Goal: Task Accomplishment & Management: Complete application form

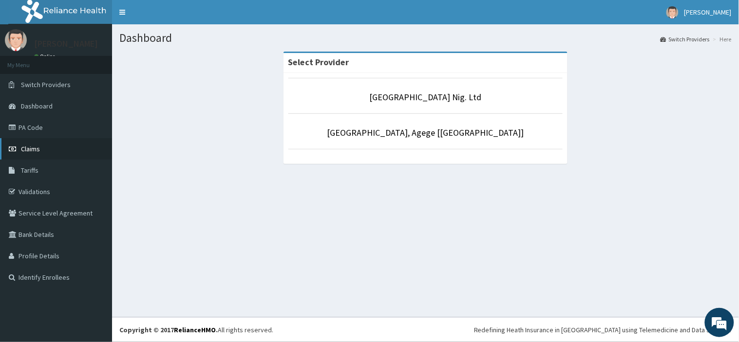
click at [61, 156] on link "Claims" at bounding box center [56, 148] width 112 height 21
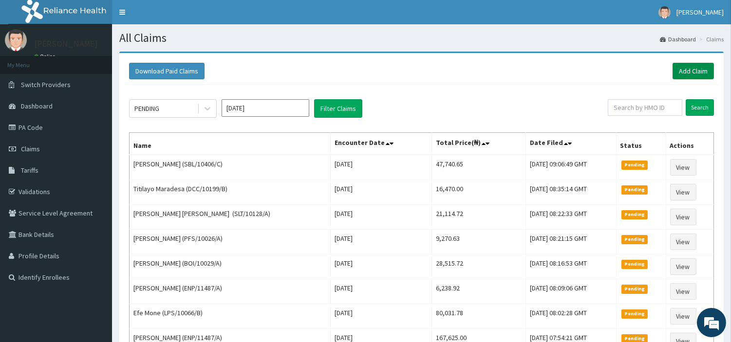
click at [691, 68] on link "Add Claim" at bounding box center [693, 71] width 41 height 17
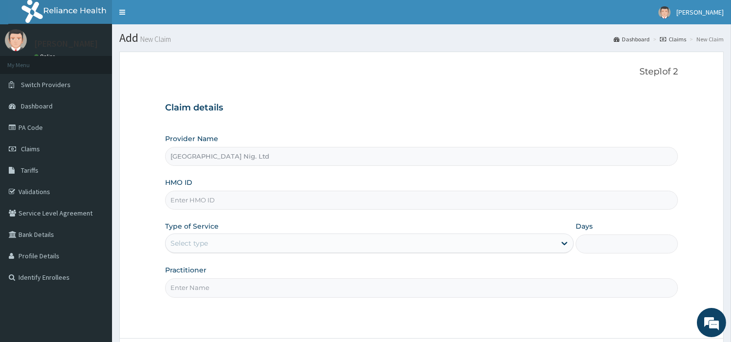
click at [218, 194] on input "HMO ID" at bounding box center [421, 200] width 513 height 19
paste input "CIK/10034/B"
type input "CIK/10034/B"
click at [191, 246] on div "Select type" at bounding box center [188, 244] width 37 height 10
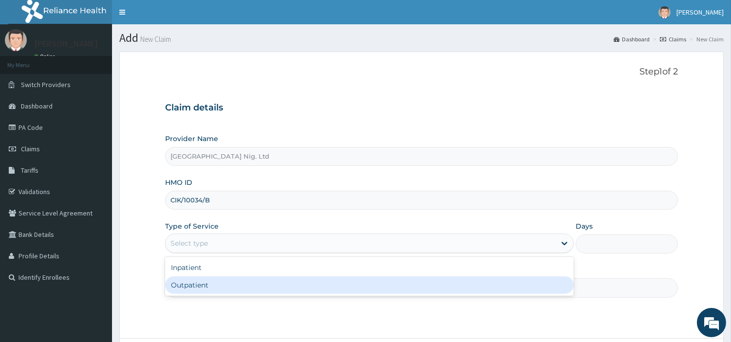
click at [206, 285] on div "Outpatient" at bounding box center [369, 286] width 409 height 18
type input "1"
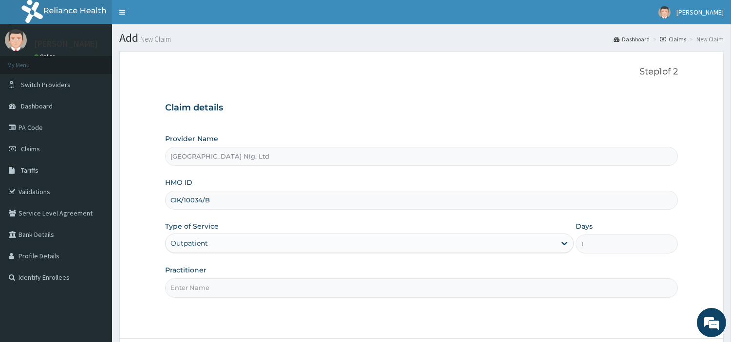
click at [206, 285] on input "Practitioner" at bounding box center [421, 288] width 513 height 19
paste input "Awotunde Oladimeji"
type input "Awotunde Oladimeji"
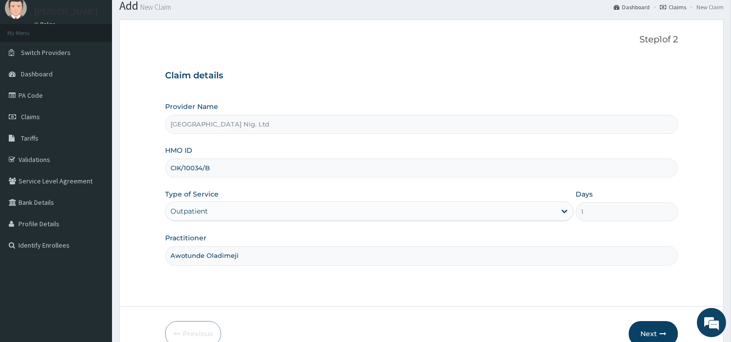
scroll to position [84, 0]
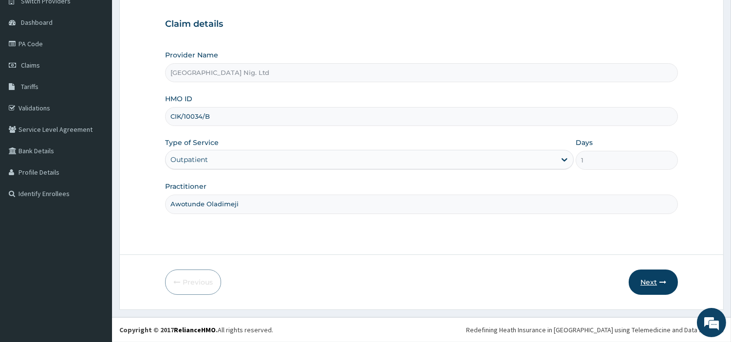
click at [650, 286] on button "Next" at bounding box center [653, 282] width 49 height 25
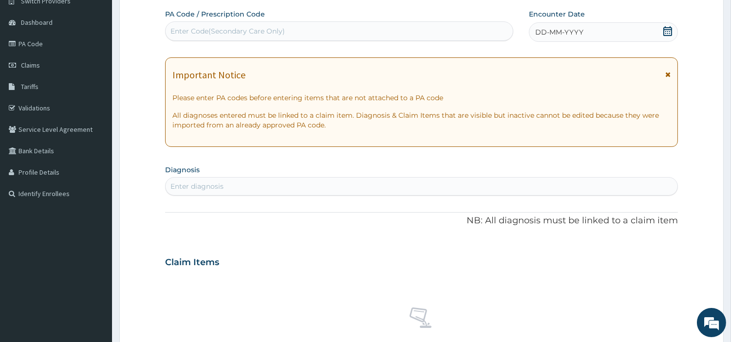
click at [364, 39] on div "Enter Code(Secondary Care Only)" at bounding box center [339, 31] width 347 height 16
paste input "PA/2786E6"
type input "PA/2786E6"
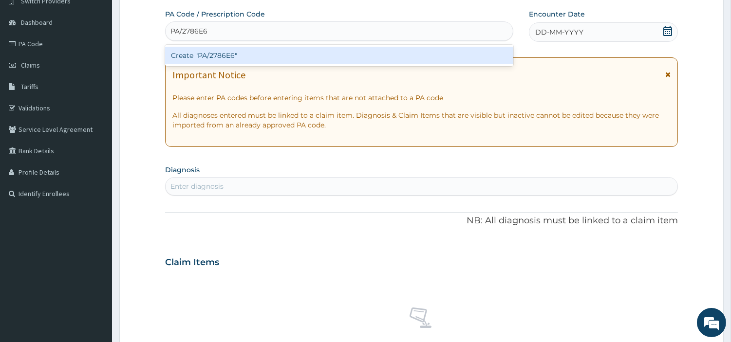
click at [395, 56] on div "Create "PA/2786E6"" at bounding box center [339, 56] width 348 height 18
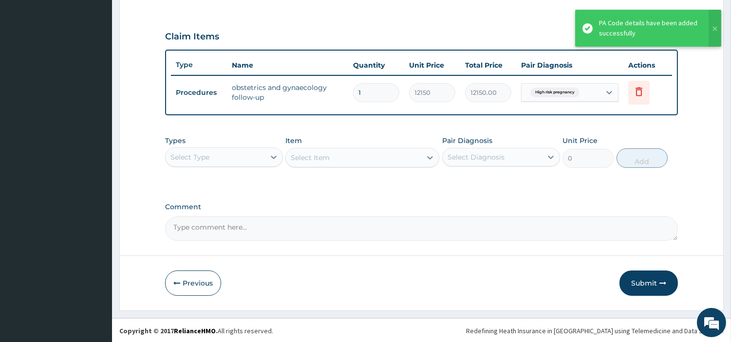
drag, startPoint x: 643, startPoint y: 285, endPoint x: 551, endPoint y: 177, distance: 142.0
click at [644, 285] on button "Submit" at bounding box center [648, 283] width 58 height 25
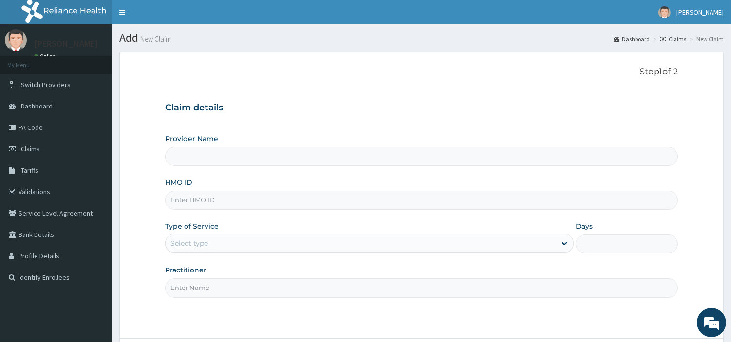
type input "[GEOGRAPHIC_DATA] Nig. Ltd"
type input "GIM/10009/A"
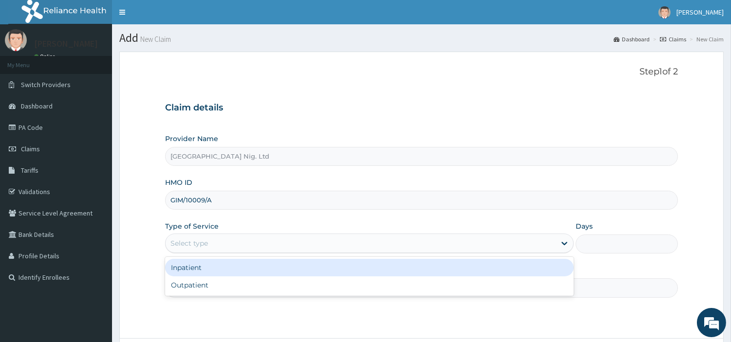
click at [201, 243] on div "Select type" at bounding box center [188, 244] width 37 height 10
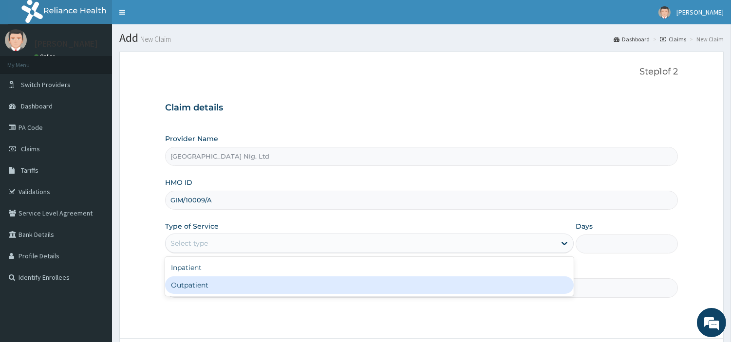
click at [207, 285] on div "Outpatient" at bounding box center [369, 286] width 409 height 18
type input "1"
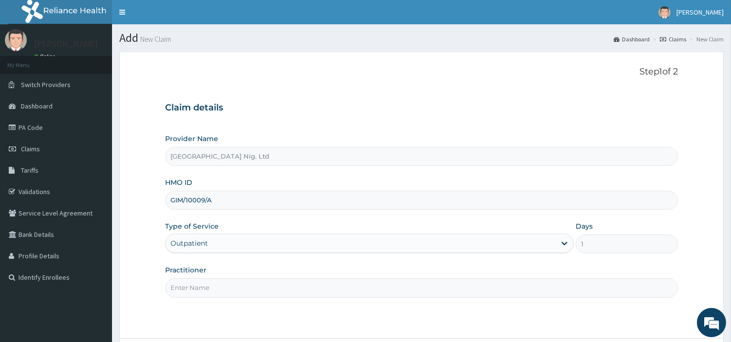
click at [207, 285] on input "Practitioner" at bounding box center [421, 288] width 513 height 19
paste input "GBADAMOSI ALIU"
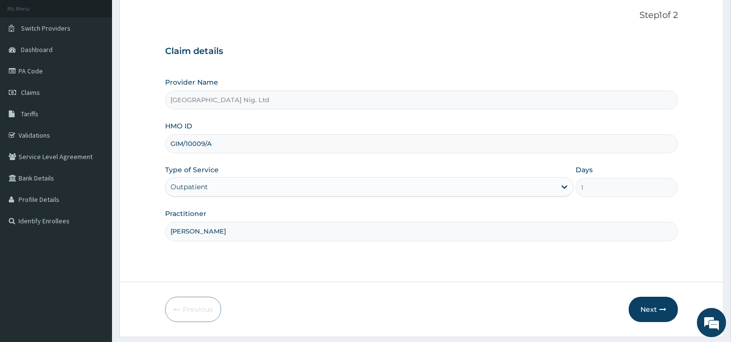
scroll to position [84, 0]
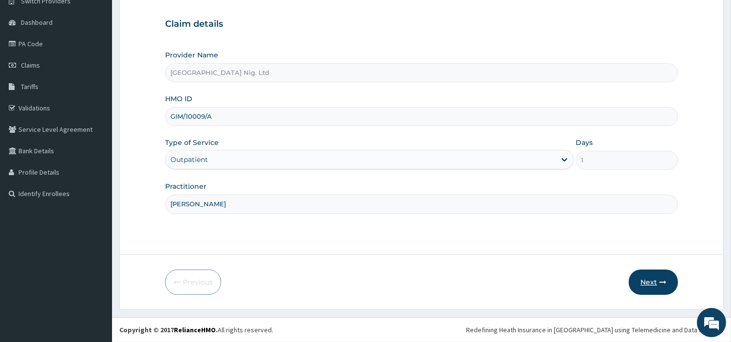
type input "GBADAMOSI ALIU"
click at [654, 281] on button "Next" at bounding box center [653, 282] width 49 height 25
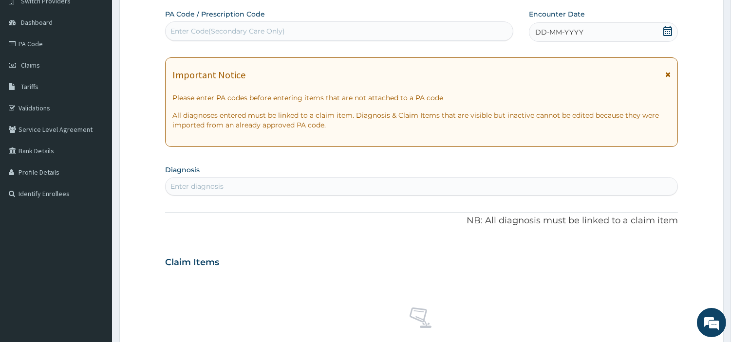
click at [399, 34] on div "Enter Code(Secondary Care Only)" at bounding box center [339, 31] width 347 height 16
paste input "PA/5C3BF4"
type input "PA/5C3BF4"
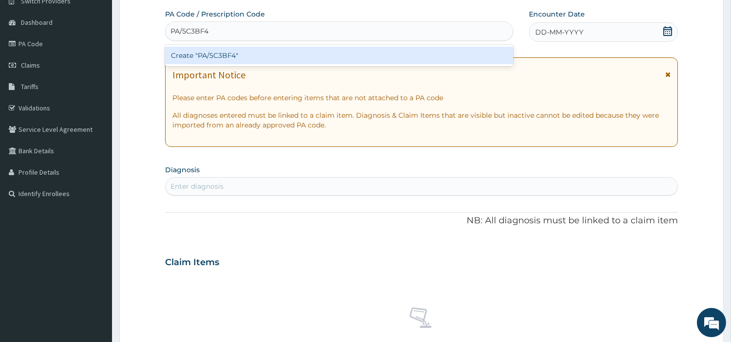
click at [411, 58] on div "Create "PA/5C3BF4"" at bounding box center [339, 56] width 348 height 18
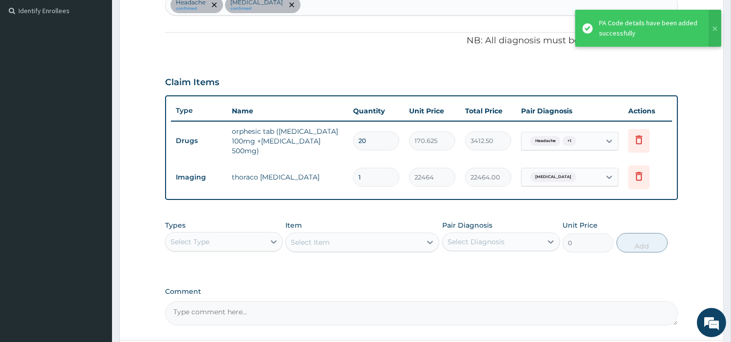
scroll to position [0, 0]
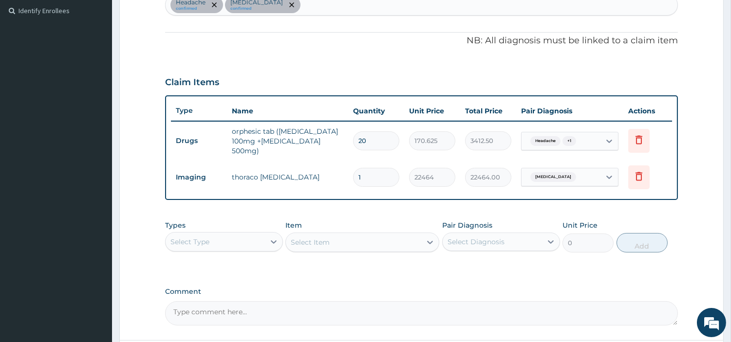
click at [236, 234] on div "Select Type" at bounding box center [215, 242] width 99 height 16
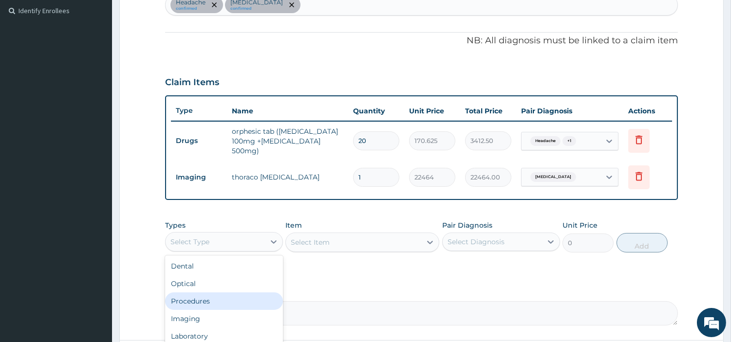
click at [234, 296] on div "Procedures" at bounding box center [224, 302] width 118 height 18
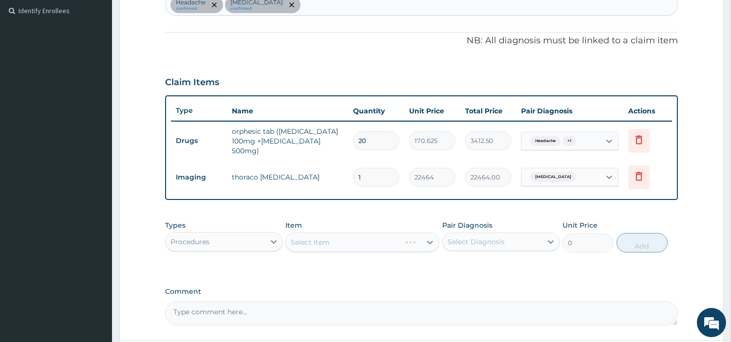
click at [305, 13] on div "Headache confirmed Spondylosis confirmed" at bounding box center [422, 5] width 512 height 20
type input "MALAR"
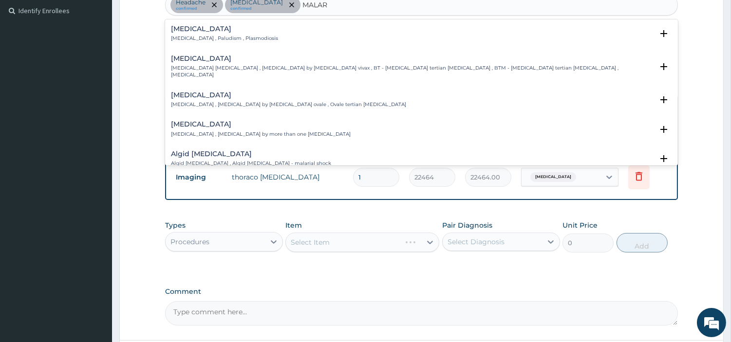
click at [219, 24] on div "Malaria Malaria , Paludism , Plasmodiosis Select Status Query Query covers susp…" at bounding box center [421, 36] width 513 height 30
click at [215, 37] on p "Malaria , Paludism , Plasmodiosis" at bounding box center [224, 38] width 107 height 7
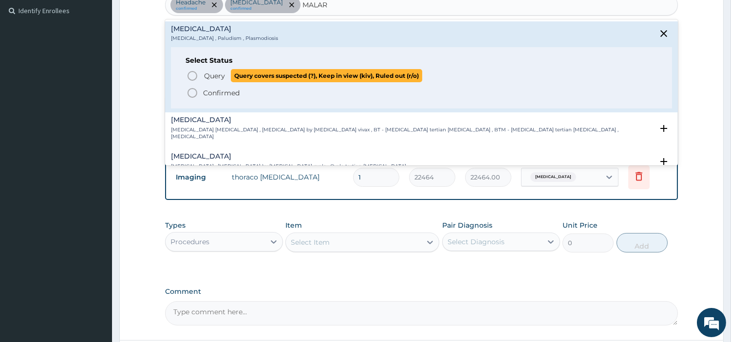
click at [202, 80] on span "Query Query covers suspected (?), Keep in view (kiv), Ruled out (r/o)" at bounding box center [422, 75] width 471 height 13
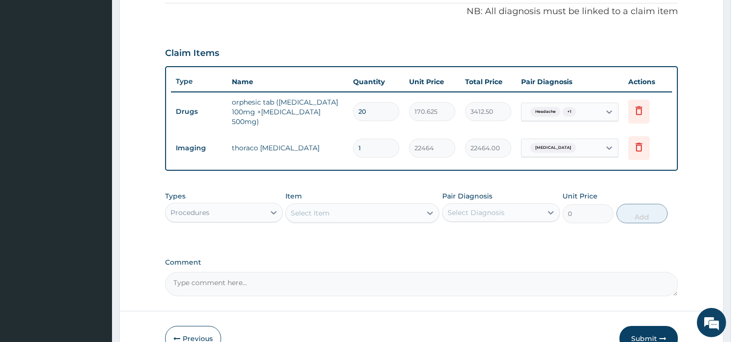
scroll to position [346, 0]
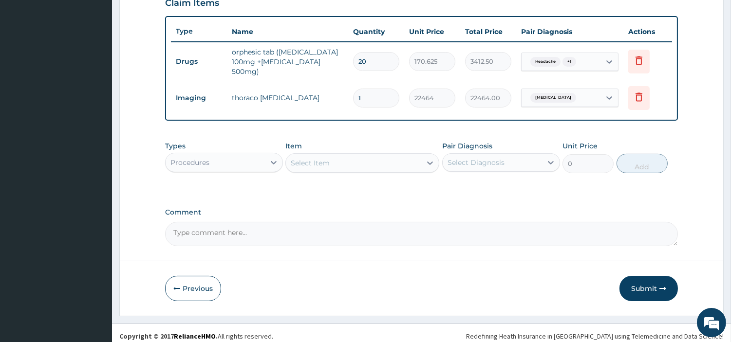
click at [357, 158] on div "Select Item" at bounding box center [353, 163] width 135 height 16
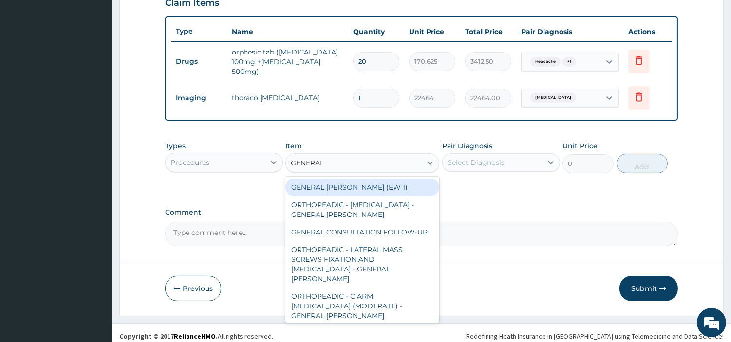
type input "GENERAL C"
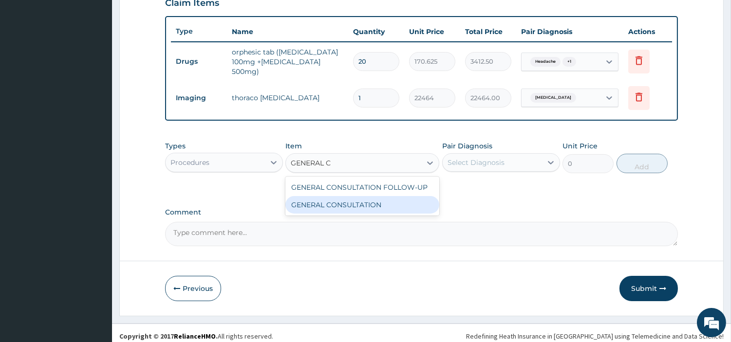
click at [353, 196] on div "GENERAL CONSULTATION" at bounding box center [362, 205] width 154 height 18
type input "6750"
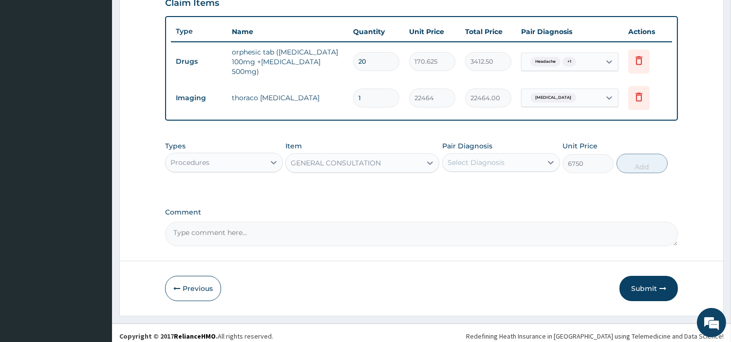
drag, startPoint x: 473, startPoint y: 158, endPoint x: 473, endPoint y: 167, distance: 8.8
click at [474, 158] on div "Select Diagnosis" at bounding box center [476, 163] width 57 height 10
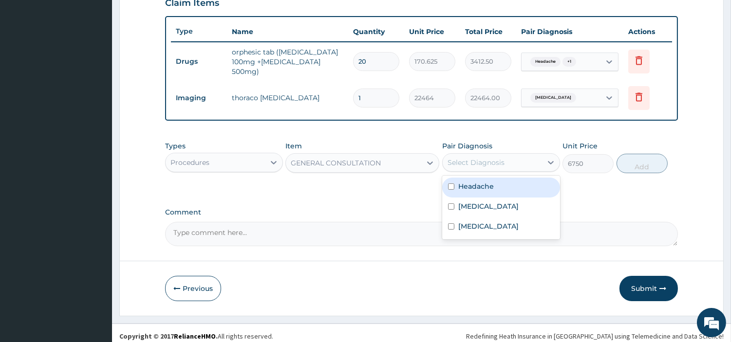
click at [472, 182] on label "Headache" at bounding box center [476, 187] width 36 height 10
checkbox input "true"
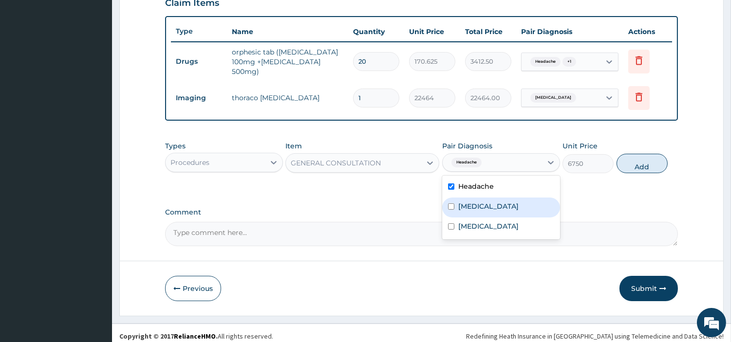
click at [476, 210] on div "Spondylosis" at bounding box center [501, 208] width 118 height 20
checkbox input "true"
click at [474, 227] on div "Malaria" at bounding box center [501, 228] width 118 height 20
checkbox input "true"
click at [634, 154] on button "Add" at bounding box center [642, 163] width 51 height 19
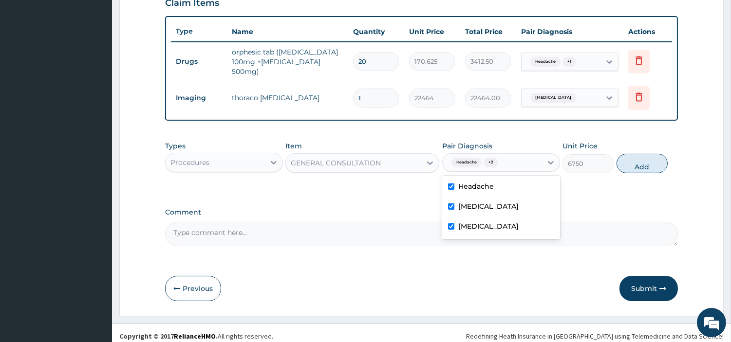
type input "0"
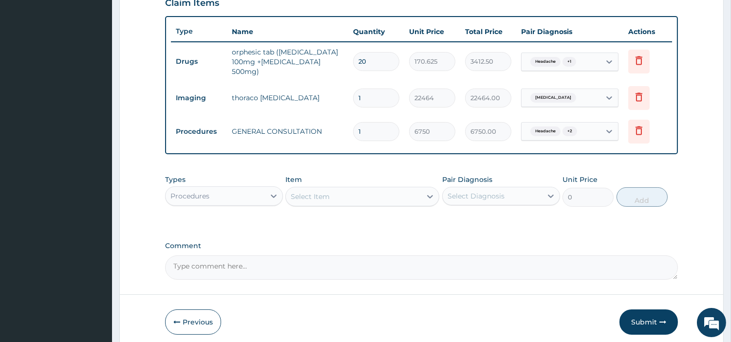
click at [262, 200] on div "Procedures" at bounding box center [224, 196] width 118 height 19
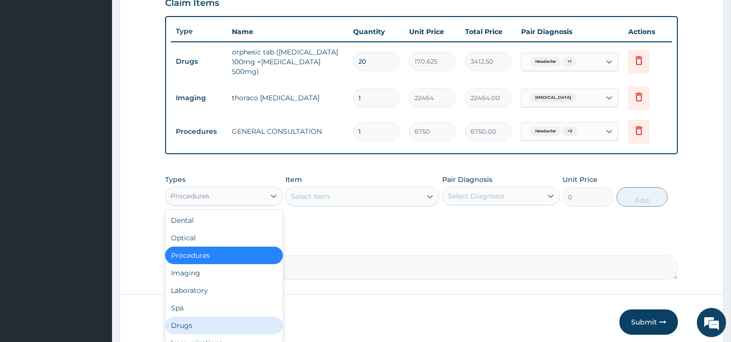
click at [191, 323] on div "Drugs" at bounding box center [224, 326] width 118 height 18
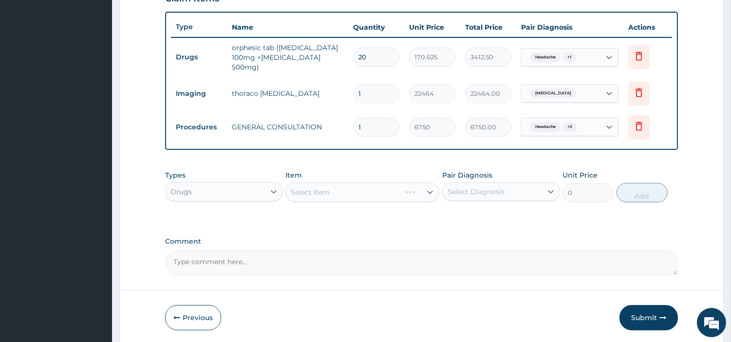
scroll to position [380, 0]
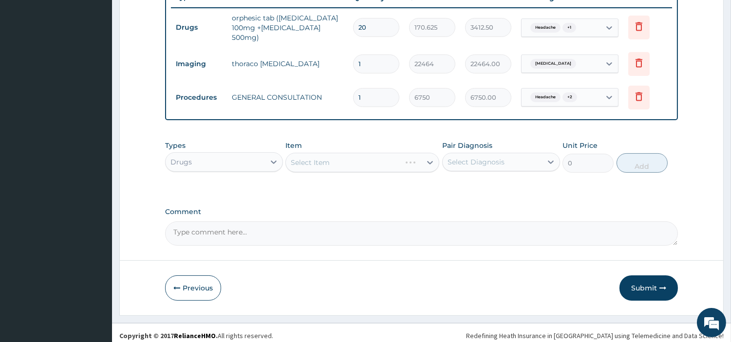
click at [385, 163] on div "Select Item" at bounding box center [362, 162] width 154 height 19
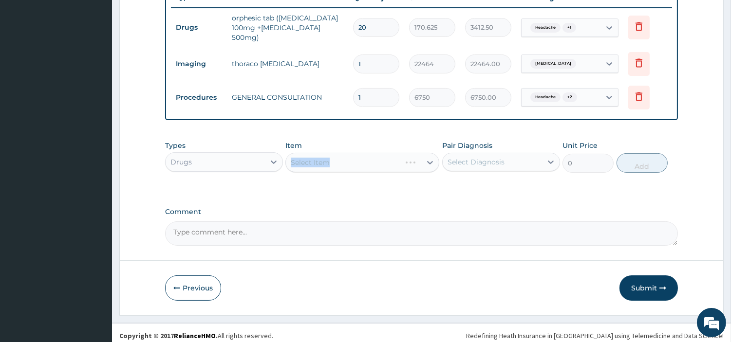
click at [385, 163] on div "Select Item" at bounding box center [362, 162] width 154 height 19
click at [383, 167] on div "Types Drugs Item Select Item Pair Diagnosis Select Diagnosis Unit Price 0 Add" at bounding box center [421, 157] width 513 height 42
click at [386, 156] on div "Select Item" at bounding box center [353, 163] width 135 height 16
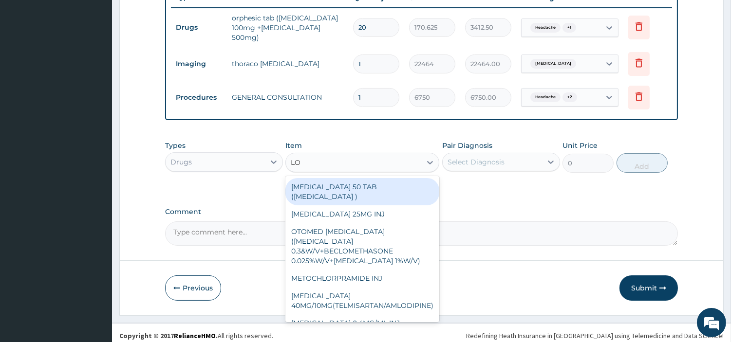
type input "LOF"
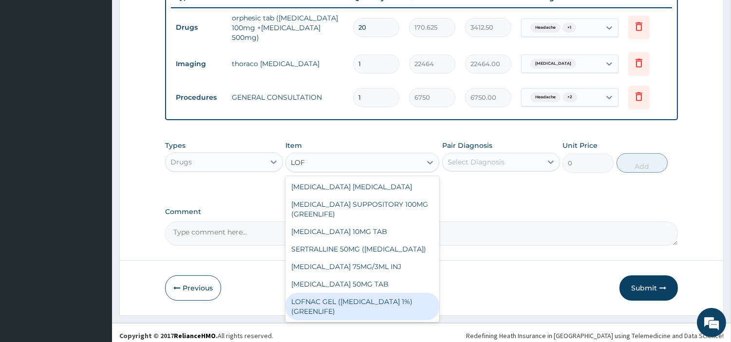
click at [379, 300] on div "LOFNAC GEL ([MEDICAL_DATA] 1%) (GREENLIFE)" at bounding box center [362, 306] width 154 height 27
type input "1750"
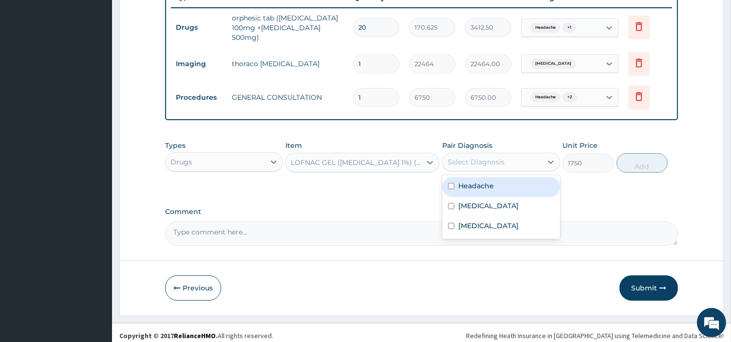
click at [508, 154] on div "Select Diagnosis" at bounding box center [492, 162] width 99 height 16
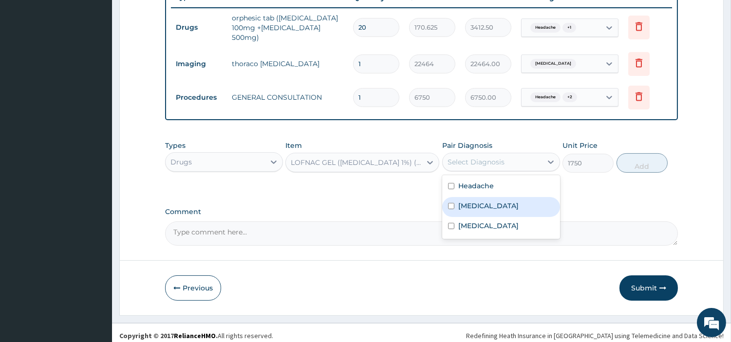
click at [510, 207] on div "Spondylosis" at bounding box center [501, 207] width 118 height 20
checkbox input "true"
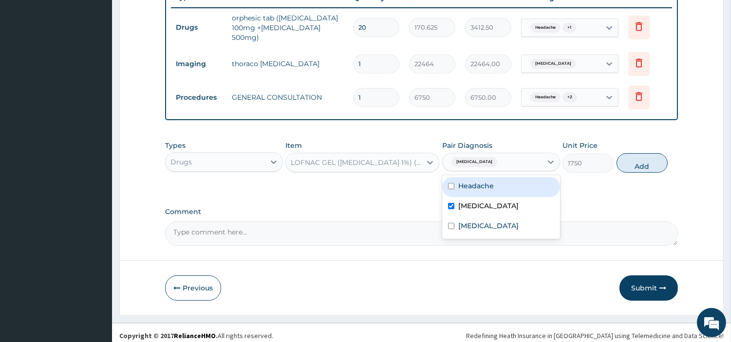
click at [623, 167] on div "Types Drugs Item LOFNAC GEL (DICLOFENAC 1%) (GREENLIFE) Pair Diagnosis option S…" at bounding box center [421, 157] width 513 height 42
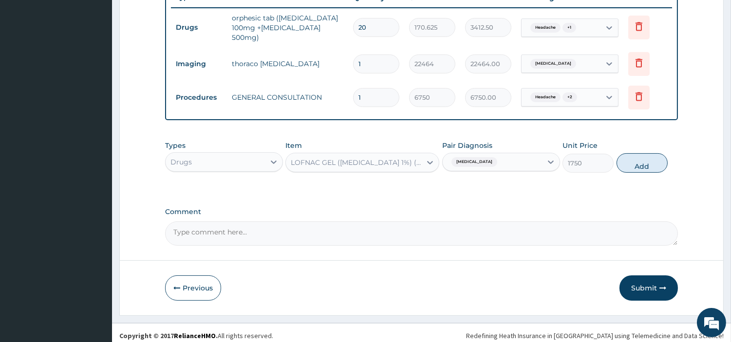
drag, startPoint x: 629, startPoint y: 158, endPoint x: 624, endPoint y: 162, distance: 5.9
click at [629, 158] on button "Add" at bounding box center [642, 162] width 51 height 19
type input "0"
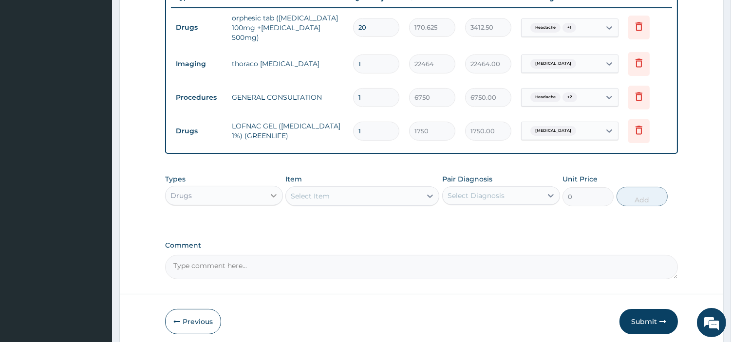
drag, startPoint x: 276, startPoint y: 191, endPoint x: 268, endPoint y: 197, distance: 9.7
click at [274, 191] on icon at bounding box center [274, 196] width 10 height 10
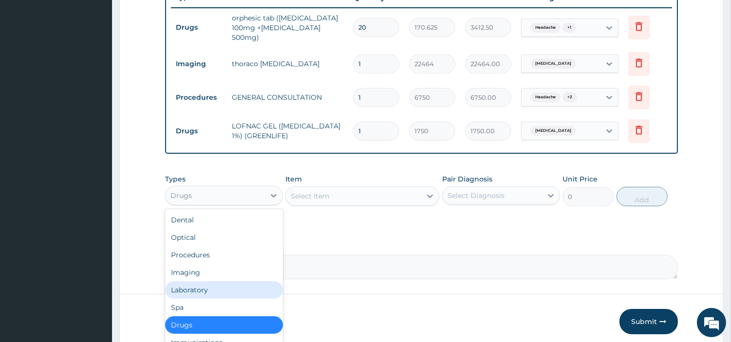
click at [224, 283] on div "Laboratory" at bounding box center [224, 290] width 118 height 18
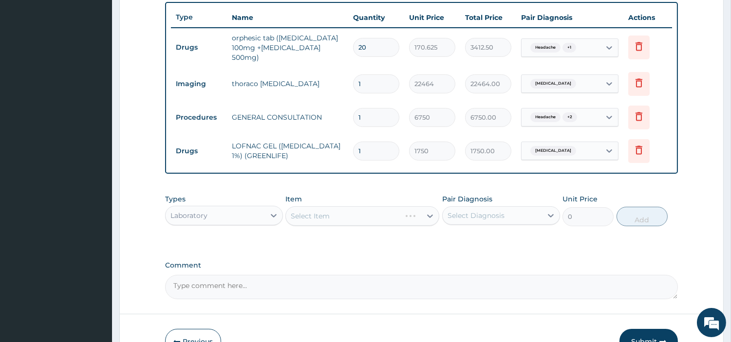
scroll to position [414, 0]
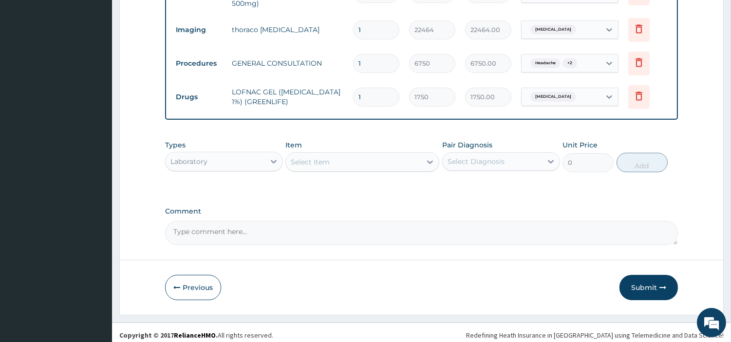
click at [402, 157] on div "Select Item" at bounding box center [353, 162] width 135 height 16
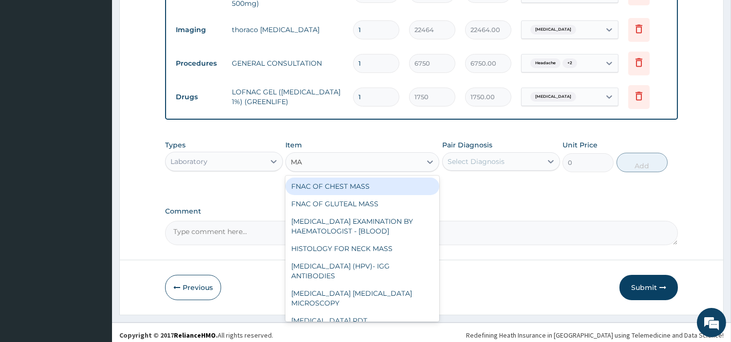
type input "MAL"
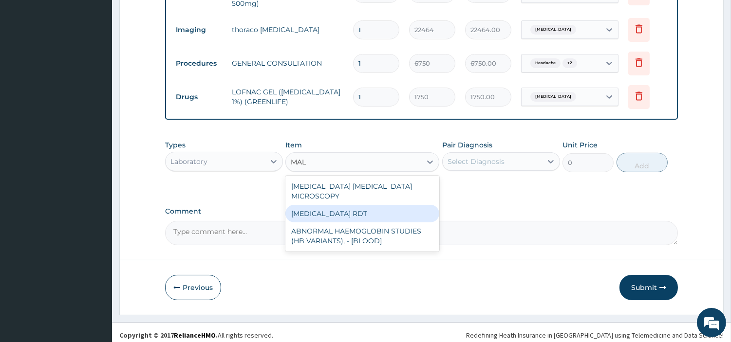
click at [403, 180] on div "MALARIA PARASITE MICROSCOPY" at bounding box center [362, 191] width 154 height 27
type input "2700"
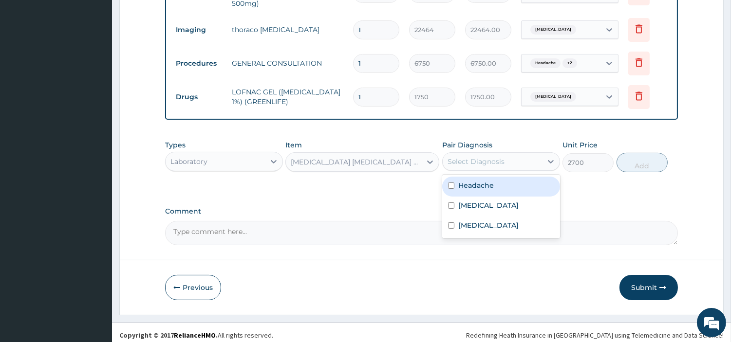
click at [486, 160] on div "Select Diagnosis" at bounding box center [476, 162] width 57 height 10
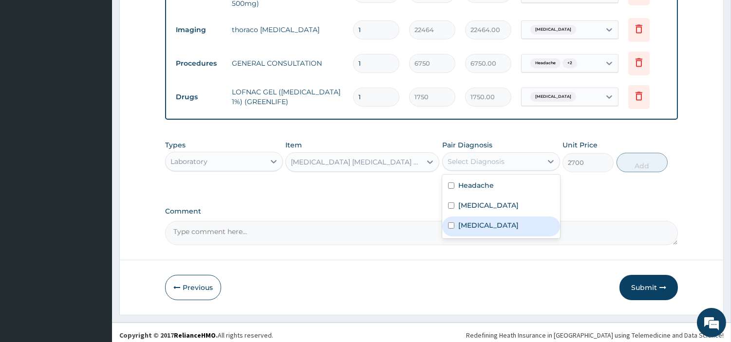
click at [487, 218] on div "Malaria" at bounding box center [501, 227] width 118 height 20
checkbox input "true"
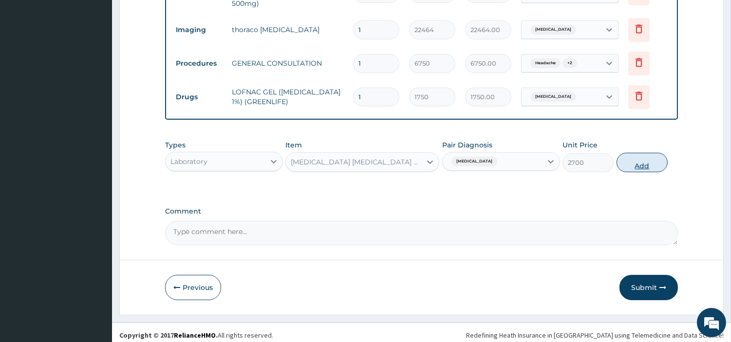
click at [653, 153] on button "Add" at bounding box center [642, 162] width 51 height 19
type input "0"
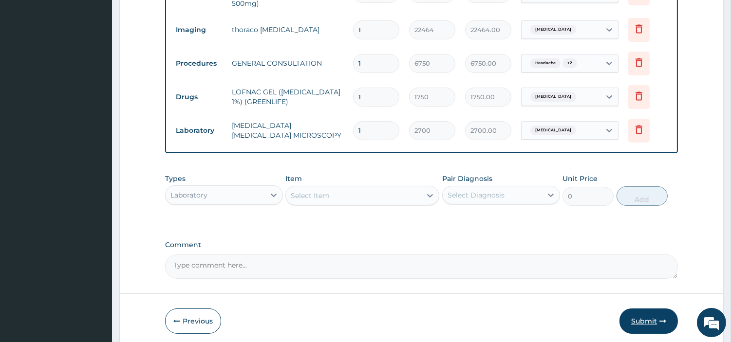
click at [642, 309] on button "Submit" at bounding box center [648, 321] width 58 height 25
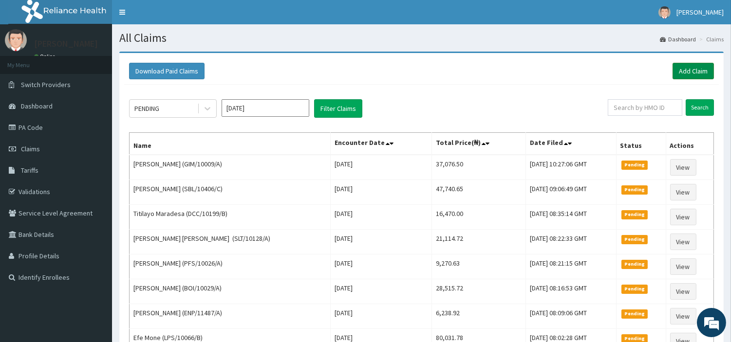
click at [707, 65] on link "Add Claim" at bounding box center [693, 71] width 41 height 17
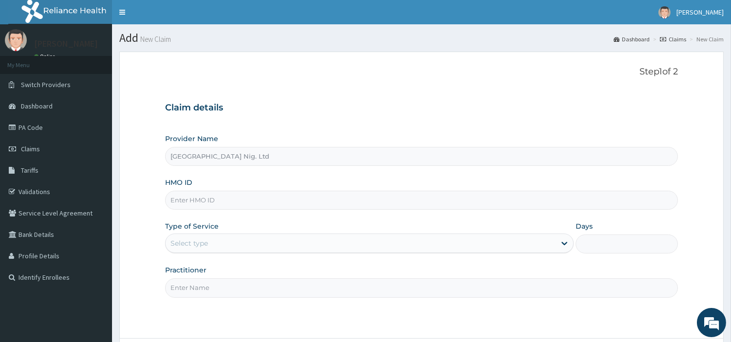
click at [225, 193] on input "HMO ID" at bounding box center [421, 200] width 513 height 19
paste input "GEG/10010/B"
type input "GEG/10010/B"
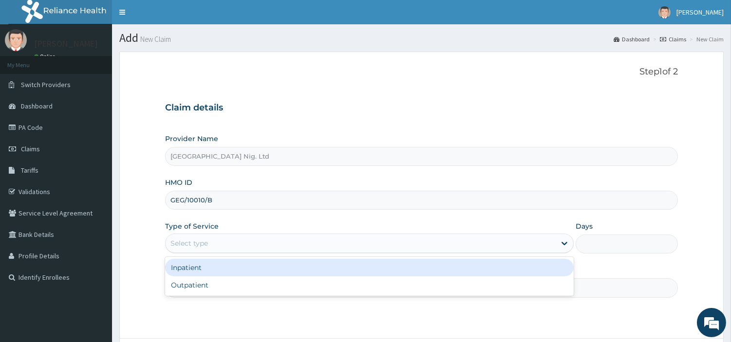
click at [225, 247] on div "Select type" at bounding box center [361, 244] width 390 height 16
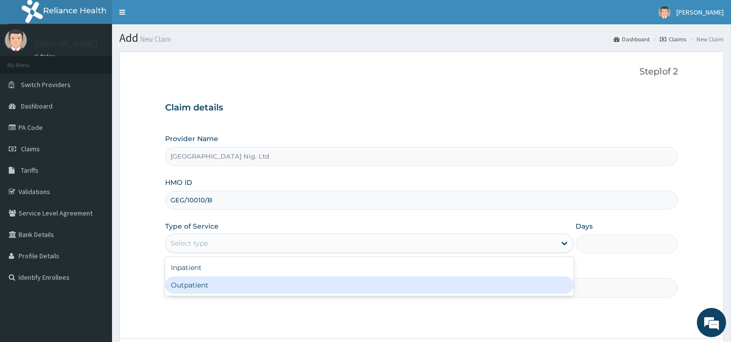
click at [222, 284] on div "Outpatient" at bounding box center [369, 286] width 409 height 18
type input "1"
click at [222, 284] on input "Practitioner" at bounding box center [421, 288] width 513 height 19
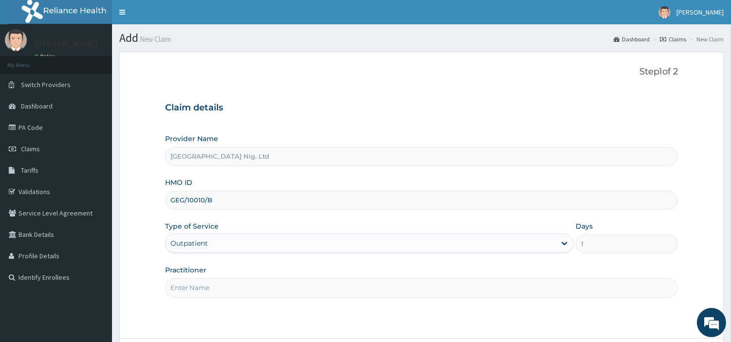
paste input "OGUNNIRAN ODUNAYO"
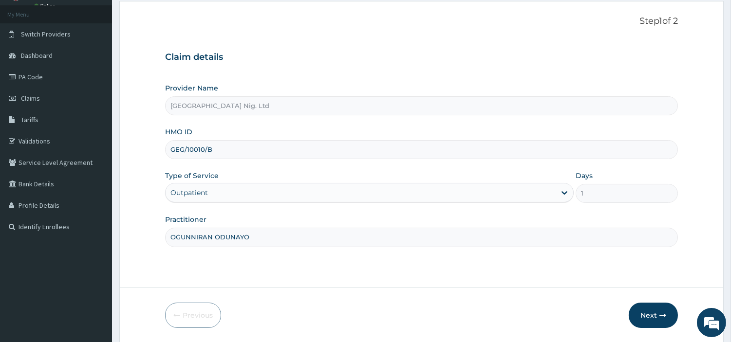
scroll to position [84, 0]
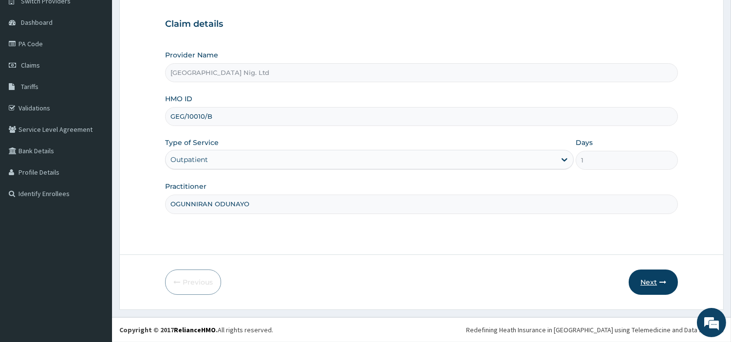
type input "OGUNNIRAN ODUNAYO"
click at [635, 283] on button "Next" at bounding box center [653, 282] width 49 height 25
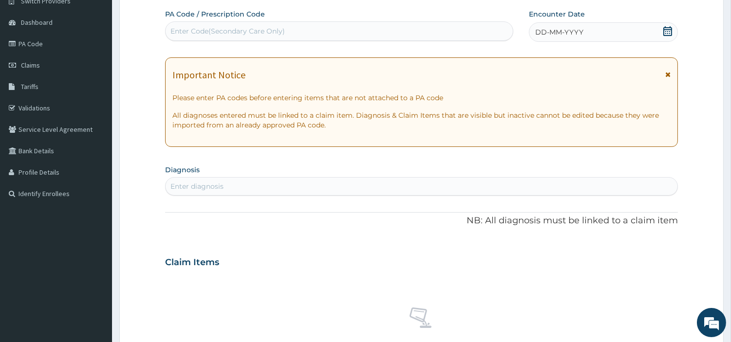
click at [411, 37] on div "Enter Code(Secondary Care Only)" at bounding box center [339, 31] width 347 height 16
paste input "PA/2806A6"
type input "PA/2806A6"
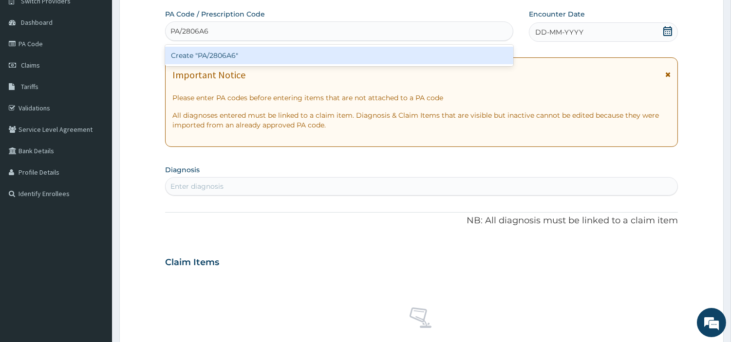
click at [364, 56] on div "Create "PA/2806A6"" at bounding box center [339, 56] width 348 height 18
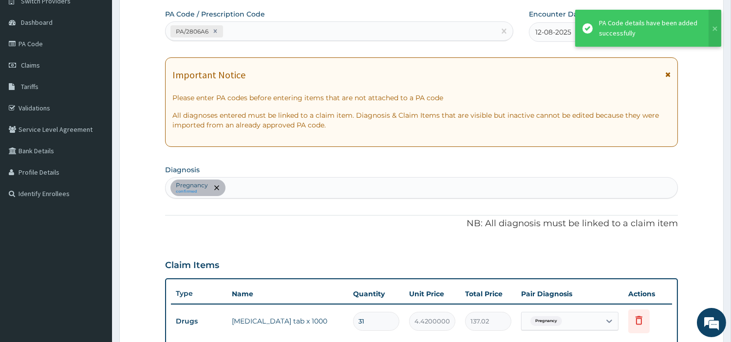
scroll to position [267, 0]
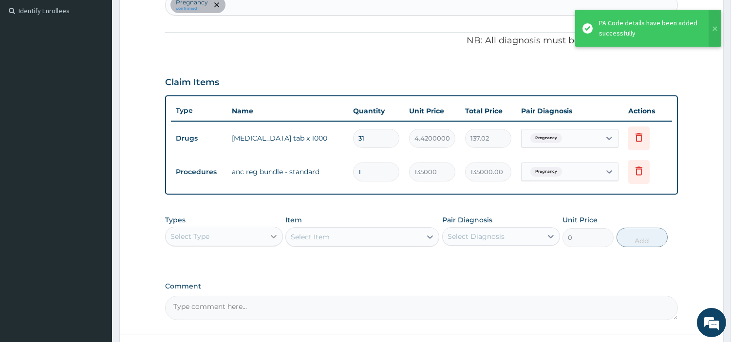
click at [279, 236] on div at bounding box center [274, 237] width 18 height 18
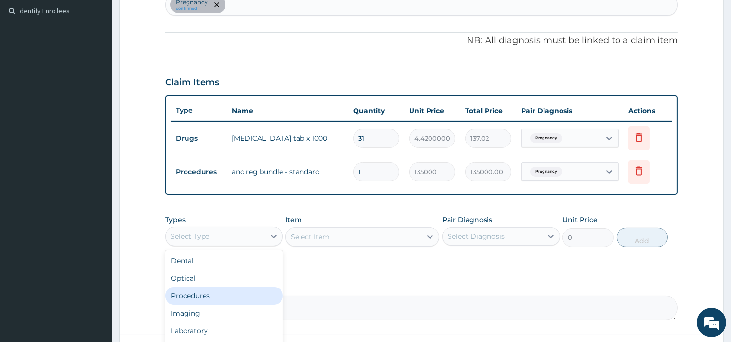
click at [239, 288] on div "Procedures" at bounding box center [224, 296] width 118 height 18
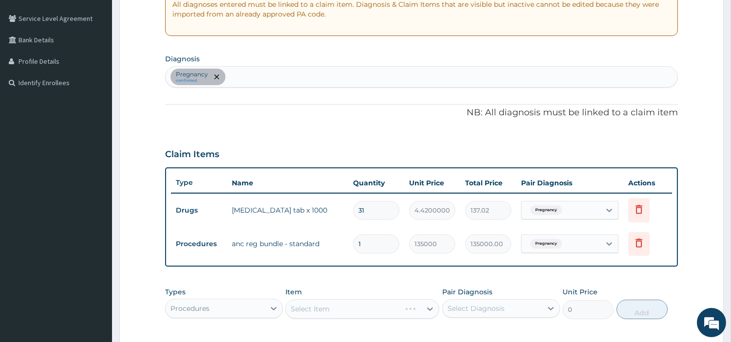
scroll to position [184, 0]
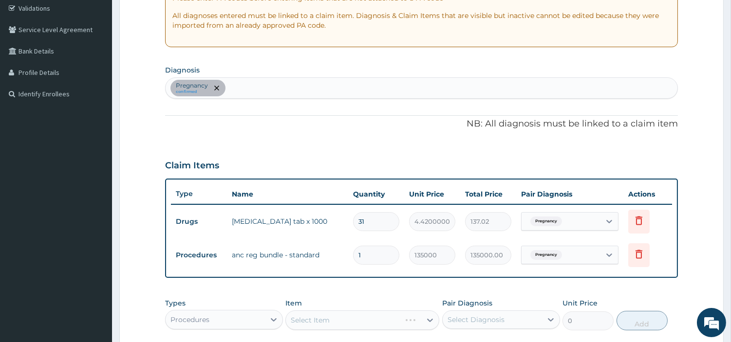
click at [297, 95] on div "Pregnancy confirmed" at bounding box center [422, 88] width 512 height 20
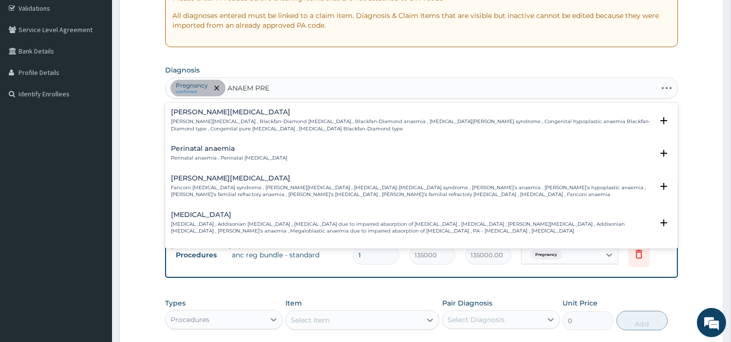
type input "ANAEM PREG"
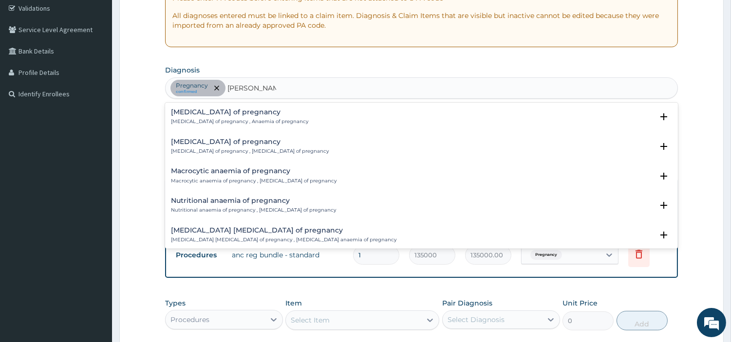
click at [213, 117] on div "Anemia of pregnancy Anemia of pregnancy , Anaemia of pregnancy" at bounding box center [239, 117] width 137 height 17
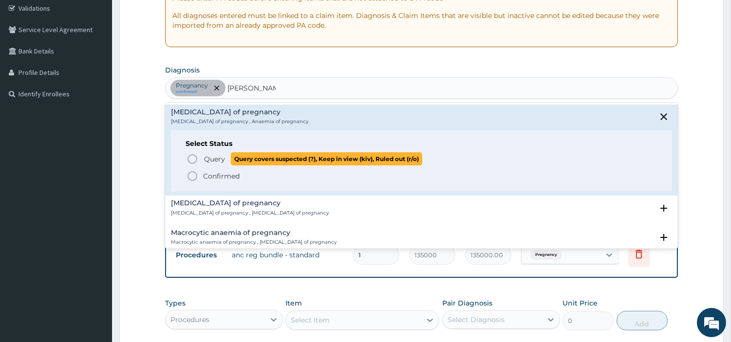
click at [211, 155] on span "Query" at bounding box center [214, 159] width 21 height 10
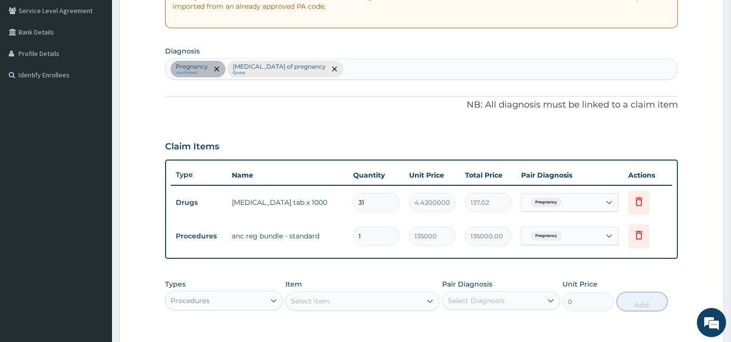
scroll to position [346, 0]
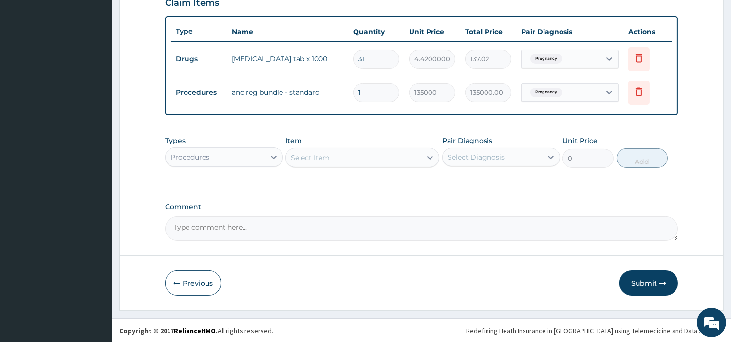
click at [359, 157] on div "Select Item" at bounding box center [353, 158] width 135 height 16
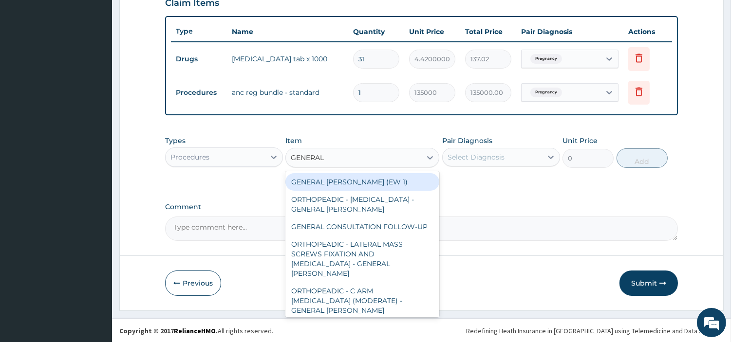
type input "GENERAL C"
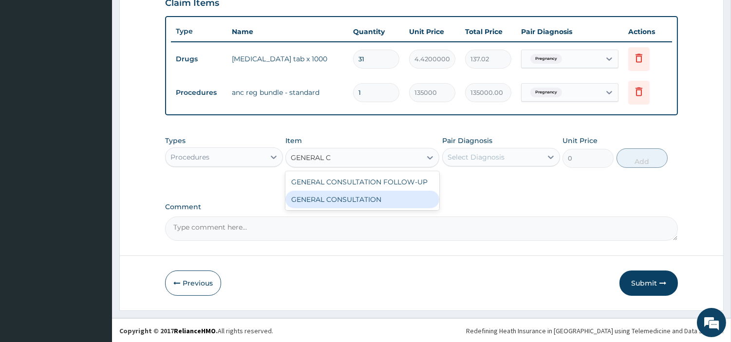
click at [365, 197] on div "GENERAL CONSULTATION" at bounding box center [362, 200] width 154 height 18
type input "6750"
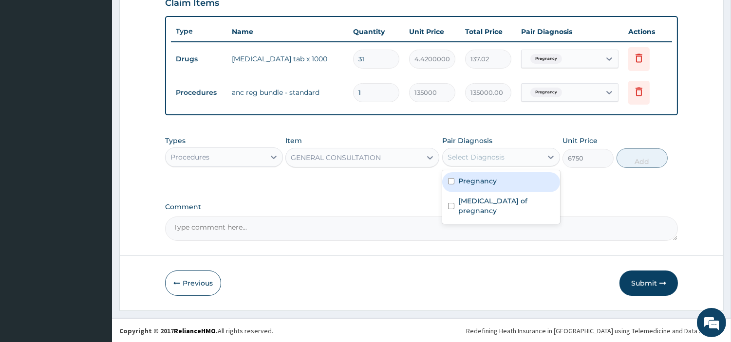
click at [486, 158] on div "Select Diagnosis" at bounding box center [476, 157] width 57 height 10
drag, startPoint x: 487, startPoint y: 176, endPoint x: 487, endPoint y: 200, distance: 23.9
click at [487, 176] on label "Pregnancy" at bounding box center [477, 181] width 38 height 10
checkbox input "true"
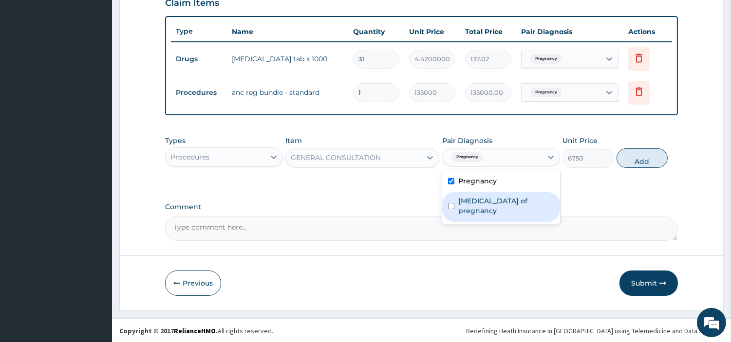
click at [486, 202] on label "Anemia of pregnancy" at bounding box center [506, 205] width 96 height 19
checkbox input "true"
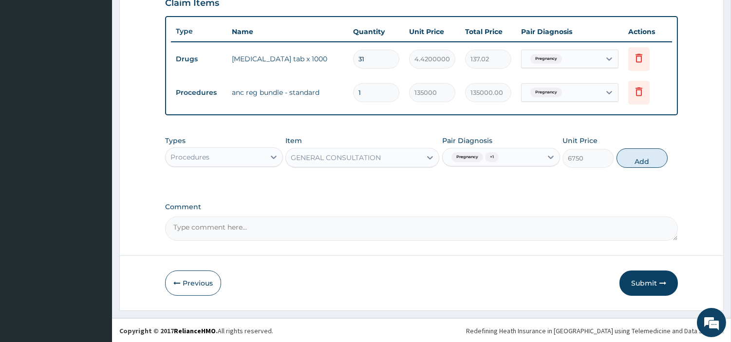
click at [627, 162] on button "Add" at bounding box center [642, 158] width 51 height 19
type input "0"
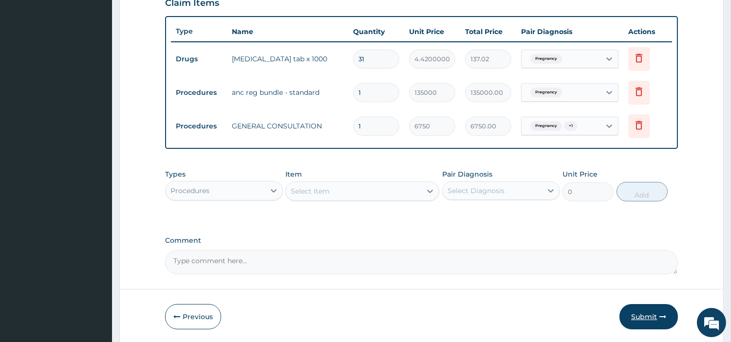
click at [640, 318] on button "Submit" at bounding box center [648, 316] width 58 height 25
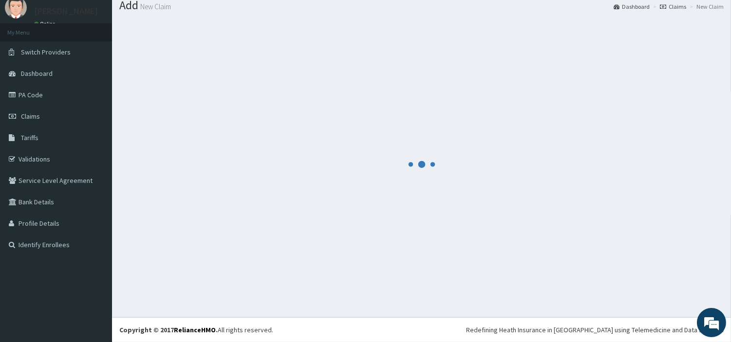
scroll to position [32, 0]
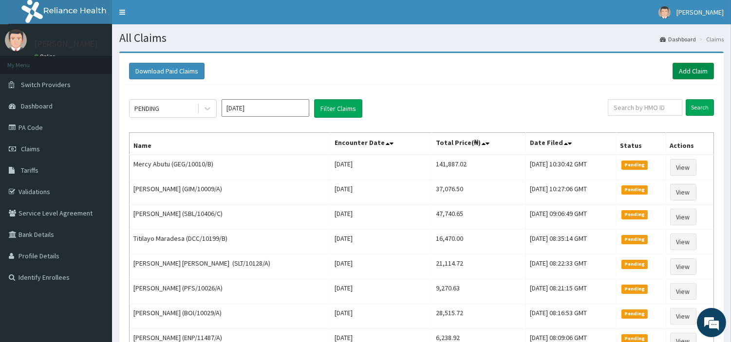
click at [683, 64] on link "Add Claim" at bounding box center [693, 71] width 41 height 17
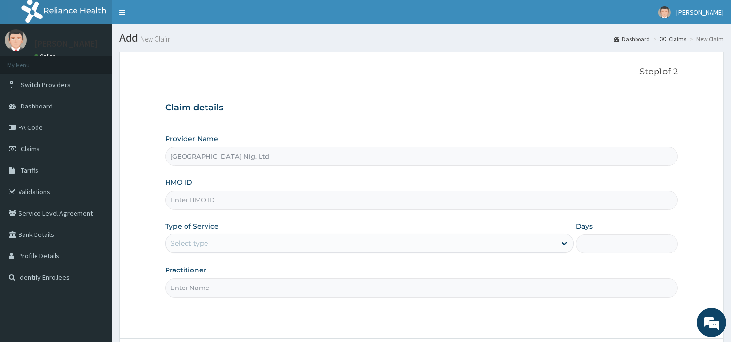
click at [246, 206] on input "HMO ID" at bounding box center [421, 200] width 513 height 19
paste input "SSL/10148/A"
type input "SSL/10148/A"
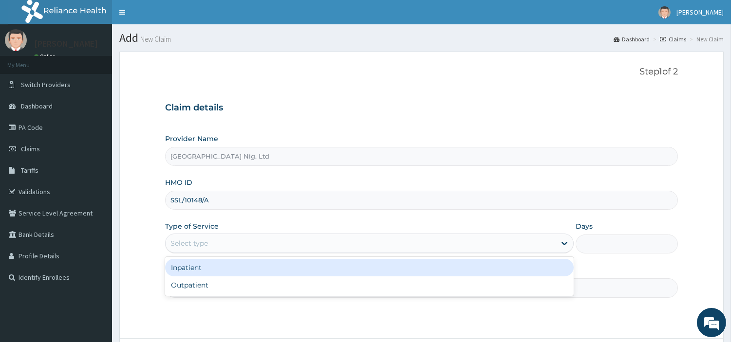
click at [208, 252] on div "Select type" at bounding box center [369, 243] width 409 height 19
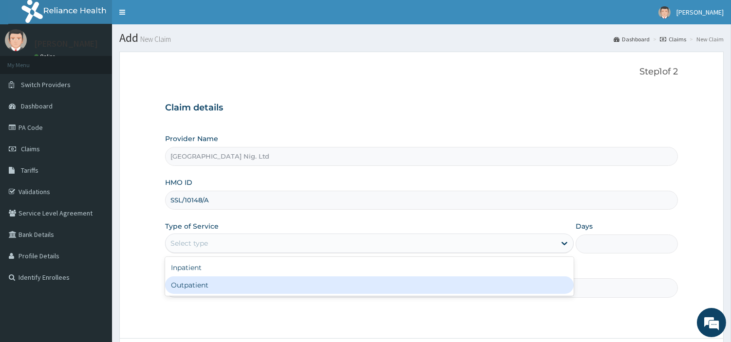
click at [211, 287] on div "Outpatient" at bounding box center [369, 286] width 409 height 18
type input "1"
click at [211, 286] on input "Practitioner" at bounding box center [421, 288] width 513 height 19
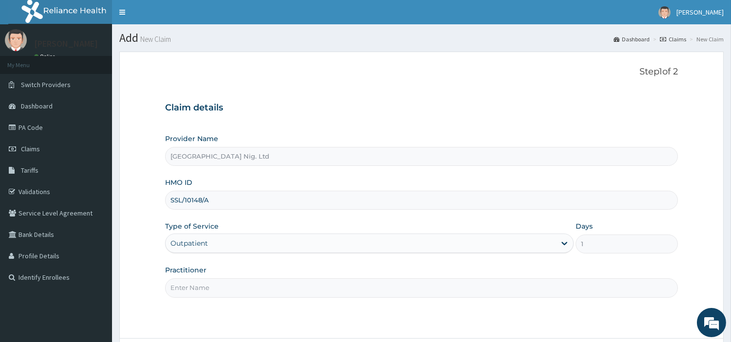
paste input "ALABI ADEBAYO"
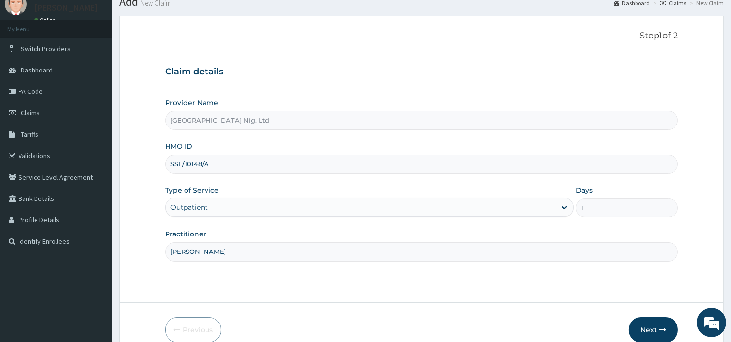
scroll to position [84, 0]
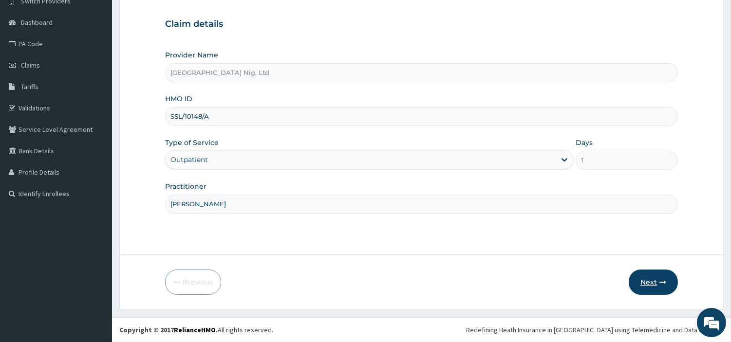
type input "ALABI ADEBAYO"
click at [655, 291] on button "Next" at bounding box center [653, 282] width 49 height 25
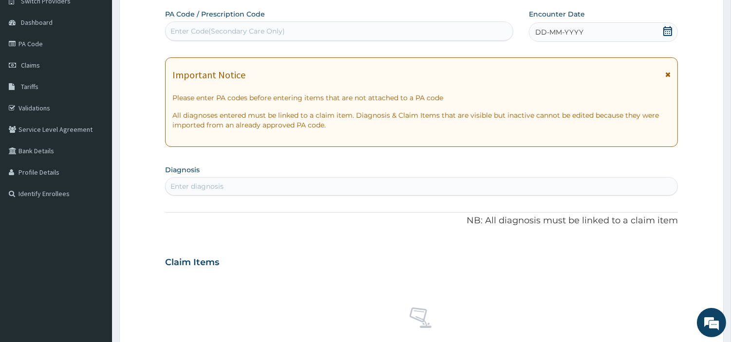
click at [583, 28] on div "DD-MM-YYYY" at bounding box center [603, 31] width 149 height 19
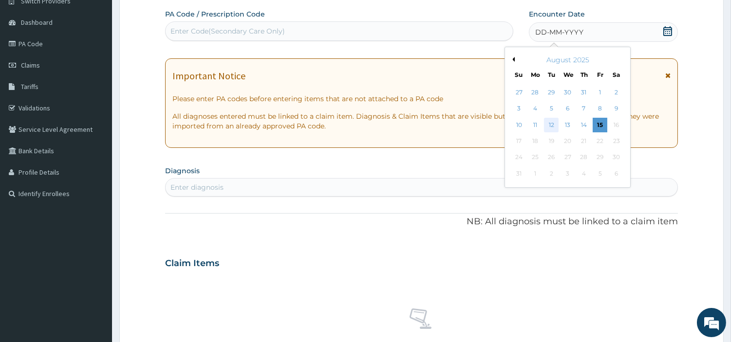
click at [552, 119] on div "12" at bounding box center [551, 125] width 15 height 15
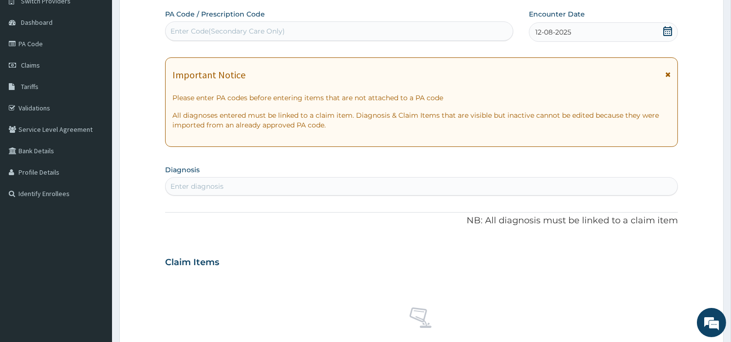
click at [543, 183] on div "Enter diagnosis" at bounding box center [422, 187] width 512 height 16
type input "MYAL LOW"
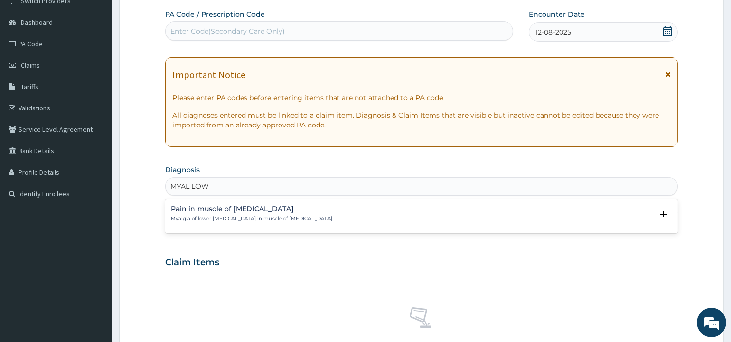
click at [279, 222] on p "Myalgia of lower leg , Pain in muscle of lower leg" at bounding box center [251, 219] width 161 height 7
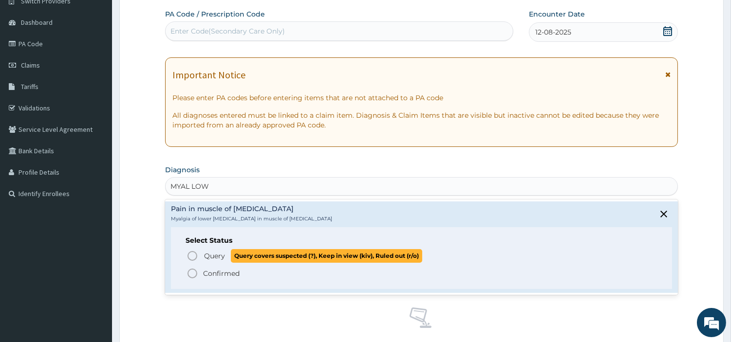
click at [215, 259] on span "Query" at bounding box center [214, 256] width 21 height 10
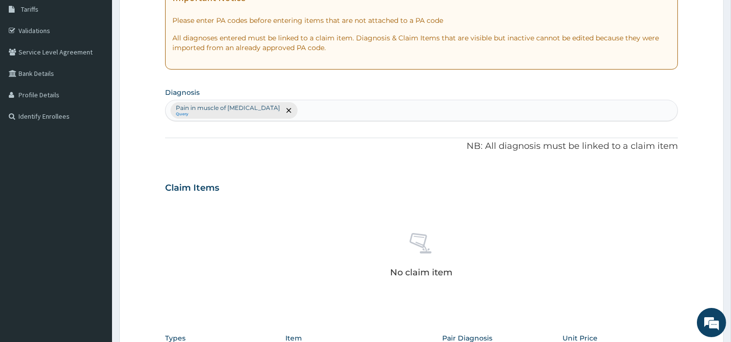
scroll to position [359, 0]
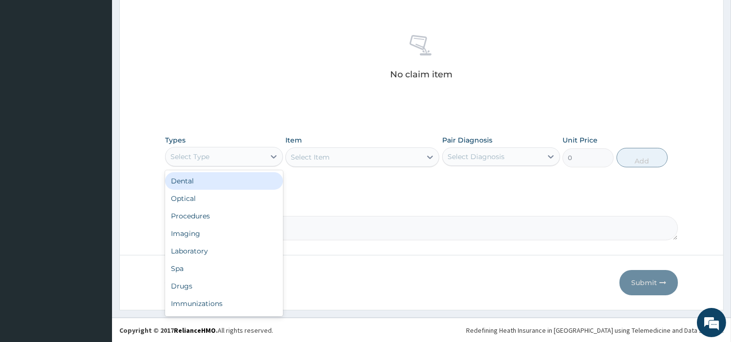
click at [220, 161] on div "Select Type" at bounding box center [215, 157] width 99 height 16
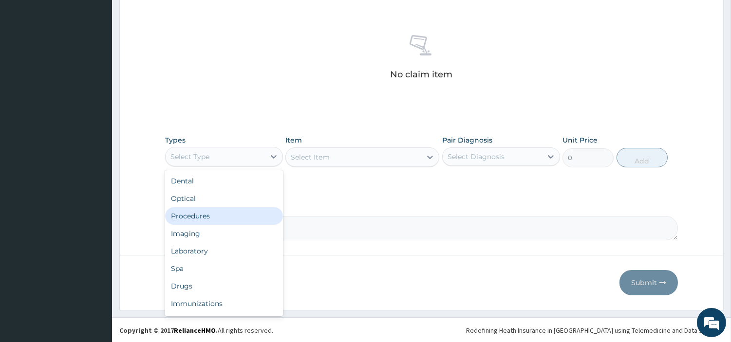
click at [222, 217] on div "Procedures" at bounding box center [224, 216] width 118 height 18
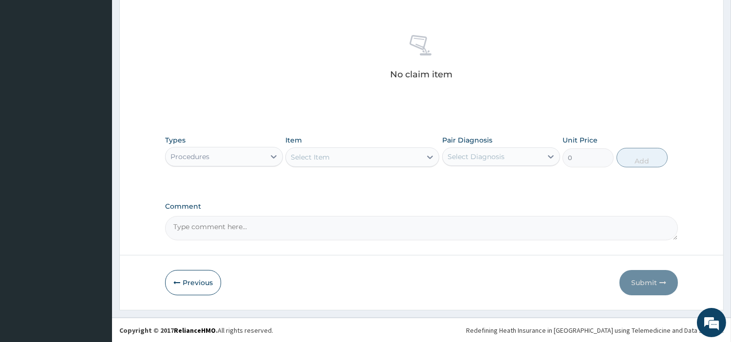
click at [363, 152] on div "Select Item" at bounding box center [353, 157] width 135 height 16
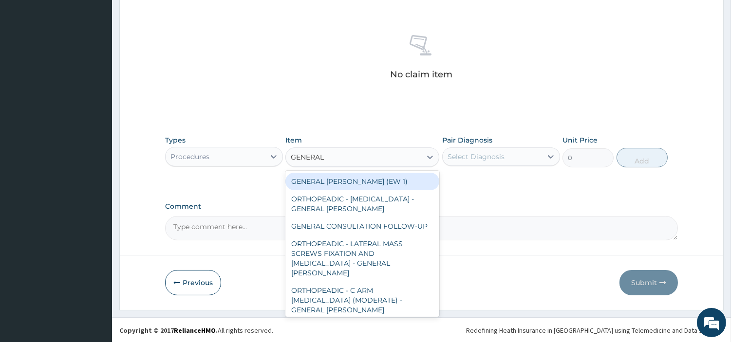
type input "GENERAL C"
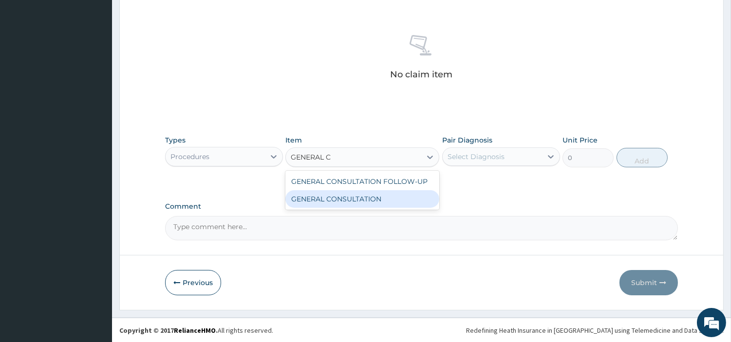
click at [374, 198] on div "GENERAL CONSULTATION" at bounding box center [362, 199] width 154 height 18
type input "6750"
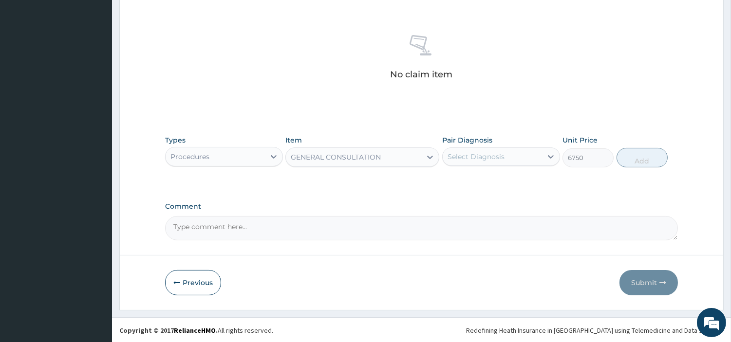
click at [528, 168] on div "Types Procedures Item option GENERAL CONSULTATION, selected. Select is focused …" at bounding box center [421, 152] width 513 height 42
click at [527, 164] on div "Select Diagnosis" at bounding box center [501, 157] width 118 height 19
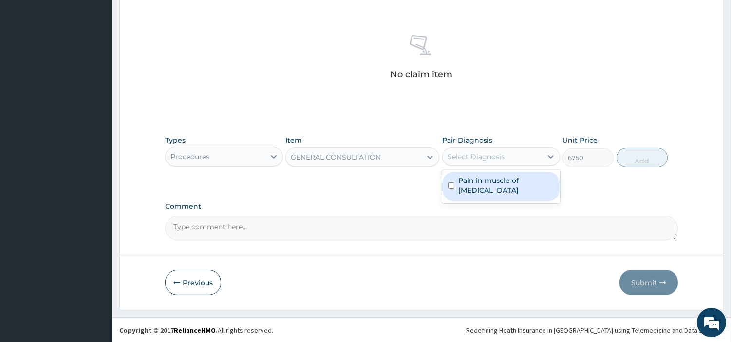
click at [522, 188] on div "Pain in muscle of lower leg" at bounding box center [501, 187] width 118 height 30
checkbox input "true"
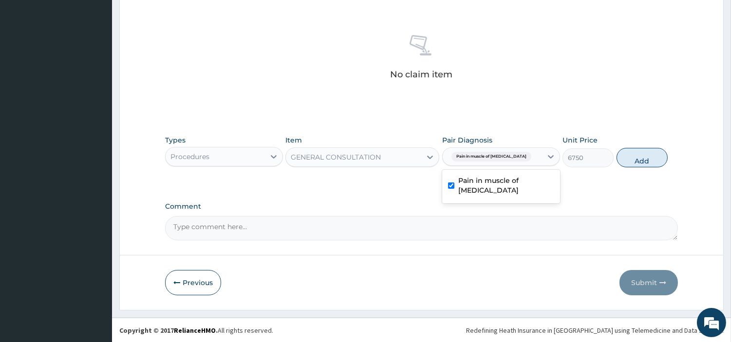
drag, startPoint x: 632, startPoint y: 163, endPoint x: 628, endPoint y: 197, distance: 33.8
click at [632, 163] on button "Add" at bounding box center [642, 157] width 51 height 19
type input "0"
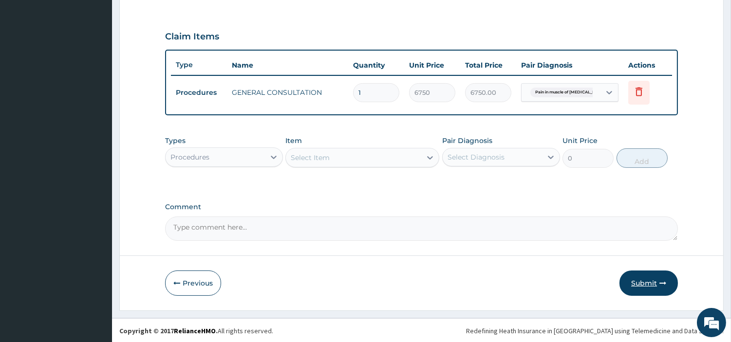
click at [638, 283] on button "Submit" at bounding box center [648, 283] width 58 height 25
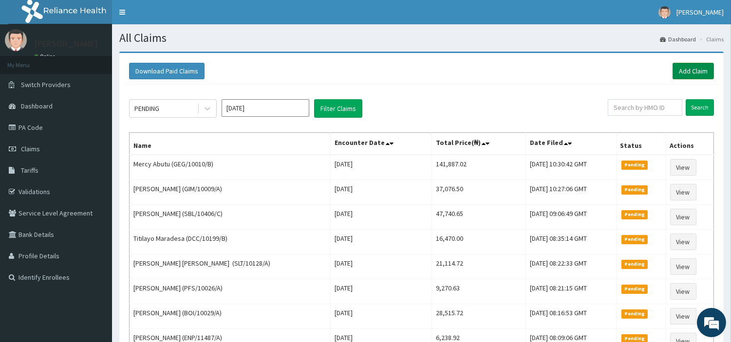
click at [683, 66] on link "Add Claim" at bounding box center [693, 71] width 41 height 17
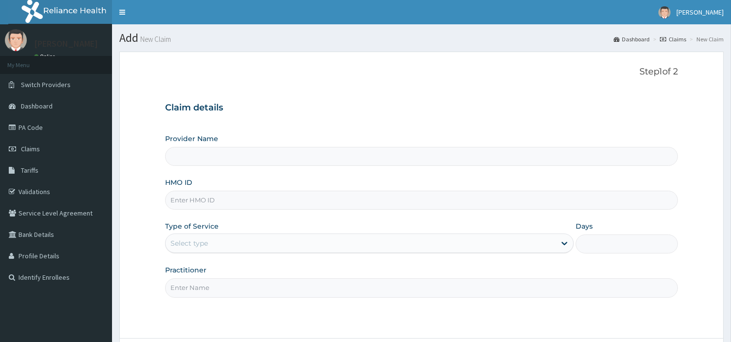
drag, startPoint x: 0, startPoint y: 0, endPoint x: 278, endPoint y: 207, distance: 346.2
click at [278, 207] on input "HMO ID" at bounding box center [421, 200] width 513 height 19
type input "[GEOGRAPHIC_DATA] Nig. Ltd"
paste input "KSB/10541/A"
type input "KSB/10541/A"
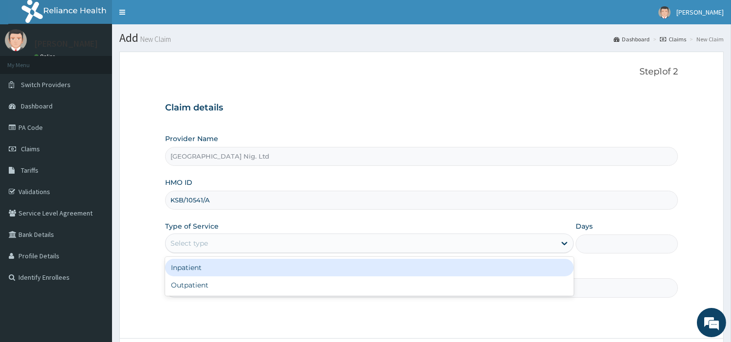
click at [231, 243] on div "Select type" at bounding box center [361, 244] width 390 height 16
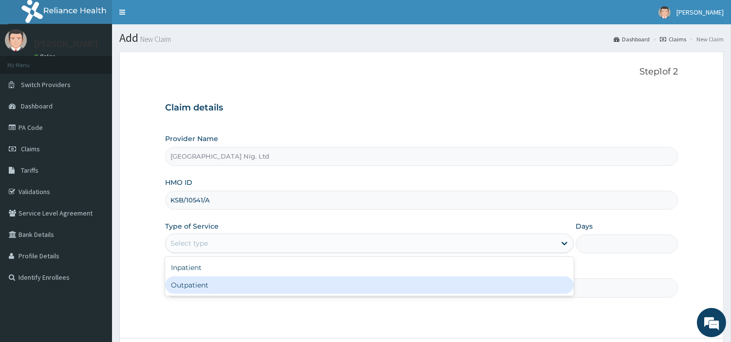
click at [217, 289] on div "Outpatient" at bounding box center [369, 286] width 409 height 18
type input "1"
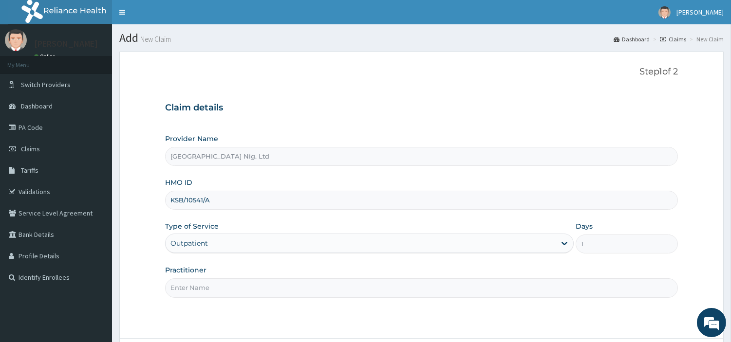
click at [217, 288] on input "Practitioner" at bounding box center [421, 288] width 513 height 19
paste input "[PERSON_NAME]"
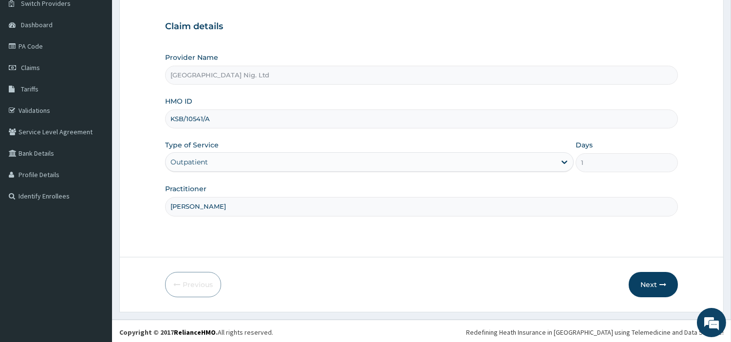
scroll to position [84, 0]
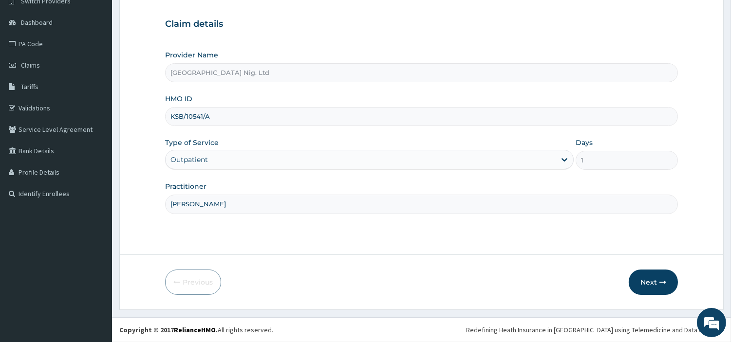
type input "[PERSON_NAME]"
click at [625, 288] on div "Previous Next" at bounding box center [421, 282] width 513 height 25
click at [628, 285] on div "Previous Next" at bounding box center [421, 282] width 513 height 25
click at [635, 282] on button "Next" at bounding box center [653, 282] width 49 height 25
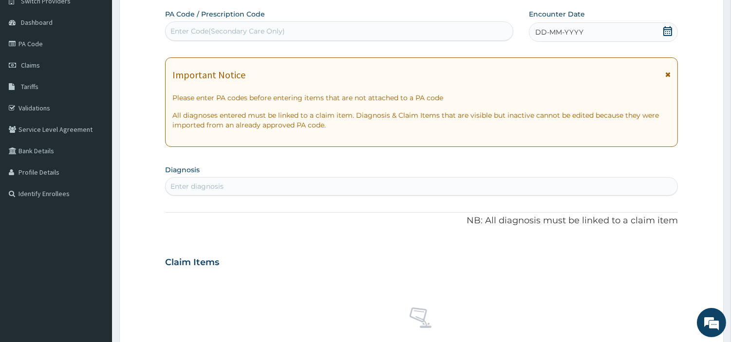
click at [354, 36] on div "Enter Code(Secondary Care Only)" at bounding box center [339, 31] width 347 height 16
paste input "PA/FFDFC8"
type input "PA/FFDFC8"
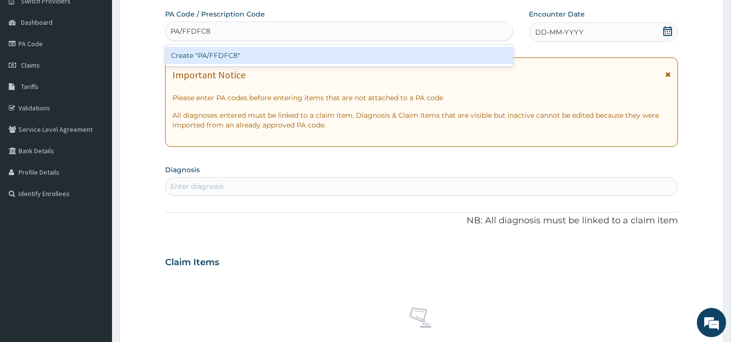
click at [417, 57] on div "Create "PA/FFDFC8"" at bounding box center [339, 56] width 348 height 18
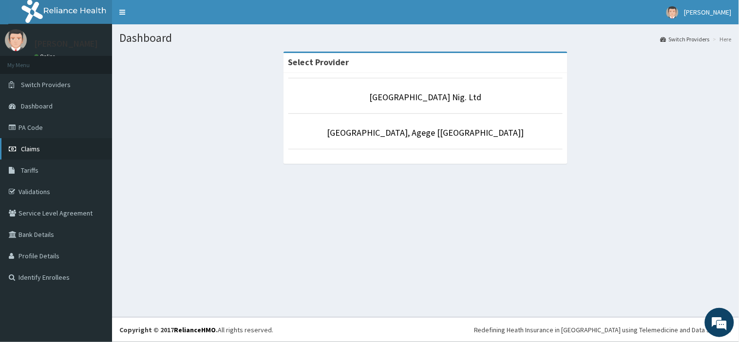
click at [39, 148] on span "Claims" at bounding box center [30, 149] width 19 height 9
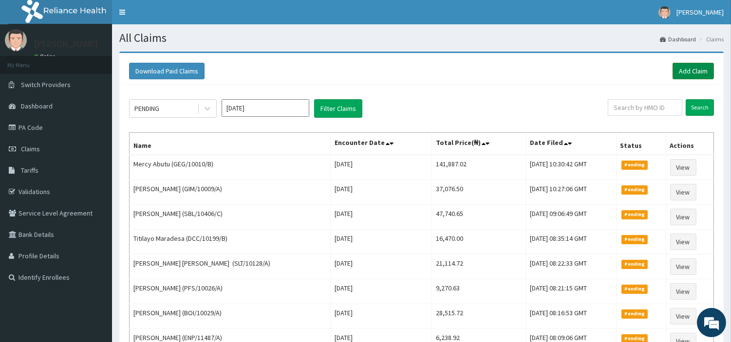
click at [707, 75] on link "Add Claim" at bounding box center [693, 71] width 41 height 17
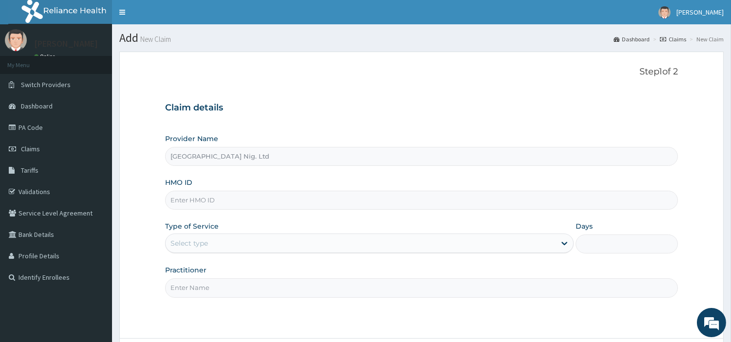
type input "[GEOGRAPHIC_DATA] Nig. Ltd"
type input "KSB/10541/A"
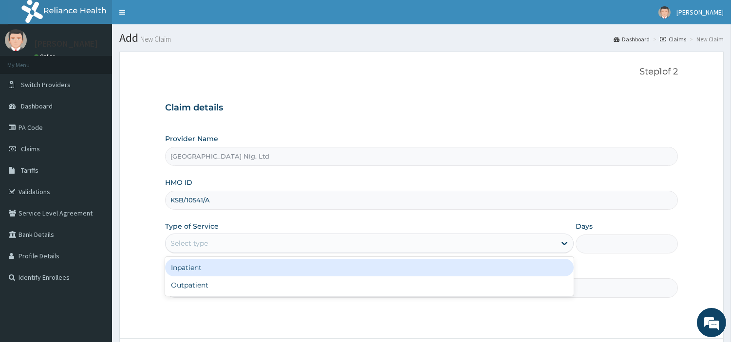
click at [224, 246] on div "Select type" at bounding box center [361, 244] width 390 height 16
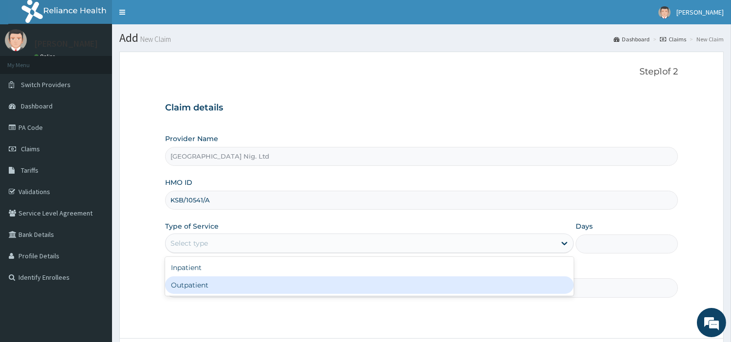
click at [224, 283] on div "Outpatient" at bounding box center [369, 286] width 409 height 18
type input "1"
click at [224, 283] on input "Practitioner" at bounding box center [421, 288] width 513 height 19
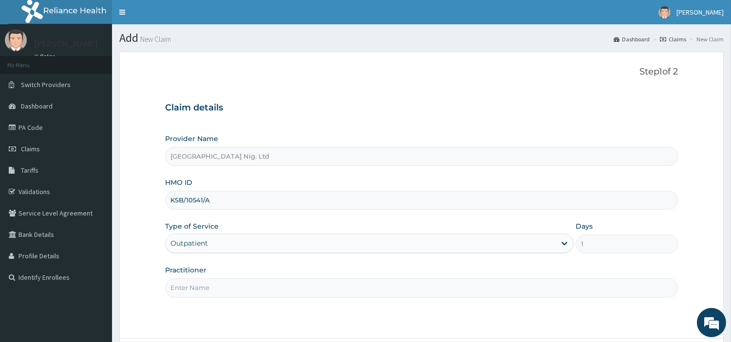
paste input "[PERSON_NAME]"
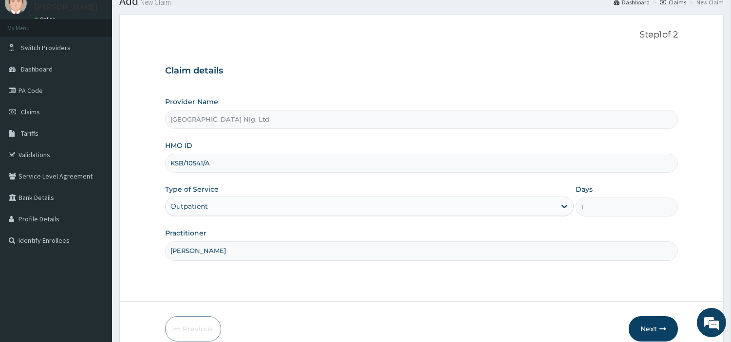
scroll to position [84, 0]
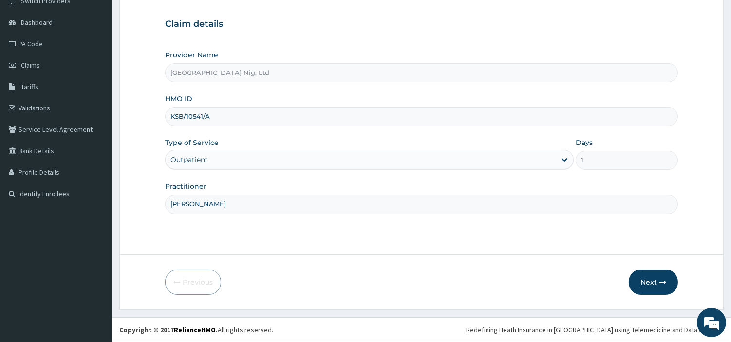
type input "[PERSON_NAME]"
click at [649, 296] on form "Step 1 of 2 Claim details Provider Name R-Jolad Hospital Nig. Ltd HMO ID KSB/10…" at bounding box center [421, 139] width 604 height 342
click at [649, 288] on button "Next" at bounding box center [653, 282] width 49 height 25
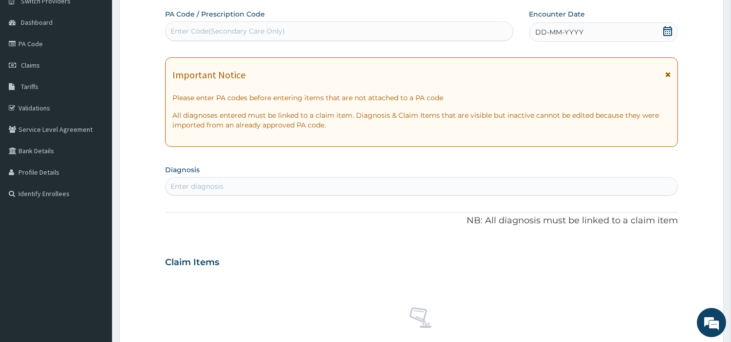
click at [434, 37] on div "Enter Code(Secondary Care Only)" at bounding box center [339, 31] width 347 height 16
paste input "PA/FFDFC8"
type input "PA/FFDFC8"
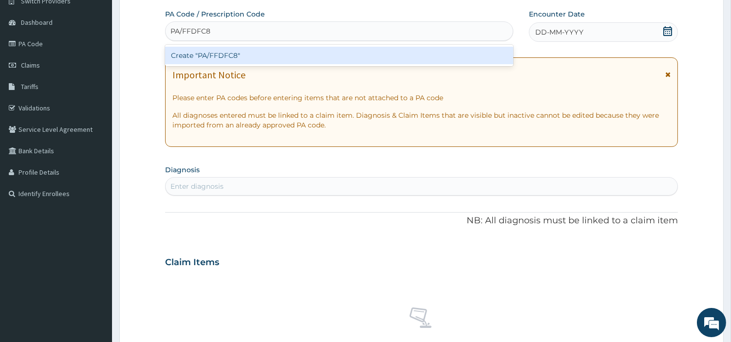
click at [393, 59] on div "Create "PA/FFDFC8"" at bounding box center [339, 56] width 348 height 18
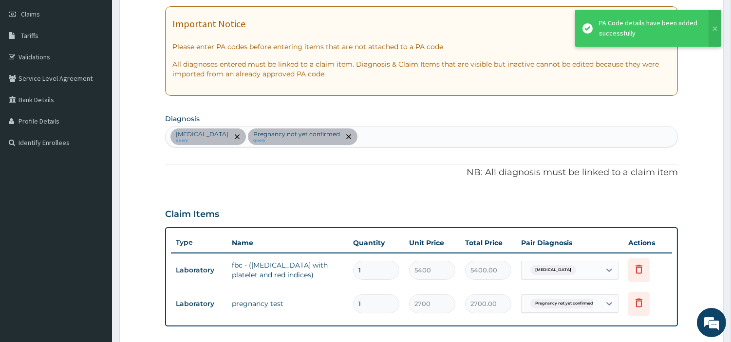
scroll to position [0, 0]
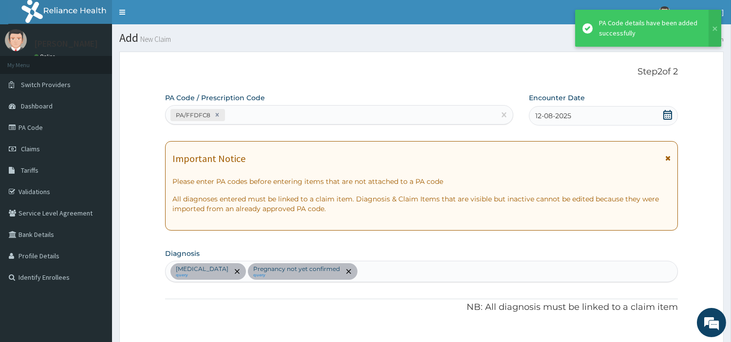
click at [259, 114] on div "PA/FFDFC8" at bounding box center [331, 115] width 330 height 16
paste input "PA/9194E6"
type input "PA/9194E6"
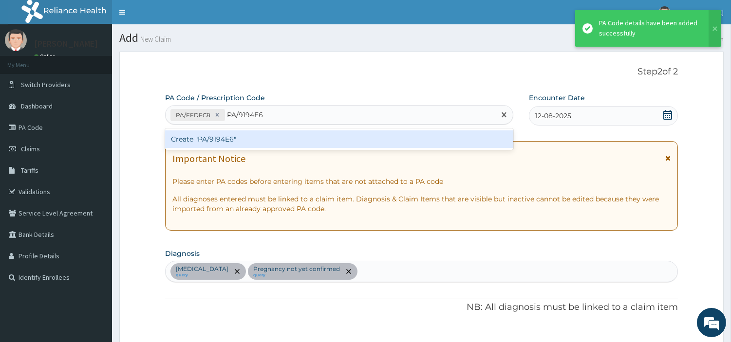
click at [176, 133] on div "Create "PA/9194E6"" at bounding box center [339, 140] width 348 height 18
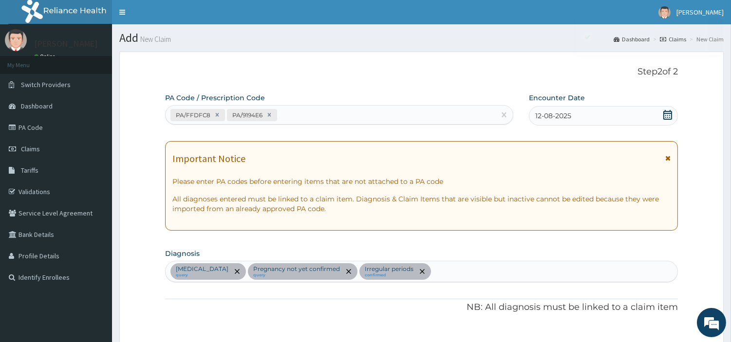
click at [288, 114] on div "PA/FFDFC8 PA/9194E6" at bounding box center [331, 115] width 330 height 16
paste input "PA/3FF63B"
type input "PA/3FF63B"
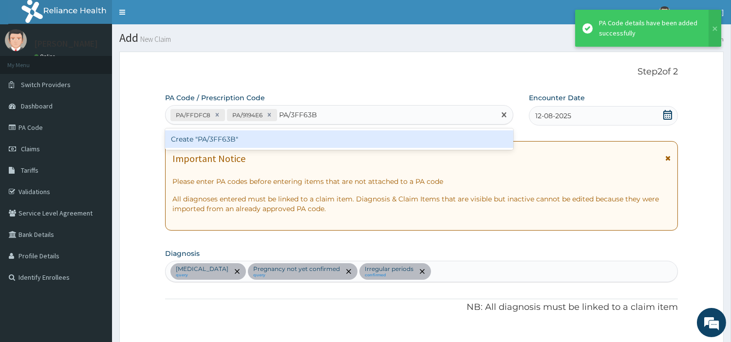
click at [225, 131] on div "Create "PA/3FF63B"" at bounding box center [339, 140] width 348 height 18
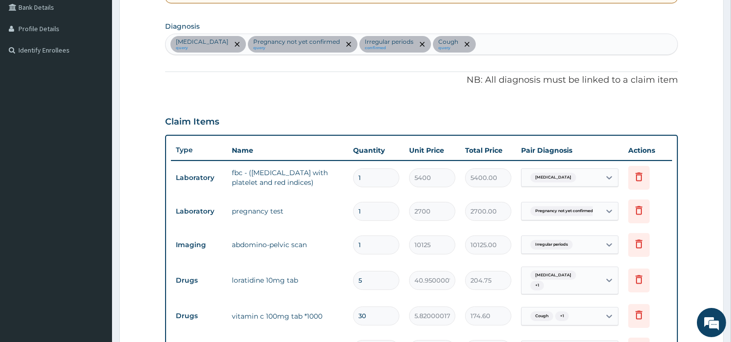
scroll to position [186, 0]
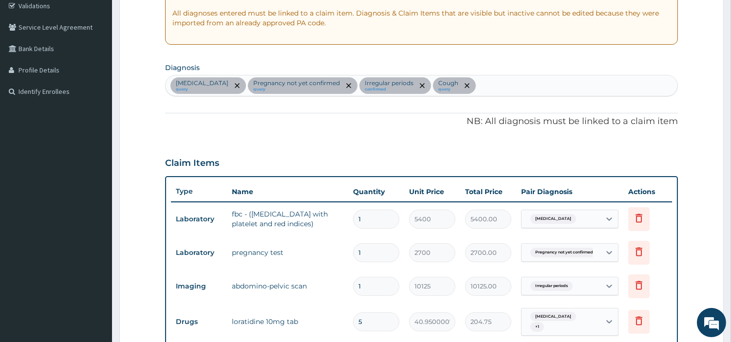
click at [467, 81] on div "Sepsis query Pregnancy not yet confirmed query Irregular periods confirmed Coug…" at bounding box center [422, 85] width 512 height 20
type input "MALA"
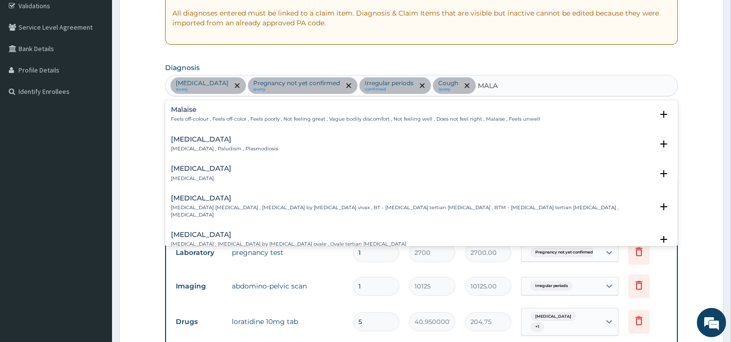
click at [280, 108] on h4 "Malaise" at bounding box center [355, 109] width 369 height 7
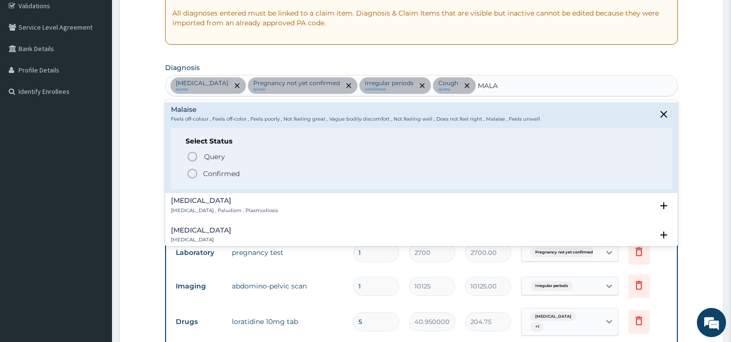
click at [181, 206] on div "Malaria Malaria , Paludism , Plasmodiosis" at bounding box center [224, 205] width 107 height 17
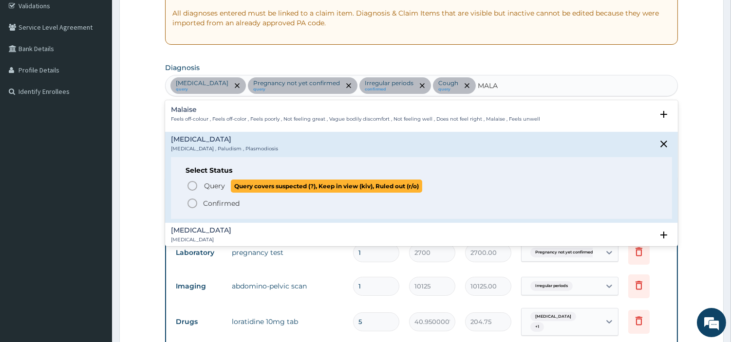
click at [193, 183] on icon "status option query" at bounding box center [193, 186] width 12 height 12
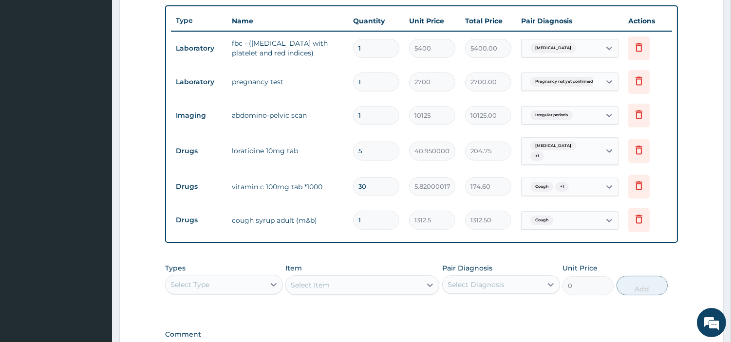
scroll to position [402, 0]
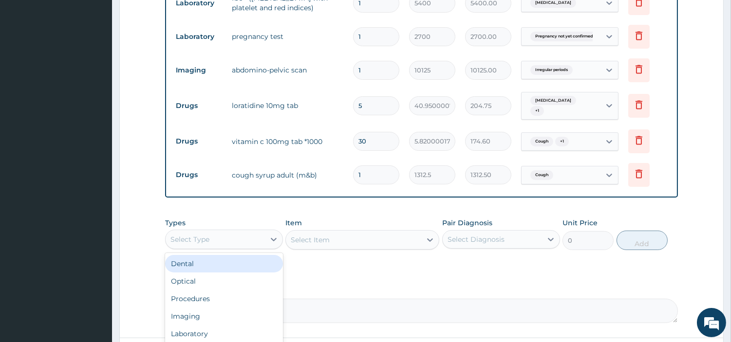
click at [229, 238] on div "Select Type" at bounding box center [215, 240] width 99 height 16
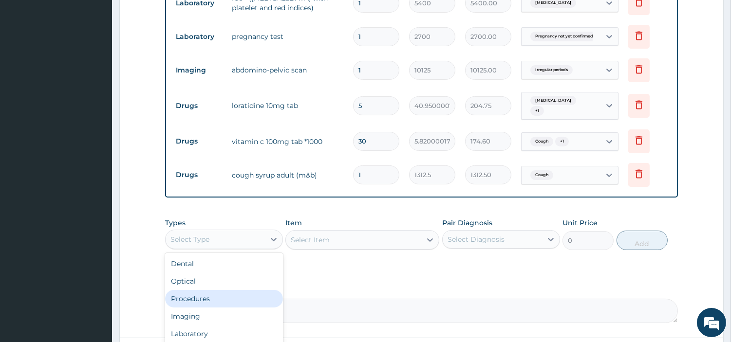
click at [227, 294] on div "Procedures" at bounding box center [224, 299] width 118 height 18
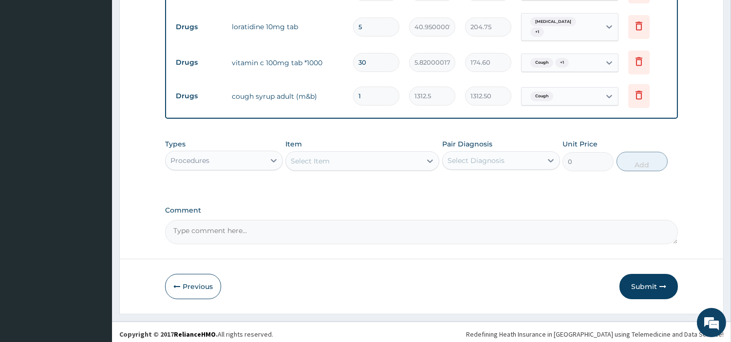
scroll to position [482, 0]
click at [396, 153] on div "Select Item" at bounding box center [353, 160] width 135 height 16
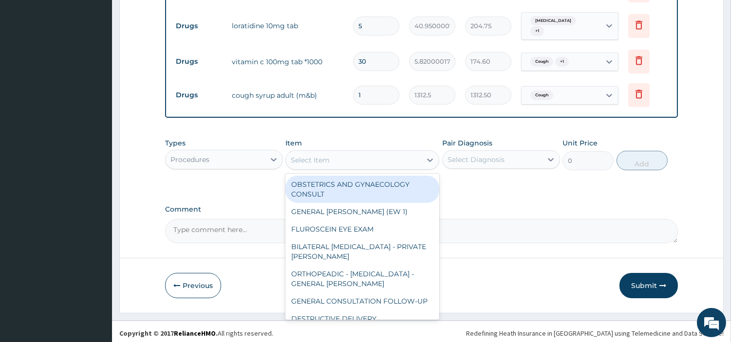
type input "E"
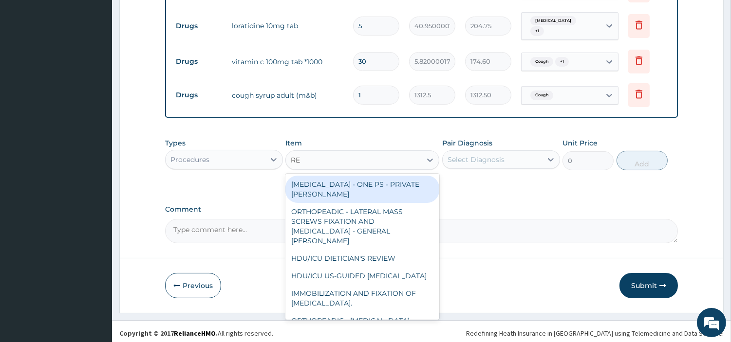
type input "REG"
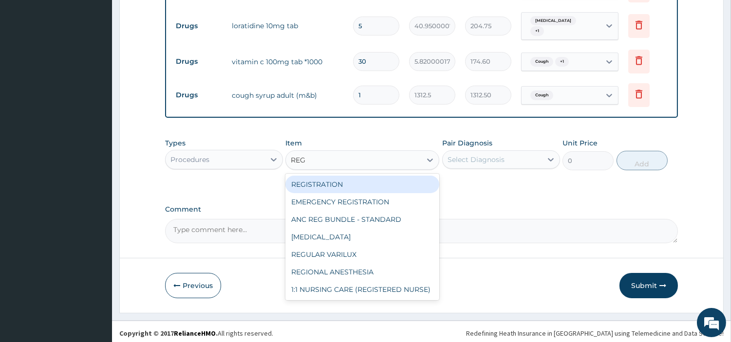
click at [373, 183] on div "REGISTRATION" at bounding box center [362, 185] width 154 height 18
type input "6750"
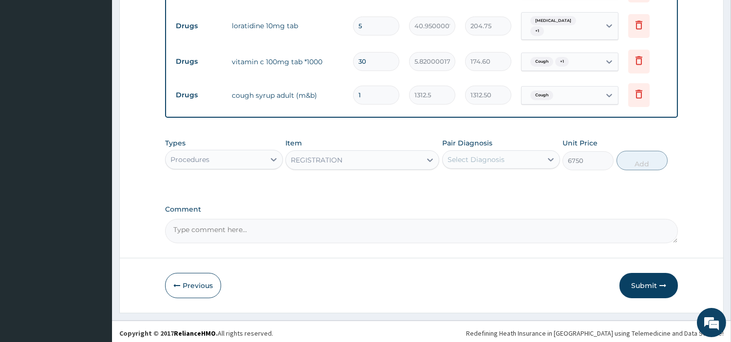
click at [497, 164] on div "Select Diagnosis" at bounding box center [492, 160] width 99 height 16
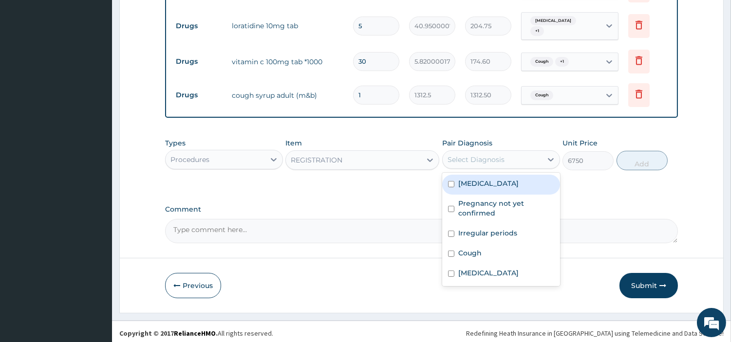
click at [488, 188] on div "[MEDICAL_DATA]" at bounding box center [501, 185] width 118 height 20
checkbox input "true"
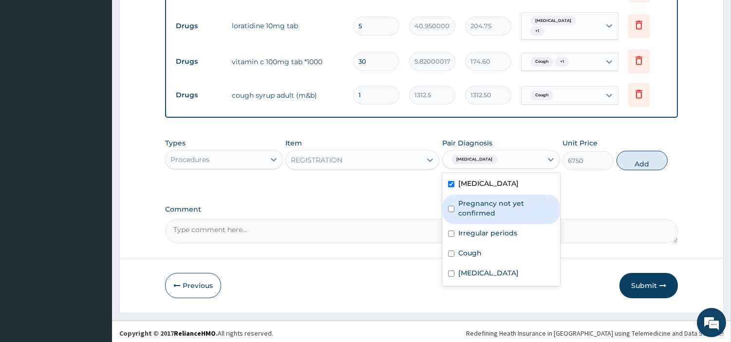
drag, startPoint x: 488, startPoint y: 207, endPoint x: 492, endPoint y: 225, distance: 18.3
click at [490, 212] on label "Pregnancy not yet confirmed" at bounding box center [506, 208] width 96 height 19
checkbox input "true"
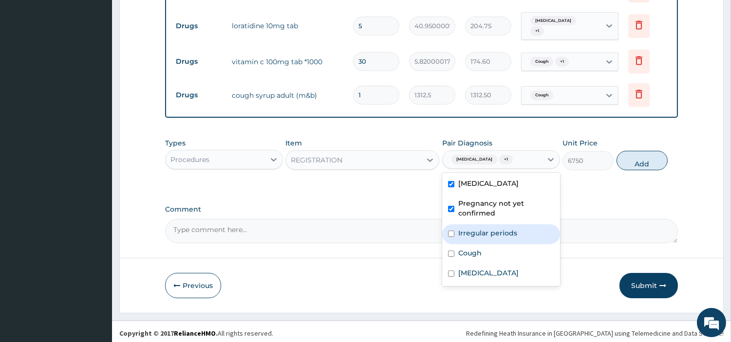
drag, startPoint x: 492, startPoint y: 225, endPoint x: 488, endPoint y: 240, distance: 15.1
click at [492, 228] on label "Irregular periods" at bounding box center [487, 233] width 59 height 10
checkbox input "true"
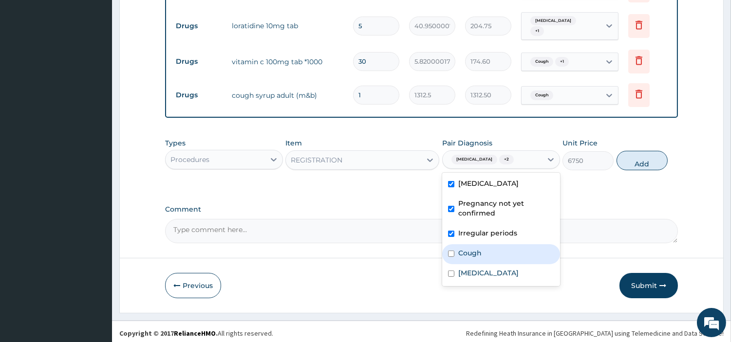
click at [485, 247] on div "Cough" at bounding box center [501, 254] width 118 height 20
checkbox input "true"
click at [481, 268] on label "[MEDICAL_DATA]" at bounding box center [488, 273] width 60 height 10
checkbox input "true"
drag, startPoint x: 632, startPoint y: 167, endPoint x: 602, endPoint y: 166, distance: 29.7
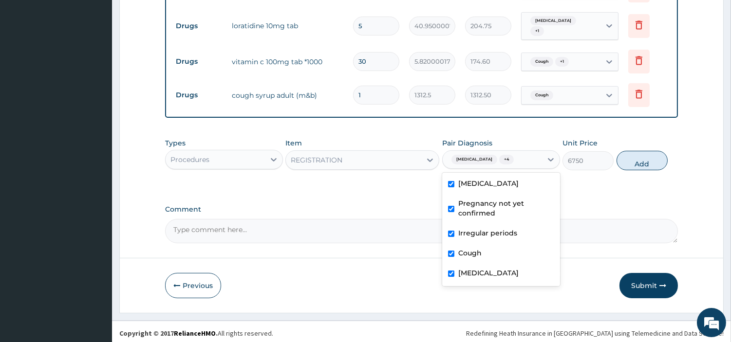
click at [632, 167] on div "Types Procedures Item REGISTRATION Pair Diagnosis option Malaria, selected. opt…" at bounding box center [421, 154] width 513 height 42
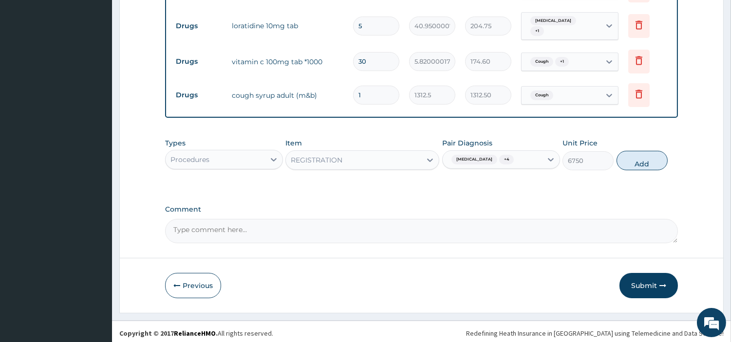
drag, startPoint x: 653, startPoint y: 161, endPoint x: 625, endPoint y: 165, distance: 27.5
click at [650, 162] on button "Add" at bounding box center [642, 160] width 51 height 19
type input "0"
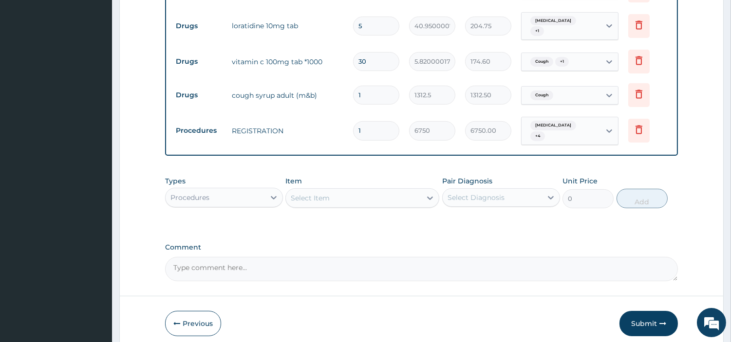
click at [401, 190] on div "Select Item" at bounding box center [353, 198] width 135 height 16
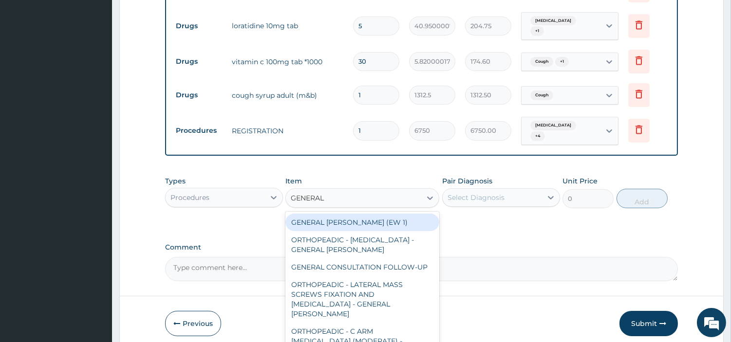
type input "GENERAL C"
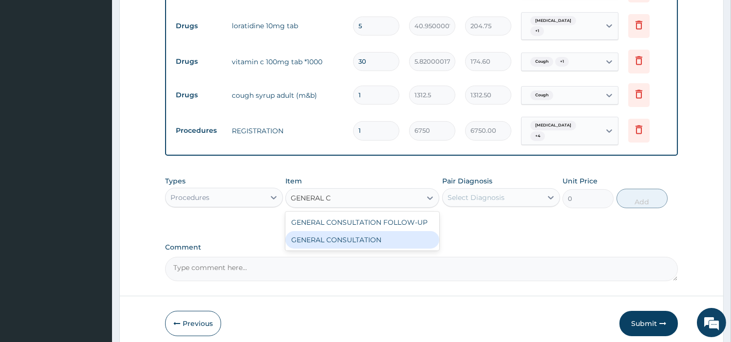
click at [390, 235] on div "GENERAL CONSULTATION" at bounding box center [362, 240] width 154 height 18
type input "6750"
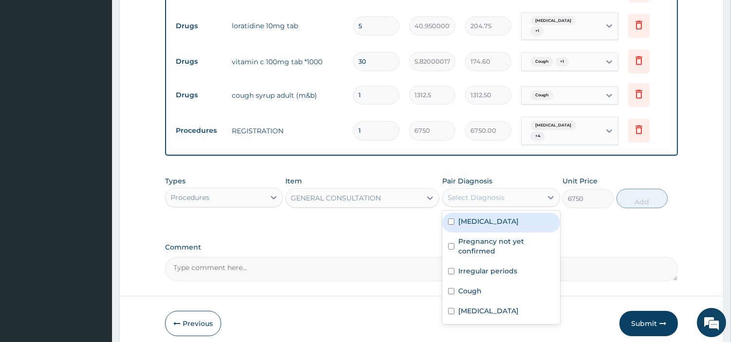
click at [500, 193] on div "Select Diagnosis" at bounding box center [476, 198] width 57 height 10
click at [494, 221] on div "[MEDICAL_DATA]" at bounding box center [501, 223] width 118 height 20
checkbox input "true"
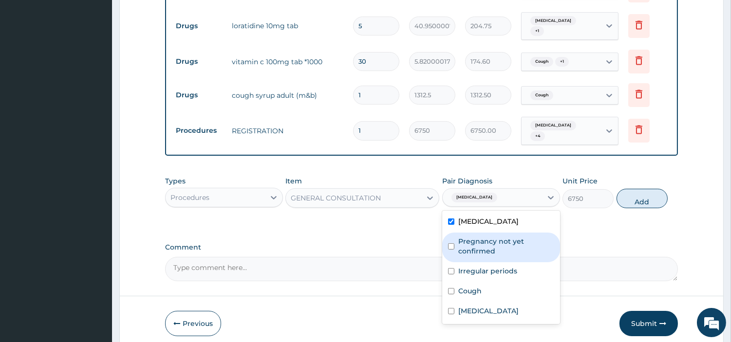
click at [492, 242] on label "Pregnancy not yet confirmed" at bounding box center [506, 246] width 96 height 19
checkbox input "true"
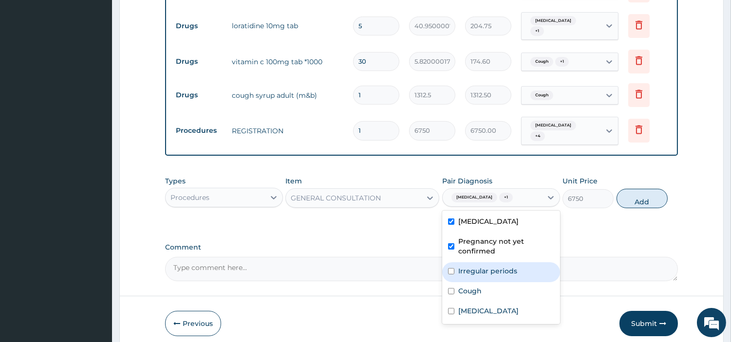
drag, startPoint x: 492, startPoint y: 259, endPoint x: 490, endPoint y: 269, distance: 9.8
click at [492, 266] on label "Irregular periods" at bounding box center [487, 271] width 59 height 10
checkbox input "true"
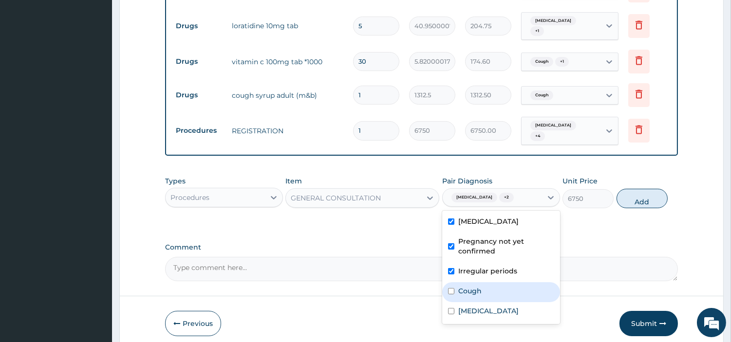
click at [488, 283] on div "Cough" at bounding box center [501, 292] width 118 height 20
checkbox input "true"
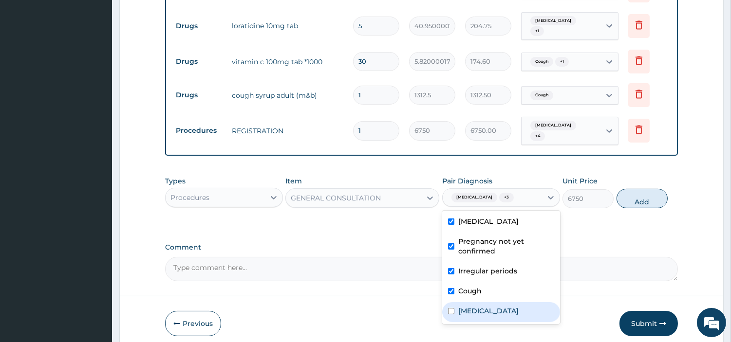
drag, startPoint x: 492, startPoint y: 300, endPoint x: 539, endPoint y: 264, distance: 58.3
click at [492, 302] on div "[MEDICAL_DATA]" at bounding box center [501, 312] width 118 height 20
checkbox input "true"
click at [622, 195] on button "Add" at bounding box center [642, 198] width 51 height 19
type input "0"
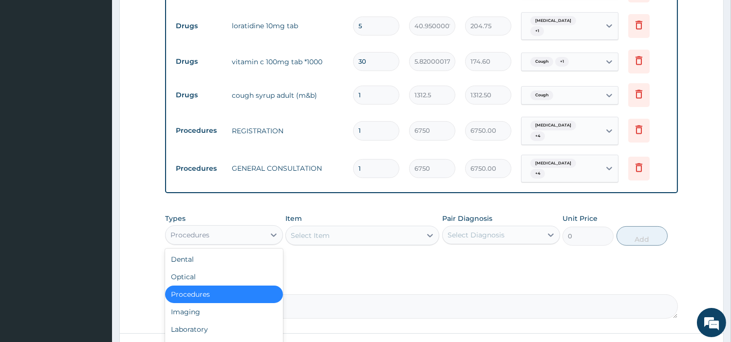
click at [208, 230] on div "Procedures" at bounding box center [189, 235] width 39 height 10
click at [216, 321] on div "Laboratory" at bounding box center [224, 330] width 118 height 18
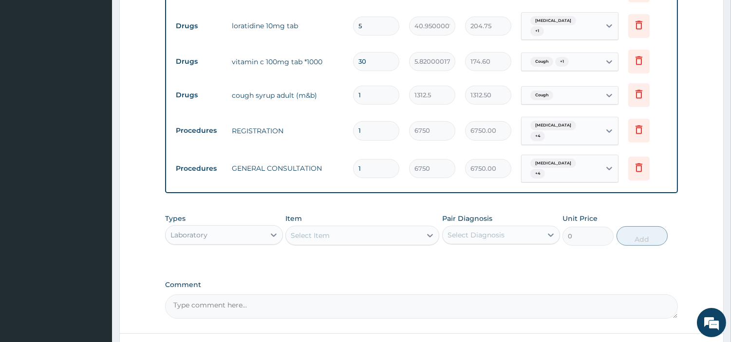
click at [402, 214] on div "Item Select Item" at bounding box center [362, 230] width 154 height 32
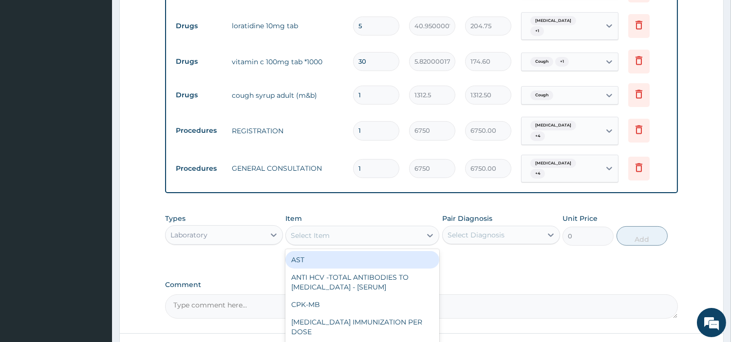
click at [406, 228] on div "Select Item" at bounding box center [353, 236] width 135 height 16
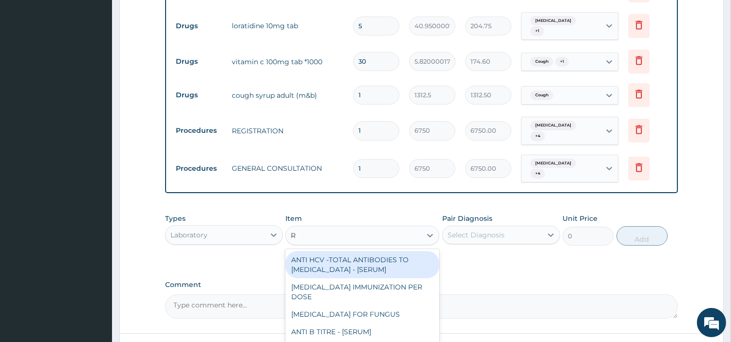
type input "RD"
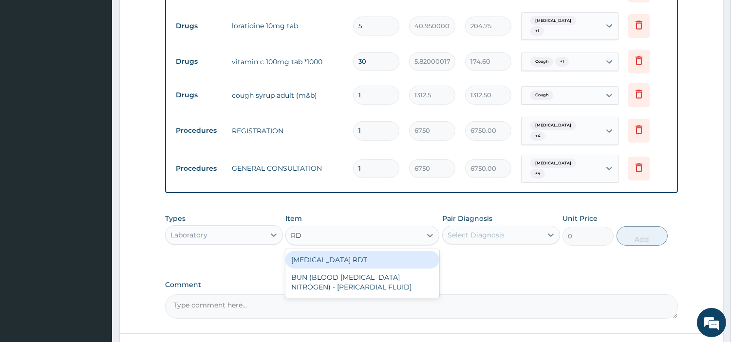
click at [381, 251] on div "MALARIA RDT" at bounding box center [362, 260] width 154 height 18
type input "2700"
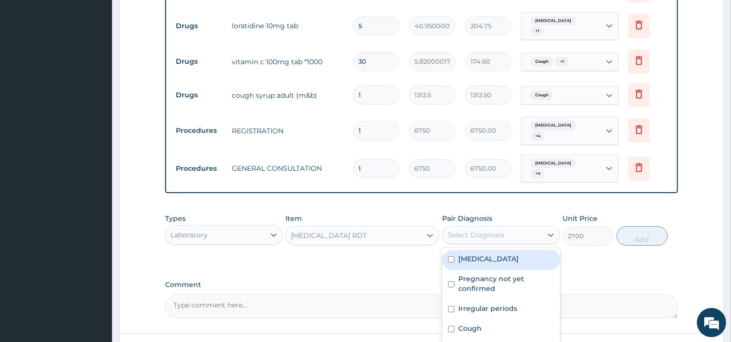
click at [493, 227] on div "Select Diagnosis" at bounding box center [492, 235] width 99 height 16
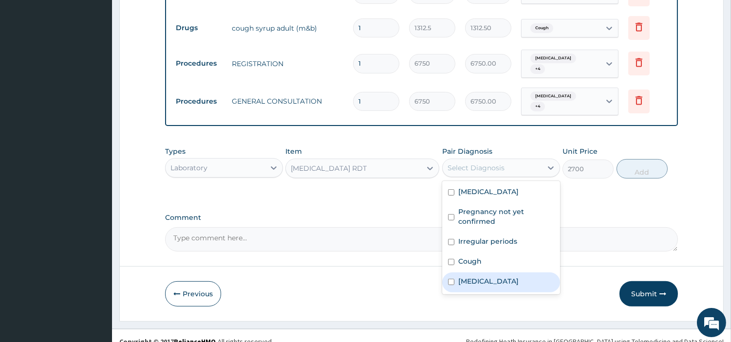
click at [479, 277] on label "[MEDICAL_DATA]" at bounding box center [488, 282] width 60 height 10
checkbox input "true"
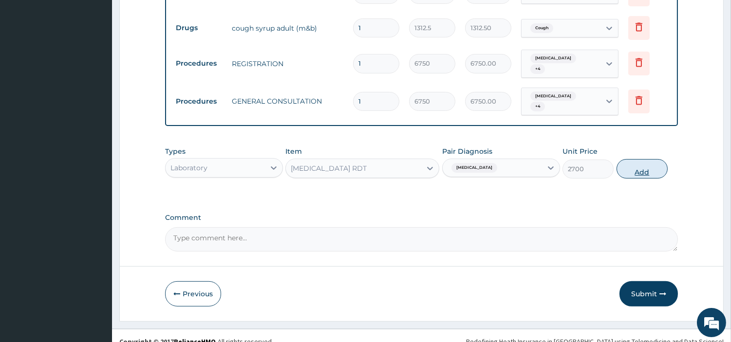
click at [625, 163] on button "Add" at bounding box center [642, 168] width 51 height 19
type input "0"
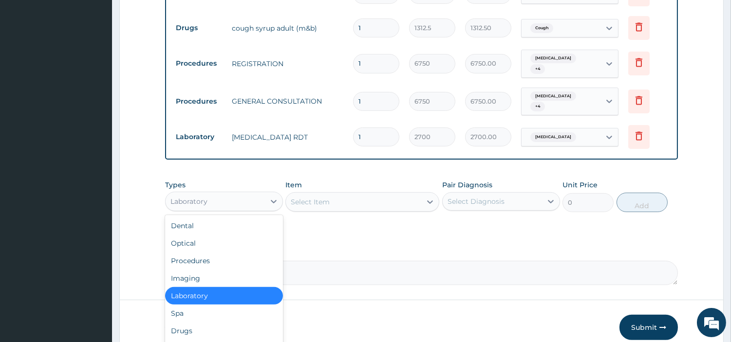
click at [230, 194] on div "Laboratory" at bounding box center [215, 202] width 99 height 16
click at [192, 322] on div "Drugs" at bounding box center [224, 331] width 118 height 18
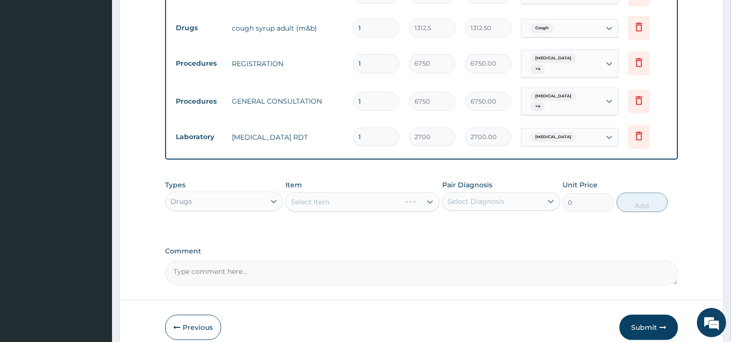
scroll to position [583, 0]
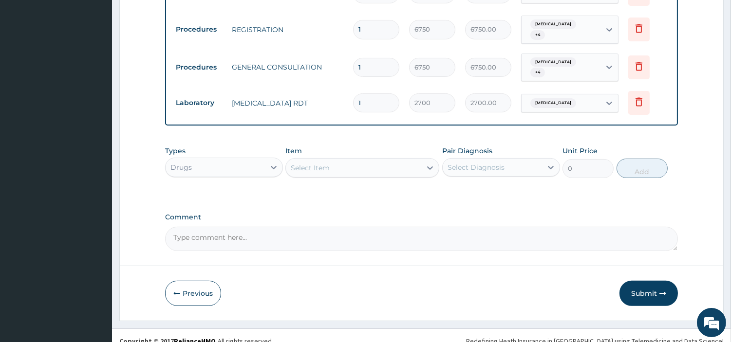
click at [353, 160] on div "Select Item" at bounding box center [353, 168] width 135 height 16
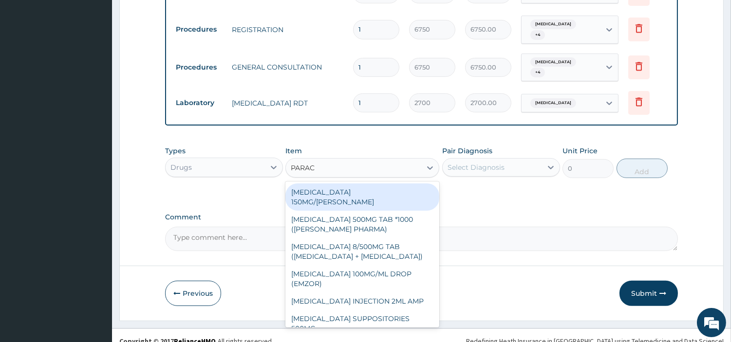
type input "PARACE"
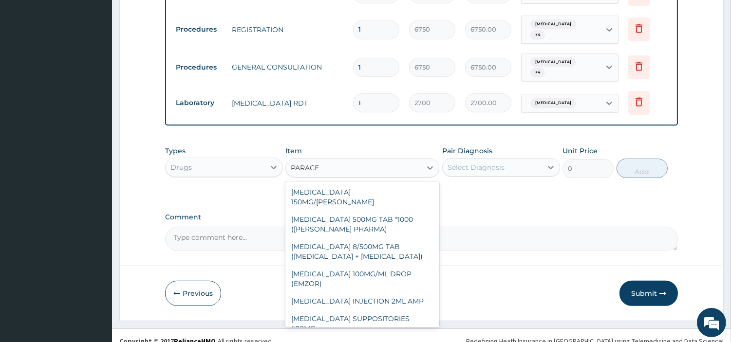
scroll to position [128, 0]
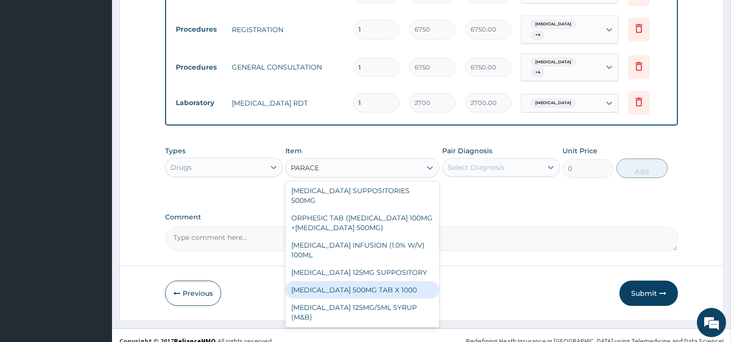
click at [378, 281] on div "[MEDICAL_DATA] 500MG TAB X 1000" at bounding box center [362, 290] width 154 height 18
type input "22.39999961853027"
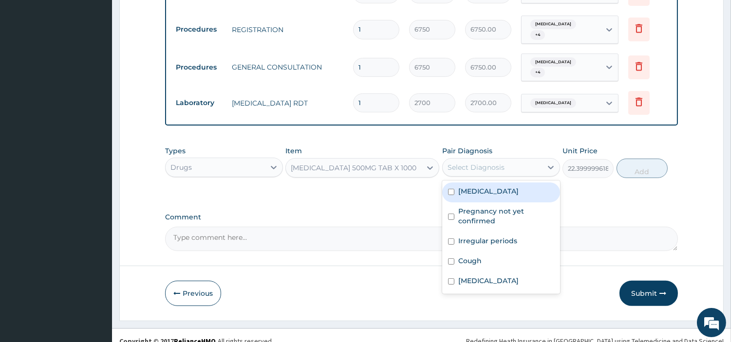
click at [498, 163] on div "Select Diagnosis" at bounding box center [476, 168] width 57 height 10
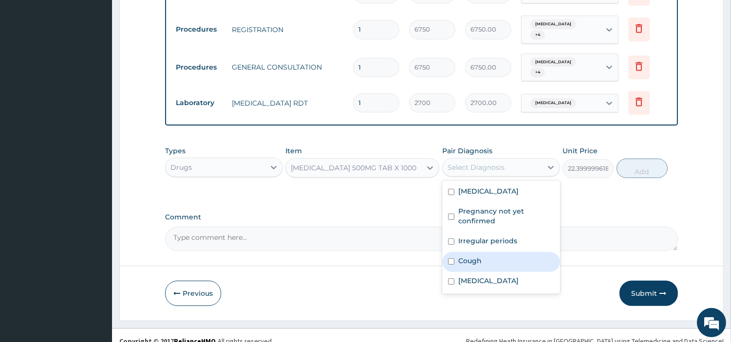
click at [466, 255] on div "Cough" at bounding box center [501, 262] width 118 height 20
checkbox input "true"
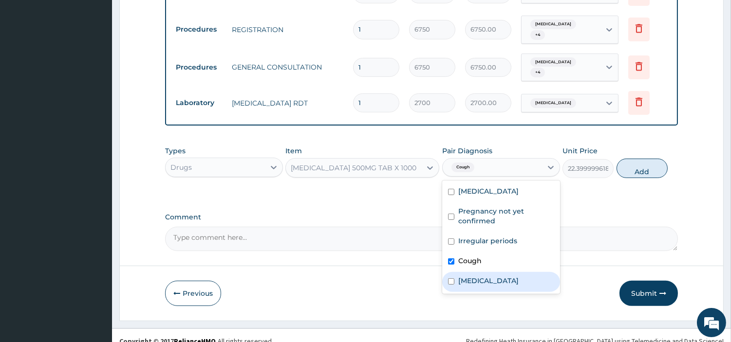
click at [464, 276] on label "[MEDICAL_DATA]" at bounding box center [488, 281] width 60 height 10
checkbox input "true"
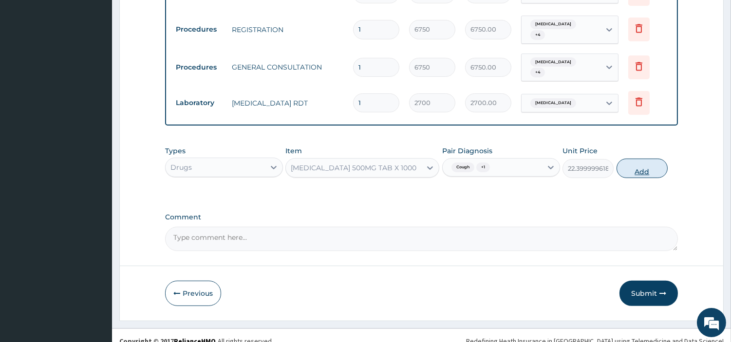
click at [632, 159] on button "Add" at bounding box center [642, 168] width 51 height 19
type input "0"
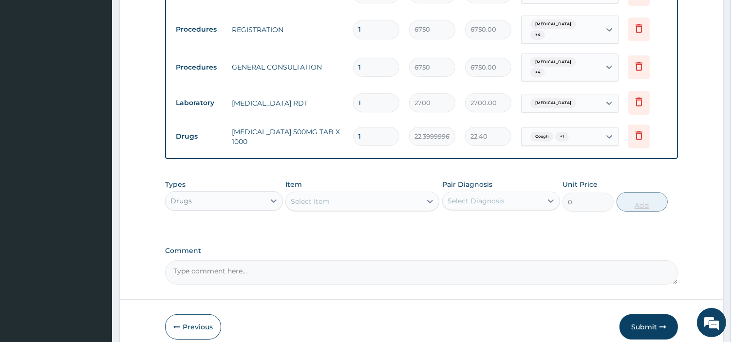
type input "0.00"
type input "2"
type input "44.80"
type input "24"
type input "537.60"
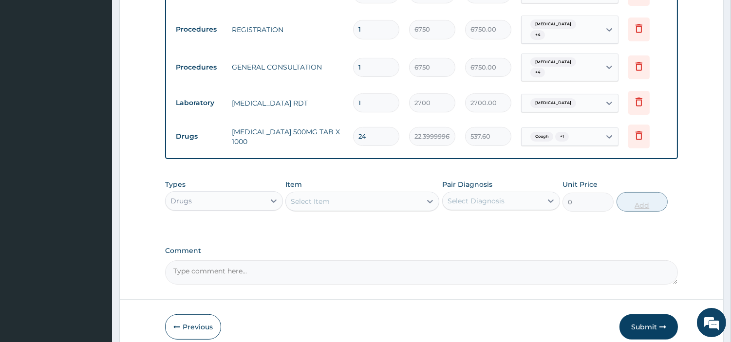
scroll to position [617, 0]
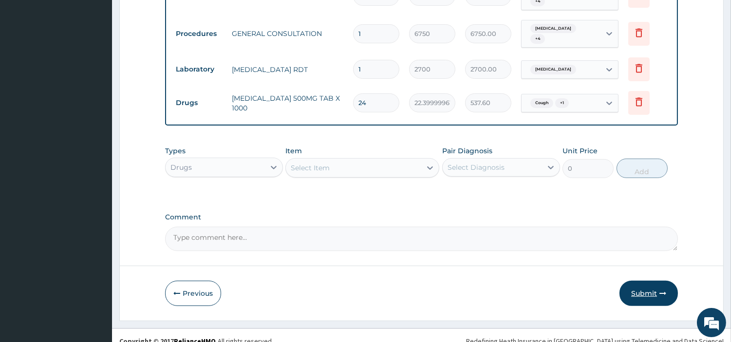
type input "24"
click at [653, 281] on button "Submit" at bounding box center [648, 293] width 58 height 25
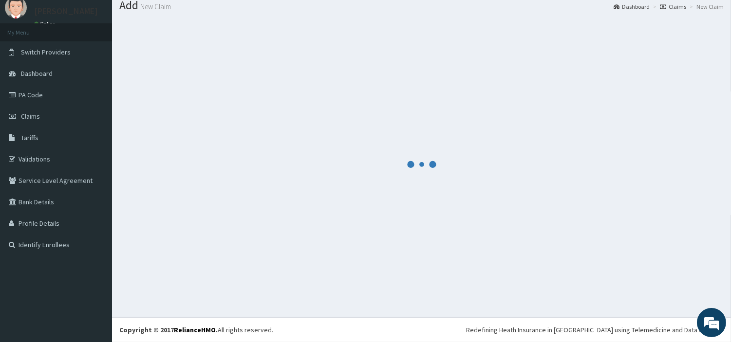
scroll to position [32, 0]
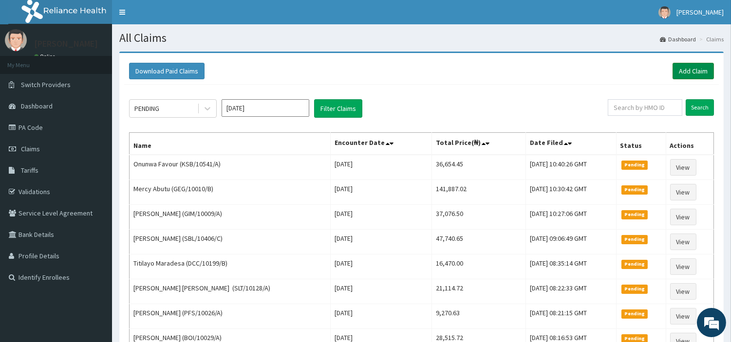
click at [674, 71] on link "Add Claim" at bounding box center [693, 71] width 41 height 17
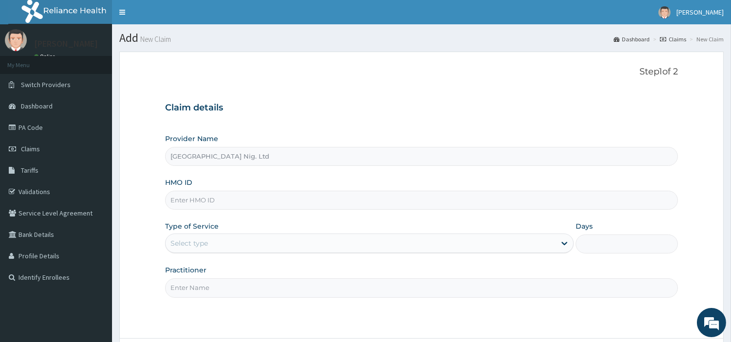
click at [279, 201] on input "HMO ID" at bounding box center [421, 200] width 513 height 19
paste input "JAR/10015/C"
type input "JAR/10015/C"
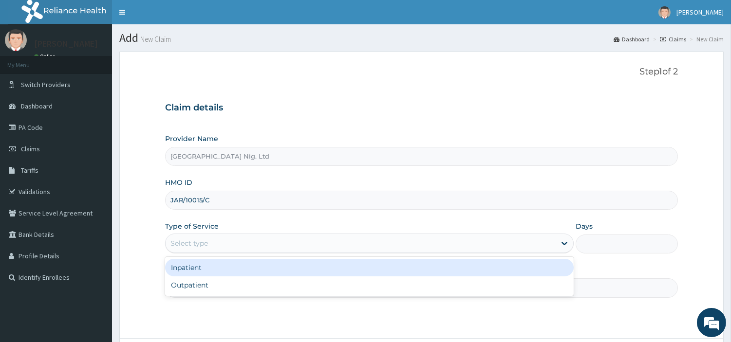
drag, startPoint x: 207, startPoint y: 243, endPoint x: 193, endPoint y: 280, distance: 39.4
click at [193, 253] on div "option Inpatient focused, 1 of 2. 2 results available. Use Up and Down to choos…" at bounding box center [369, 243] width 409 height 19
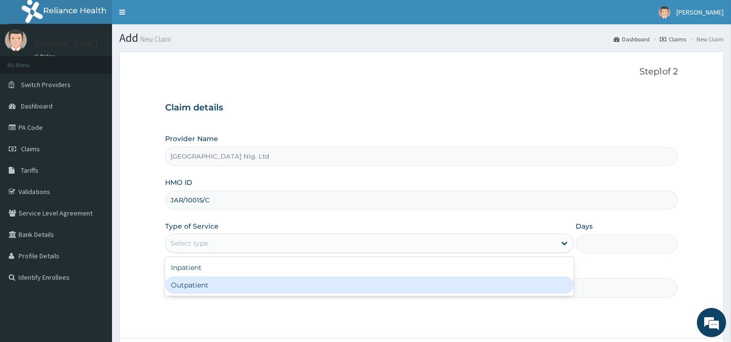
click at [193, 280] on div "Outpatient" at bounding box center [369, 286] width 409 height 18
type input "1"
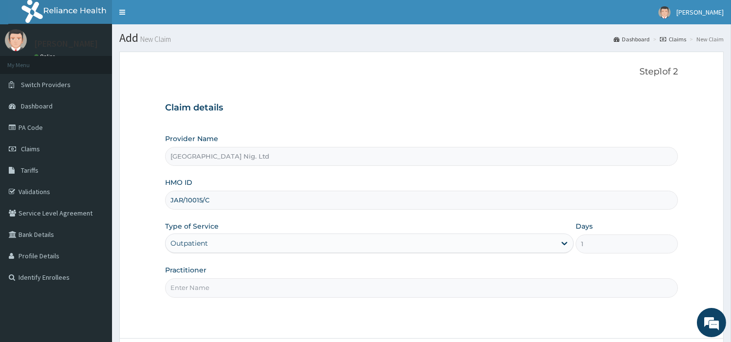
click at [193, 280] on input "Practitioner" at bounding box center [421, 288] width 513 height 19
paste input "[PERSON_NAME]"
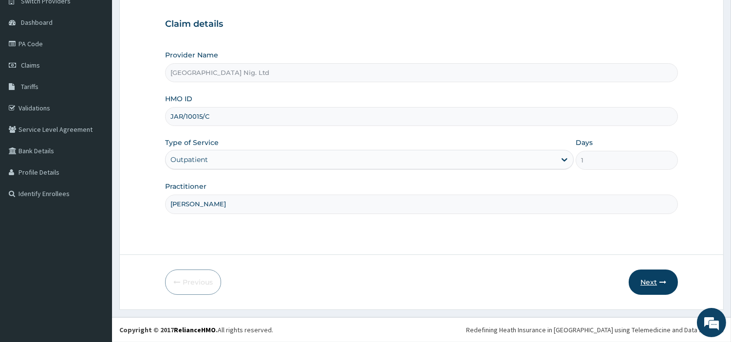
type input "[PERSON_NAME]"
click at [641, 289] on button "Next" at bounding box center [653, 282] width 49 height 25
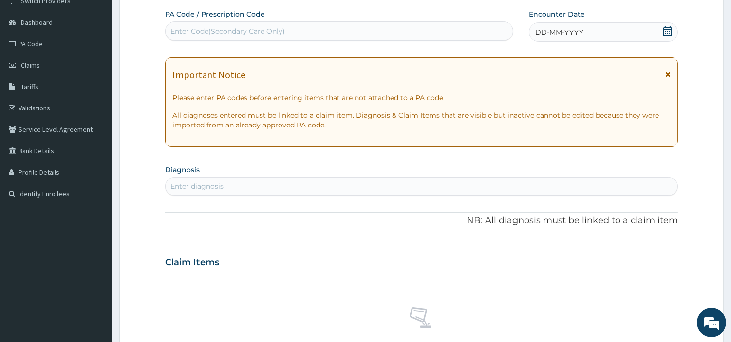
click at [366, 31] on div "Enter Code(Secondary Care Only)" at bounding box center [339, 31] width 347 height 16
paste input "PA/5CD077"
type input "PA/5CD077"
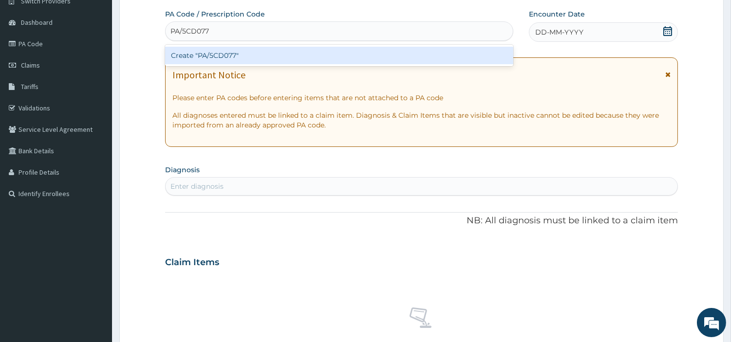
click at [347, 59] on div "Create "PA/5CD077"" at bounding box center [339, 56] width 348 height 18
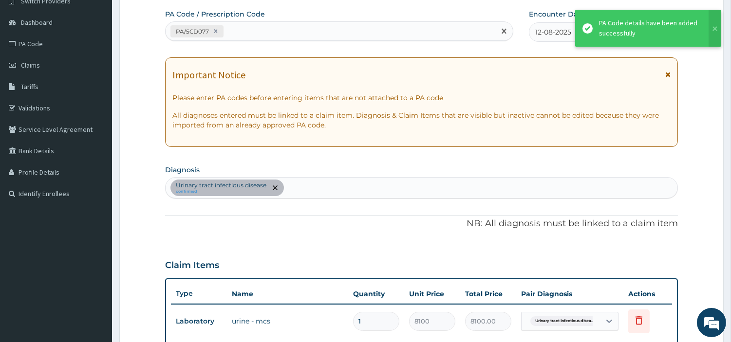
click at [279, 30] on div "PA/5CD077" at bounding box center [331, 31] width 330 height 16
paste input "PA/624561"
type input "PA/624561"
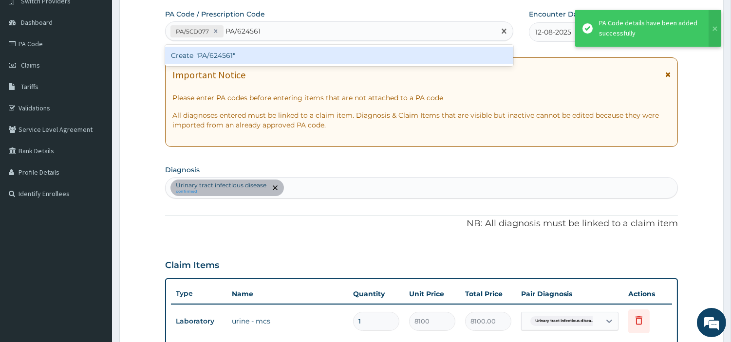
click at [202, 55] on div "Create "PA/624561"" at bounding box center [339, 56] width 348 height 18
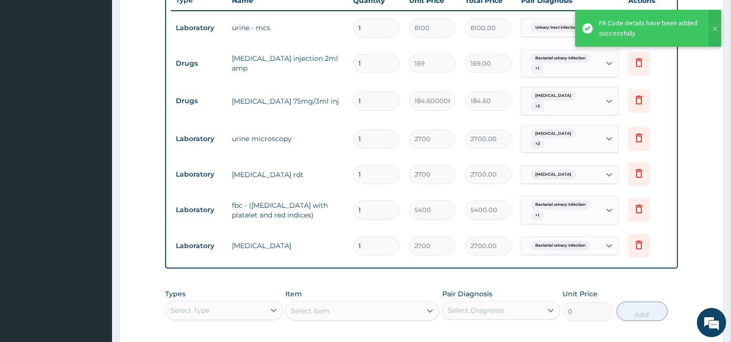
scroll to position [376, 0]
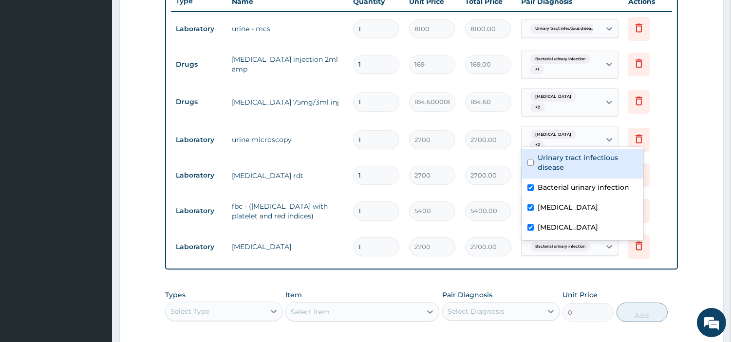
click at [552, 134] on span "[MEDICAL_DATA]" at bounding box center [553, 135] width 46 height 10
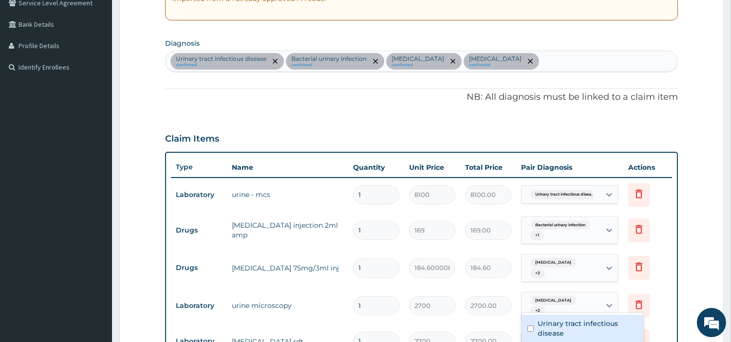
scroll to position [208, 0]
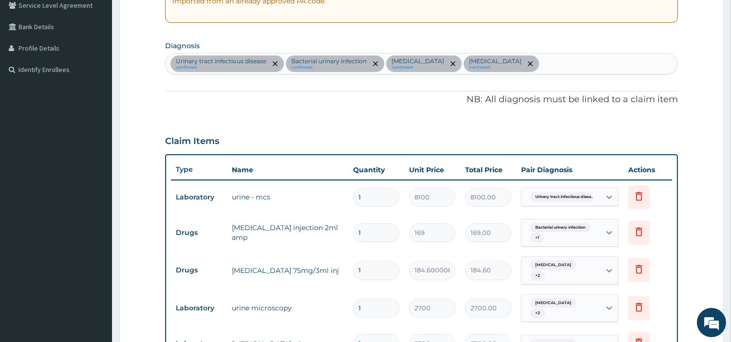
click at [521, 59] on div "Urinary tract [MEDICAL_DATA] confirmed Bacterial urinary infection confirmed [M…" at bounding box center [422, 64] width 512 height 20
type input "SEP"
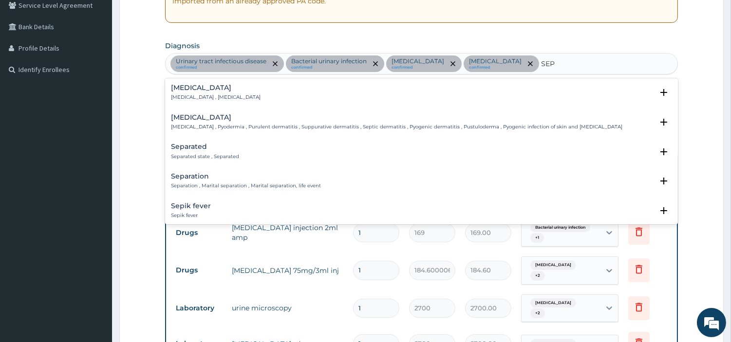
click at [187, 100] on p "[MEDICAL_DATA] , [MEDICAL_DATA]" at bounding box center [216, 97] width 90 height 7
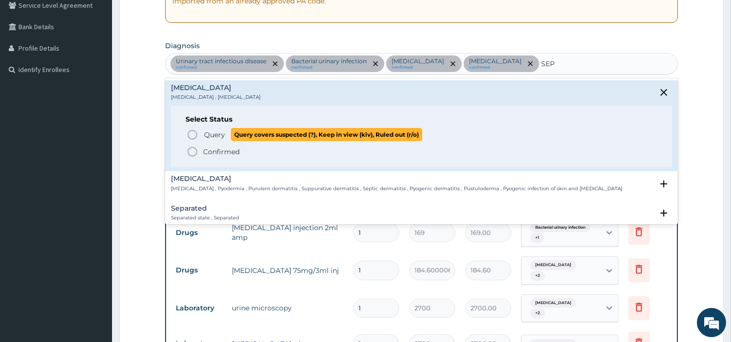
click at [193, 132] on icon "status option query" at bounding box center [193, 135] width 12 height 12
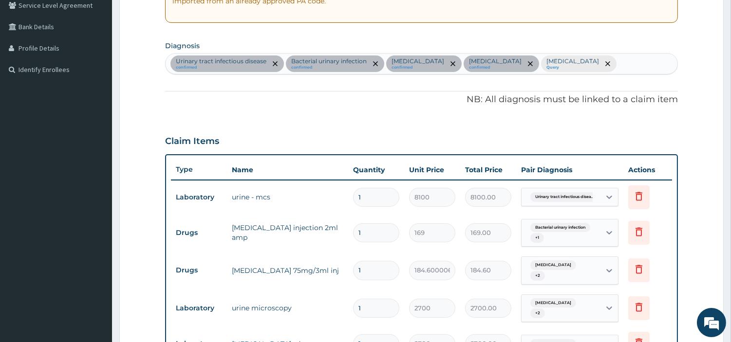
scroll to position [523, 0]
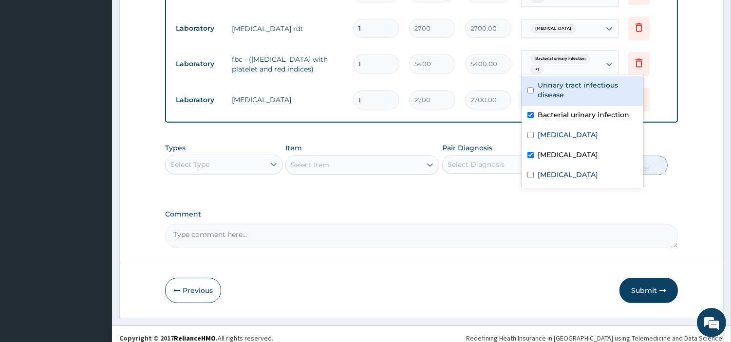
click at [570, 54] on span "Bacterial urinary infection" at bounding box center [560, 59] width 60 height 10
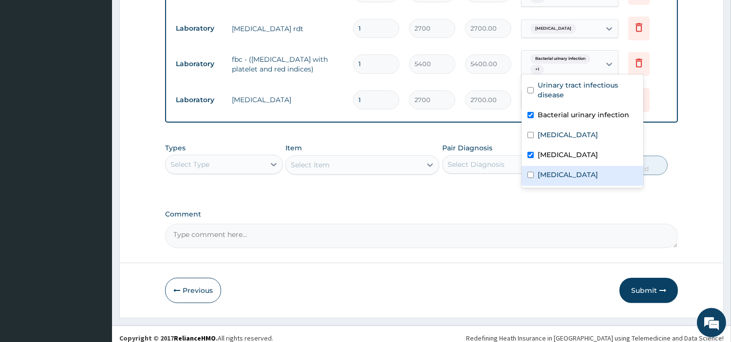
click at [546, 170] on label "[MEDICAL_DATA]" at bounding box center [568, 175] width 60 height 10
checkbox input "true"
click at [247, 157] on div "Select Type" at bounding box center [215, 165] width 99 height 16
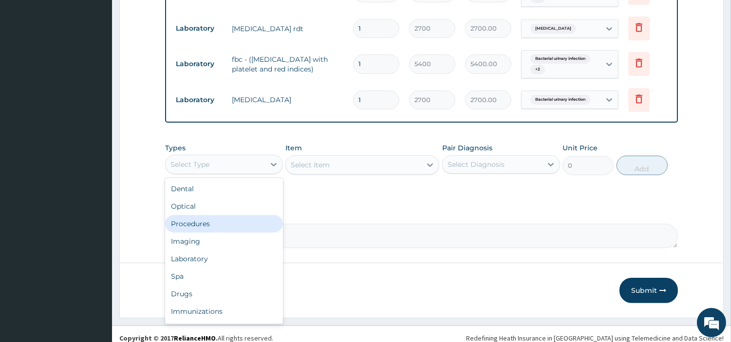
click at [212, 220] on div "Procedures" at bounding box center [224, 224] width 118 height 18
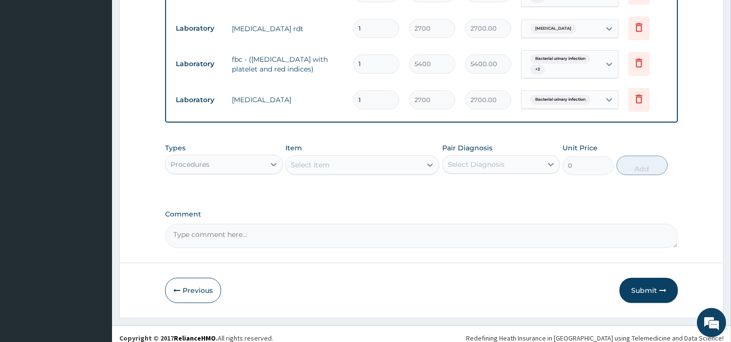
click at [346, 160] on div "Select Item" at bounding box center [353, 165] width 135 height 16
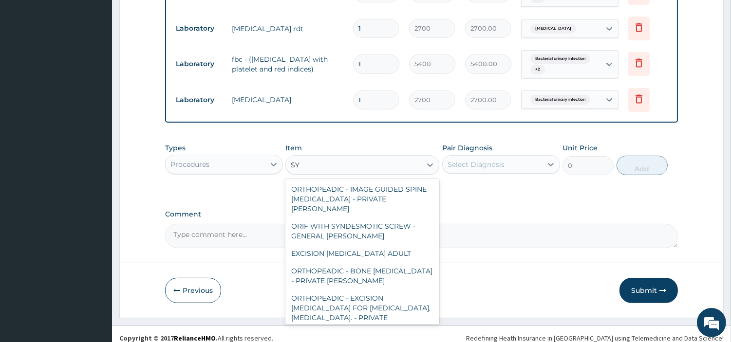
type input "S"
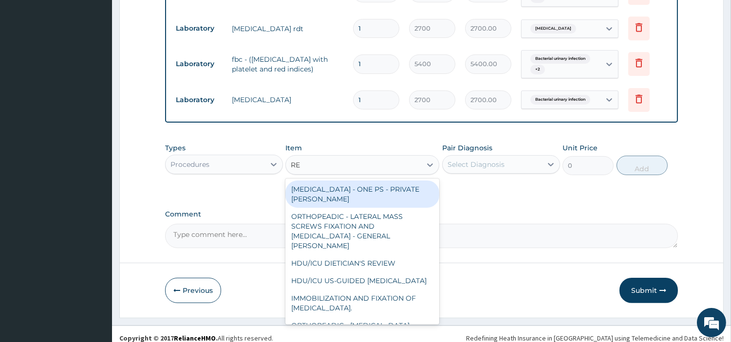
type input "REG"
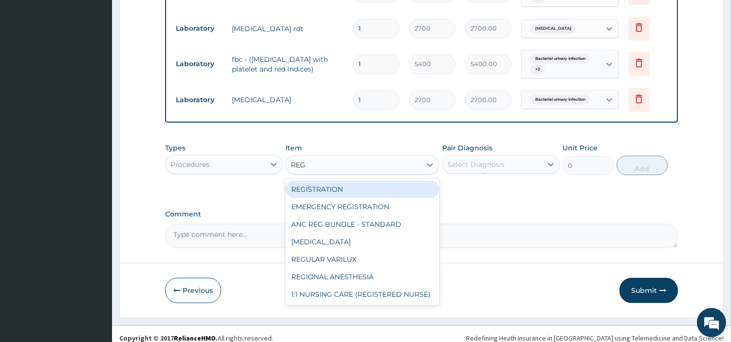
click at [342, 185] on div "REGISTRATION" at bounding box center [362, 190] width 154 height 18
type input "6750"
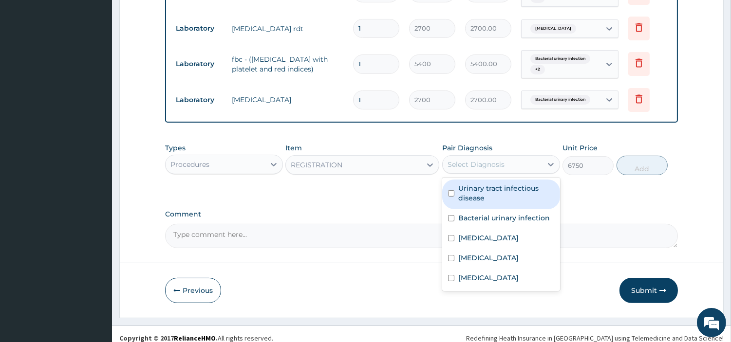
click at [488, 160] on div "Select Diagnosis" at bounding box center [476, 165] width 57 height 10
click at [466, 185] on label "Urinary tract infectious disease" at bounding box center [506, 193] width 96 height 19
checkbox input "true"
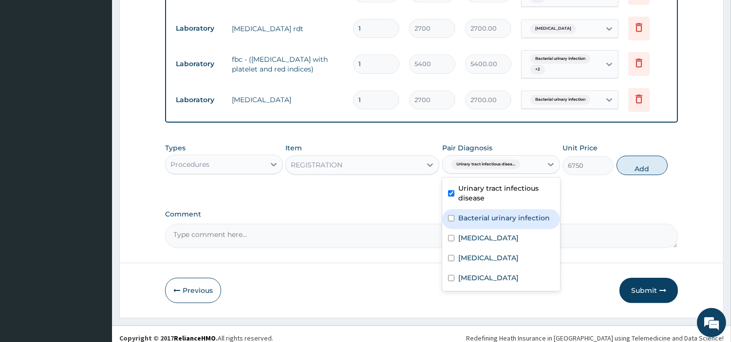
drag, startPoint x: 464, startPoint y: 205, endPoint x: 464, endPoint y: 231, distance: 26.3
click at [464, 231] on div "Urinary tract [MEDICAL_DATA] Bacterial urinary infection [MEDICAL_DATA] [MEDICA…" at bounding box center [501, 234] width 118 height 113
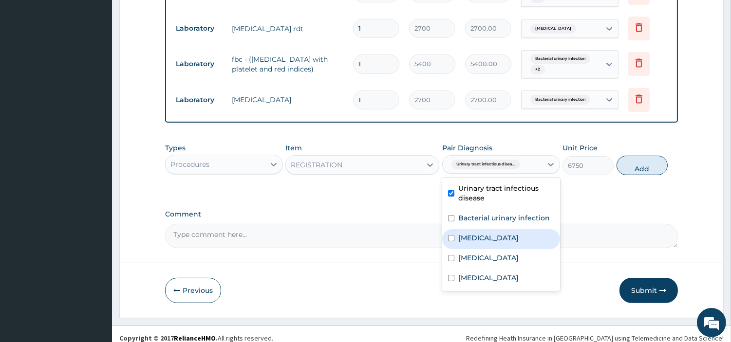
click at [464, 233] on label "[MEDICAL_DATA]" at bounding box center [488, 238] width 60 height 10
checkbox input "true"
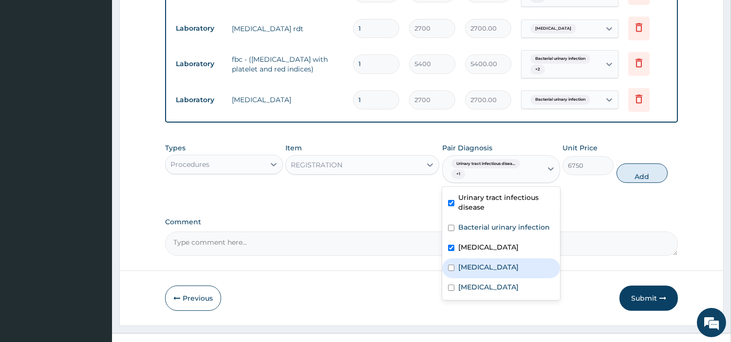
click at [462, 263] on label "[MEDICAL_DATA]" at bounding box center [488, 267] width 60 height 10
checkbox input "true"
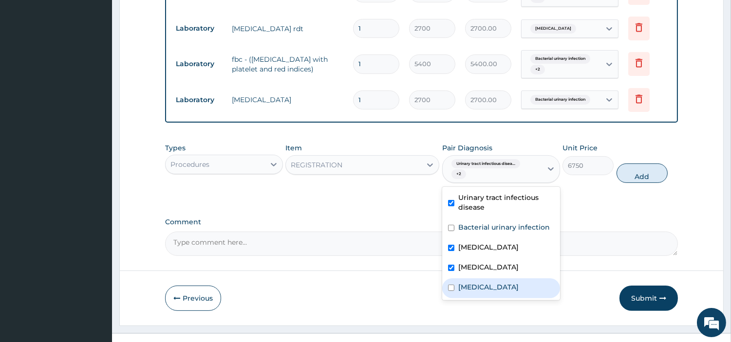
click at [459, 282] on label "[MEDICAL_DATA]" at bounding box center [488, 287] width 60 height 10
checkbox input "true"
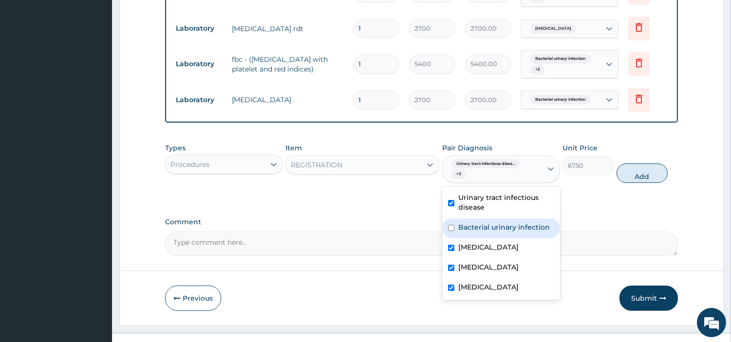
click at [478, 223] on label "Bacterial urinary infection" at bounding box center [504, 228] width 92 height 10
checkbox input "true"
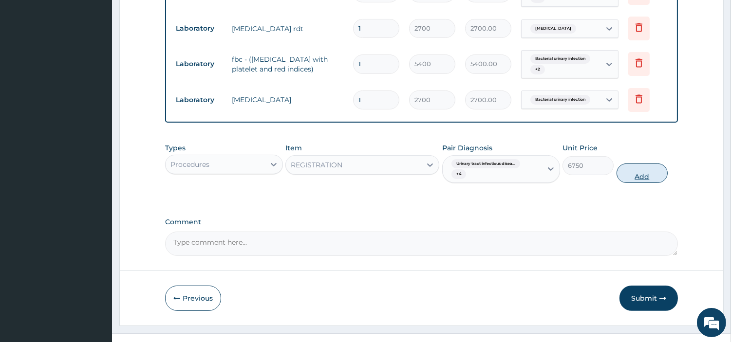
click at [643, 166] on button "Add" at bounding box center [642, 173] width 51 height 19
type input "0"
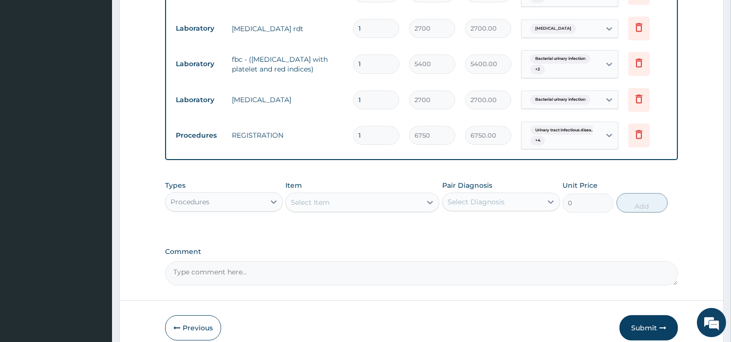
click at [347, 195] on div "Select Item" at bounding box center [353, 203] width 135 height 16
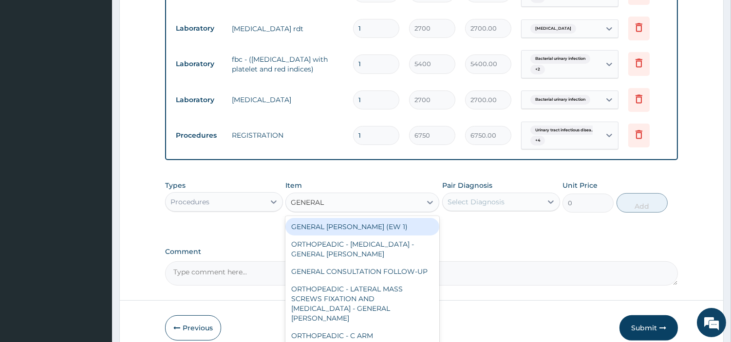
type input "GENERAL C"
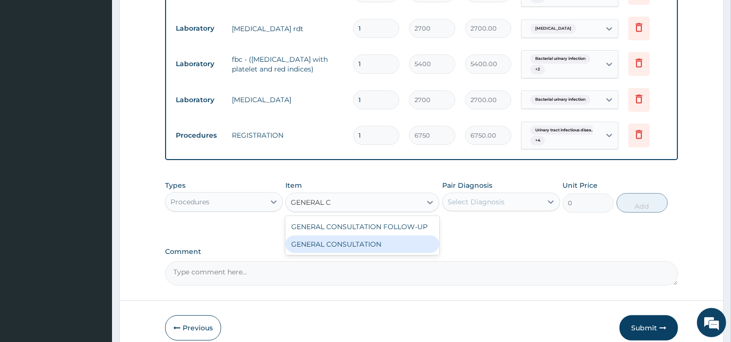
click at [341, 236] on div "GENERAL CONSULTATION" at bounding box center [362, 245] width 154 height 18
type input "6750"
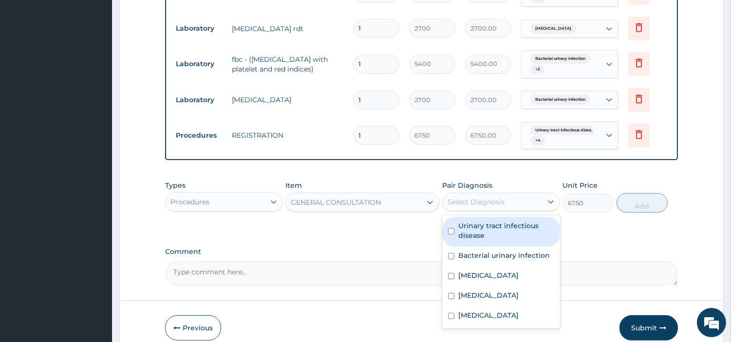
click at [500, 202] on div "Select Diagnosis" at bounding box center [501, 202] width 118 height 19
click at [498, 231] on label "Urinary tract infectious disease" at bounding box center [506, 230] width 96 height 19
checkbox input "true"
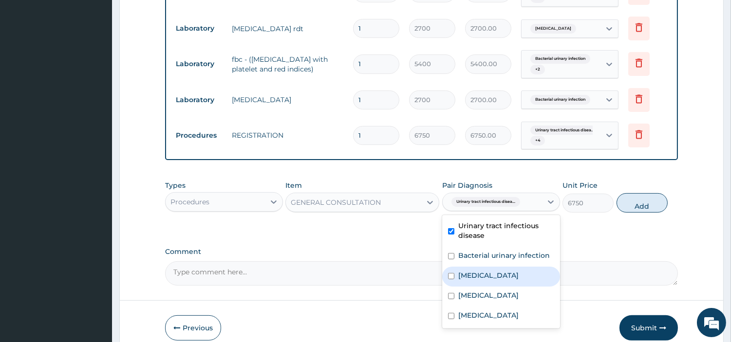
drag, startPoint x: 488, startPoint y: 254, endPoint x: 476, endPoint y: 275, distance: 24.5
click at [476, 275] on div "Urinary tract [MEDICAL_DATA] Bacterial urinary infection [MEDICAL_DATA] [MEDICA…" at bounding box center [501, 271] width 118 height 113
click at [476, 275] on div "[MEDICAL_DATA]" at bounding box center [501, 277] width 118 height 20
checkbox input "true"
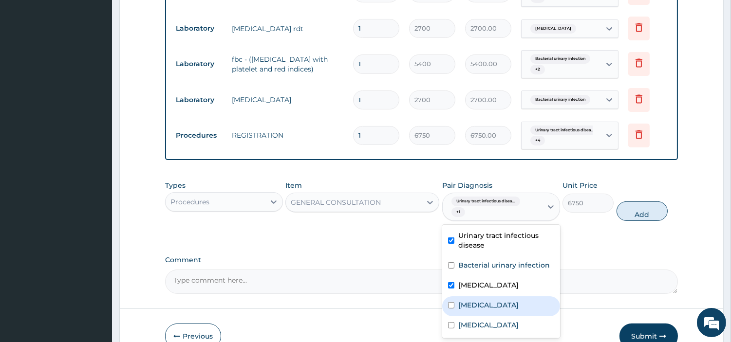
click at [478, 300] on label "[MEDICAL_DATA]" at bounding box center [488, 305] width 60 height 10
checkbox input "true"
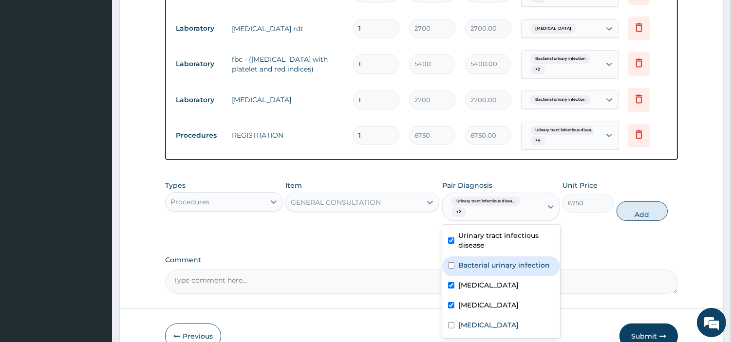
click at [508, 257] on div "Bacterial urinary infection" at bounding box center [501, 267] width 118 height 20
checkbox input "true"
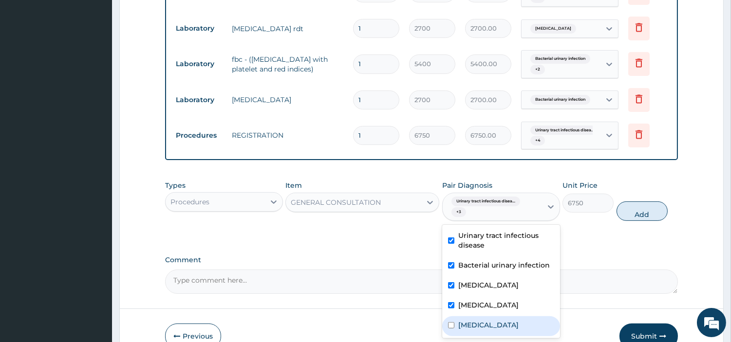
click at [467, 324] on div "[MEDICAL_DATA]" at bounding box center [501, 327] width 118 height 20
checkbox input "true"
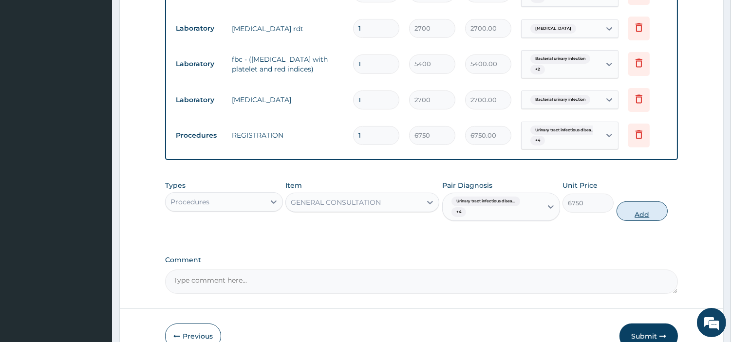
click at [624, 202] on button "Add" at bounding box center [642, 211] width 51 height 19
type input "0"
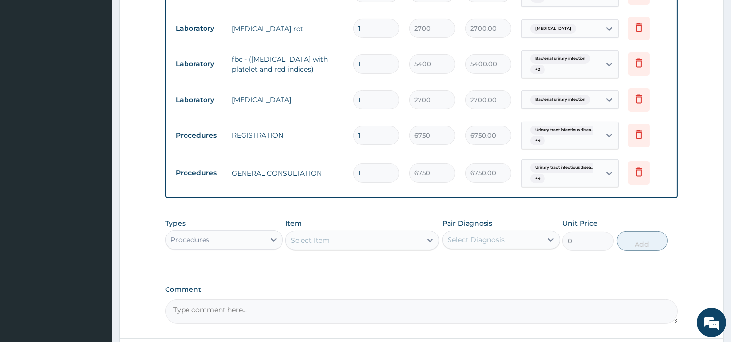
scroll to position [599, 0]
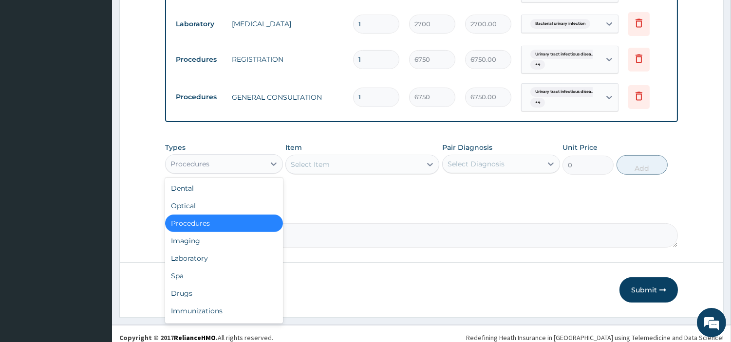
click at [212, 156] on div "Procedures" at bounding box center [215, 164] width 99 height 16
click at [198, 285] on div "Drugs" at bounding box center [224, 294] width 118 height 18
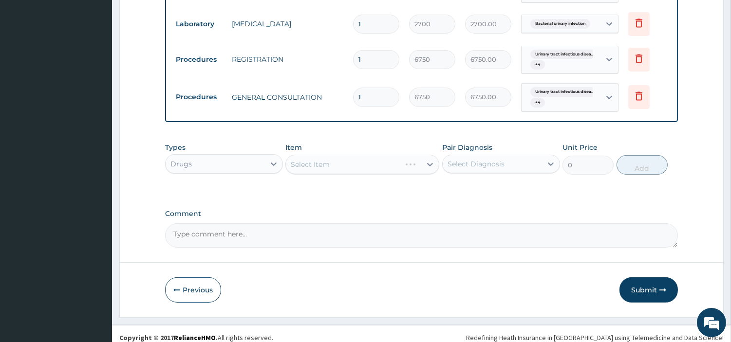
click at [406, 155] on div "Select Item" at bounding box center [362, 164] width 154 height 19
click at [395, 158] on div "Select Item" at bounding box center [362, 164] width 154 height 19
click at [395, 158] on div "Select Item" at bounding box center [353, 165] width 135 height 16
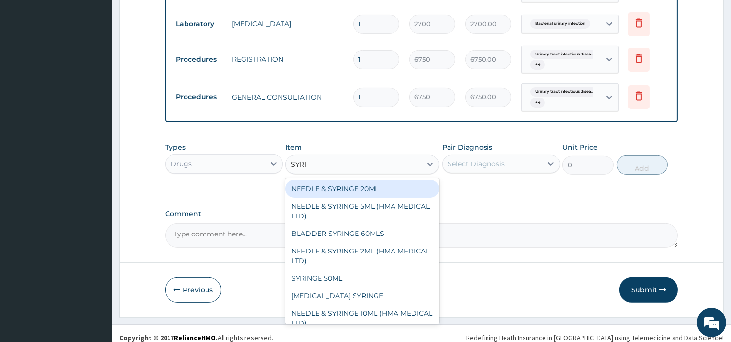
type input "SYRIN"
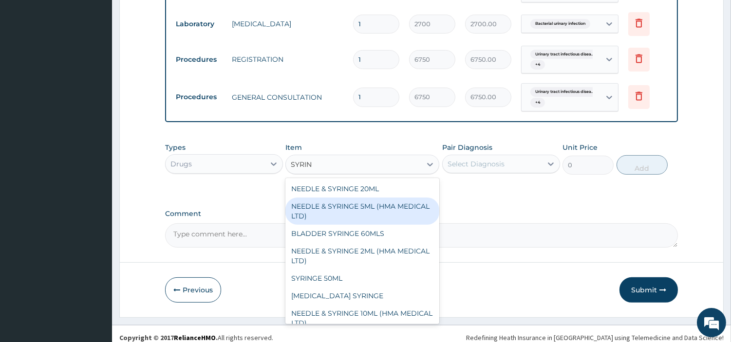
click at [374, 198] on div "NEEDLE & SYRINGE 5ML (HMA MEDICAL LTD)" at bounding box center [362, 211] width 154 height 27
type input "192.5"
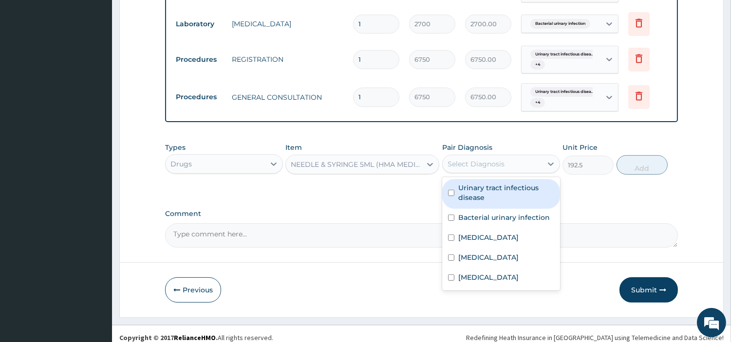
drag, startPoint x: 497, startPoint y: 153, endPoint x: 484, endPoint y: 187, distance: 36.3
click at [484, 173] on div "option [MEDICAL_DATA], selected. option Urinary tract [MEDICAL_DATA] focused, 1…" at bounding box center [501, 164] width 118 height 19
click at [484, 187] on label "Urinary tract infectious disease" at bounding box center [506, 192] width 96 height 19
checkbox input "true"
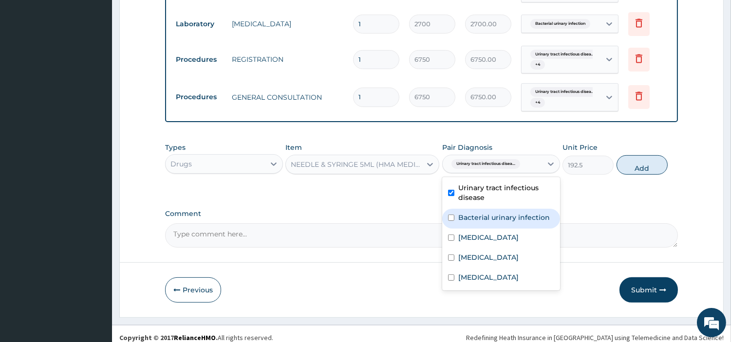
click at [471, 214] on label "Bacterial urinary infection" at bounding box center [504, 218] width 92 height 10
checkbox input "true"
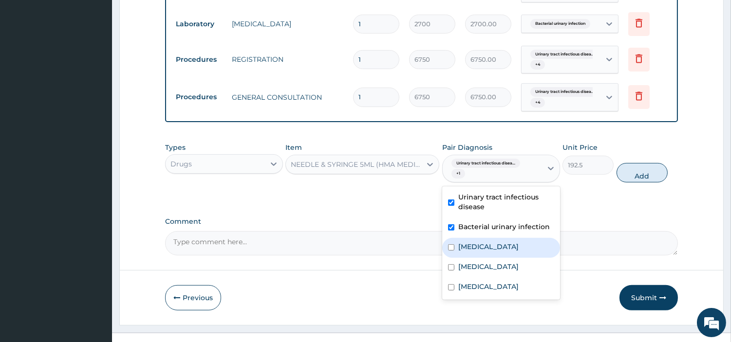
click at [466, 242] on label "[MEDICAL_DATA]" at bounding box center [488, 247] width 60 height 10
checkbox input "true"
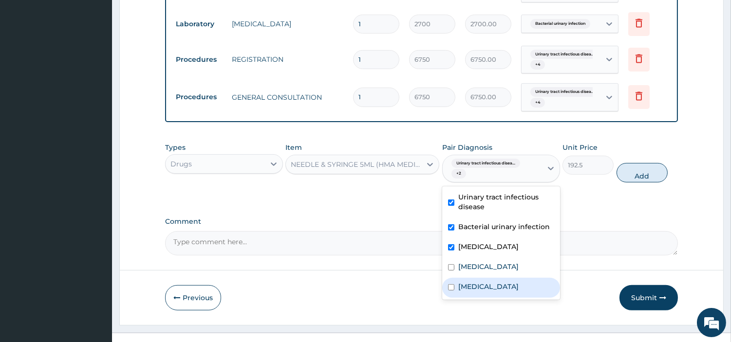
click at [466, 282] on label "[MEDICAL_DATA]" at bounding box center [488, 287] width 60 height 10
checkbox input "true"
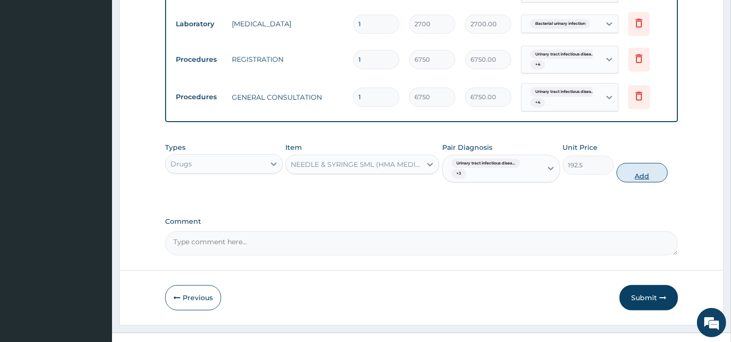
click at [643, 167] on button "Add" at bounding box center [642, 172] width 51 height 19
type input "0"
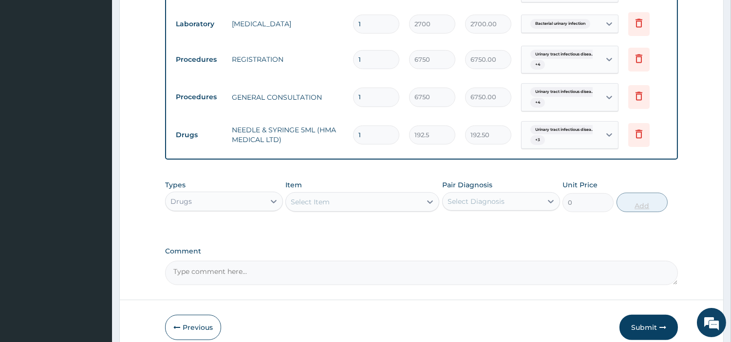
type input "0.00"
type input "4"
type input "770.00"
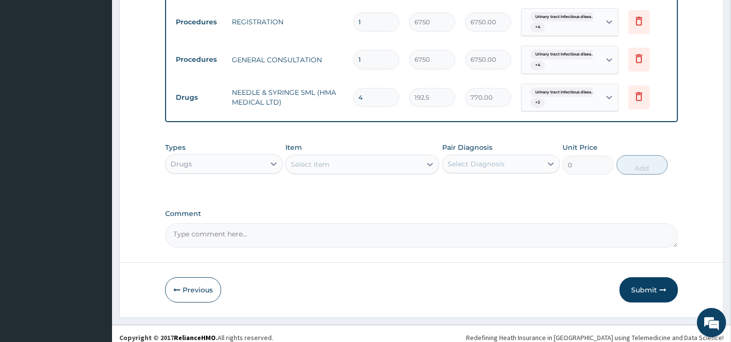
type input "4"
click at [352, 157] on div "Select Item" at bounding box center [353, 165] width 135 height 16
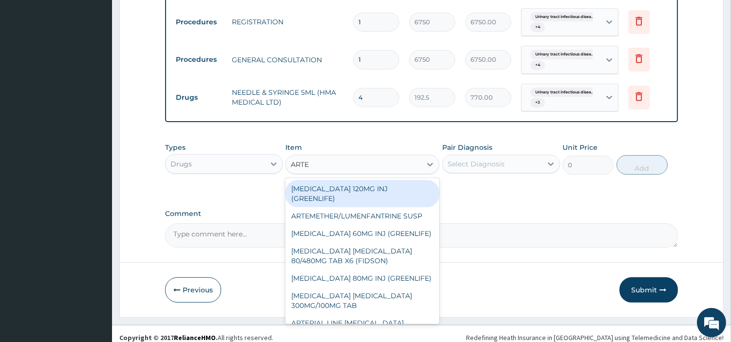
type input "ARTEM"
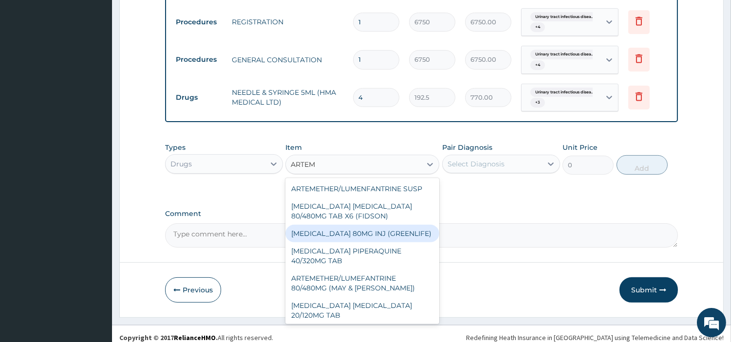
click at [346, 225] on div "ARTEMETHER 80MG INJ (GREENLIFE)" at bounding box center [362, 234] width 154 height 18
type input "326.6600036621094"
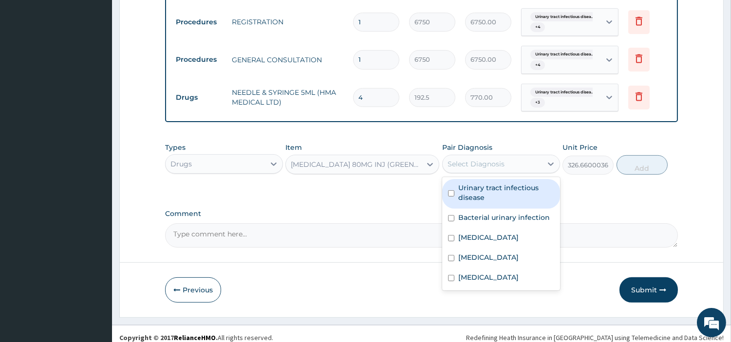
click at [518, 161] on div "Select Diagnosis" at bounding box center [492, 164] width 99 height 16
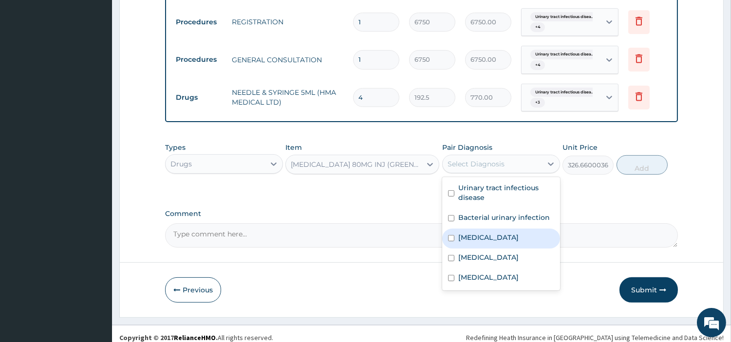
click at [499, 237] on div "Malaria" at bounding box center [501, 239] width 118 height 20
checkbox input "true"
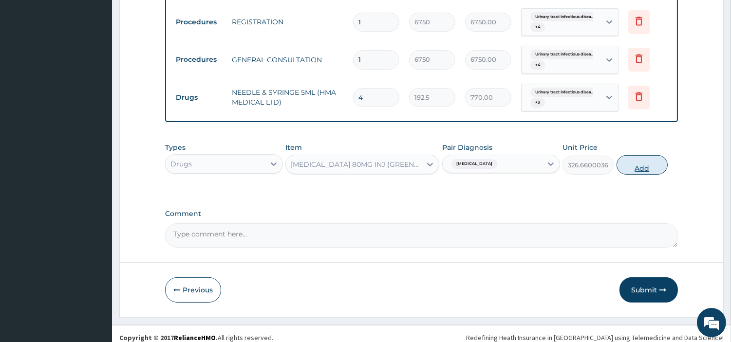
click at [635, 166] on button "Add" at bounding box center [642, 164] width 51 height 19
type input "0"
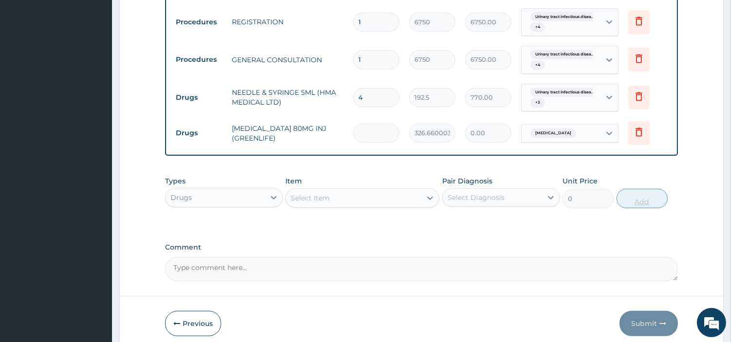
type input "6"
type input "1959.96"
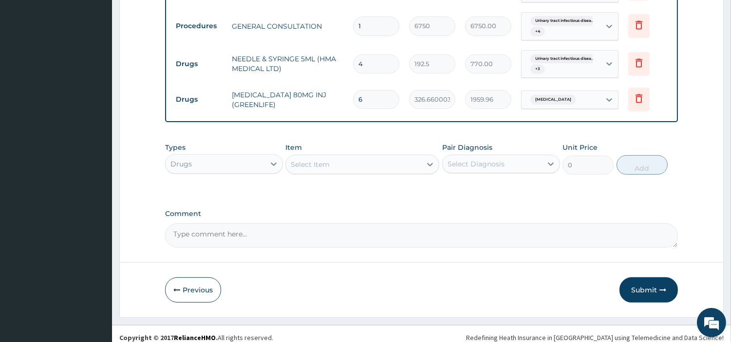
type input "6"
click at [315, 160] on div "Select Item" at bounding box center [310, 165] width 39 height 10
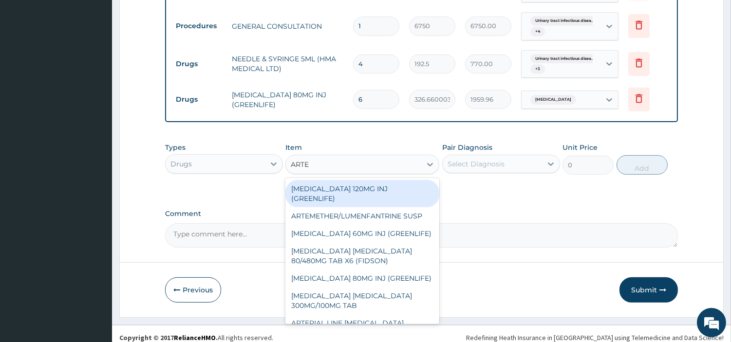
type input "ARTEM"
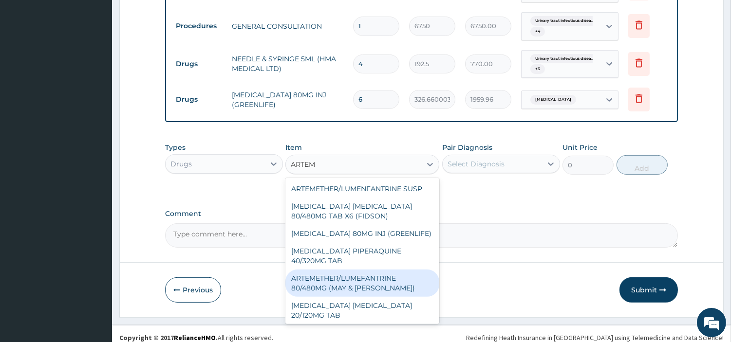
scroll to position [56, 0]
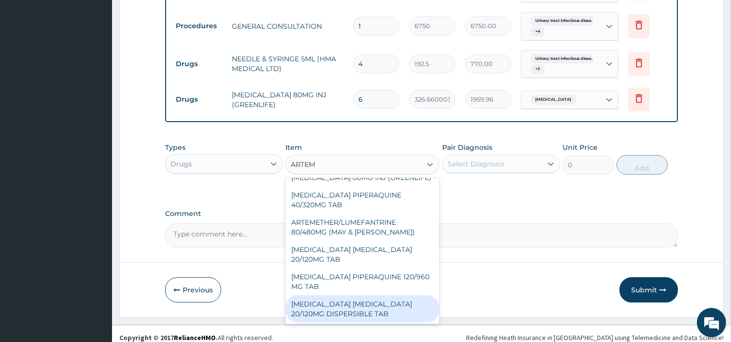
click at [376, 304] on div "ARTEMETHER LUMEFANTRINE 20/120MG DISPERSIBLE TAB" at bounding box center [362, 309] width 154 height 27
type input "73.9375"
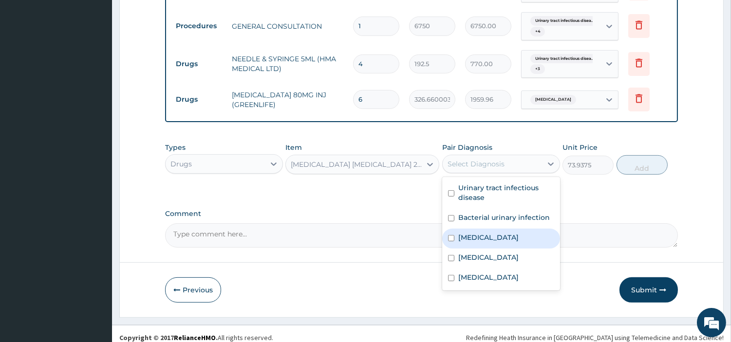
drag, startPoint x: 494, startPoint y: 160, endPoint x: 478, endPoint y: 229, distance: 70.9
click at [478, 173] on div "option Malaria, selected. option Malaria focused, 3 of 5. 5 results available. …" at bounding box center [501, 164] width 118 height 19
click at [478, 233] on label "Malaria" at bounding box center [488, 238] width 60 height 10
checkbox input "true"
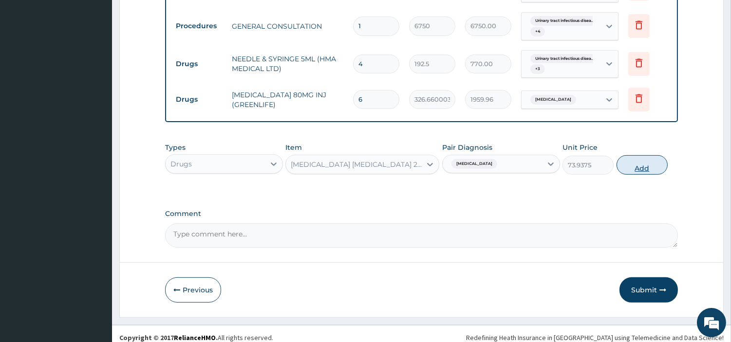
click at [638, 157] on button "Add" at bounding box center [642, 164] width 51 height 19
type input "0"
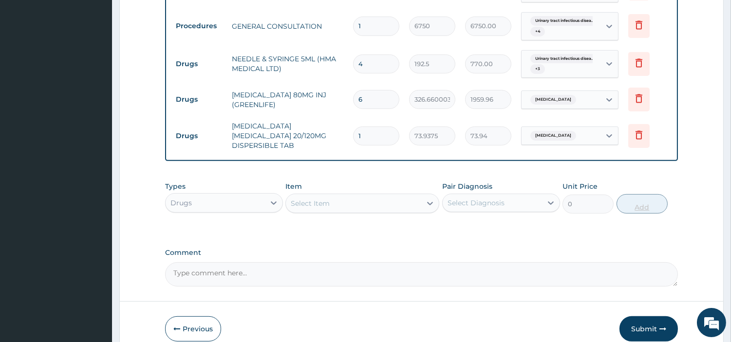
type input "12"
type input "887.25"
type input "12"
click at [392, 199] on div "Select Item" at bounding box center [362, 203] width 154 height 19
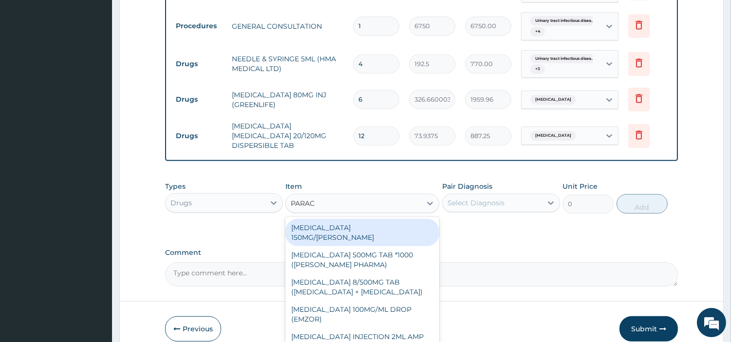
type input "PARACE"
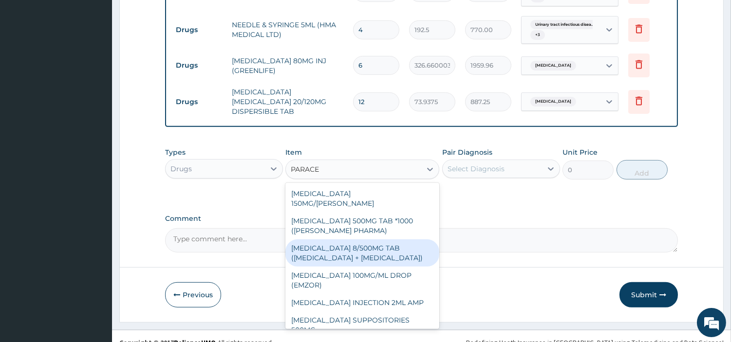
scroll to position [128, 0]
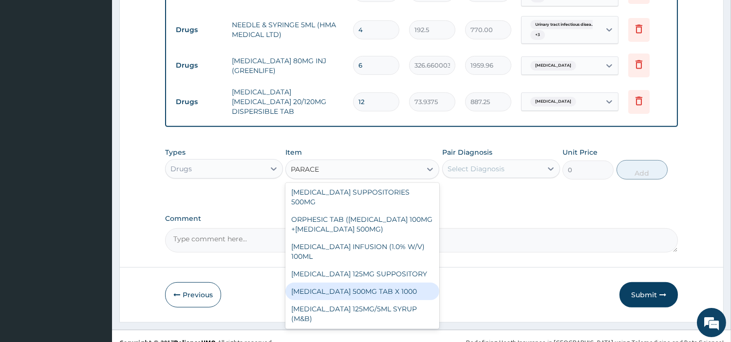
click at [359, 283] on div "PARACETAMOL 500MG TAB X 1000" at bounding box center [362, 292] width 154 height 18
type input "22.39999961853027"
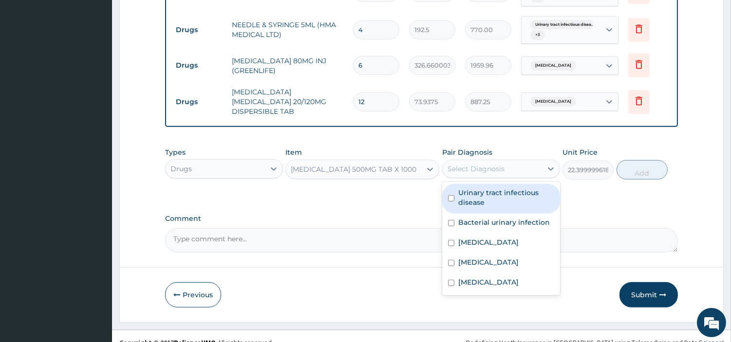
click at [504, 161] on div "Select Diagnosis" at bounding box center [492, 169] width 99 height 16
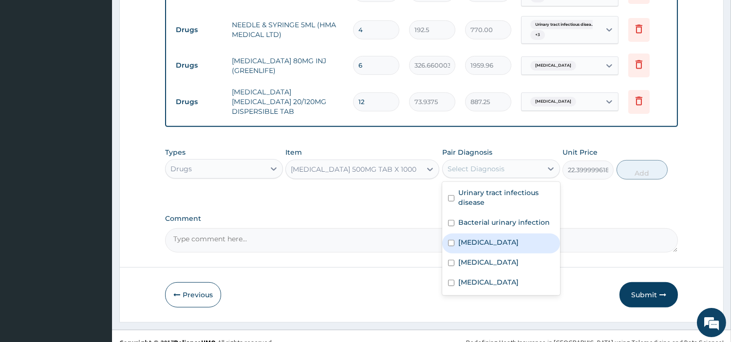
click at [473, 238] on label "Malaria" at bounding box center [488, 243] width 60 height 10
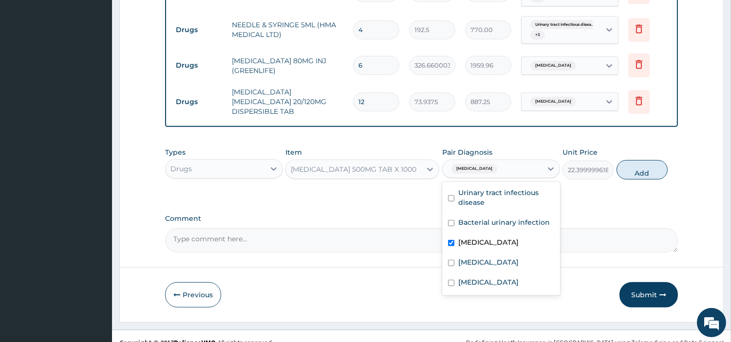
checkbox input "true"
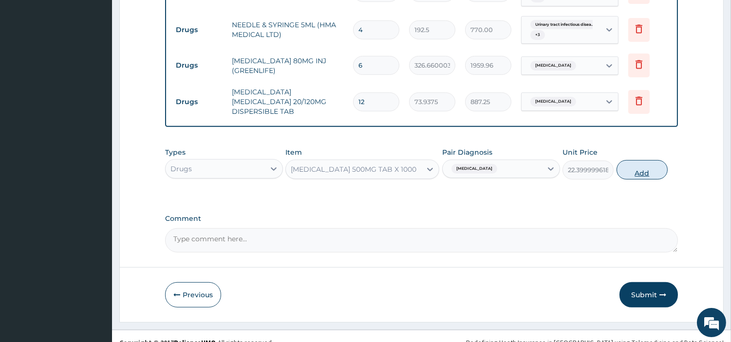
click at [648, 160] on button "Add" at bounding box center [642, 169] width 51 height 19
type input "0"
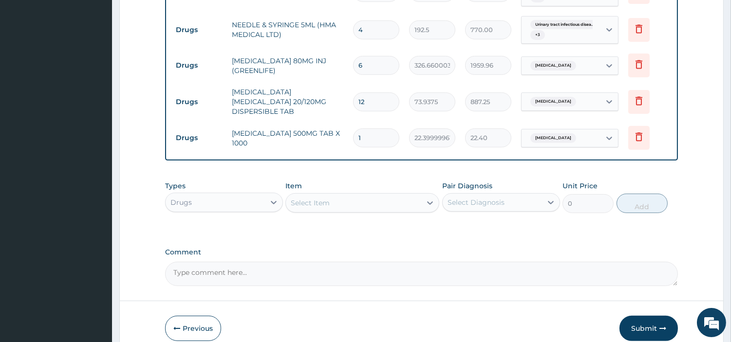
type input "18"
type input "403.20"
type input "18"
click at [647, 316] on button "Submit" at bounding box center [648, 328] width 58 height 25
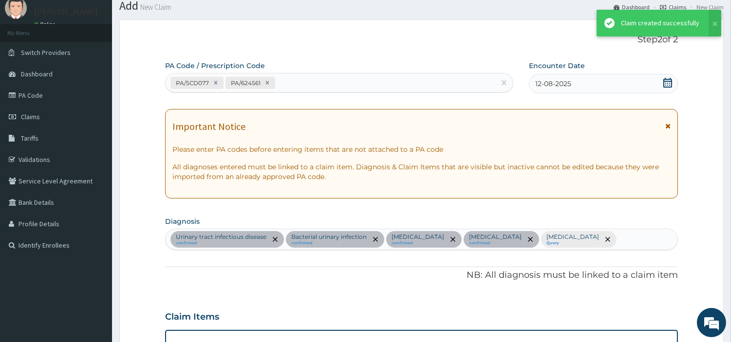
scroll to position [705, 0]
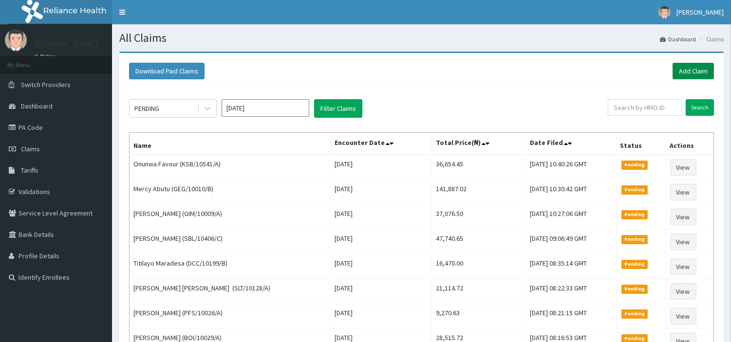
click at [677, 74] on link "Add Claim" at bounding box center [693, 71] width 41 height 17
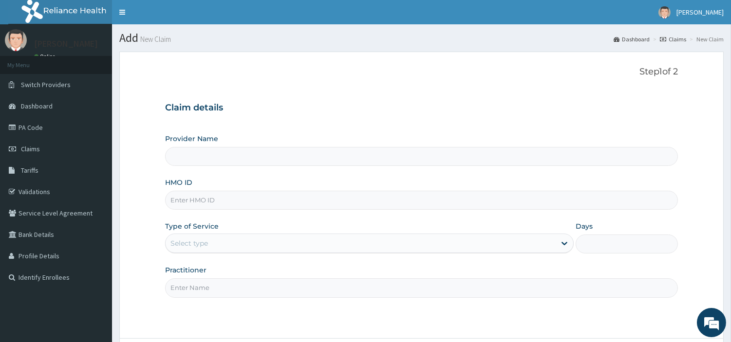
type input "R-Jolad Hospital Nig. Ltd"
type input "TDP/10499/C"
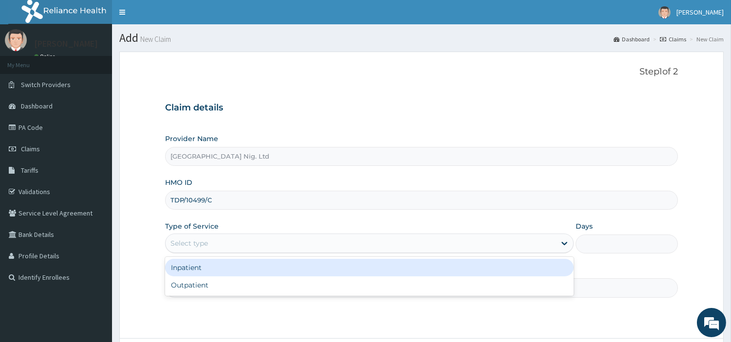
click at [193, 246] on div "Select type" at bounding box center [188, 244] width 37 height 10
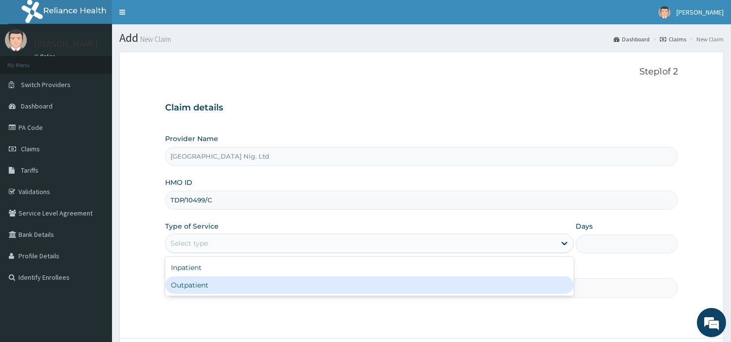
click at [186, 290] on div "Outpatient" at bounding box center [369, 286] width 409 height 18
type input "1"
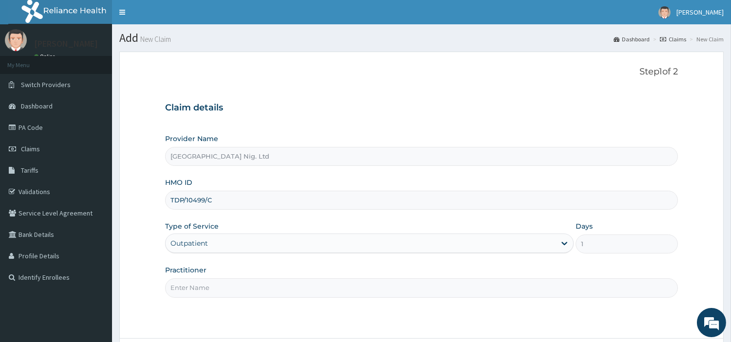
click at [186, 290] on input "Practitioner" at bounding box center [421, 288] width 513 height 19
paste input "GBADAMOSI ALIU"
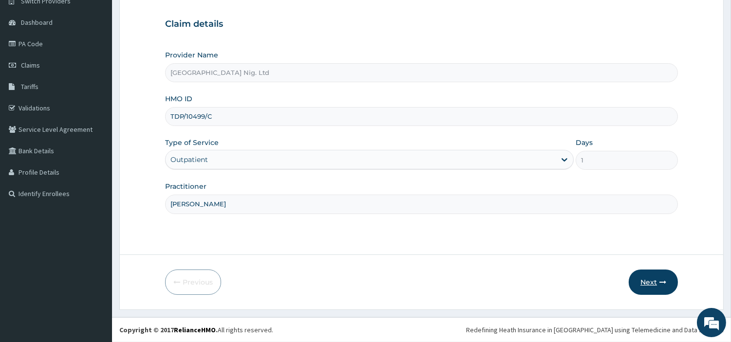
type input "[PERSON_NAME]"
click at [640, 293] on button "Next" at bounding box center [653, 282] width 49 height 25
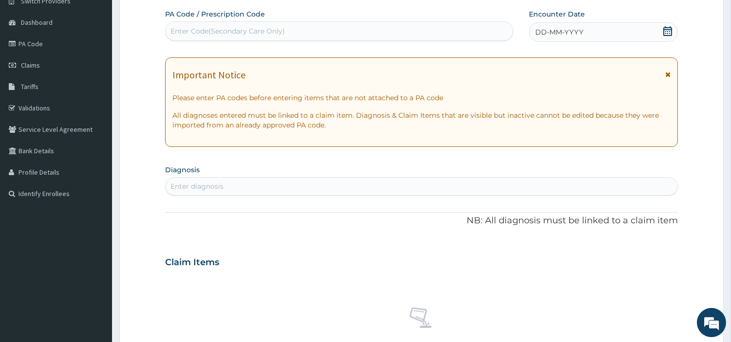
scroll to position [0, 0]
click at [573, 30] on span "DD-MM-YYYY" at bounding box center [559, 32] width 48 height 10
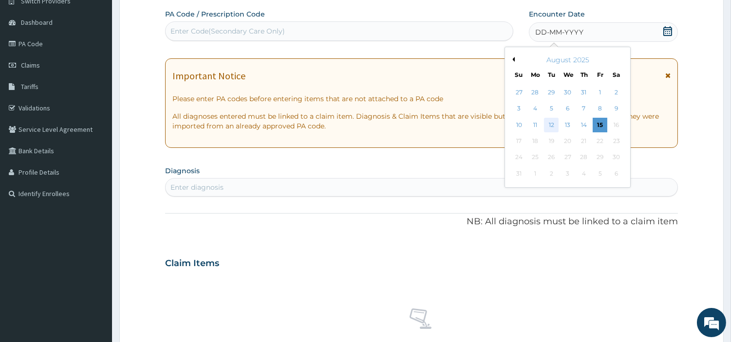
click at [552, 127] on div "12" at bounding box center [551, 125] width 15 height 15
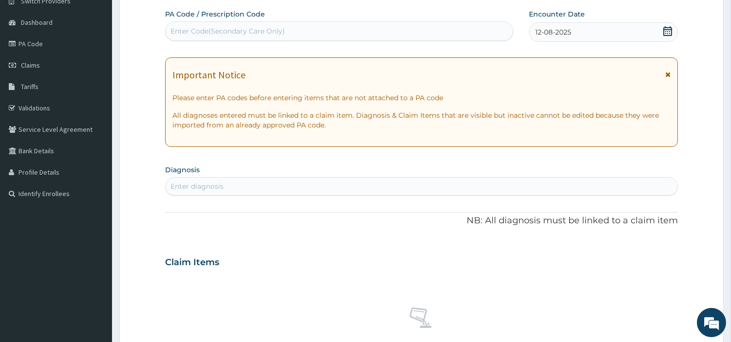
click at [458, 183] on div "Enter diagnosis" at bounding box center [422, 187] width 512 height 16
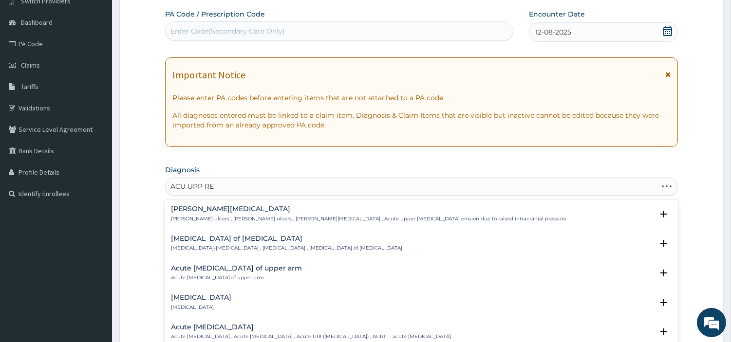
type input "ACU UPP RES"
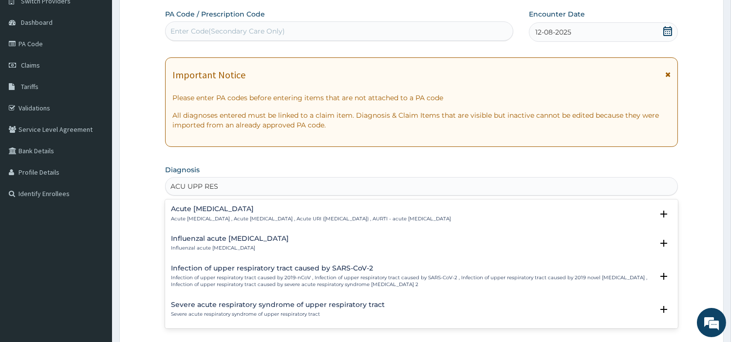
click at [337, 210] on h4 "Acute [MEDICAL_DATA]" at bounding box center [311, 209] width 280 height 7
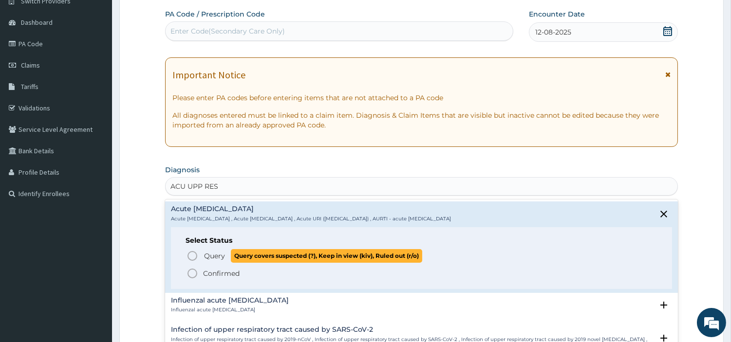
click at [209, 260] on span "Query" at bounding box center [214, 256] width 21 height 10
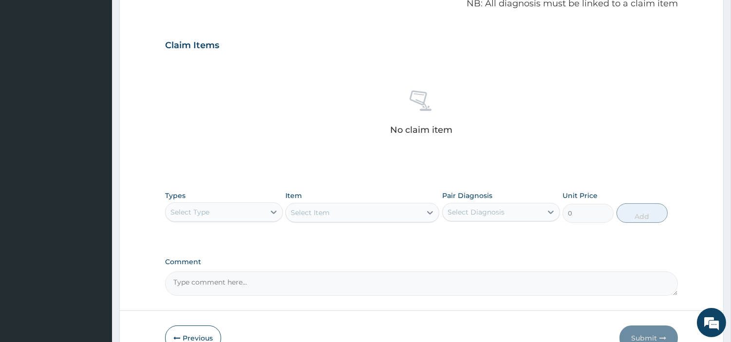
scroll to position [359, 0]
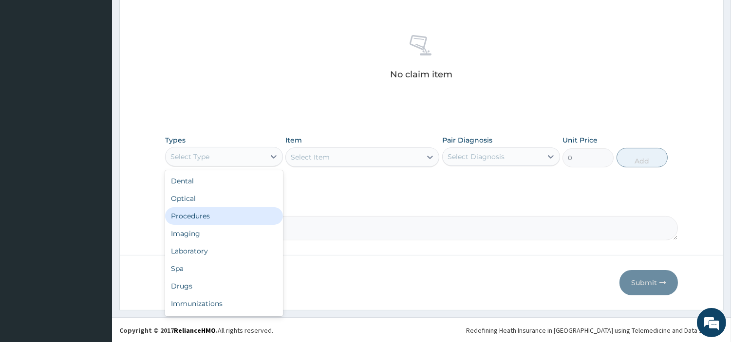
drag, startPoint x: 237, startPoint y: 156, endPoint x: 215, endPoint y: 222, distance: 68.7
click at [215, 167] on div "option Procedures focused, 3 of 10. 10 results available. Use Up and Down to ch…" at bounding box center [224, 156] width 118 height 19
click at [215, 222] on div "Procedures" at bounding box center [224, 216] width 118 height 18
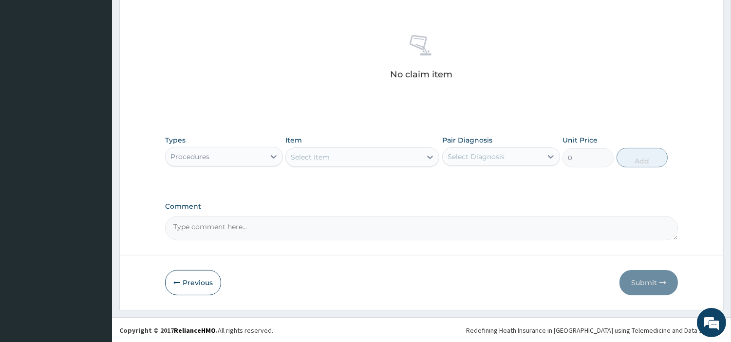
click at [320, 165] on div "Select Item" at bounding box center [362, 157] width 154 height 19
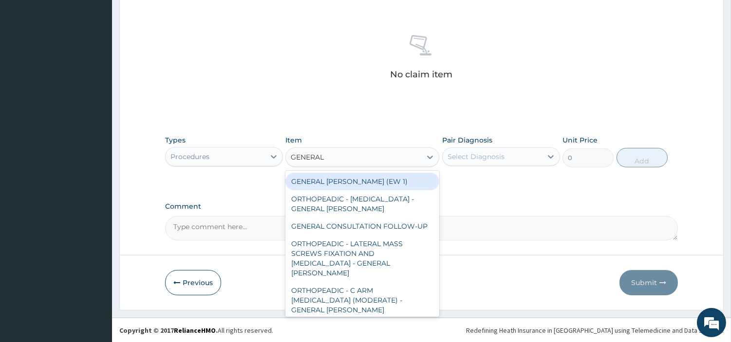
type input "GENERAL C"
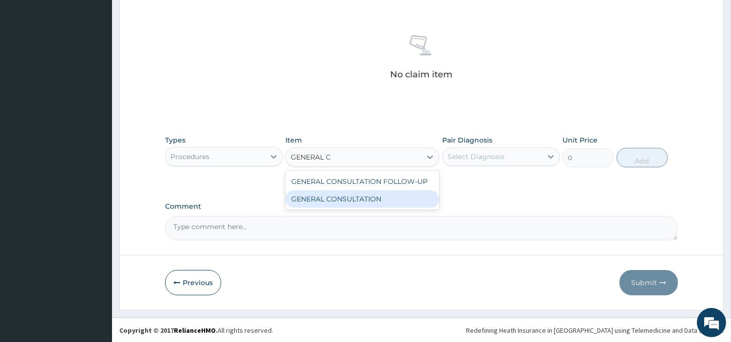
click at [332, 196] on div "GENERAL CONSULTATION" at bounding box center [362, 199] width 154 height 18
type input "6750"
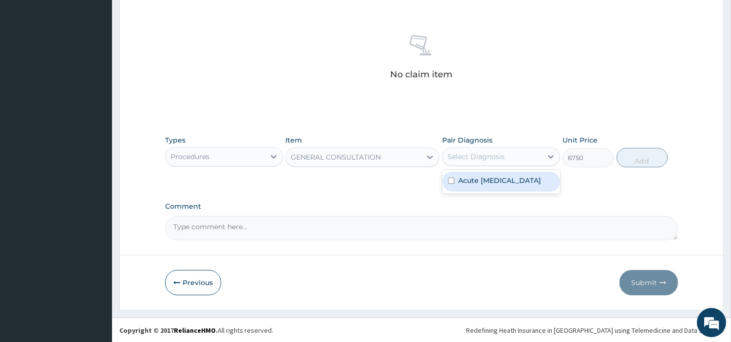
drag, startPoint x: 460, startPoint y: 163, endPoint x: 425, endPoint y: 111, distance: 62.8
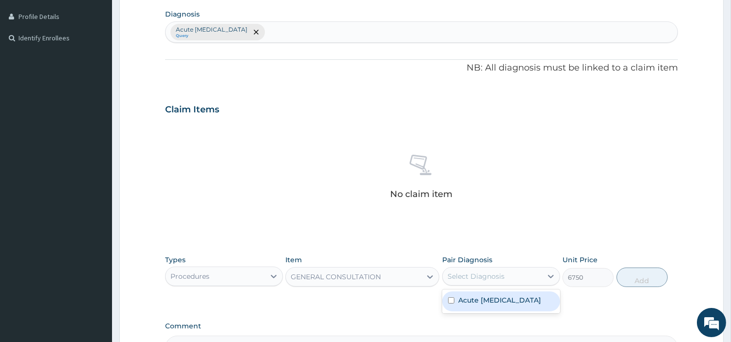
scroll to position [239, 0]
click at [361, 28] on div "Acute upper respiratory infection Query" at bounding box center [422, 32] width 512 height 20
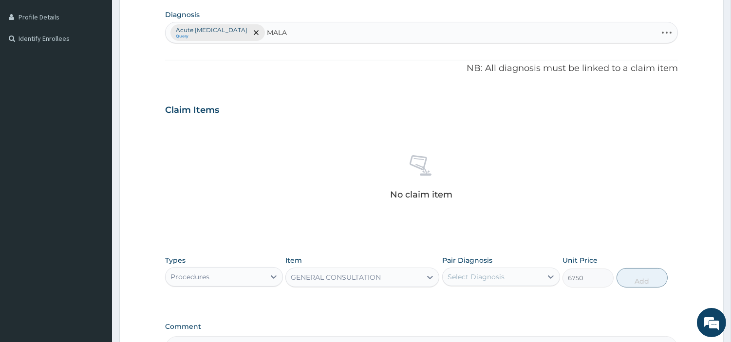
type input "MALAR"
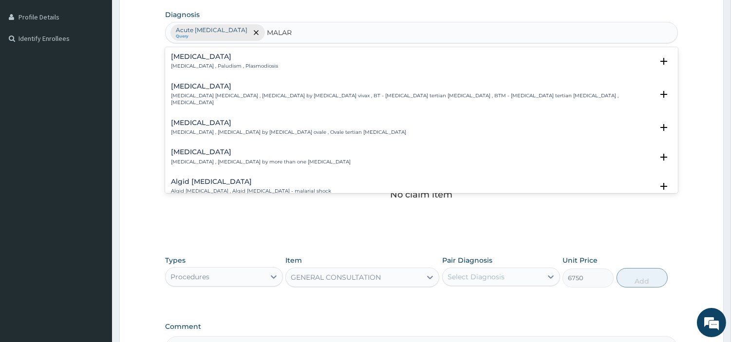
click at [215, 64] on p "Malaria , Paludism , Plasmodiosis" at bounding box center [224, 66] width 107 height 7
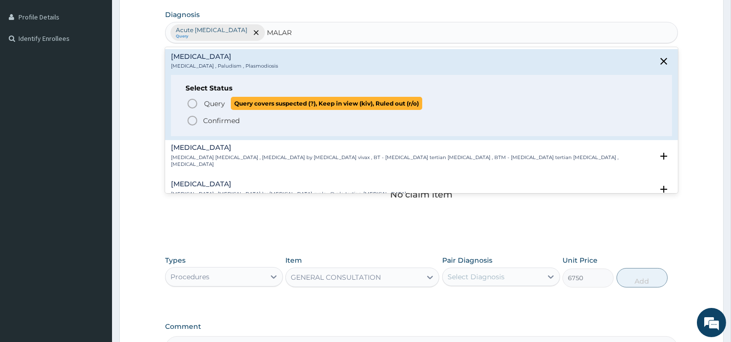
click at [194, 101] on icon "status option query" at bounding box center [193, 104] width 12 height 12
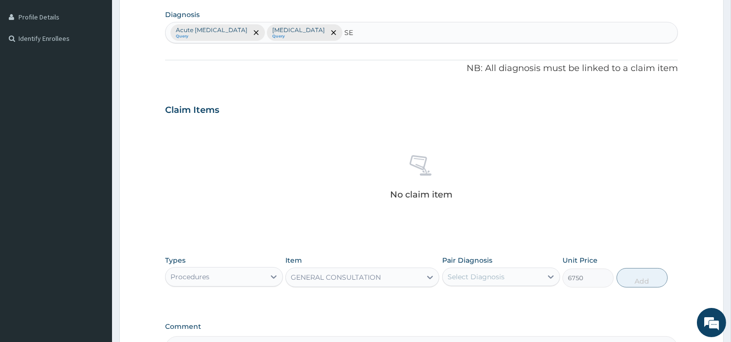
type input "SEP"
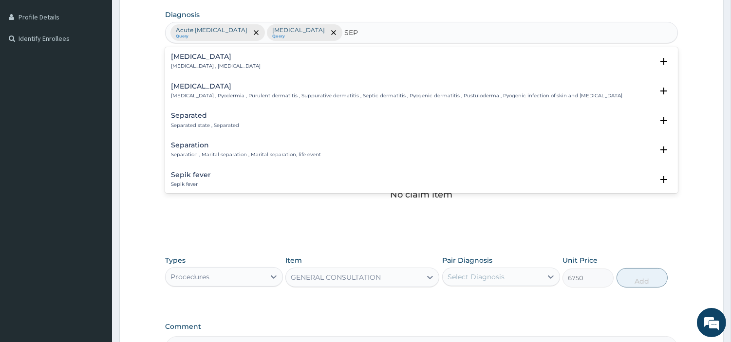
click at [189, 63] on p "Systemic infection , Sepsis" at bounding box center [216, 66] width 90 height 7
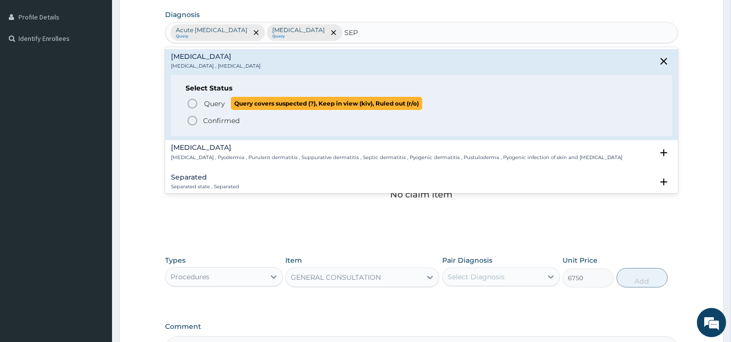
click at [202, 99] on span "Query Query covers suspected (?), Keep in view (kiv), Ruled out (r/o)" at bounding box center [422, 103] width 471 height 13
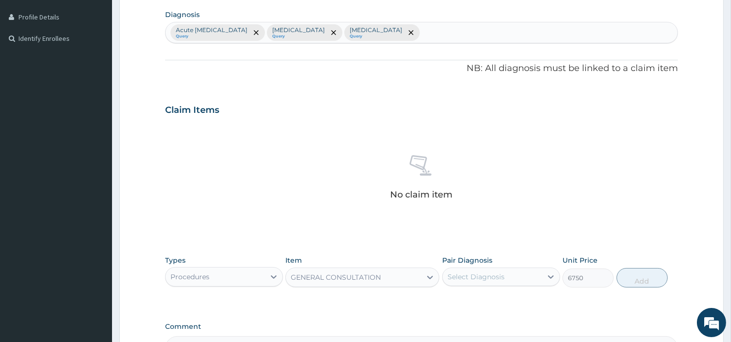
scroll to position [359, 0]
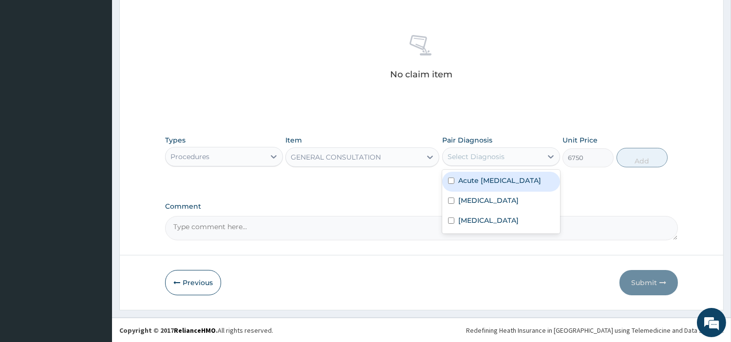
click at [483, 155] on div "Select Diagnosis" at bounding box center [476, 157] width 57 height 10
click at [470, 192] on div "Acute upper respiratory infection" at bounding box center [501, 182] width 118 height 20
checkbox input "true"
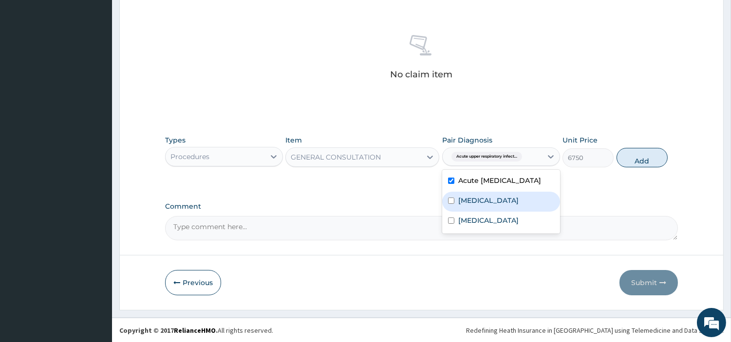
click at [467, 206] on label "Malaria" at bounding box center [488, 201] width 60 height 10
checkbox input "true"
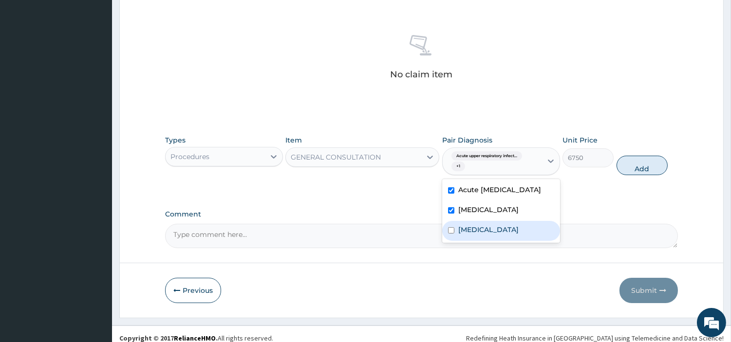
click at [477, 233] on div "Sepsis" at bounding box center [501, 231] width 118 height 20
checkbox input "false"
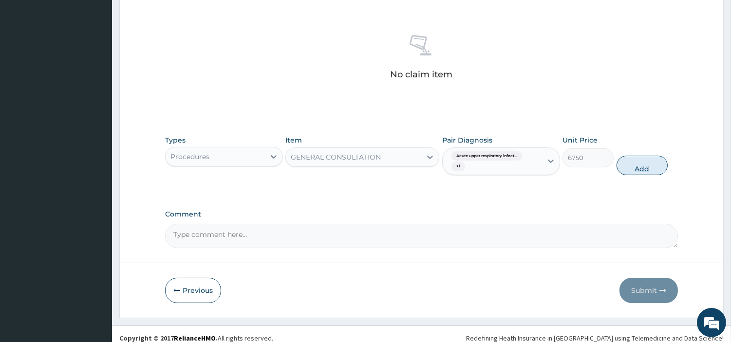
click at [656, 163] on button "Add" at bounding box center [642, 165] width 51 height 19
type input "0"
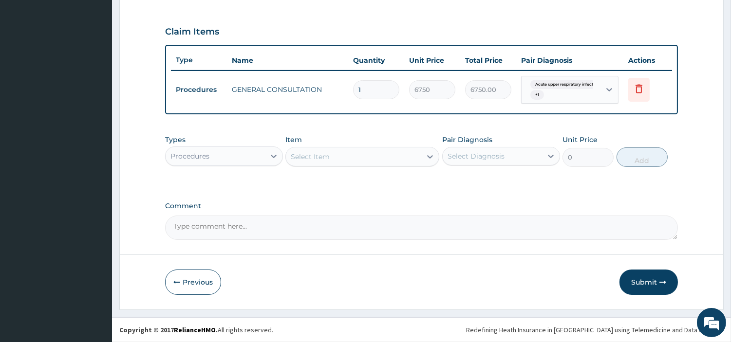
scroll to position [317, 0]
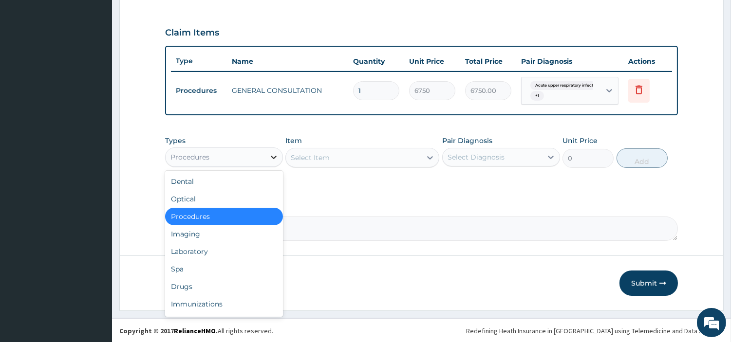
click at [269, 154] on icon at bounding box center [274, 157] width 10 height 10
click at [200, 250] on div "Laboratory" at bounding box center [224, 252] width 118 height 18
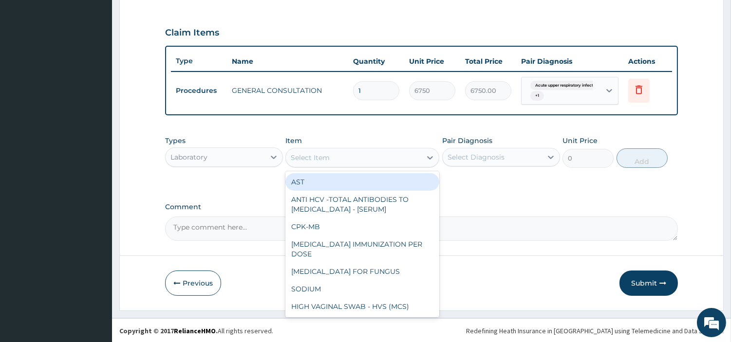
click at [397, 152] on div "Select Item" at bounding box center [353, 158] width 135 height 16
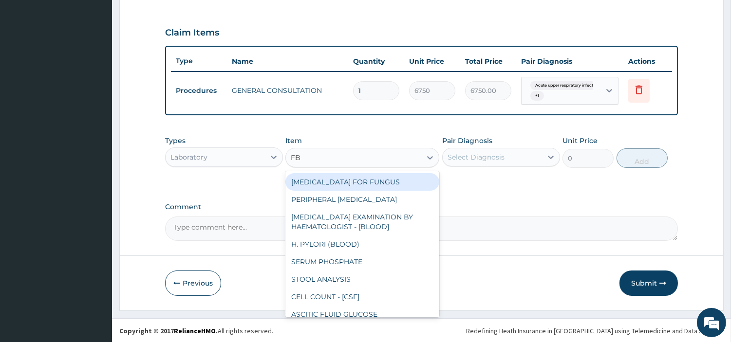
type input "FBC"
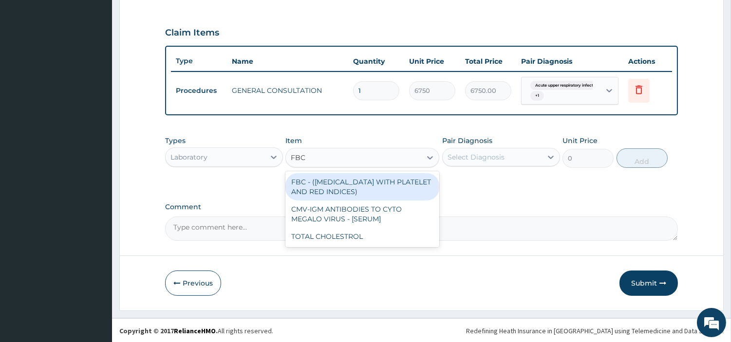
click at [384, 183] on div "FBC - (FULL BLOOD COUNT WITH PLATELET AND RED INDICES)" at bounding box center [362, 186] width 154 height 27
type input "5400"
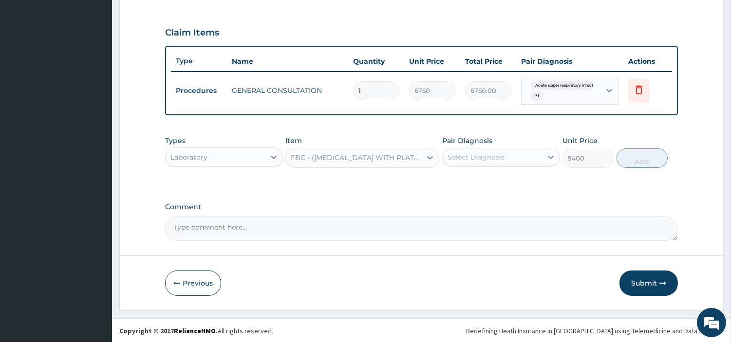
click at [478, 161] on div "Select Diagnosis" at bounding box center [476, 157] width 57 height 10
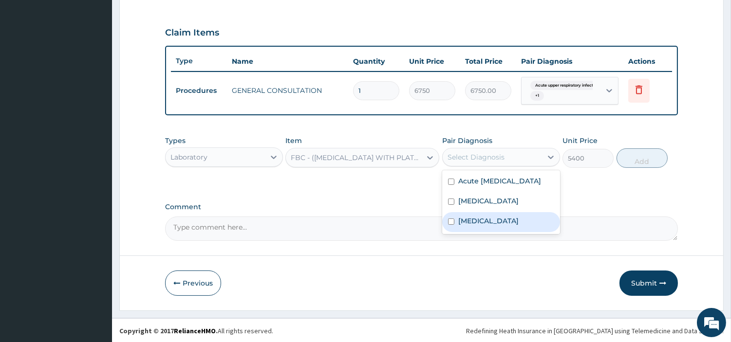
click at [473, 225] on label "[MEDICAL_DATA]" at bounding box center [488, 221] width 60 height 10
checkbox input "true"
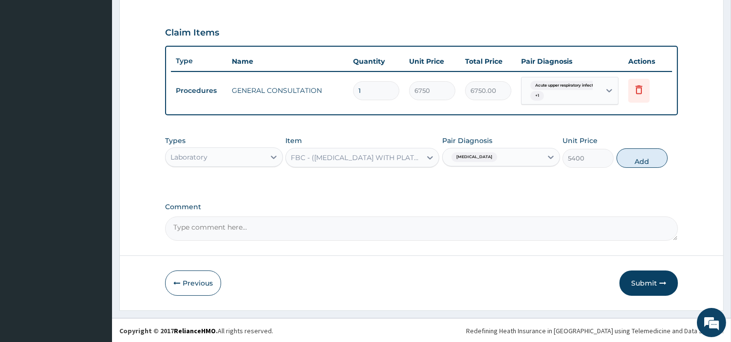
click at [645, 169] on div "Types Laboratory Item FBC - (FULL BLOOD COUNT WITH PLATELET AND RED INDICES) Pa…" at bounding box center [421, 152] width 513 height 42
click at [644, 166] on button "Add" at bounding box center [642, 158] width 51 height 19
type input "0"
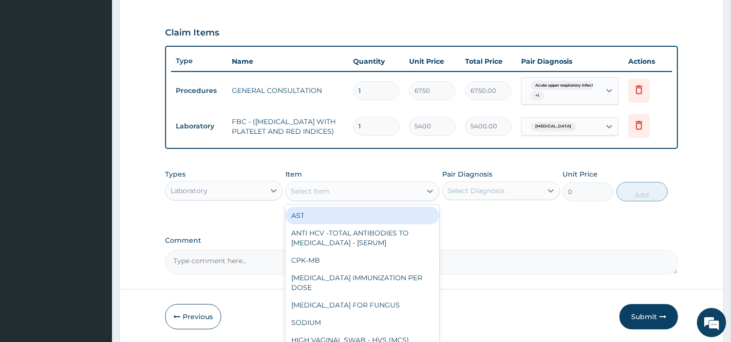
click at [369, 189] on div "Select Item" at bounding box center [353, 192] width 135 height 16
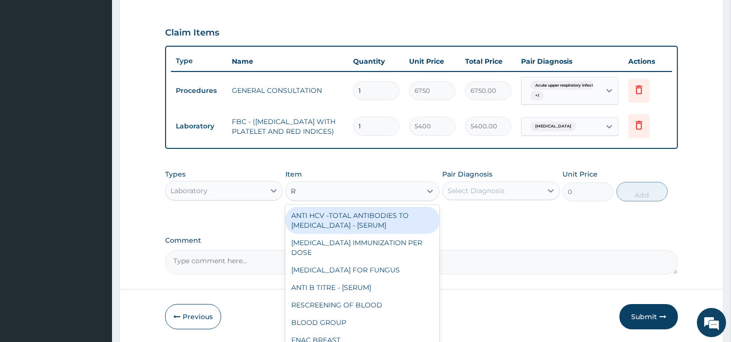
type input "RD"
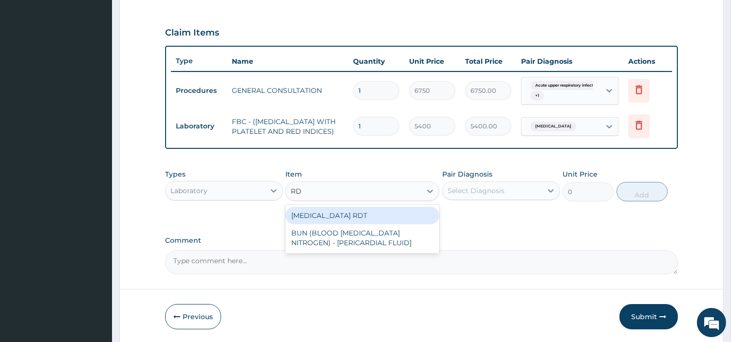
click at [342, 224] on div "[MEDICAL_DATA] RDT" at bounding box center [362, 216] width 154 height 18
type input "2700"
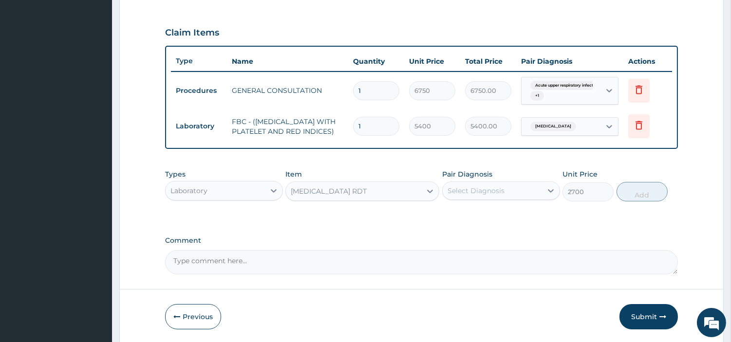
click at [474, 196] on div "Select Diagnosis" at bounding box center [476, 191] width 57 height 10
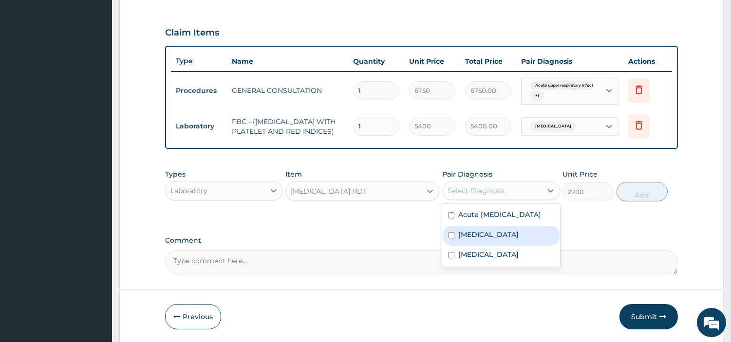
click at [488, 246] on div "[MEDICAL_DATA]" at bounding box center [501, 236] width 118 height 20
checkbox input "true"
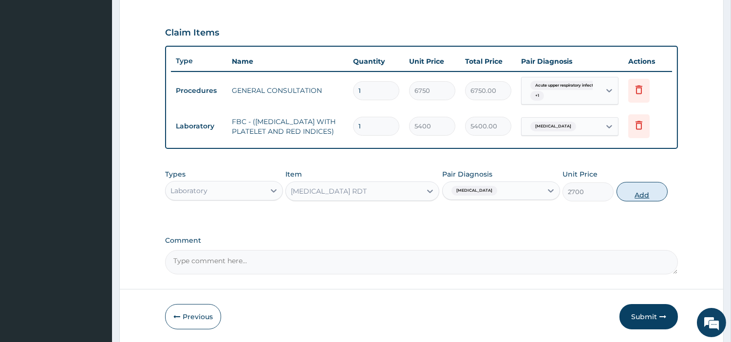
click at [645, 198] on button "Add" at bounding box center [642, 191] width 51 height 19
type input "0"
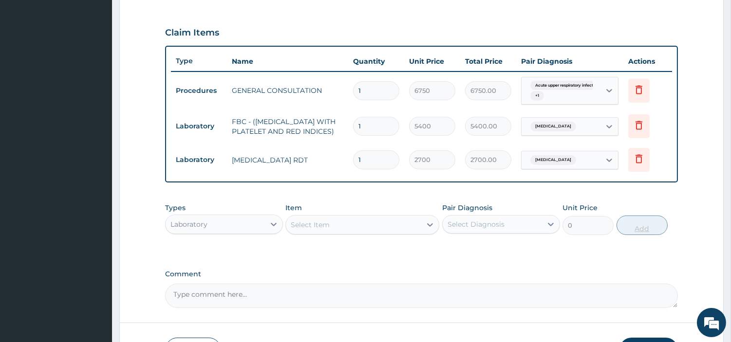
scroll to position [390, 0]
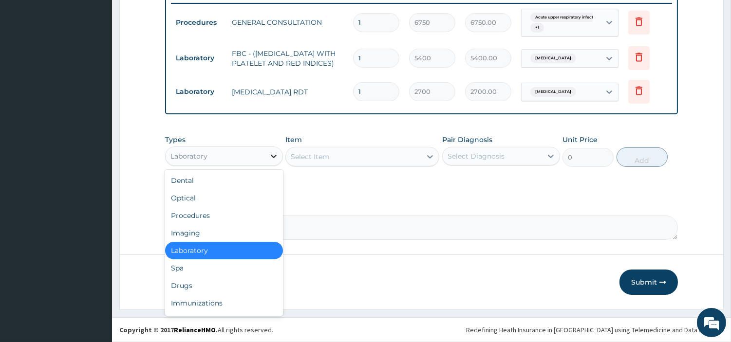
click at [265, 151] on div at bounding box center [274, 157] width 18 height 18
click at [197, 283] on div "Drugs" at bounding box center [224, 286] width 118 height 18
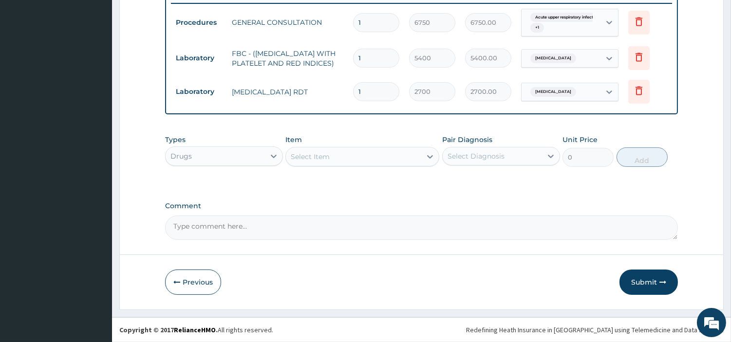
click at [323, 156] on div "Select Item" at bounding box center [310, 157] width 39 height 10
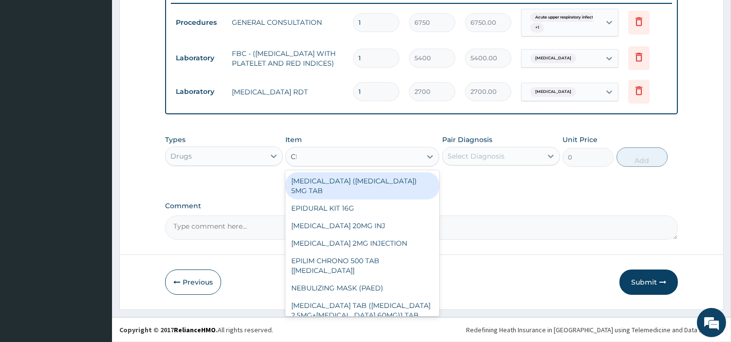
type input "CETR"
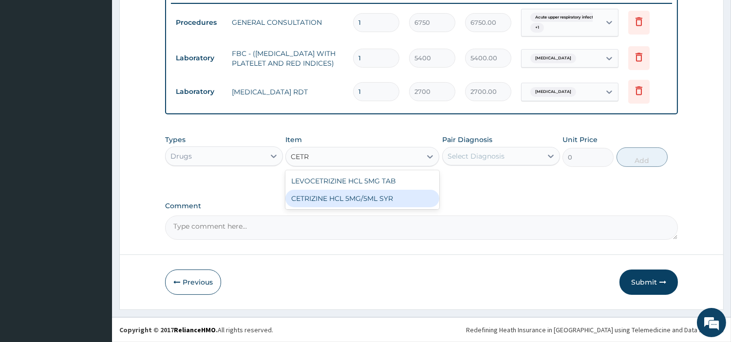
click at [362, 197] on div "CETRIZINE HCL 5MG/5ML SYR" at bounding box center [362, 199] width 154 height 18
type input "1626.625"
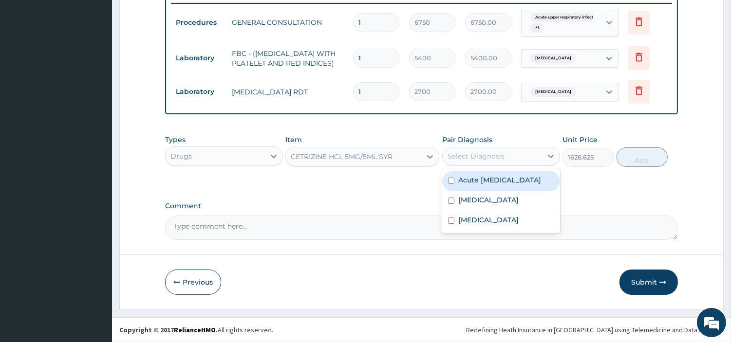
click at [504, 153] on div "Select Diagnosis" at bounding box center [492, 157] width 99 height 16
click at [491, 177] on label "Acute upper respiratory infection" at bounding box center [499, 180] width 83 height 10
checkbox input "true"
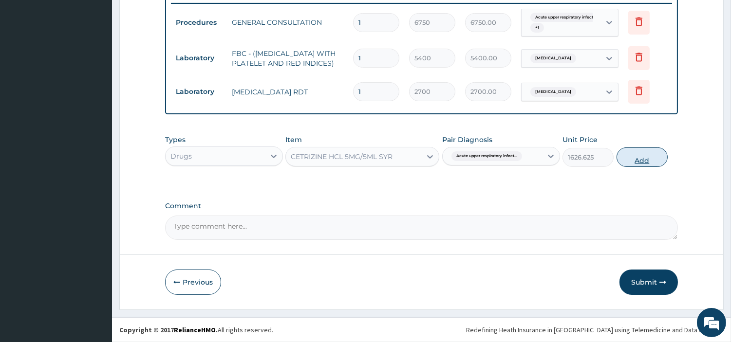
click at [633, 162] on button "Add" at bounding box center [642, 157] width 51 height 19
type input "0"
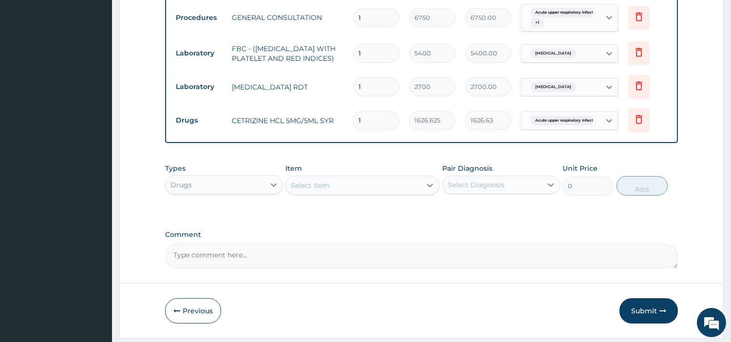
click at [380, 192] on div "Select Item" at bounding box center [353, 186] width 135 height 16
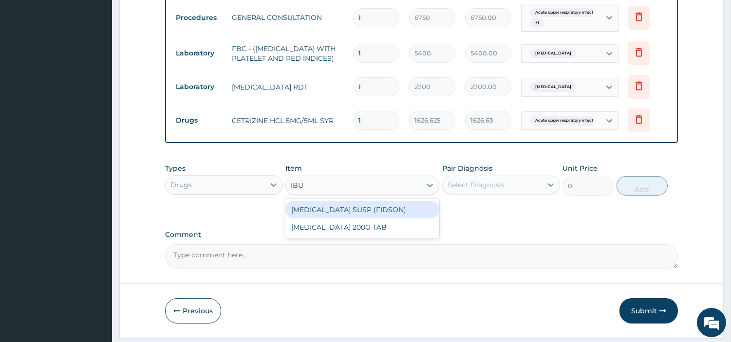
type input "IBUP"
click at [365, 209] on div "IBUPROFEN SUSP (FIDSON)" at bounding box center [362, 210] width 154 height 18
type input "1376.375"
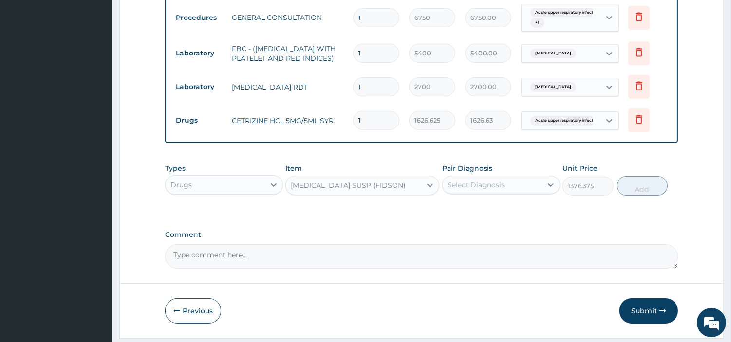
click at [485, 193] on div "Select Diagnosis" at bounding box center [492, 185] width 99 height 16
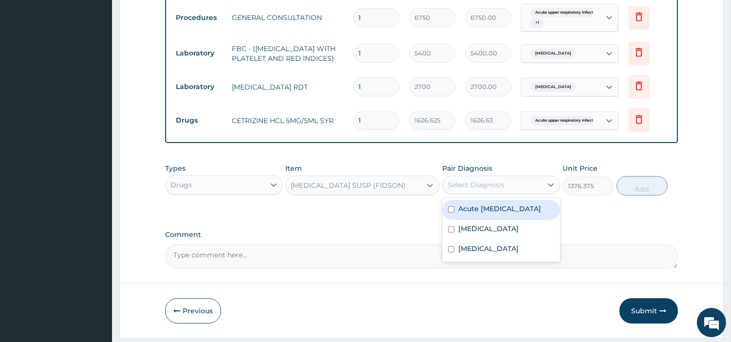
drag, startPoint x: 486, startPoint y: 240, endPoint x: 487, endPoint y: 227, distance: 12.8
click at [487, 227] on div "Acute upper respiratory infection Malaria Sepsis" at bounding box center [501, 230] width 118 height 64
click at [487, 214] on label "Acute upper respiratory infection" at bounding box center [499, 209] width 83 height 10
checkbox input "true"
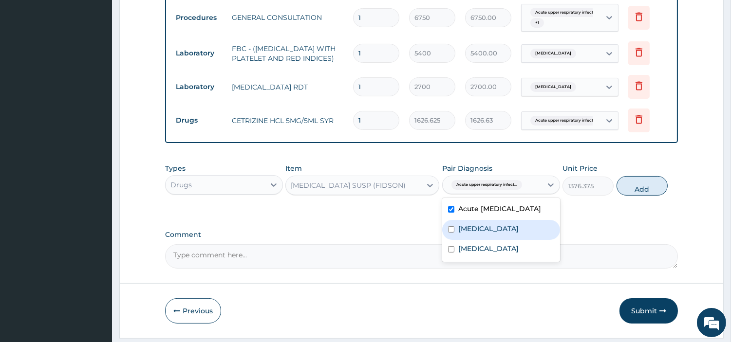
click at [479, 234] on label "[MEDICAL_DATA]" at bounding box center [488, 229] width 60 height 10
checkbox input "true"
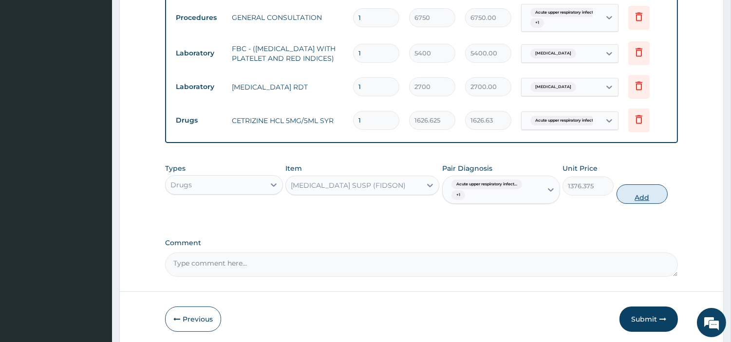
click at [639, 203] on button "Add" at bounding box center [642, 194] width 51 height 19
type input "0"
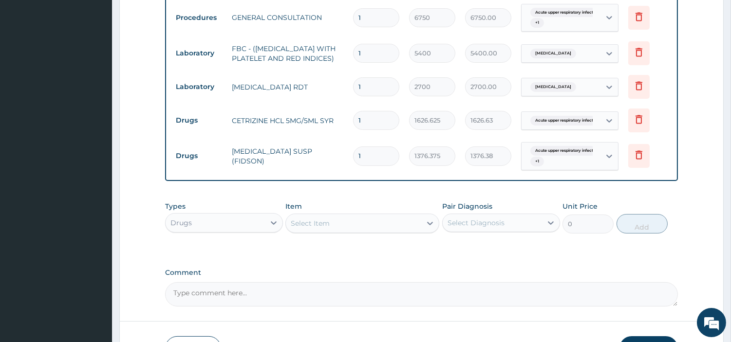
click at [340, 226] on div "Select Item" at bounding box center [353, 224] width 135 height 16
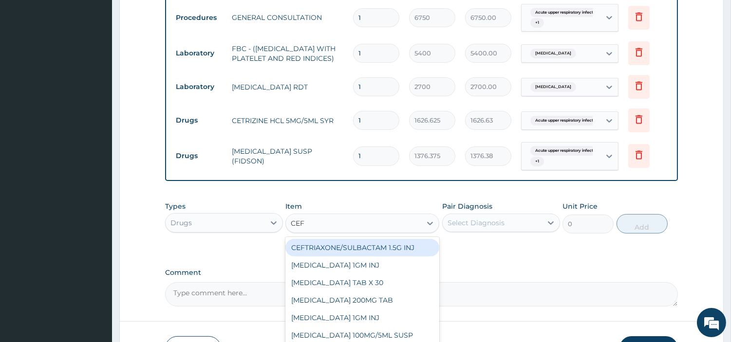
type input "CEFU"
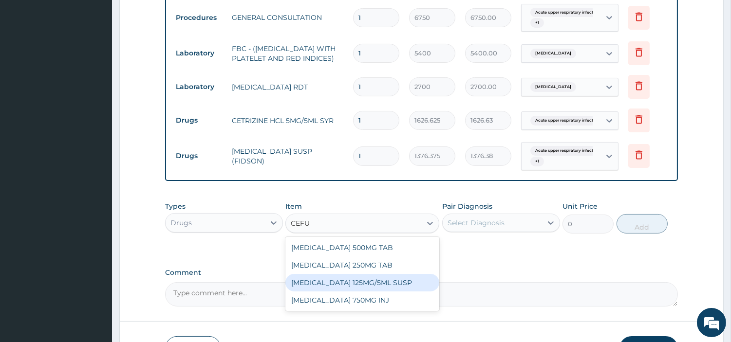
click at [351, 288] on div "CEFUROXIME 125MG/5ML SUSP" at bounding box center [362, 283] width 154 height 18
type input "5687.5"
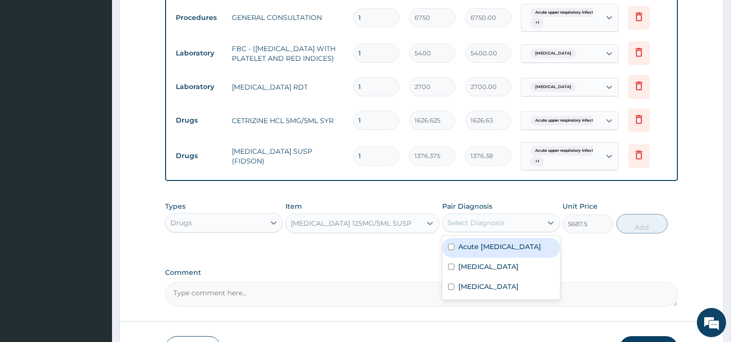
click at [467, 225] on div "Select Diagnosis" at bounding box center [476, 223] width 57 height 10
click at [469, 252] on label "Acute upper respiratory infection" at bounding box center [499, 247] width 83 height 10
checkbox input "true"
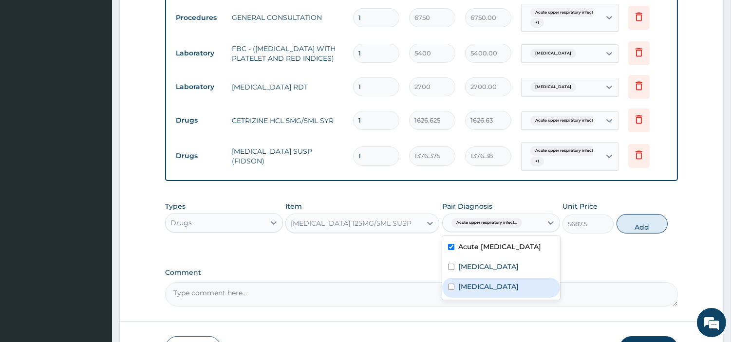
click at [486, 297] on div "Sepsis" at bounding box center [501, 288] width 118 height 20
checkbox input "true"
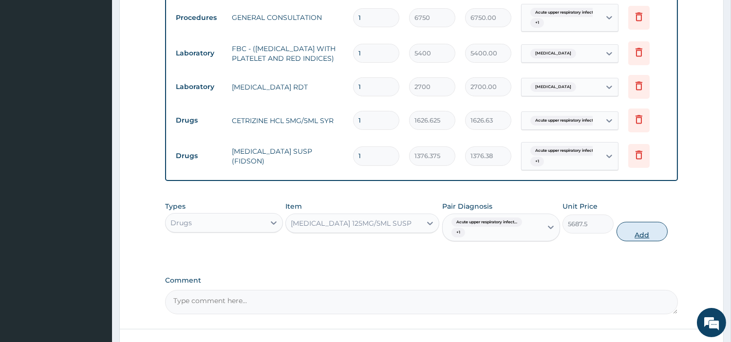
click at [626, 239] on button "Add" at bounding box center [642, 231] width 51 height 19
type input "0"
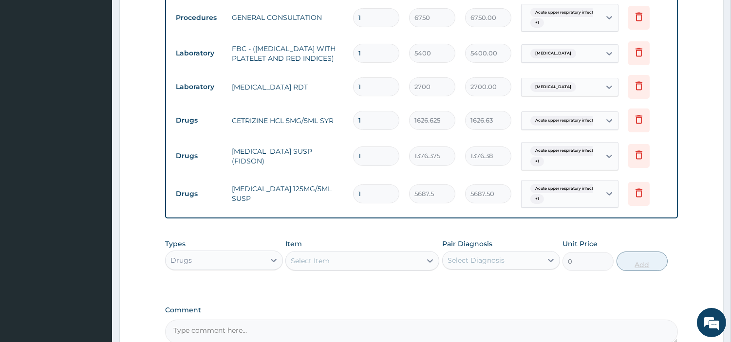
scroll to position [499, 0]
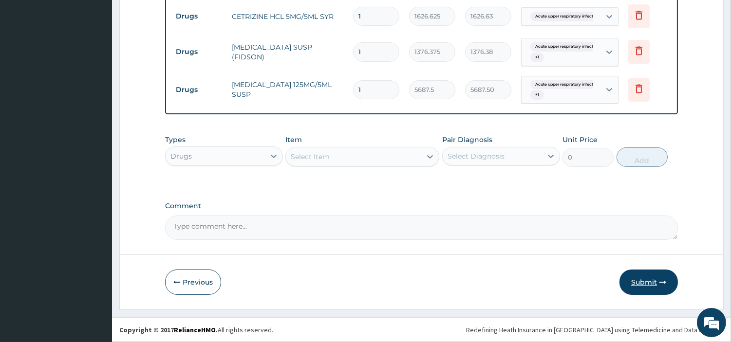
click at [639, 276] on button "Submit" at bounding box center [648, 282] width 58 height 25
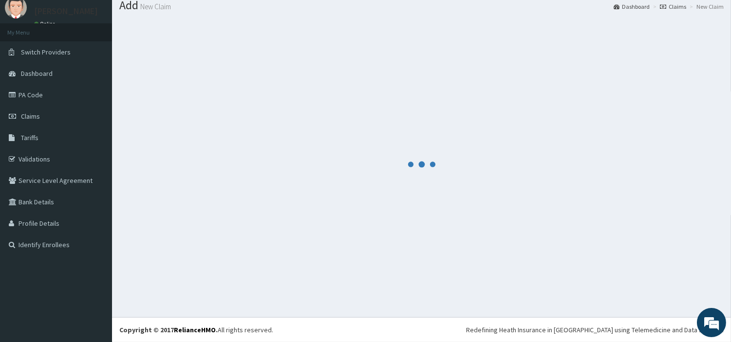
scroll to position [32, 0]
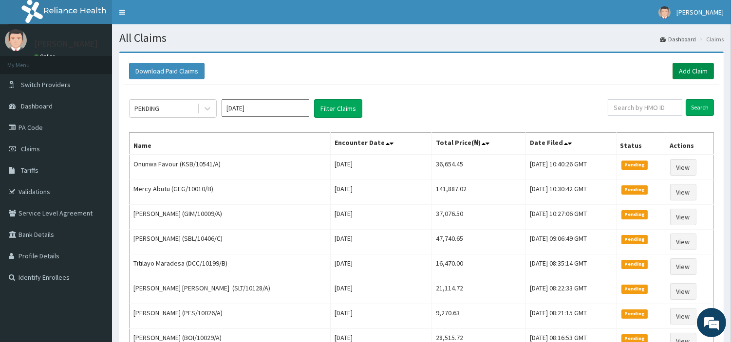
click at [677, 72] on link "Add Claim" at bounding box center [693, 71] width 41 height 17
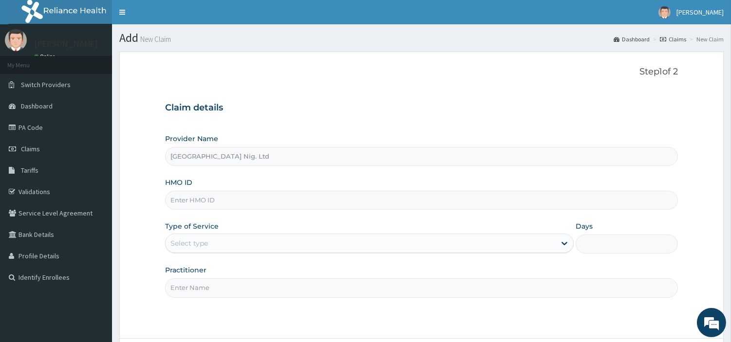
click at [202, 196] on input "HMO ID" at bounding box center [421, 200] width 513 height 19
paste input "CEG/10042/B"
type input "CEG/10042/B"
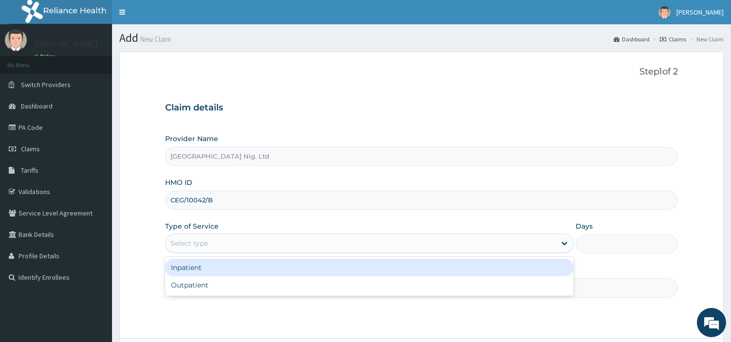
click at [211, 245] on div "Select type" at bounding box center [361, 244] width 390 height 16
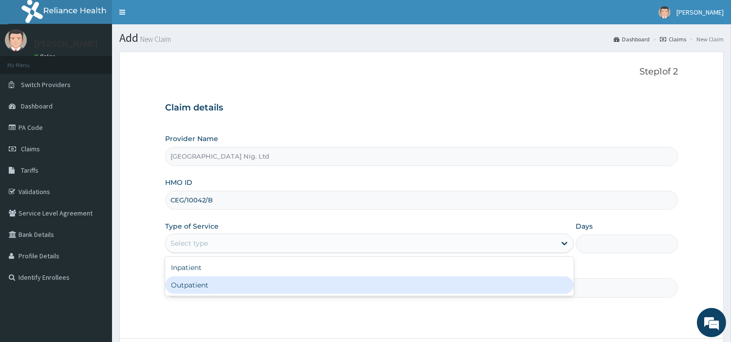
click at [198, 293] on div "Outpatient" at bounding box center [369, 286] width 409 height 18
type input "1"
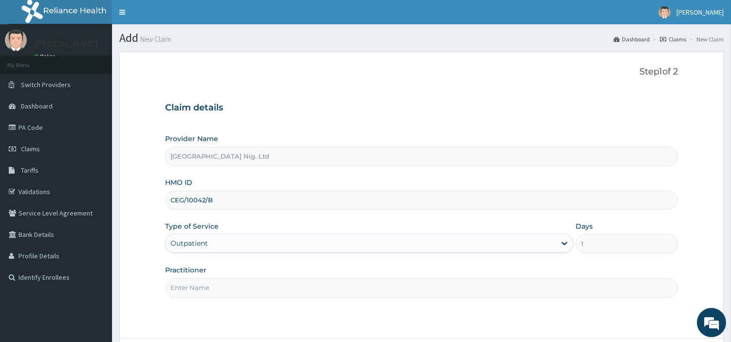
click at [198, 293] on input "Practitioner" at bounding box center [421, 288] width 513 height 19
paste input "Eloka Joy"
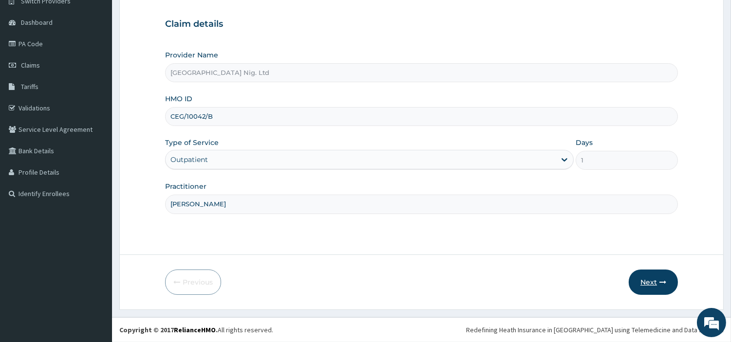
type input "Eloka Joy"
click at [656, 280] on button "Next" at bounding box center [653, 282] width 49 height 25
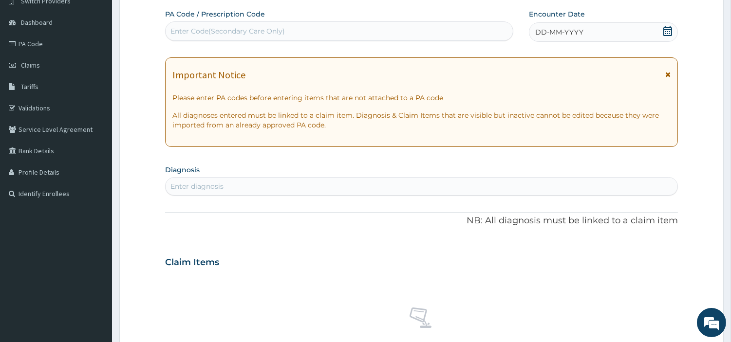
click at [395, 33] on div "Enter Code(Secondary Care Only)" at bounding box center [339, 31] width 347 height 16
paste input "PA/1D3DDF"
type input "PA/1D3DDF"
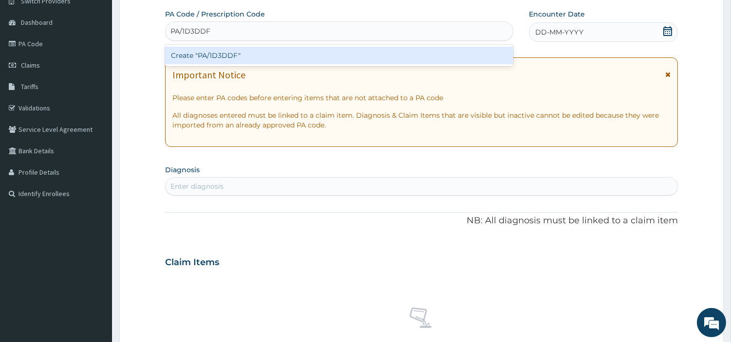
click at [398, 57] on div "Create "PA/1D3DDF"" at bounding box center [339, 56] width 348 height 18
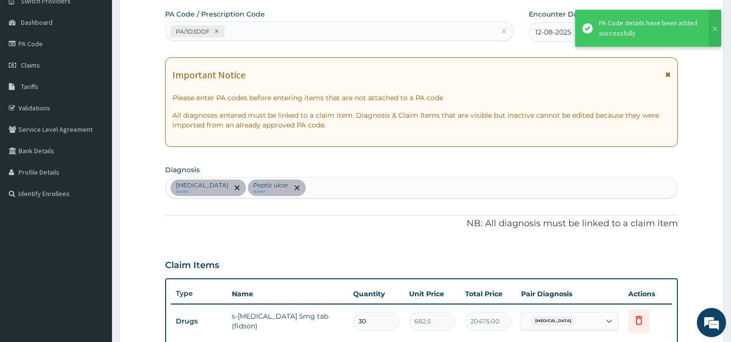
scroll to position [335, 0]
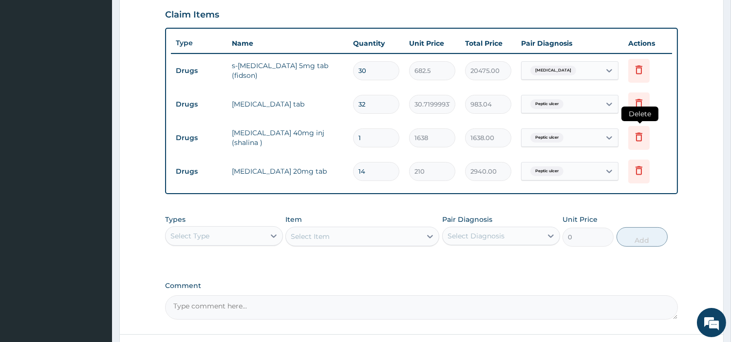
click at [641, 145] on icon at bounding box center [638, 138] width 21 height 24
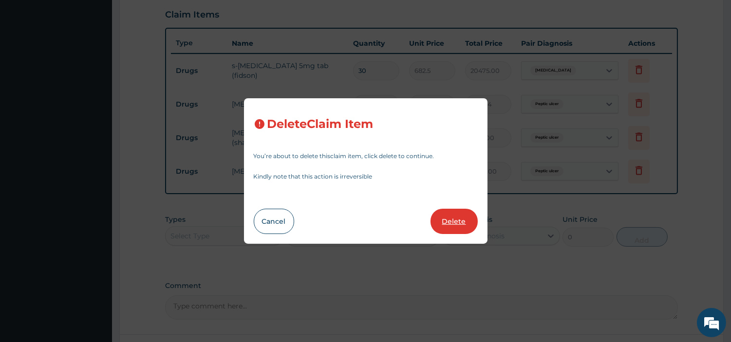
click at [458, 221] on button "Delete" at bounding box center [453, 221] width 47 height 25
type input "14"
type input "210"
type input "2940.00"
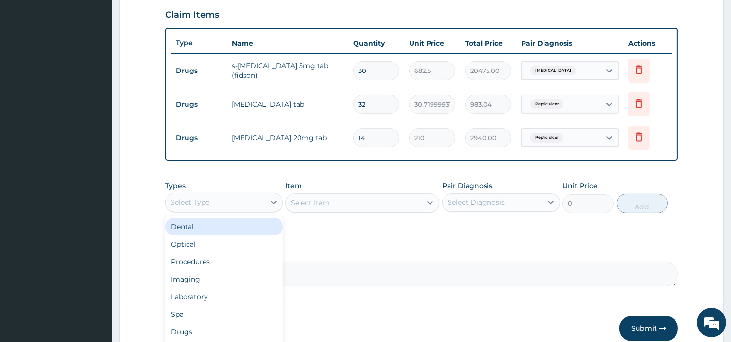
click at [251, 197] on div "Select Type" at bounding box center [215, 203] width 99 height 16
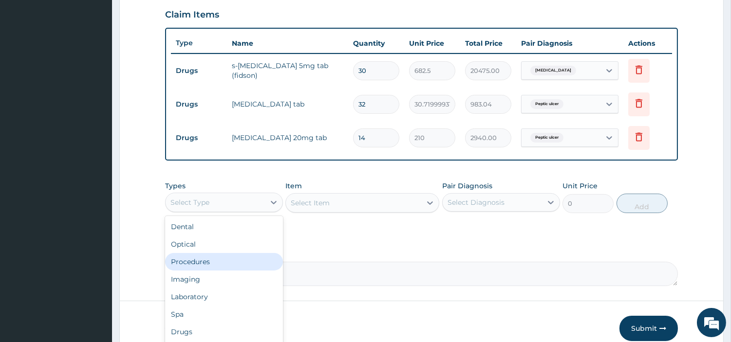
click at [227, 263] on div "Procedures" at bounding box center [224, 262] width 118 height 18
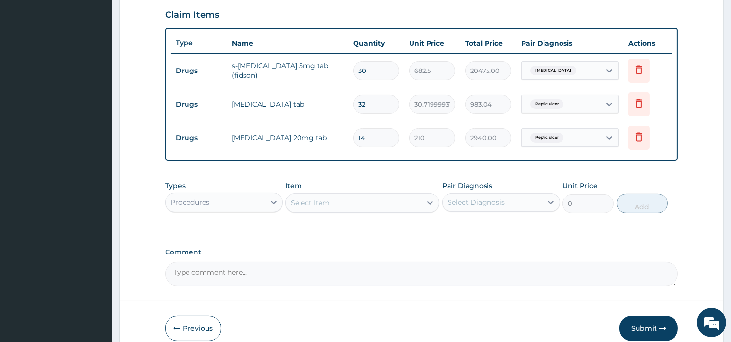
click at [352, 203] on div "Select Item" at bounding box center [353, 203] width 135 height 16
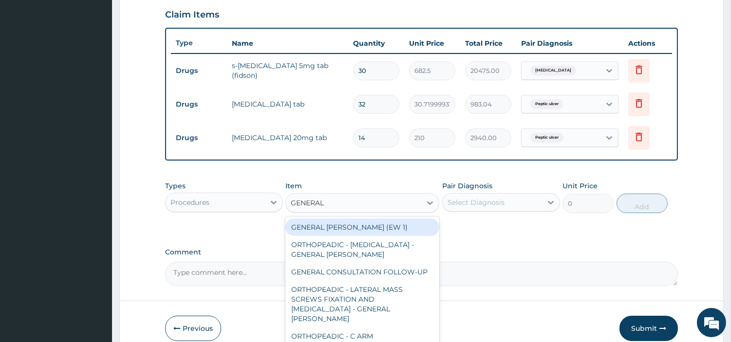
type input "GENERAL C"
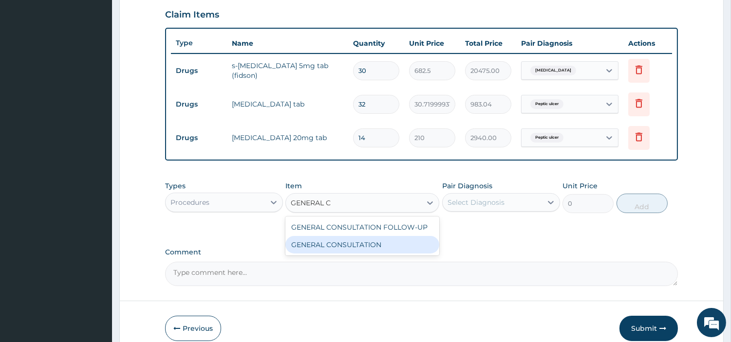
click at [379, 241] on div "GENERAL CONSULTATION" at bounding box center [362, 245] width 154 height 18
type input "6750"
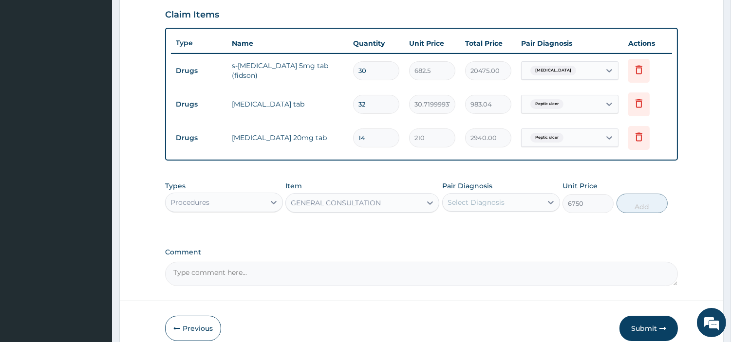
click at [478, 212] on div "Types Procedures Item GENERAL CONSULTATION Pair Diagnosis Select Diagnosis Unit…" at bounding box center [421, 197] width 513 height 42
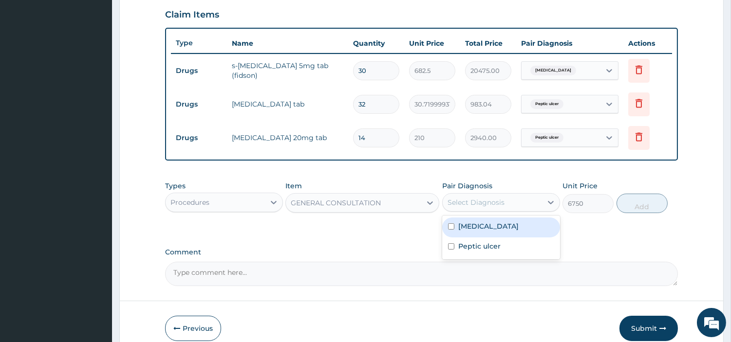
drag, startPoint x: 476, startPoint y: 200, endPoint x: 465, endPoint y: 228, distance: 30.4
click at [465, 212] on div "option Essential hypertension focused, 1 of 2. 2 results available. Use Up and …" at bounding box center [501, 202] width 118 height 19
click at [465, 228] on label "Essential hypertension" at bounding box center [488, 227] width 60 height 10
checkbox input "true"
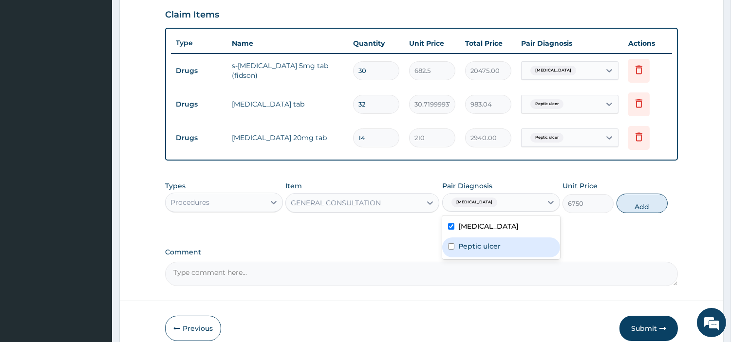
click at [465, 246] on label "Peptic ulcer" at bounding box center [479, 247] width 42 height 10
checkbox input "true"
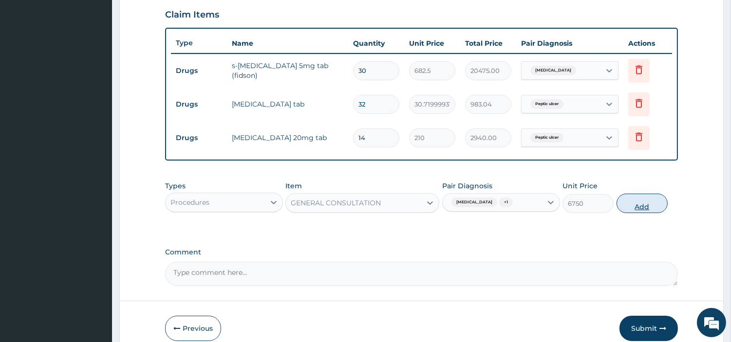
click at [642, 204] on button "Add" at bounding box center [642, 203] width 51 height 19
type input "0"
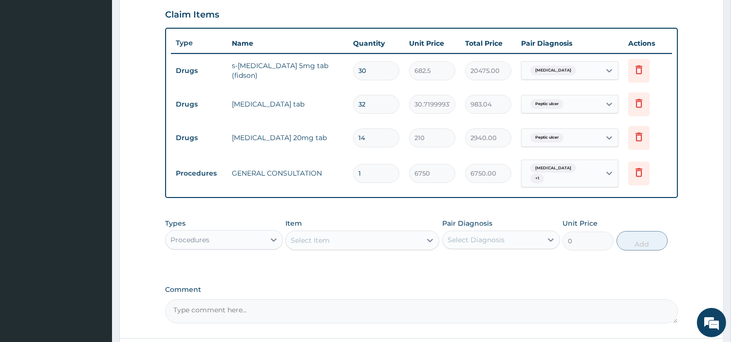
scroll to position [418, 0]
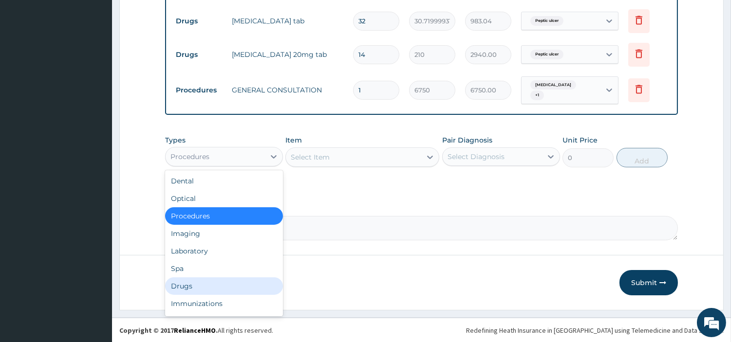
drag, startPoint x: 242, startPoint y: 159, endPoint x: 195, endPoint y: 290, distance: 139.1
click at [195, 167] on div "option Procedures, selected. option Drugs focused, 7 of 10. 10 results availabl…" at bounding box center [224, 156] width 118 height 19
click at [195, 290] on div "Drugs" at bounding box center [224, 287] width 118 height 18
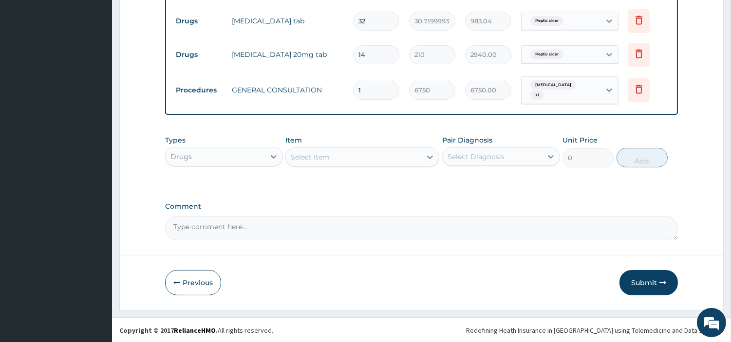
click at [350, 161] on div "Select Item" at bounding box center [353, 157] width 135 height 16
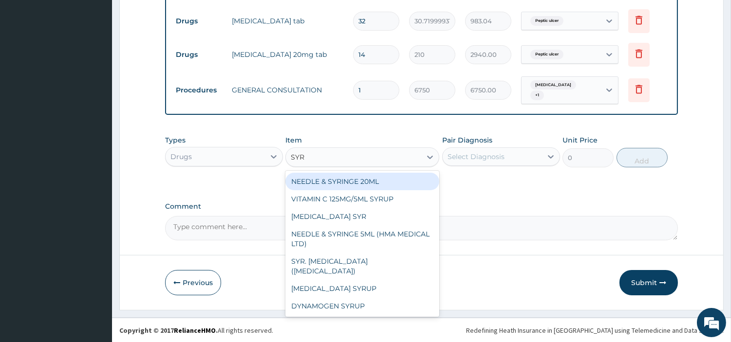
type input "SYRI"
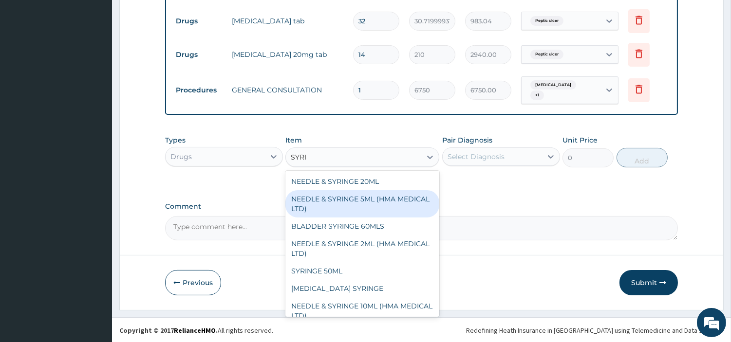
click at [362, 200] on div "NEEDLE & SYRINGE 5ML (HMA MEDICAL LTD)" at bounding box center [362, 203] width 154 height 27
type input "192.5"
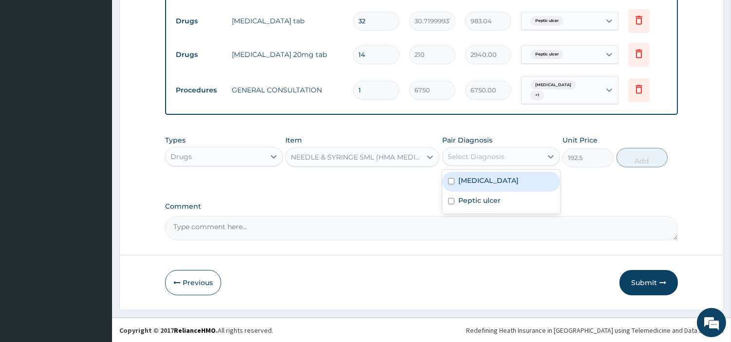
drag, startPoint x: 484, startPoint y: 153, endPoint x: 479, endPoint y: 186, distance: 33.4
click at [479, 166] on div "option Peptic ulcer, selected. option Essential hypertension focused, 1 of 2. 2…" at bounding box center [501, 157] width 118 height 19
drag, startPoint x: 479, startPoint y: 186, endPoint x: 479, endPoint y: 206, distance: 20.5
click at [479, 206] on div "Essential hypertension Peptic ulcer" at bounding box center [501, 192] width 118 height 44
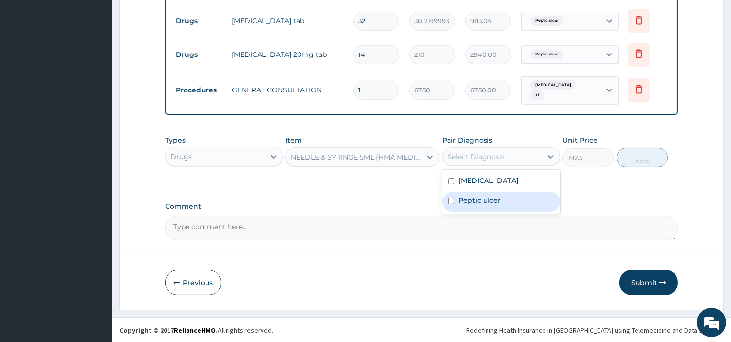
click at [479, 206] on div "Peptic ulcer" at bounding box center [501, 202] width 118 height 20
checkbox input "true"
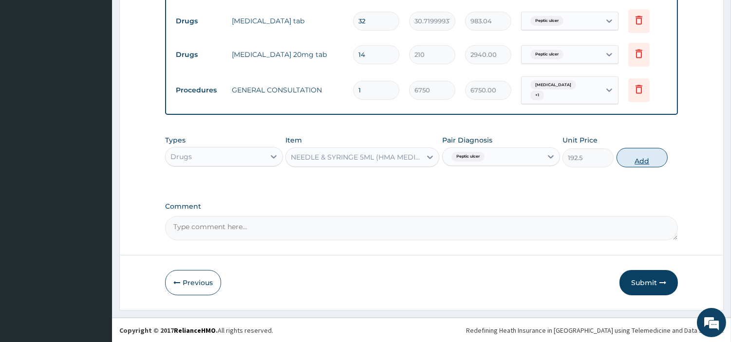
click at [641, 160] on button "Add" at bounding box center [642, 157] width 51 height 19
type input "0"
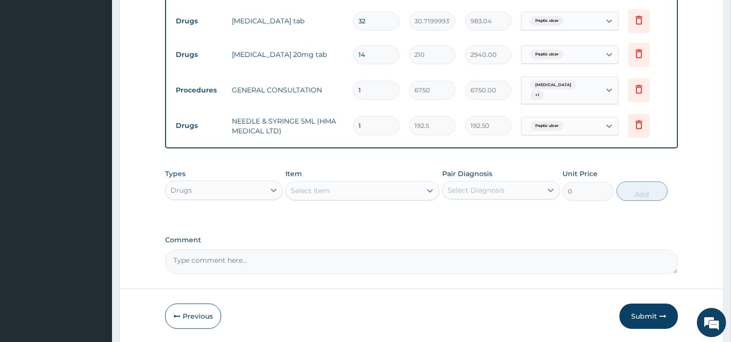
click at [363, 197] on div "Select Item" at bounding box center [353, 191] width 135 height 16
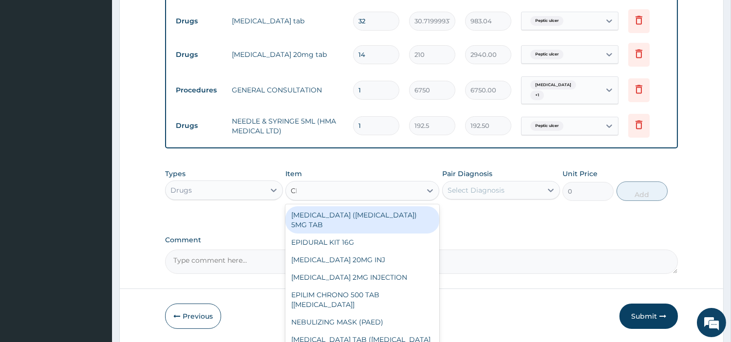
type input "CIME"
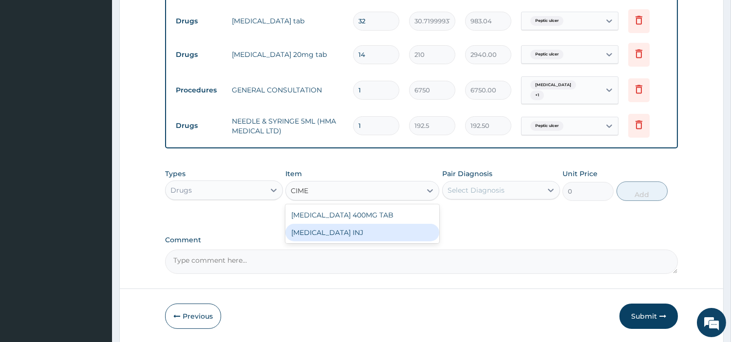
click at [351, 231] on div "[MEDICAL_DATA] INJ" at bounding box center [362, 233] width 154 height 18
type input "518"
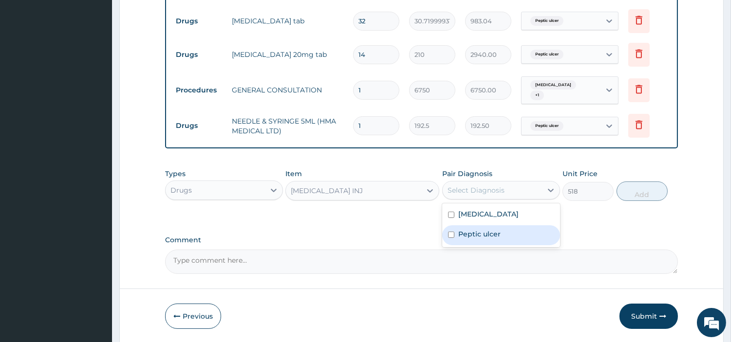
drag, startPoint x: 474, startPoint y: 193, endPoint x: 473, endPoint y: 234, distance: 40.9
click at [473, 200] on div "option Peptic ulcer, selected. option Peptic ulcer focused, 2 of 2. 2 results a…" at bounding box center [501, 190] width 118 height 19
click at [473, 234] on label "Peptic ulcer" at bounding box center [479, 234] width 42 height 10
checkbox input "true"
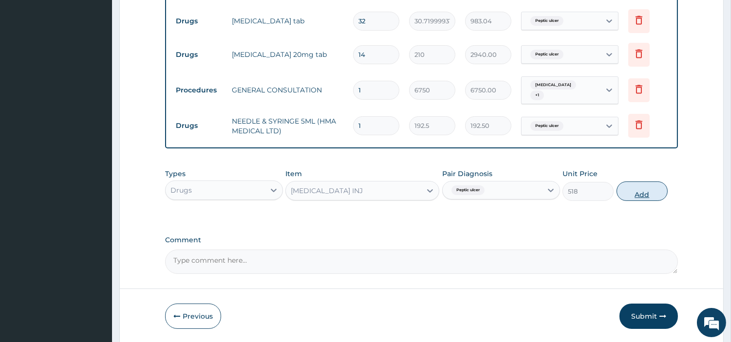
click at [632, 193] on button "Add" at bounding box center [642, 191] width 51 height 19
type input "0"
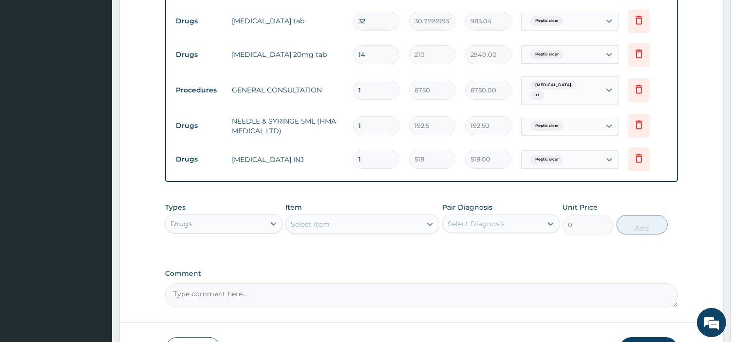
click at [407, 220] on div "Select Item" at bounding box center [353, 225] width 135 height 16
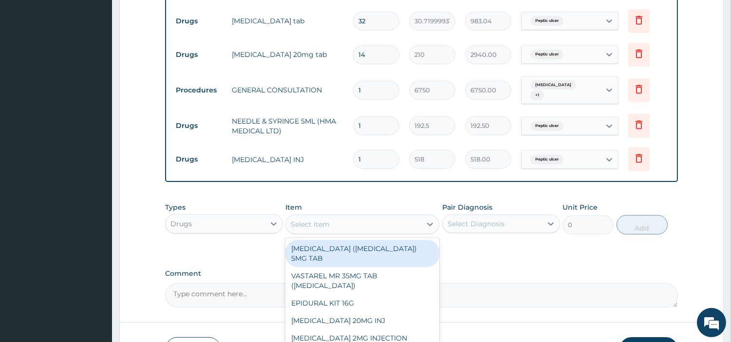
scroll to position [486, 0]
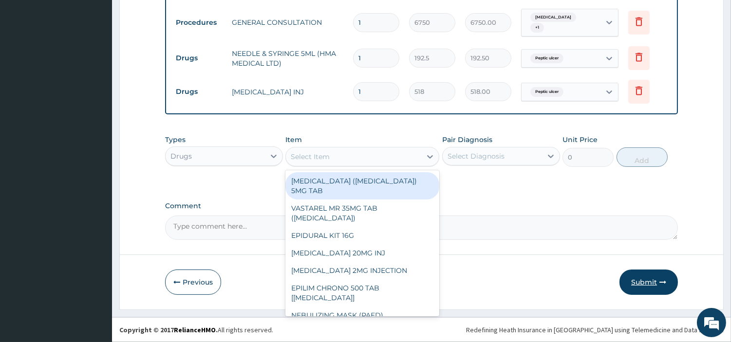
click at [641, 281] on button "Submit" at bounding box center [648, 282] width 58 height 25
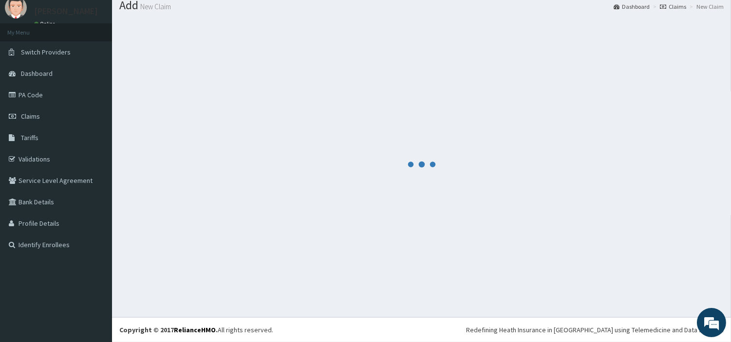
scroll to position [32, 0]
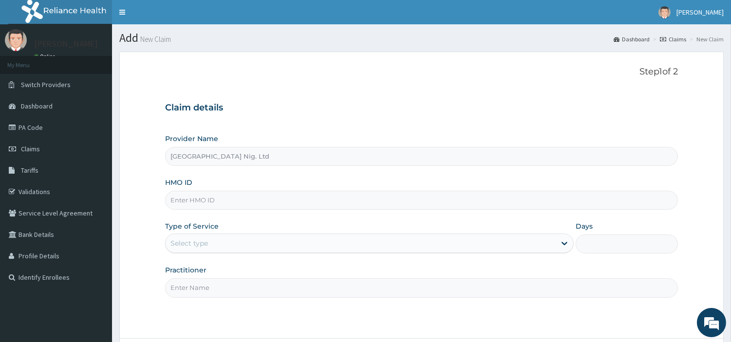
click at [269, 197] on input "HMO ID" at bounding box center [421, 200] width 513 height 19
paste input "ICN/10045/E"
type input "ICN/10045/E"
click at [191, 245] on div "Select type" at bounding box center [188, 244] width 37 height 10
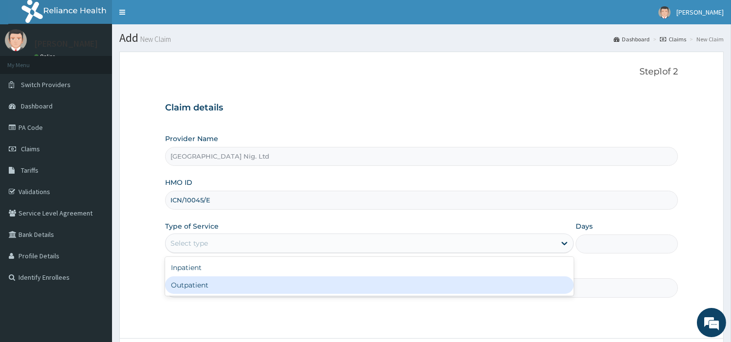
click at [182, 284] on div "Outpatient" at bounding box center [369, 286] width 409 height 18
type input "1"
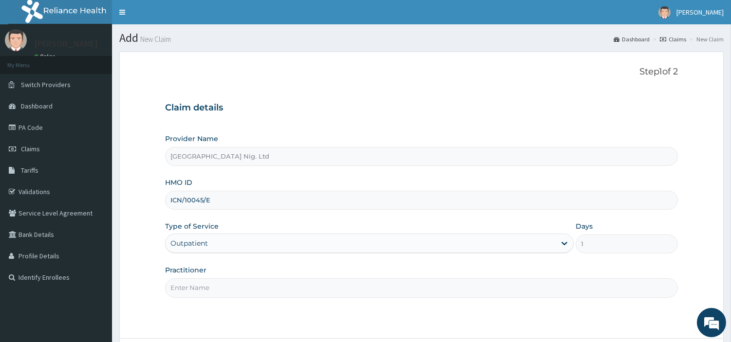
click at [182, 284] on input "Practitioner" at bounding box center [421, 288] width 513 height 19
paste input "[PERSON_NAME]"
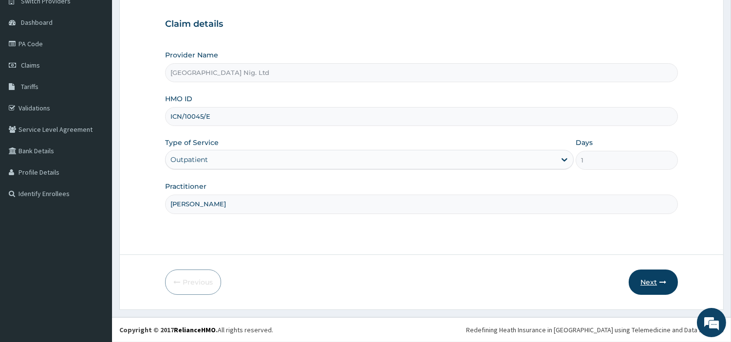
type input "[PERSON_NAME]"
click at [644, 290] on button "Next" at bounding box center [653, 282] width 49 height 25
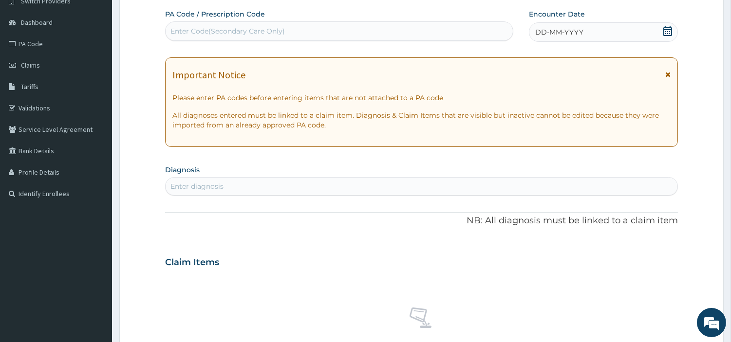
click at [388, 29] on div "Enter Code(Secondary Care Only)" at bounding box center [339, 31] width 347 height 16
paste input "PA/28B855"
type input "PA/28B855"
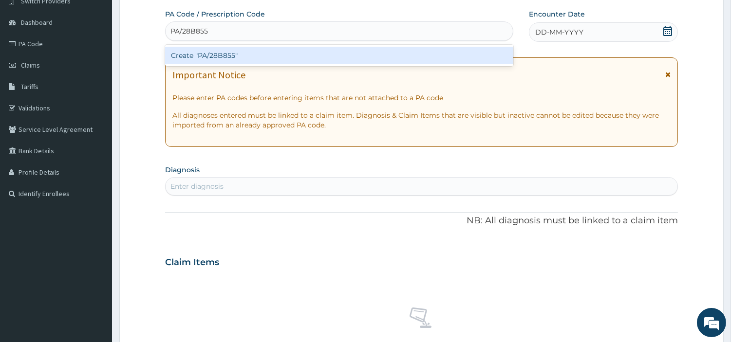
click at [434, 60] on div "Create "PA/28B855"" at bounding box center [339, 56] width 348 height 18
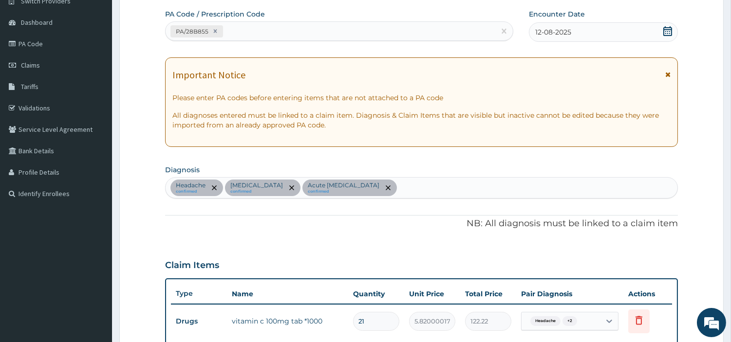
click at [436, 188] on div "Headache confirmed [MEDICAL_DATA] confirmed Acute [MEDICAL_DATA] confirmed" at bounding box center [422, 188] width 512 height 20
type input "SEP"
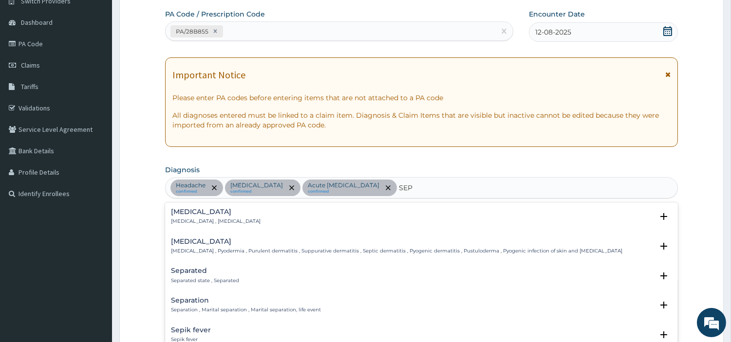
click at [226, 224] on p "[MEDICAL_DATA] , [MEDICAL_DATA]" at bounding box center [216, 221] width 90 height 7
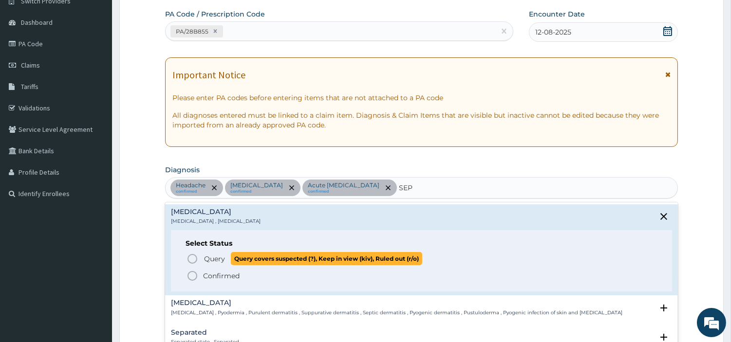
click at [201, 255] on span "Query Query covers suspected (?), Keep in view (kiv), Ruled out (r/o)" at bounding box center [422, 258] width 471 height 13
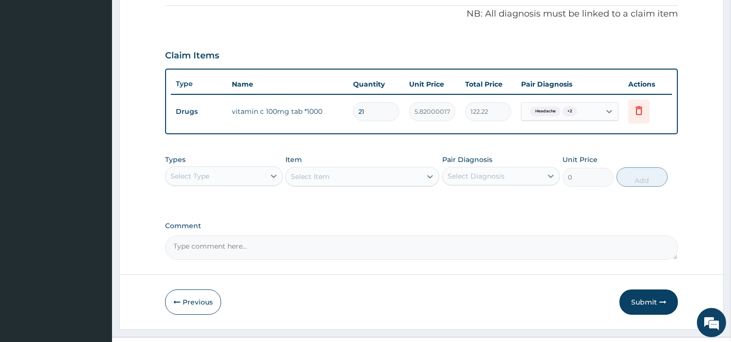
scroll to position [313, 0]
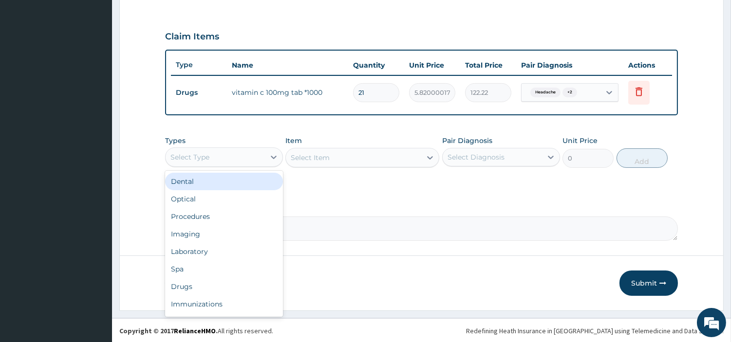
click at [235, 153] on div "Select Type" at bounding box center [215, 157] width 99 height 16
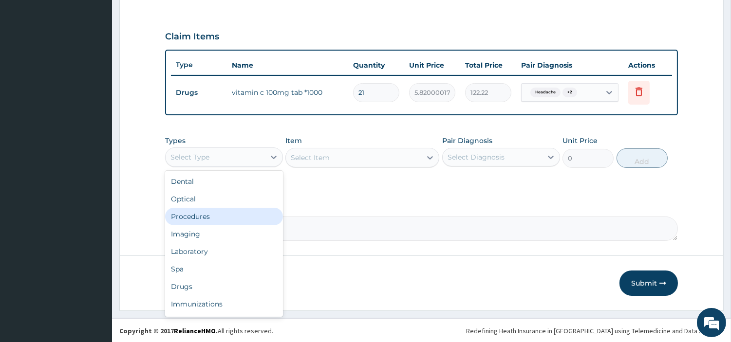
click at [200, 214] on div "Procedures" at bounding box center [224, 217] width 118 height 18
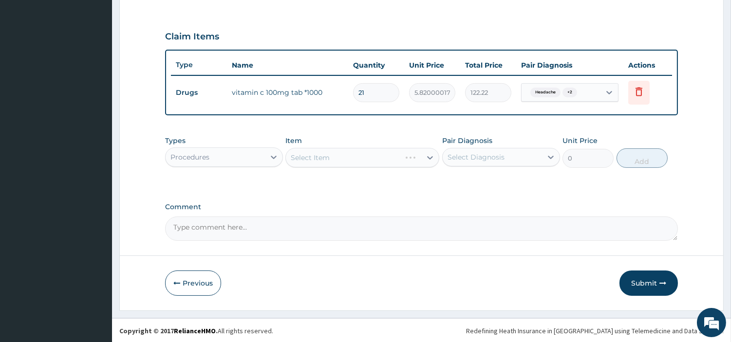
click at [347, 154] on div "Select Item" at bounding box center [362, 157] width 154 height 19
click at [374, 157] on div "Select Item" at bounding box center [353, 158] width 135 height 16
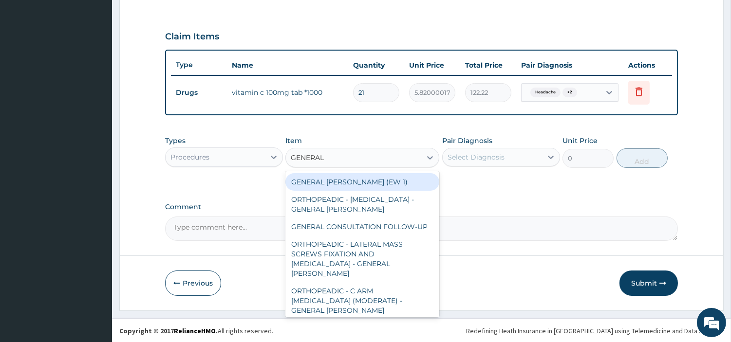
type input "GENERAL C"
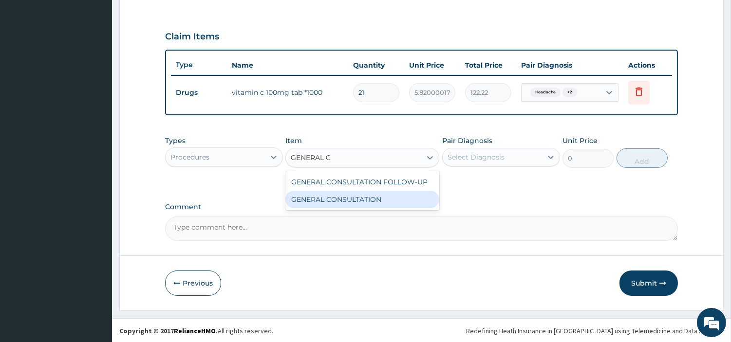
click at [376, 198] on div "GENERAL CONSULTATION" at bounding box center [362, 200] width 154 height 18
type input "6750"
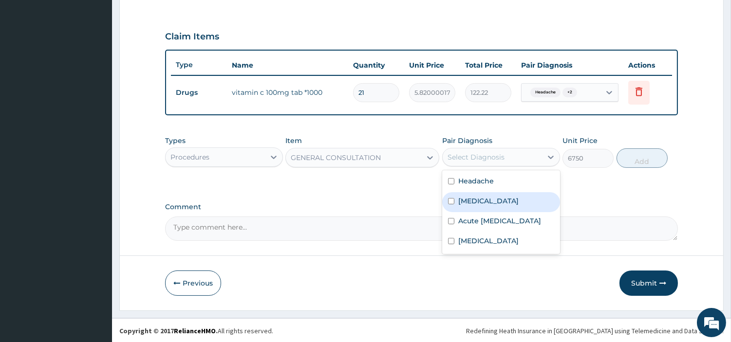
drag, startPoint x: 474, startPoint y: 163, endPoint x: 476, endPoint y: 193, distance: 30.3
click at [476, 167] on div "option [MEDICAL_DATA] focused, 2 of 4. 4 results available. Use Up and Down to …" at bounding box center [501, 157] width 118 height 19
click at [476, 193] on div "[MEDICAL_DATA]" at bounding box center [501, 202] width 118 height 20
checkbox input "true"
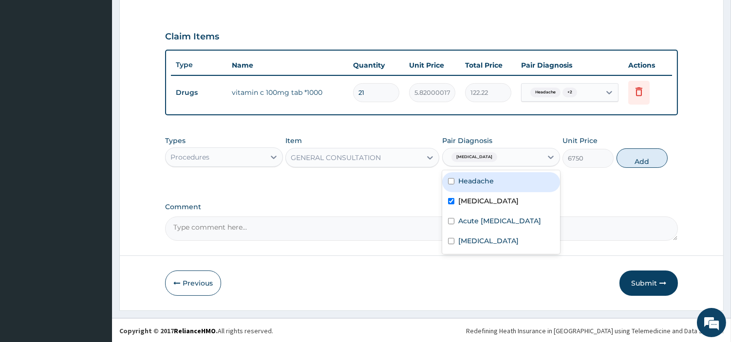
click at [475, 181] on label "Headache" at bounding box center [476, 181] width 36 height 10
checkbox input "true"
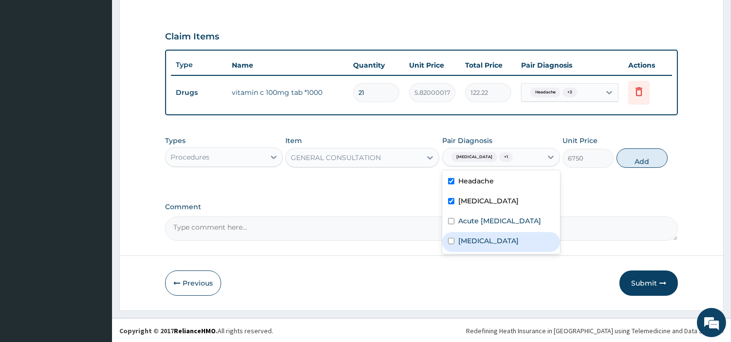
drag, startPoint x: 504, startPoint y: 239, endPoint x: 478, endPoint y: 262, distance: 34.2
click at [478, 254] on div "Headache [MEDICAL_DATA] Acute [MEDICAL_DATA] [MEDICAL_DATA]" at bounding box center [501, 212] width 118 height 84
click at [484, 241] on div "[MEDICAL_DATA]" at bounding box center [501, 242] width 118 height 20
checkbox input "true"
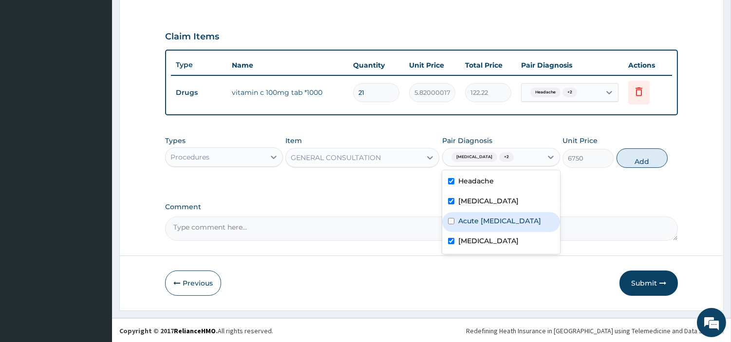
click at [486, 226] on label "Acute [MEDICAL_DATA]" at bounding box center [499, 221] width 83 height 10
checkbox input "true"
click at [641, 165] on button "Add" at bounding box center [642, 158] width 51 height 19
type input "0"
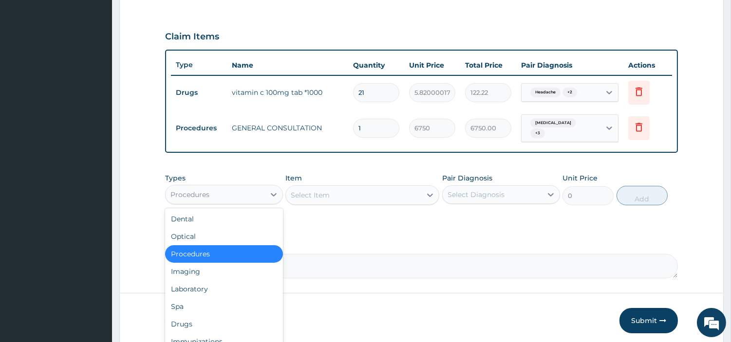
click at [260, 191] on div "Procedures" at bounding box center [215, 195] width 99 height 16
click at [212, 282] on div "Laboratory" at bounding box center [224, 289] width 118 height 18
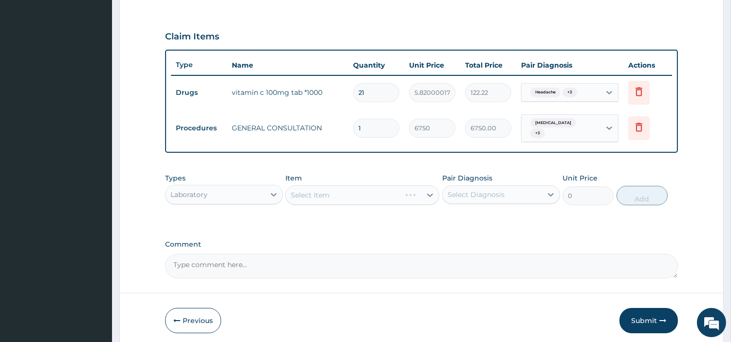
scroll to position [346, 0]
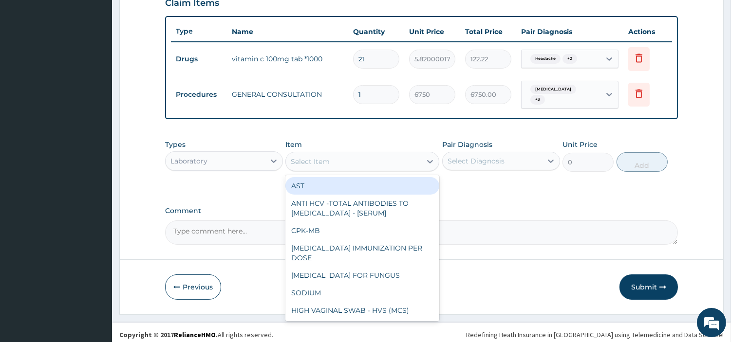
click at [327, 157] on div "Select Item" at bounding box center [310, 162] width 39 height 10
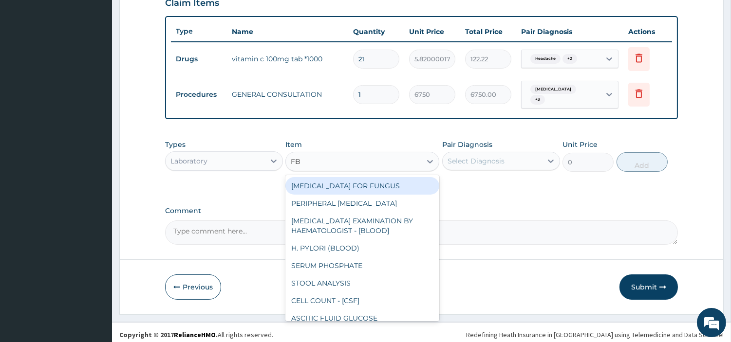
type input "FBC"
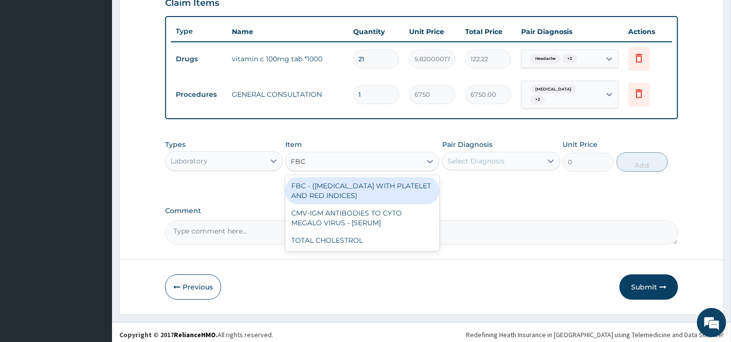
click at [347, 186] on div "FBC - ([MEDICAL_DATA] WITH PLATELET AND RED INDICES)" at bounding box center [362, 190] width 154 height 27
type input "5400"
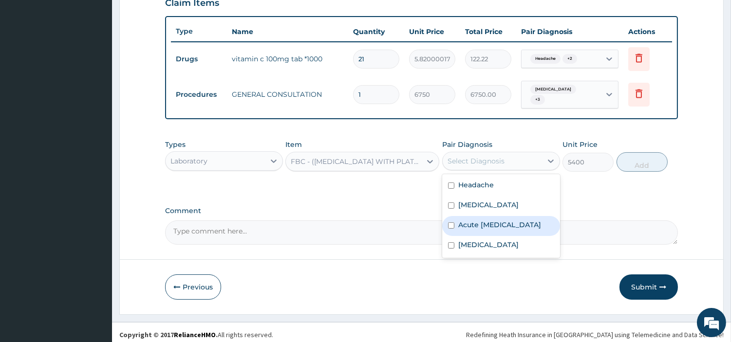
drag, startPoint x: 539, startPoint y: 154, endPoint x: 476, endPoint y: 244, distance: 109.6
click at [476, 170] on div "option Acute [MEDICAL_DATA], selected. option Acute [MEDICAL_DATA] focused, 3 o…" at bounding box center [501, 161] width 118 height 19
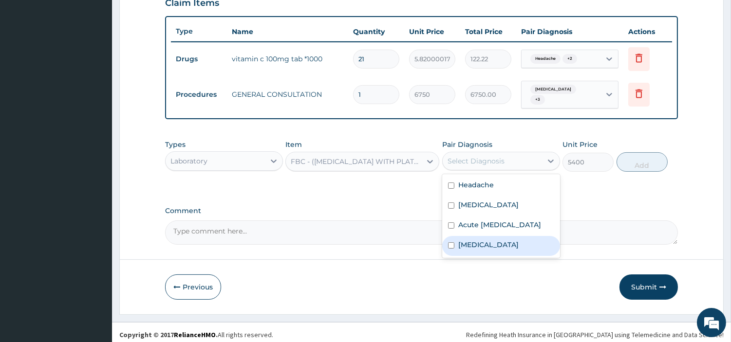
click at [476, 244] on div "[MEDICAL_DATA]" at bounding box center [501, 246] width 118 height 20
checkbox input "true"
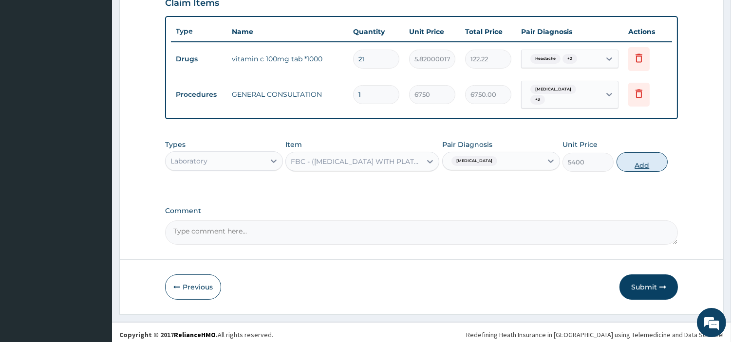
click at [643, 157] on button "Add" at bounding box center [642, 161] width 51 height 19
type input "0"
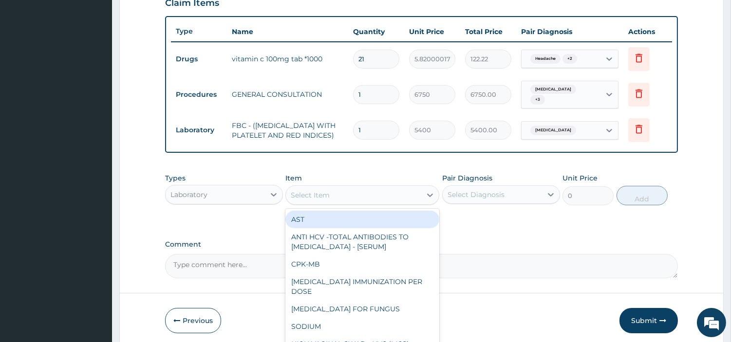
click at [382, 200] on div "Select Item" at bounding box center [353, 195] width 135 height 16
type input "RD"
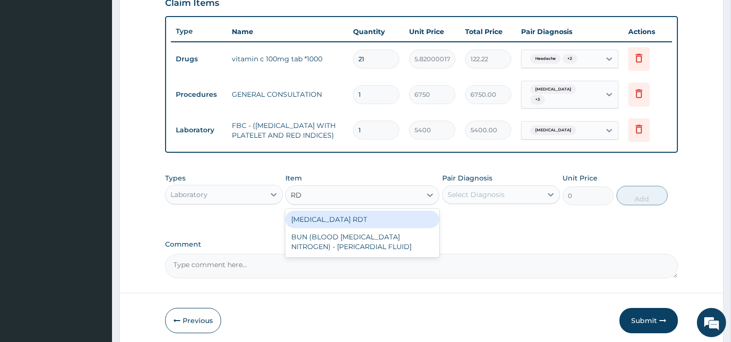
click at [392, 222] on div "[MEDICAL_DATA] RDT" at bounding box center [362, 220] width 154 height 18
type input "2700"
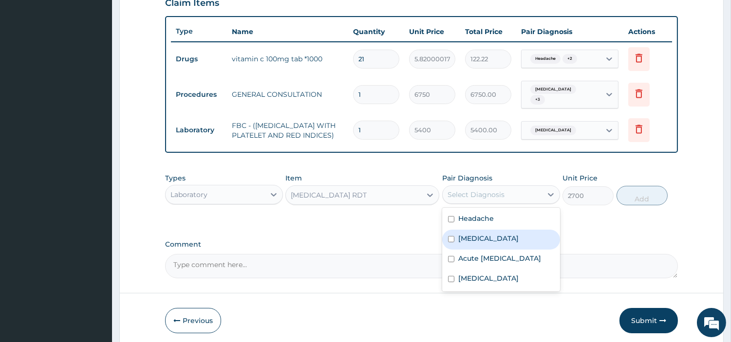
drag, startPoint x: 497, startPoint y: 200, endPoint x: 491, endPoint y: 241, distance: 41.9
click at [491, 204] on div "option [MEDICAL_DATA], selected. option [MEDICAL_DATA] focused, 2 of 4. 4 resul…" at bounding box center [501, 195] width 118 height 19
click at [491, 241] on div "[MEDICAL_DATA]" at bounding box center [501, 240] width 118 height 20
checkbox input "true"
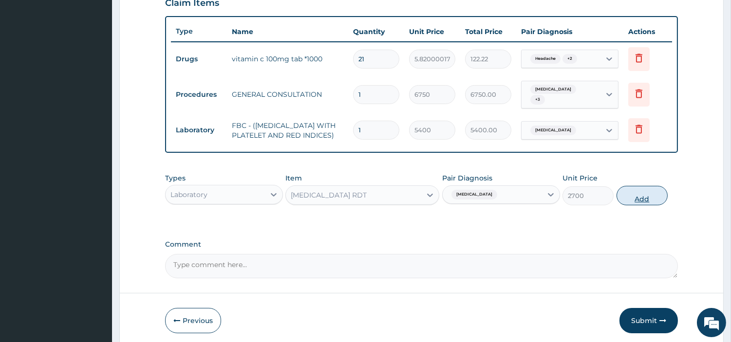
click at [648, 202] on button "Add" at bounding box center [642, 195] width 51 height 19
type input "0"
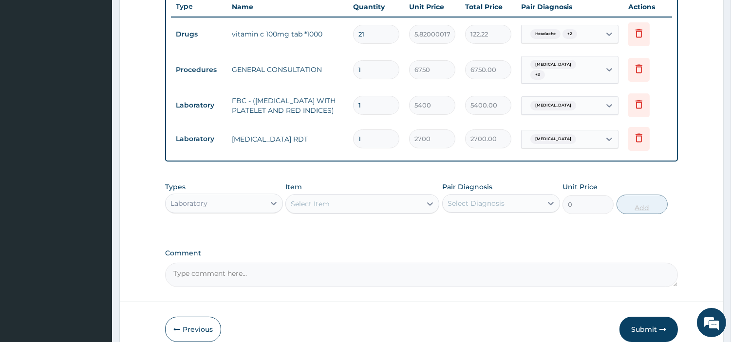
scroll to position [419, 0]
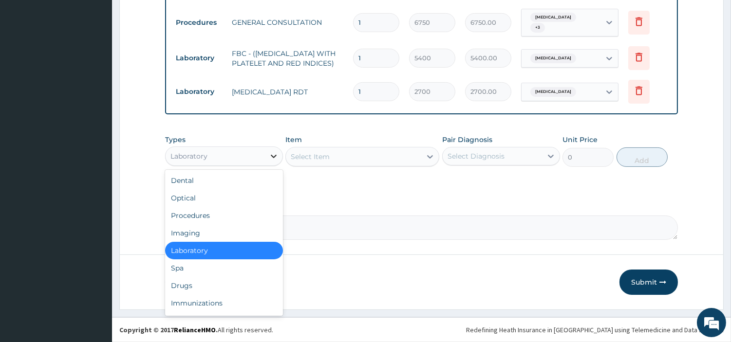
click at [270, 157] on icon at bounding box center [274, 156] width 10 height 10
click at [178, 284] on div "Drugs" at bounding box center [224, 286] width 118 height 18
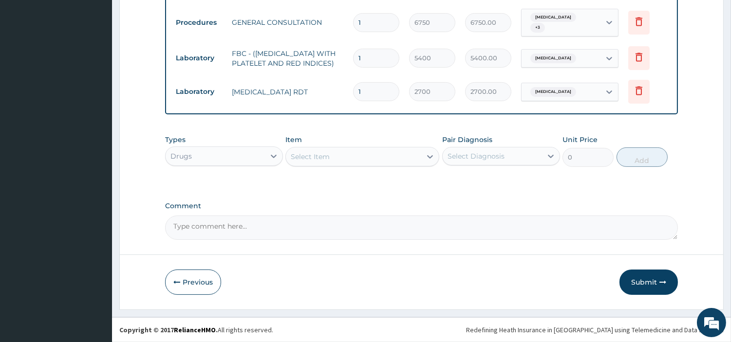
click at [355, 162] on div "Select Item" at bounding box center [353, 157] width 135 height 16
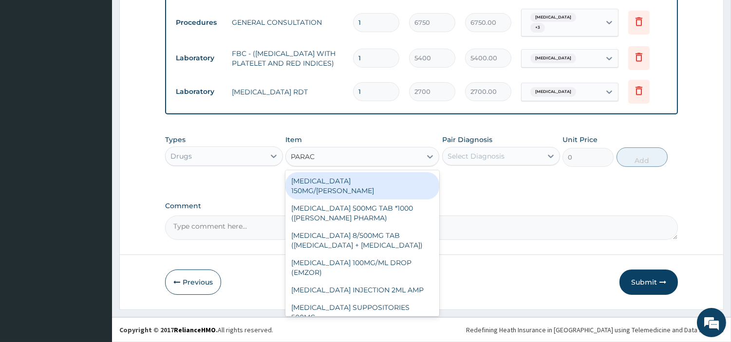
type input "PARACE"
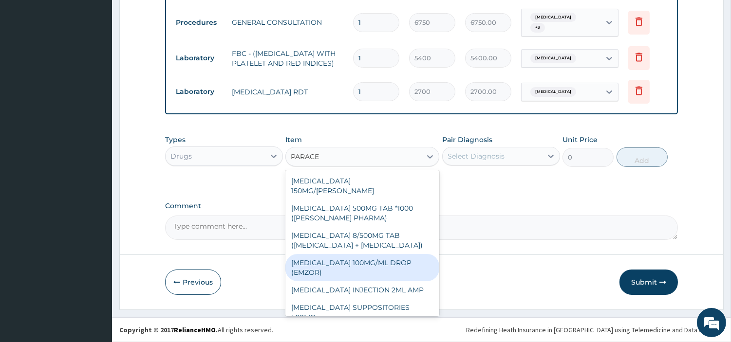
scroll to position [128, 0]
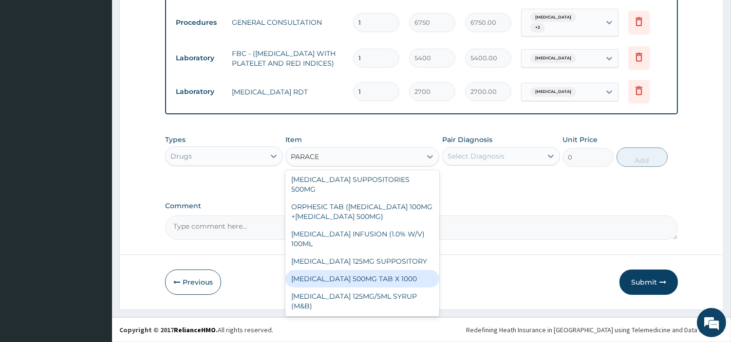
click at [382, 276] on div "[MEDICAL_DATA] 500MG TAB X 1000" at bounding box center [362, 279] width 154 height 18
type input "22.39999961853027"
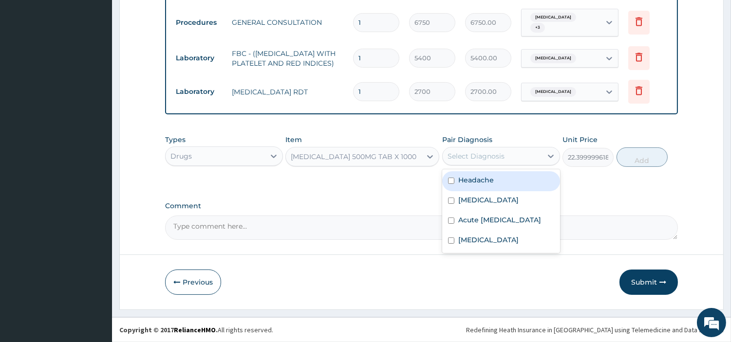
drag, startPoint x: 536, startPoint y: 150, endPoint x: 491, endPoint y: 202, distance: 69.0
click at [491, 166] on div "option Malaria, selected. option Headache focused, 1 of 4. 4 results available.…" at bounding box center [501, 156] width 118 height 19
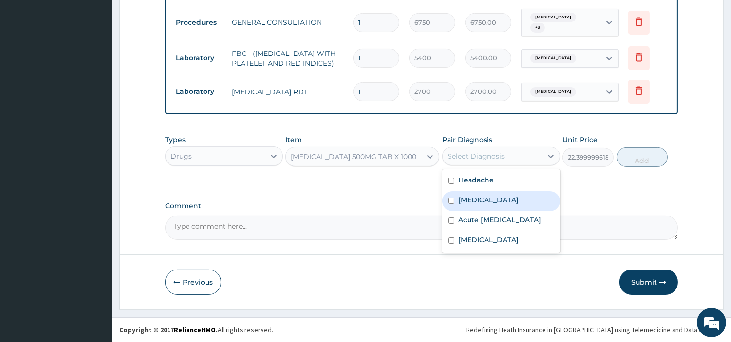
click at [491, 202] on div "Malaria" at bounding box center [501, 201] width 118 height 20
checkbox input "true"
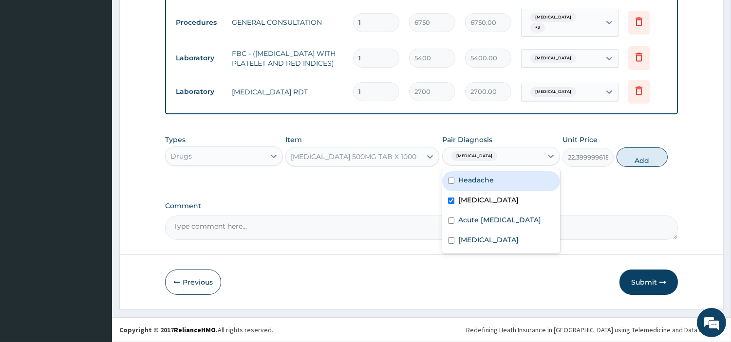
click at [487, 189] on div "Headache" at bounding box center [501, 181] width 118 height 20
checkbox input "true"
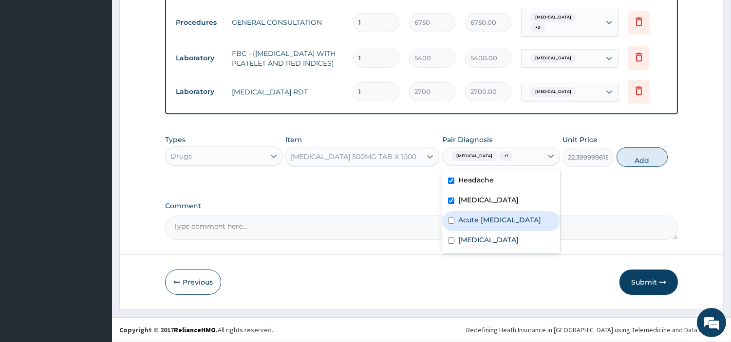
click at [494, 217] on label "Acute upper respiratory infection" at bounding box center [499, 220] width 83 height 10
checkbox input "true"
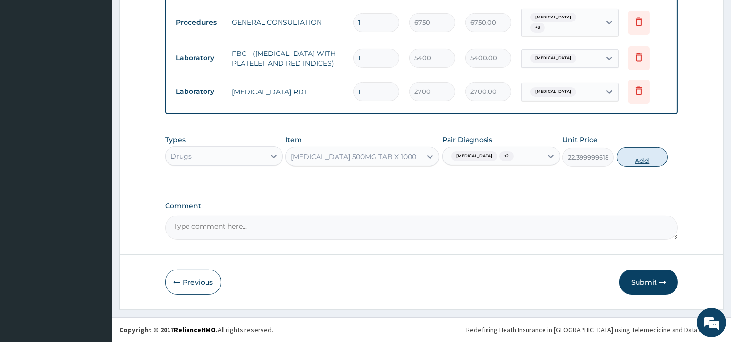
click at [646, 158] on button "Add" at bounding box center [642, 157] width 51 height 19
type input "0"
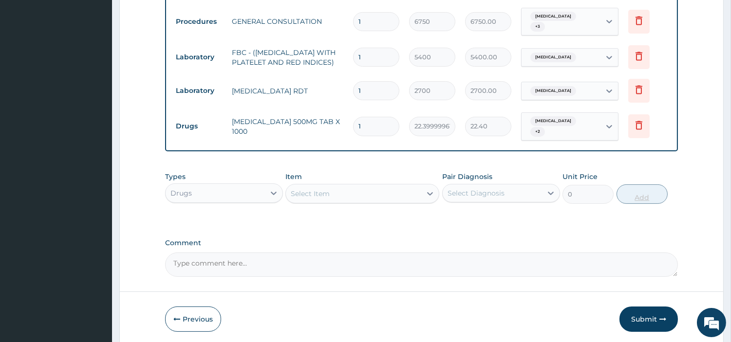
type input "0.00"
type input "9"
type input "201.60"
type input "9"
click at [407, 197] on div "Select Item" at bounding box center [353, 194] width 135 height 16
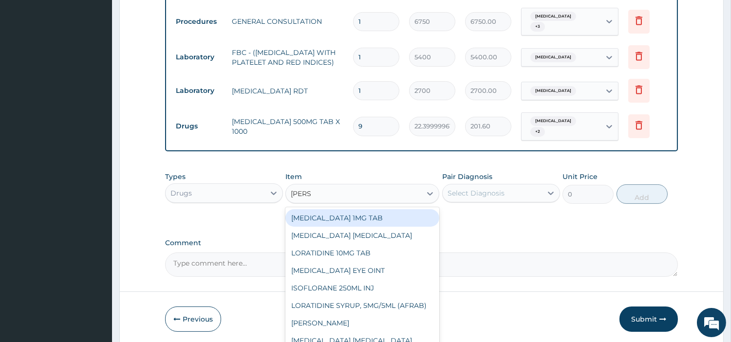
type input "LORAT"
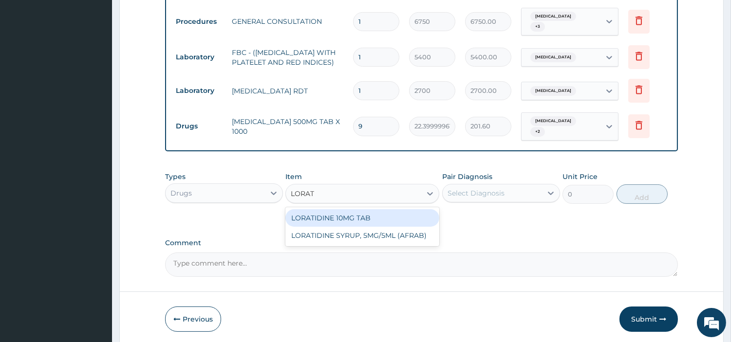
click at [377, 216] on div "LORATIDINE 10MG TAB" at bounding box center [362, 218] width 154 height 18
type input "40.95000076293945"
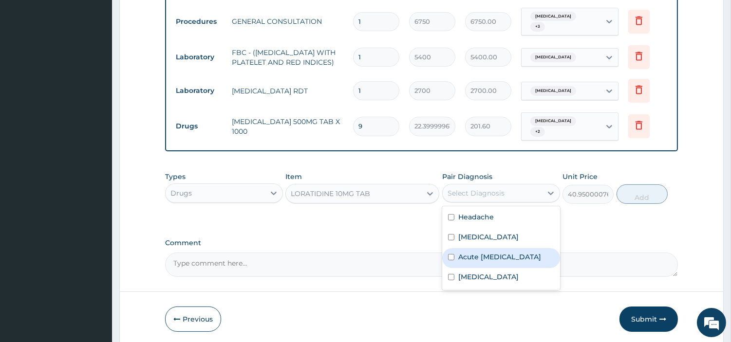
drag, startPoint x: 512, startPoint y: 189, endPoint x: 495, endPoint y: 247, distance: 60.9
click at [495, 203] on div "option Acute upper respiratory infection, selected. option Acute upper respirat…" at bounding box center [501, 193] width 118 height 19
click at [495, 248] on div "Acute upper respiratory infection" at bounding box center [501, 258] width 118 height 20
checkbox input "true"
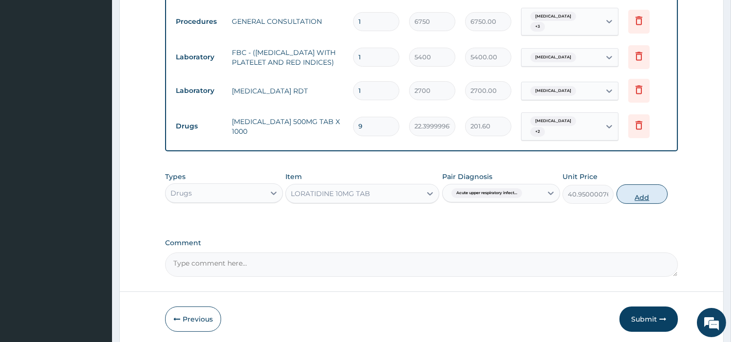
click at [637, 192] on button "Add" at bounding box center [642, 194] width 51 height 19
type input "0"
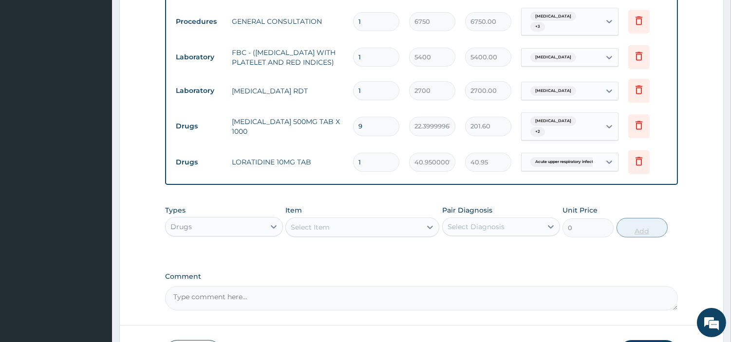
type input "0.00"
type input "7"
type input "286.65"
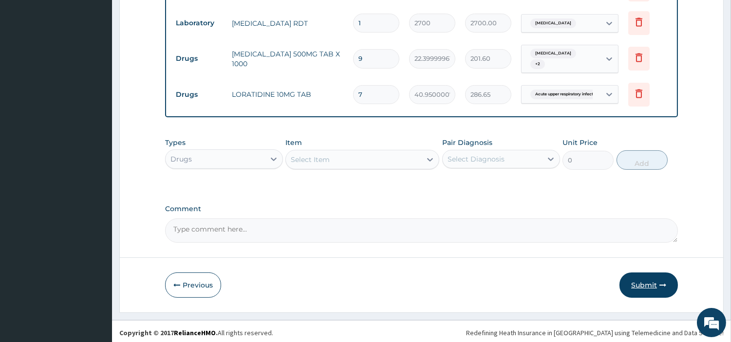
type input "7"
click at [635, 278] on button "Submit" at bounding box center [648, 285] width 58 height 25
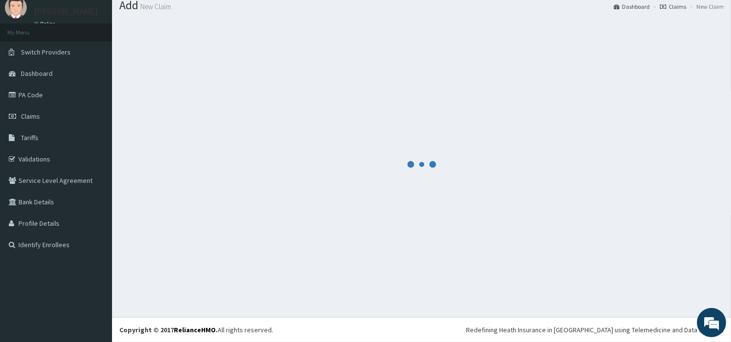
scroll to position [32, 0]
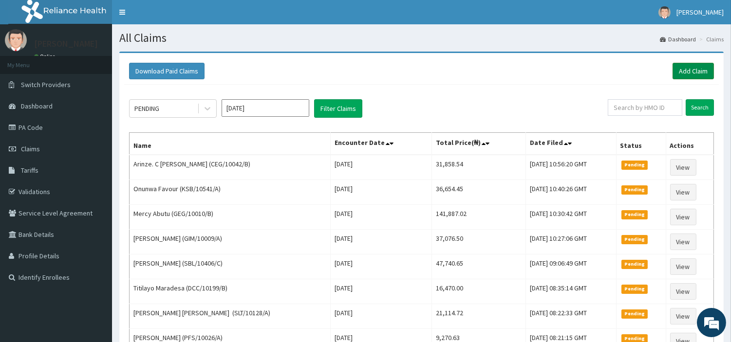
click at [696, 74] on link "Add Claim" at bounding box center [693, 71] width 41 height 17
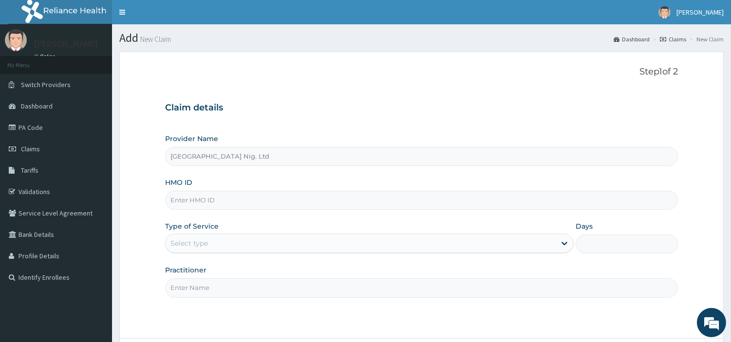
click at [260, 215] on div "Provider Name R-Jolad Hospital Nig. Ltd HMO ID Type of Service Select type Days…" at bounding box center [421, 216] width 513 height 164
click at [259, 208] on input "HMO ID" at bounding box center [421, 200] width 513 height 19
paste input "NEI/10007/B"
type input "NEI/10007/B"
click at [191, 240] on div "Select type" at bounding box center [188, 244] width 37 height 10
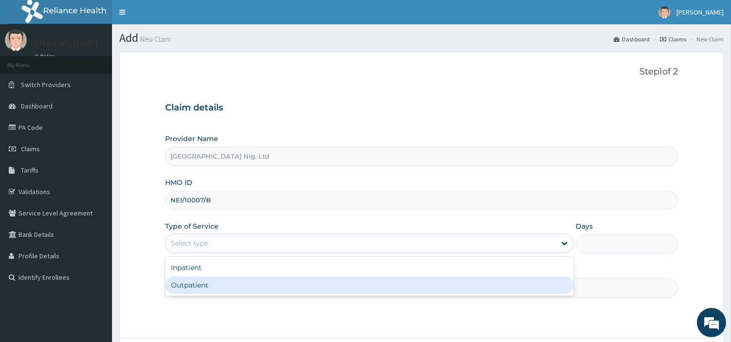
click at [197, 289] on div "Outpatient" at bounding box center [369, 286] width 409 height 18
type input "1"
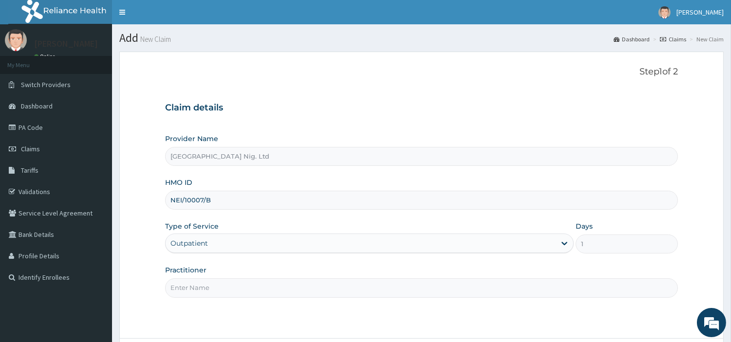
click at [197, 286] on input "Practitioner" at bounding box center [421, 288] width 513 height 19
paste input "[PERSON_NAME]"
type input "[PERSON_NAME]"
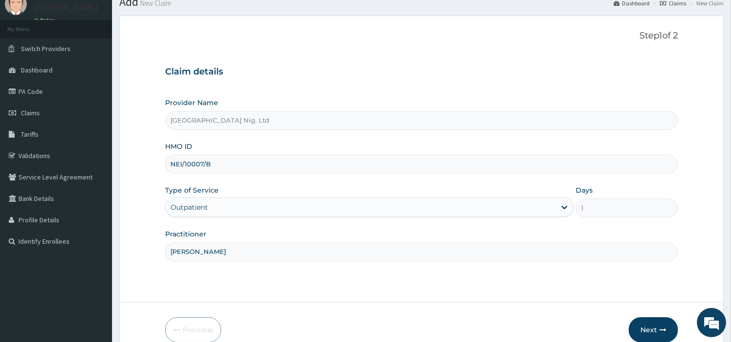
scroll to position [84, 0]
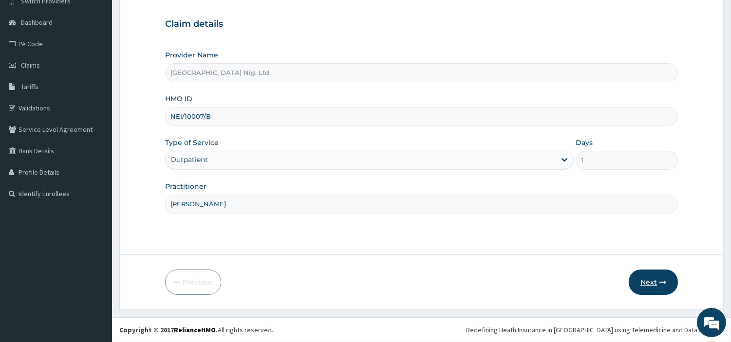
click at [655, 280] on button "Next" at bounding box center [653, 282] width 49 height 25
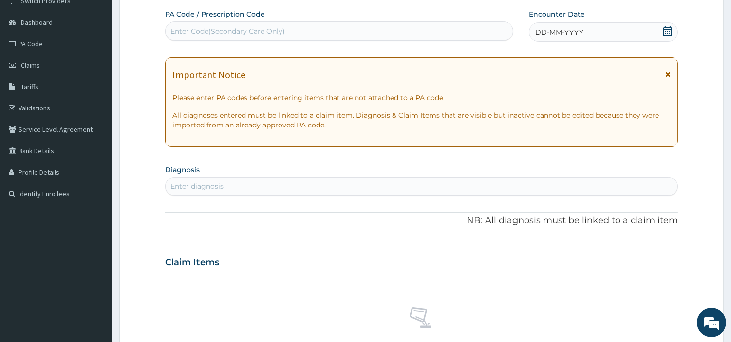
click at [343, 31] on div "Enter Code(Secondary Care Only)" at bounding box center [339, 31] width 347 height 16
paste input "PA/6305BA"
type input "PA/6305BA"
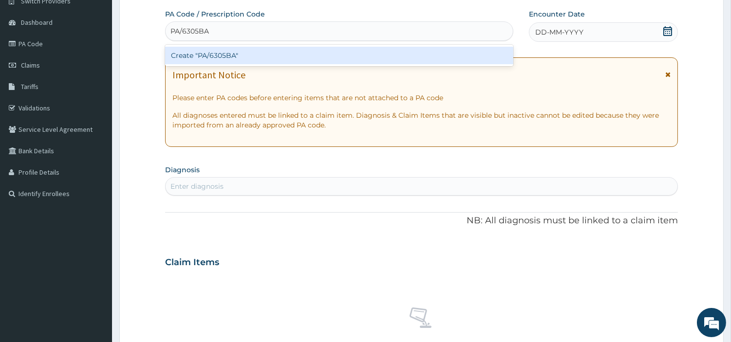
click at [271, 55] on div "Create "PA/6305BA"" at bounding box center [339, 56] width 348 height 18
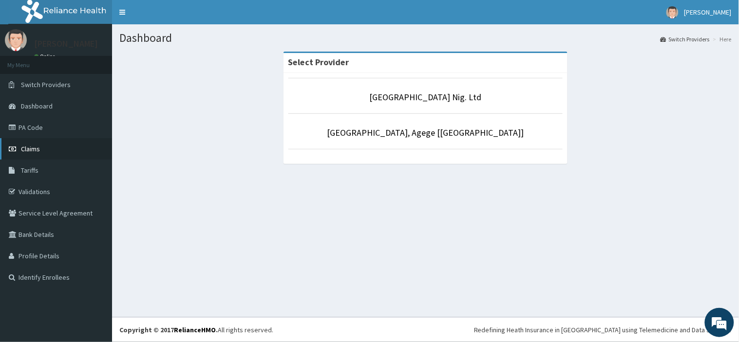
click at [36, 141] on link "Claims" at bounding box center [56, 148] width 112 height 21
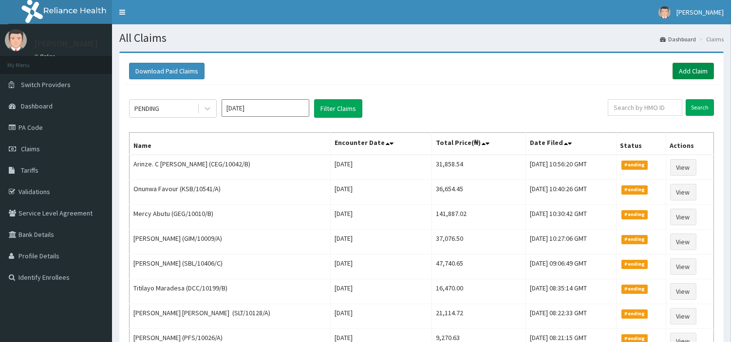
click at [679, 72] on link "Add Claim" at bounding box center [693, 71] width 41 height 17
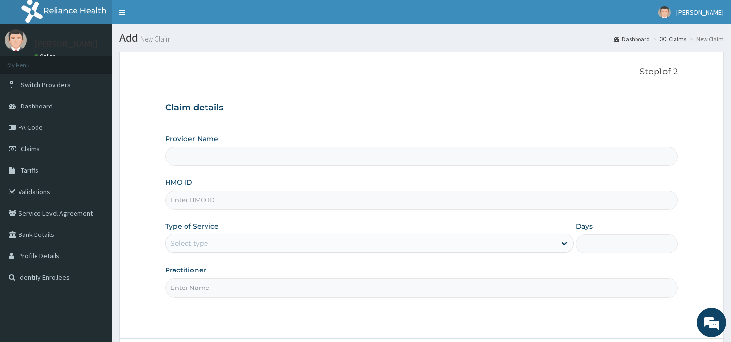
type input "[GEOGRAPHIC_DATA] Nig. Ltd"
click at [224, 206] on input "HMO ID" at bounding box center [421, 200] width 513 height 19
paste input "NEI/10007/A"
type input "NEI/10007/A"
click at [183, 246] on div "Select type" at bounding box center [188, 244] width 37 height 10
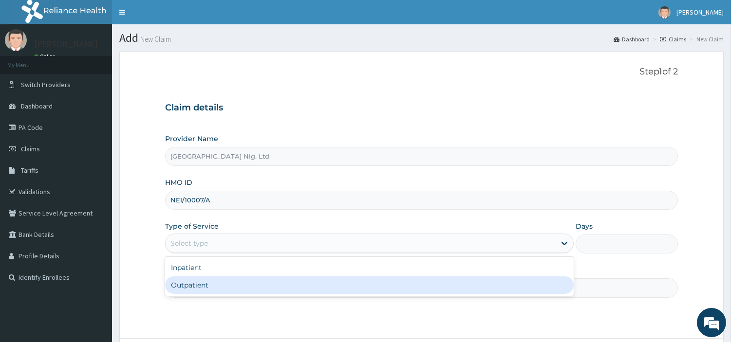
click at [203, 290] on div "Outpatient" at bounding box center [369, 286] width 409 height 18
type input "1"
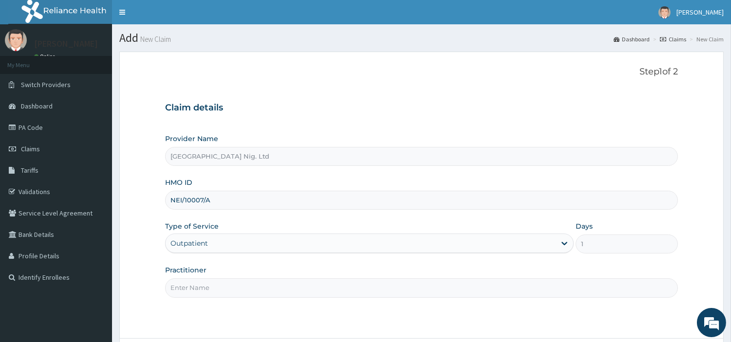
click at [203, 290] on input "Practitioner" at bounding box center [421, 288] width 513 height 19
paste input "[DATE] Mercy"
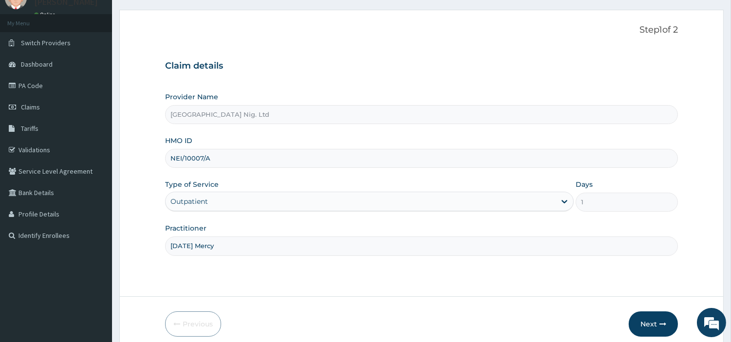
scroll to position [54, 0]
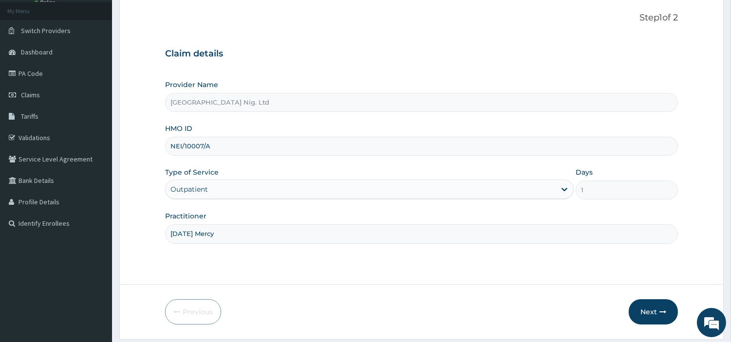
type input "Sunday Mercy"
click at [182, 147] on input "NEI/10007/A" at bounding box center [421, 146] width 513 height 19
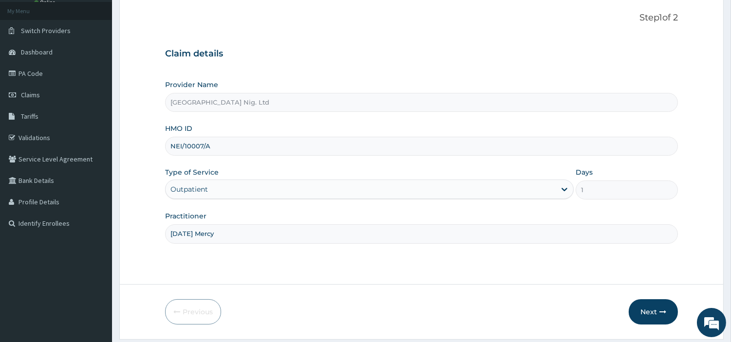
paste input "B"
type input "NEI/10007/B"
click at [185, 234] on input "[DATE] Mercy" at bounding box center [421, 233] width 513 height 19
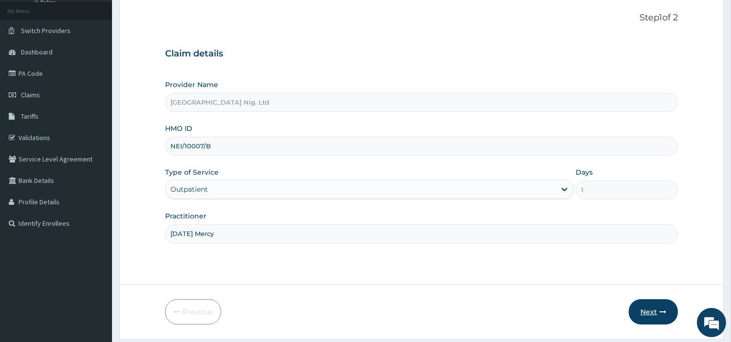
click at [636, 314] on button "Next" at bounding box center [653, 311] width 49 height 25
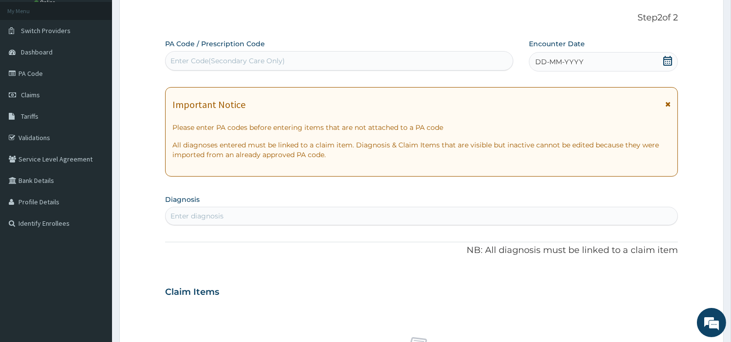
click at [408, 67] on div "Enter Code(Secondary Care Only)" at bounding box center [339, 61] width 347 height 16
paste input "PA/6305BA"
type input "PA/6305BA"
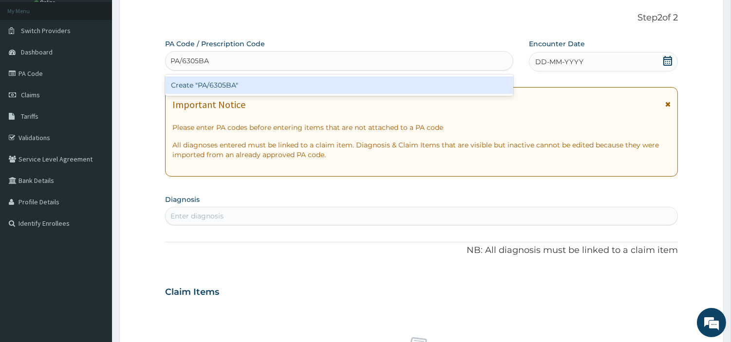
click at [375, 85] on div "Create "PA/6305BA"" at bounding box center [339, 85] width 348 height 18
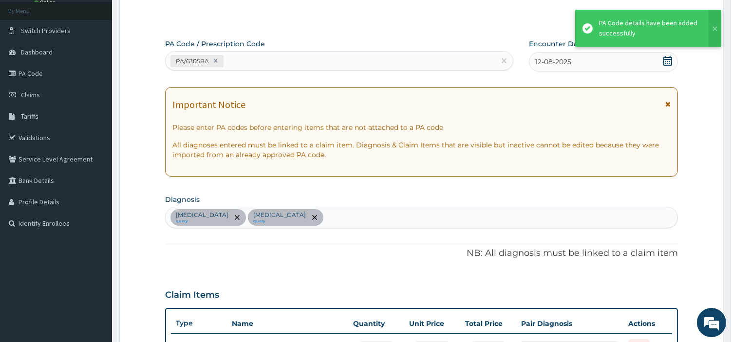
scroll to position [301, 0]
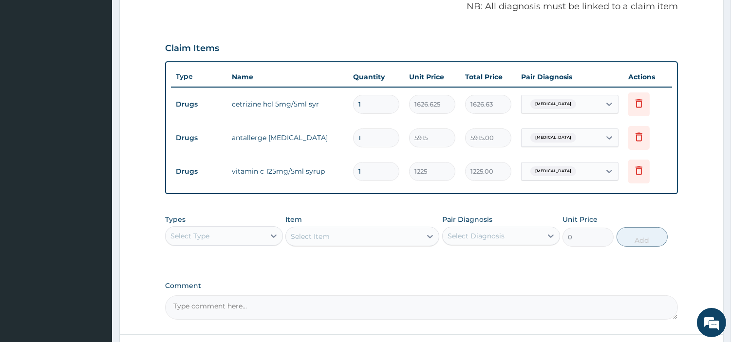
click at [237, 226] on div "Select Type" at bounding box center [224, 235] width 118 height 19
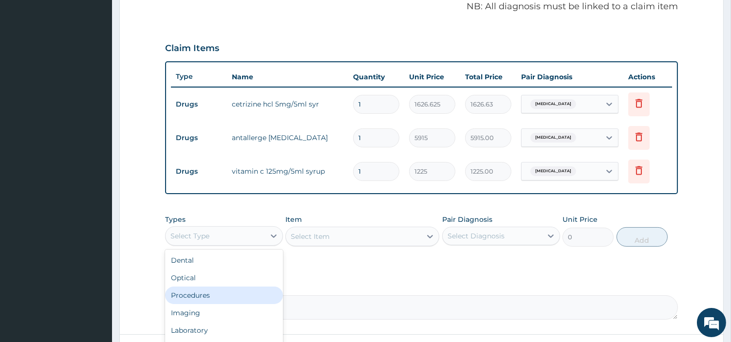
click at [217, 292] on div "Procedures" at bounding box center [224, 296] width 118 height 18
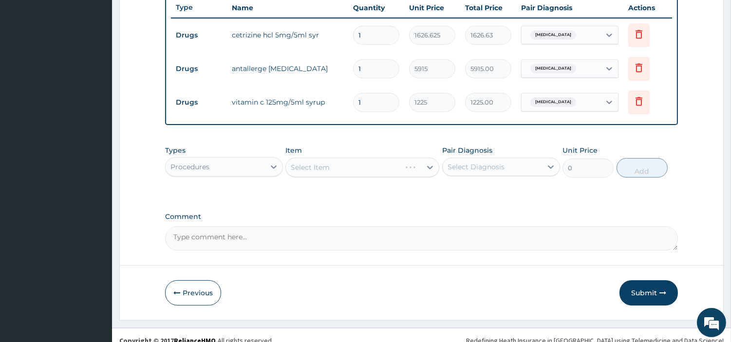
scroll to position [380, 0]
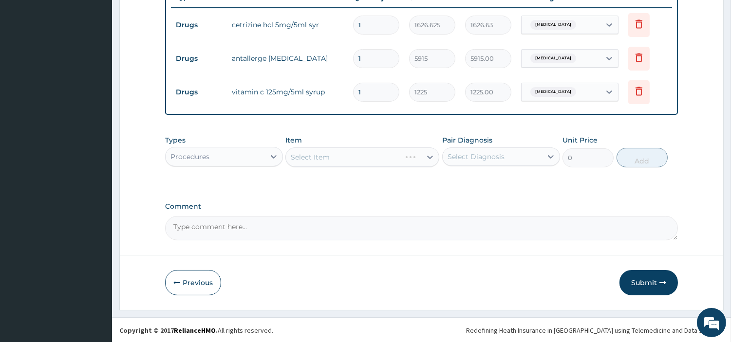
click at [395, 165] on div "Select Item" at bounding box center [362, 157] width 154 height 19
click at [391, 162] on div "Select Item" at bounding box center [353, 157] width 135 height 16
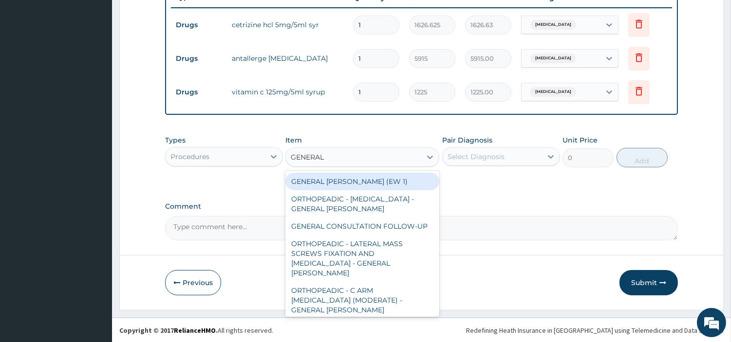
type input "GENERAL C"
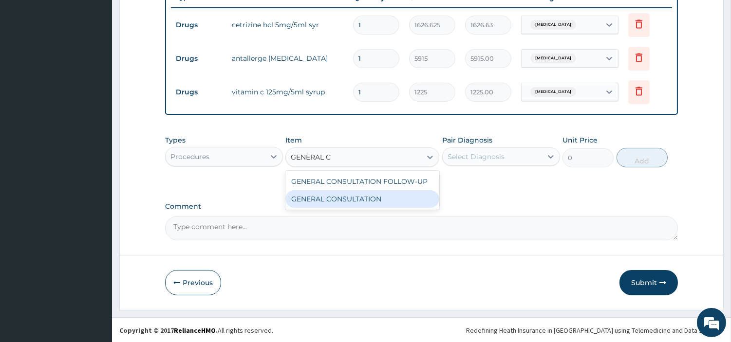
click at [382, 198] on div "GENERAL CONSULTATION" at bounding box center [362, 199] width 154 height 18
type input "6750"
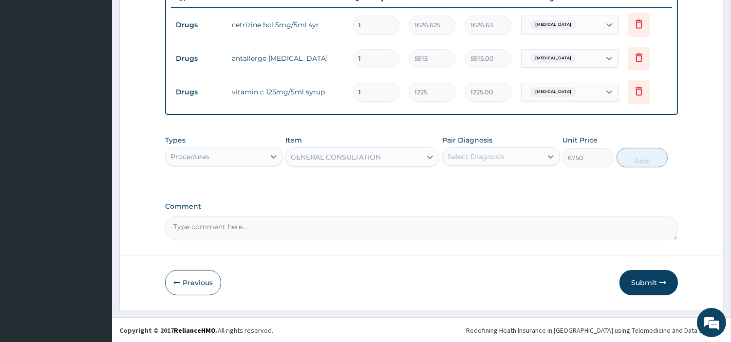
drag, startPoint x: 468, startPoint y: 159, endPoint x: 469, endPoint y: 167, distance: 7.4
click at [468, 159] on div "Select Diagnosis" at bounding box center [476, 157] width 57 height 10
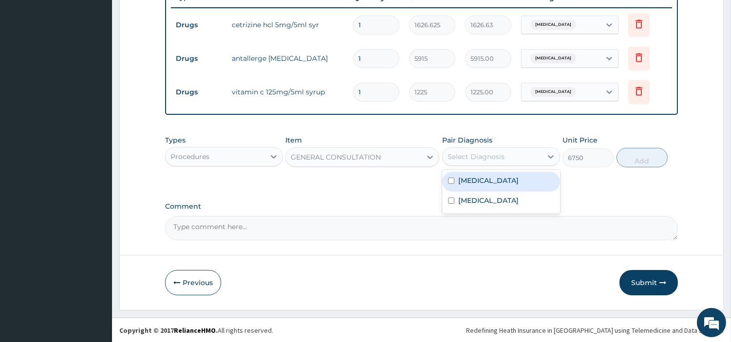
click at [468, 172] on div "Upper respiratory infection" at bounding box center [501, 182] width 118 height 20
checkbox input "true"
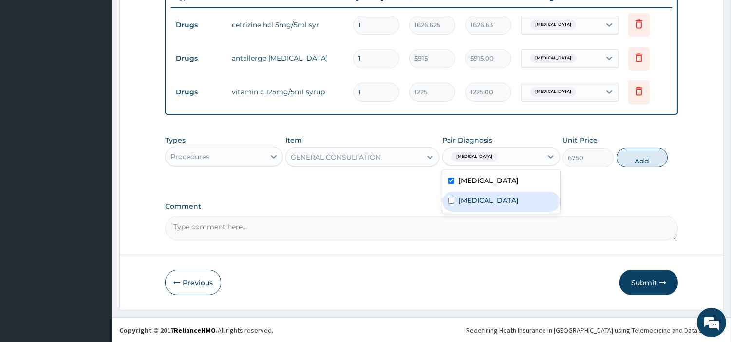
click at [478, 206] on div "Conjunctivitis" at bounding box center [501, 202] width 118 height 20
checkbox input "true"
click at [638, 165] on button "Add" at bounding box center [642, 157] width 51 height 19
type input "0"
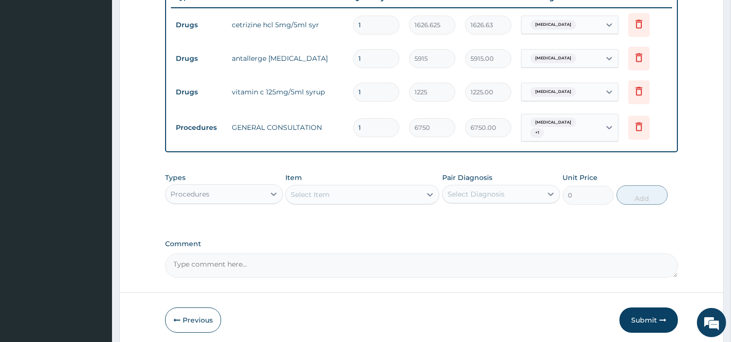
drag, startPoint x: 650, startPoint y: 326, endPoint x: 648, endPoint y: 320, distance: 6.5
click at [650, 327] on button "Submit" at bounding box center [648, 320] width 58 height 25
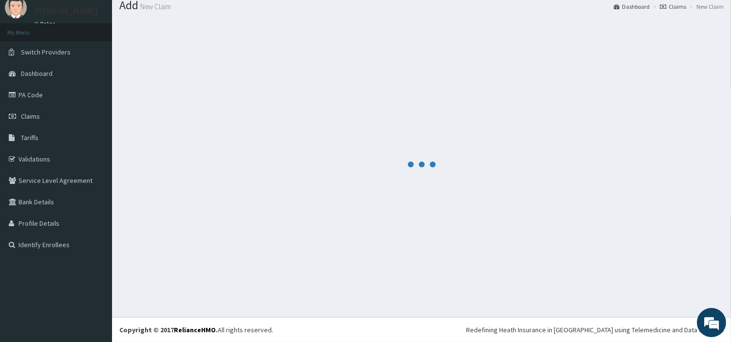
scroll to position [32, 0]
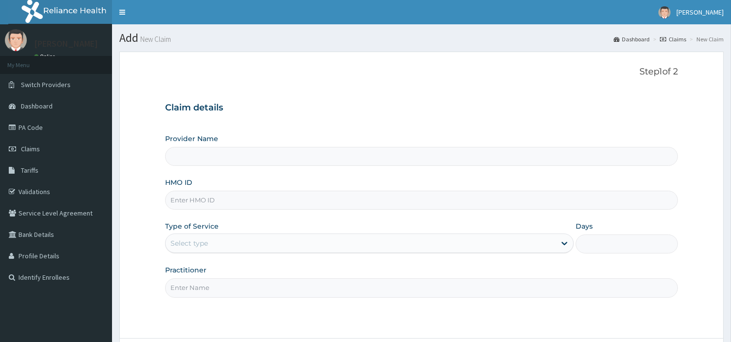
click at [206, 203] on input "HMO ID" at bounding box center [421, 200] width 513 height 19
type input "R-Jolad Hospital Nig. Ltd"
paste input "NEI/10007/A"
type input "NEI/10007/A"
click at [234, 241] on div "Select type" at bounding box center [361, 244] width 390 height 16
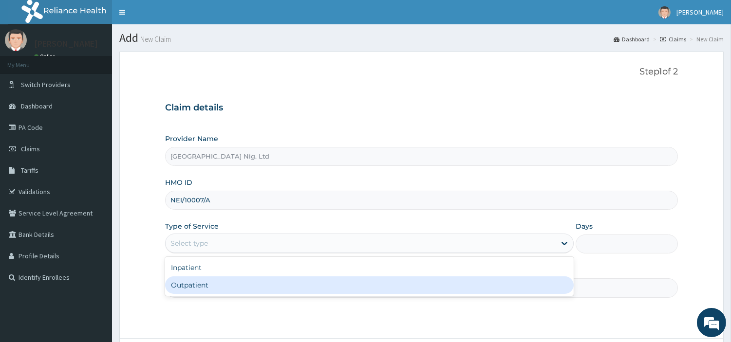
click at [226, 280] on div "Outpatient" at bounding box center [369, 286] width 409 height 18
type input "1"
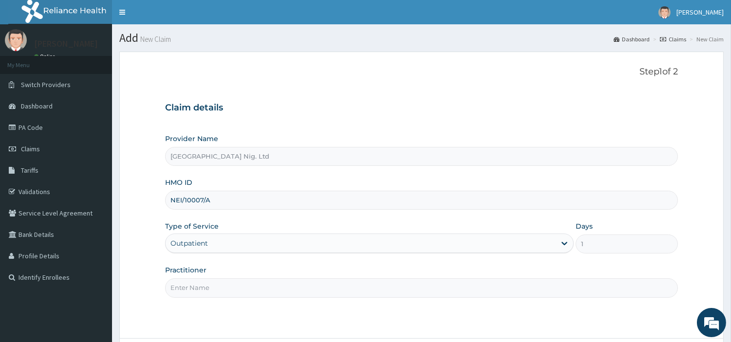
click at [226, 281] on input "Practitioner" at bounding box center [421, 288] width 513 height 19
paste input "[DATE] Mercy"
type input "[DATE] Mercy"
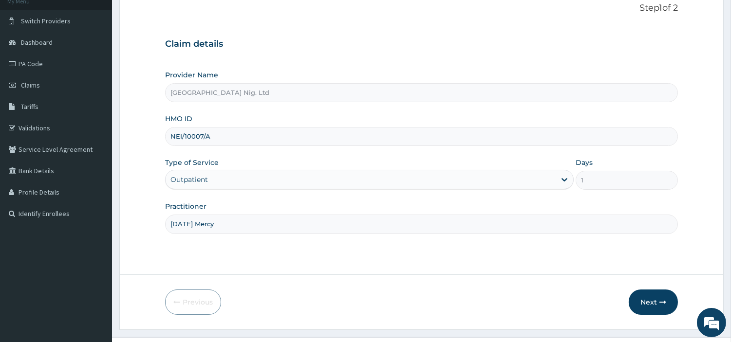
scroll to position [84, 0]
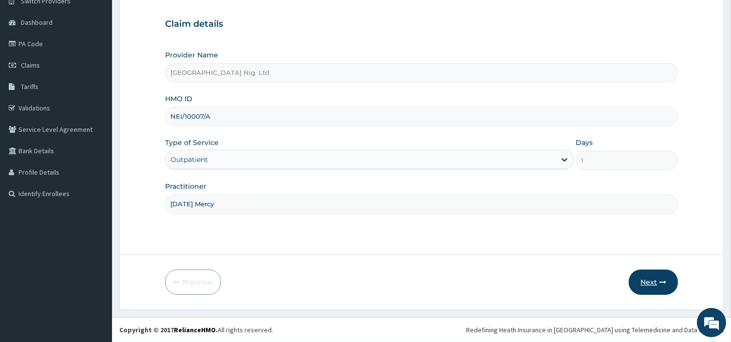
click at [658, 290] on button "Next" at bounding box center [653, 282] width 49 height 25
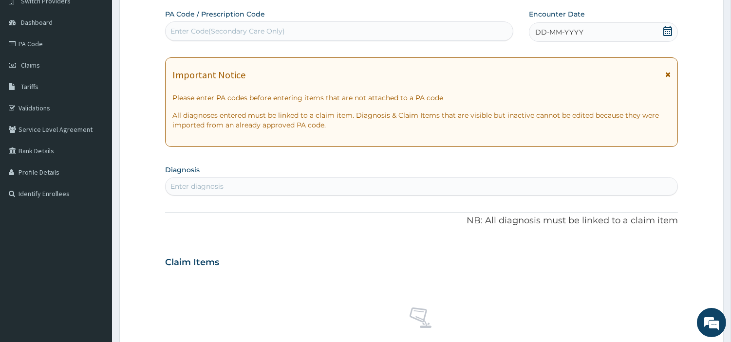
scroll to position [0, 0]
click at [199, 42] on div "PA Code / Prescription Code Enter Code(Secondary Care Only) Encounter Date DD-M…" at bounding box center [421, 261] width 513 height 504
click at [198, 37] on div "Enter Code(Secondary Care Only)" at bounding box center [339, 31] width 347 height 16
paste input "PA/F215FC"
type input "PA/F215FC"
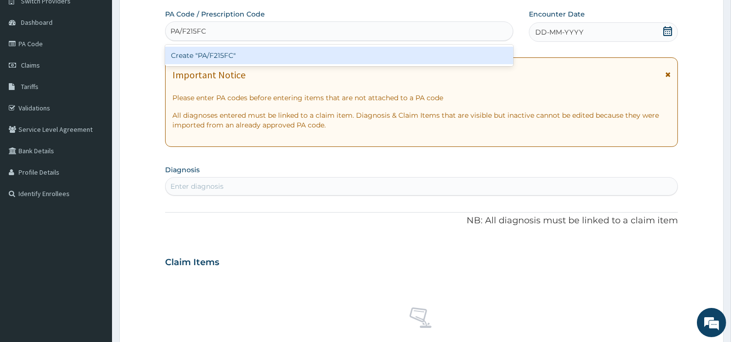
click at [196, 56] on div "Create "PA/F215FC"" at bounding box center [339, 56] width 348 height 18
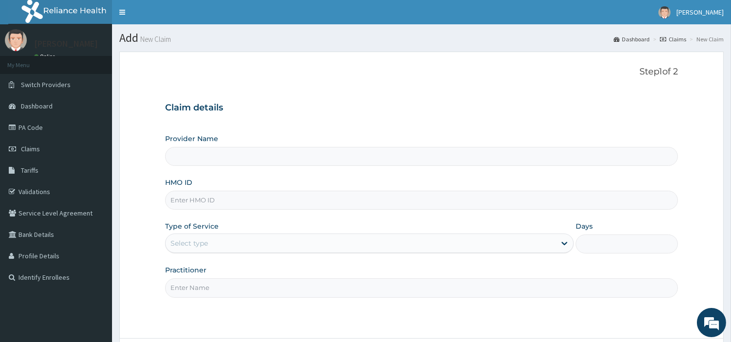
type input "[GEOGRAPHIC_DATA] Nig. Ltd"
type input "NEI/10007/A"
drag, startPoint x: 198, startPoint y: 243, endPoint x: 198, endPoint y: 254, distance: 10.2
click at [198, 243] on div "Select type" at bounding box center [188, 244] width 37 height 10
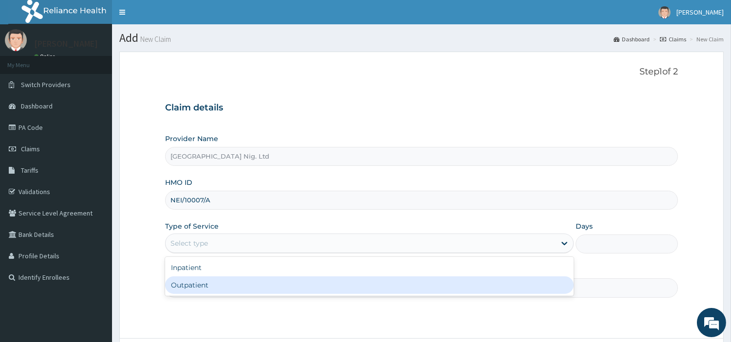
click at [202, 283] on div "Outpatient" at bounding box center [369, 286] width 409 height 18
type input "1"
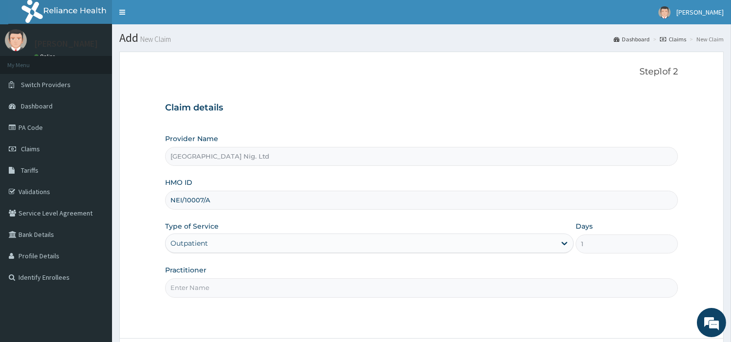
click at [202, 283] on input "Practitioner" at bounding box center [421, 288] width 513 height 19
paste input "[DATE] Mercy"
type input "[DATE] Mercy"
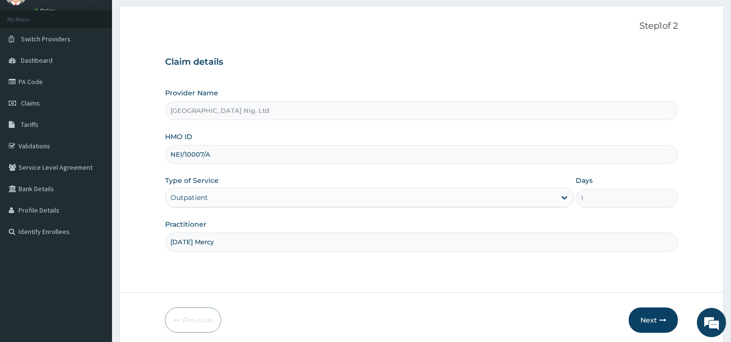
scroll to position [84, 0]
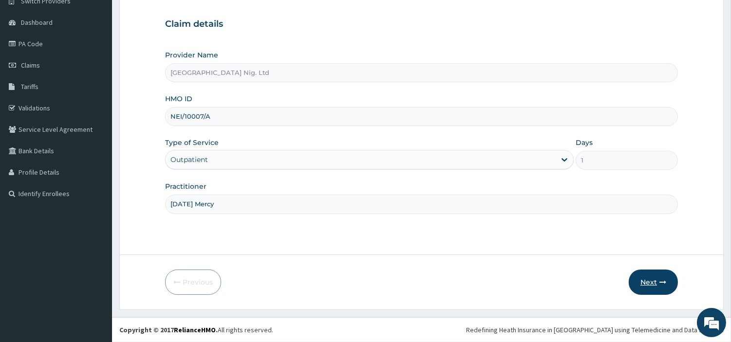
click at [669, 286] on button "Next" at bounding box center [653, 282] width 49 height 25
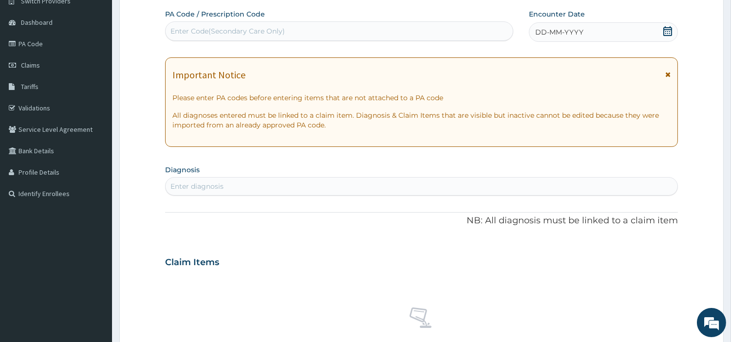
click at [425, 33] on div "Enter Code(Secondary Care Only)" at bounding box center [339, 31] width 347 height 16
paste input "PA/F215FC"
type input "PA/F215FC"
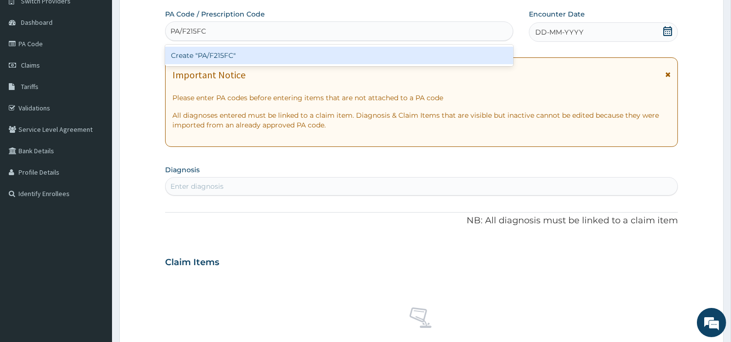
click at [373, 61] on div "Create "PA/F215FC"" at bounding box center [339, 56] width 348 height 18
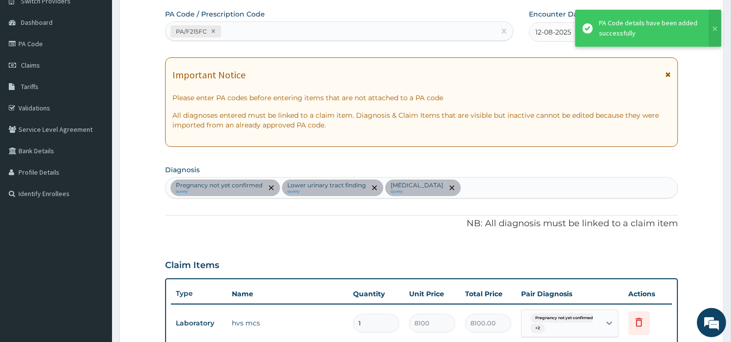
scroll to position [341, 0]
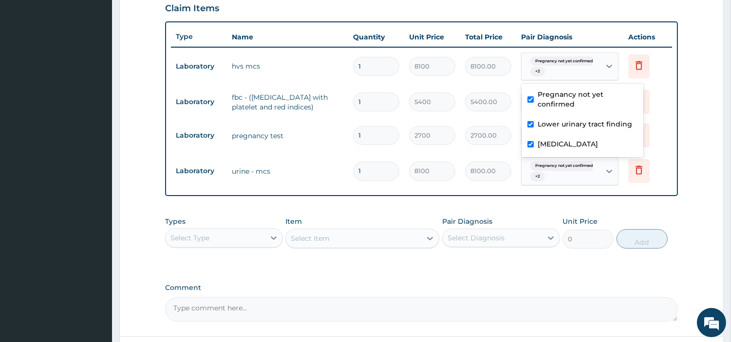
click at [556, 56] on span "Pregnancy not yet confirmed" at bounding box center [564, 61] width 68 height 10
click at [393, 190] on div "Type Name Quantity Unit Price Total Price Pair Diagnosis Actions Laboratory hvs…" at bounding box center [421, 108] width 513 height 175
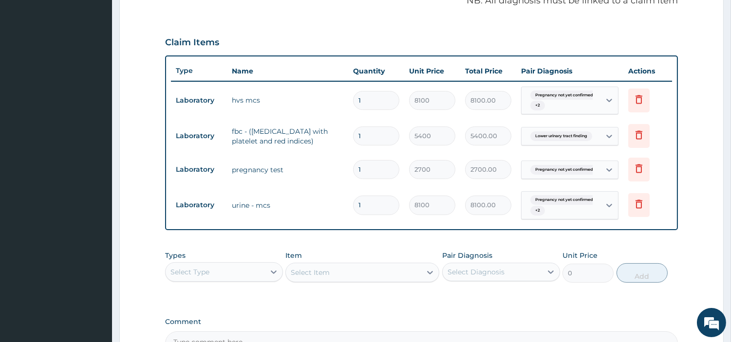
scroll to position [232, 0]
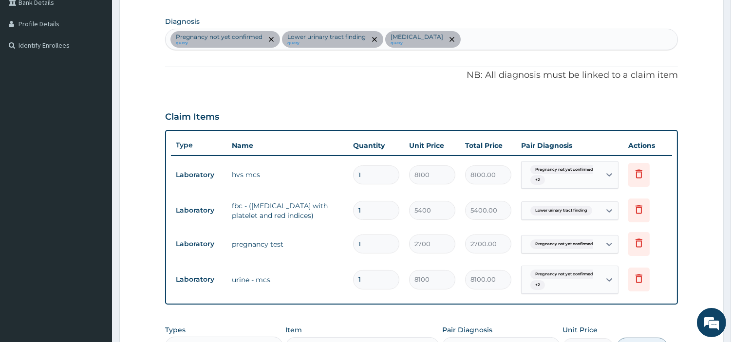
click at [498, 27] on section "Diagnosis Pregnancy not yet confirmed query Lower urinary tract finding query C…" at bounding box center [421, 32] width 513 height 36
click at [498, 32] on div "Pregnancy not yet confirmed query Lower urinary tract finding query Candidiasis…" at bounding box center [422, 39] width 512 height 20
type input "SEP"
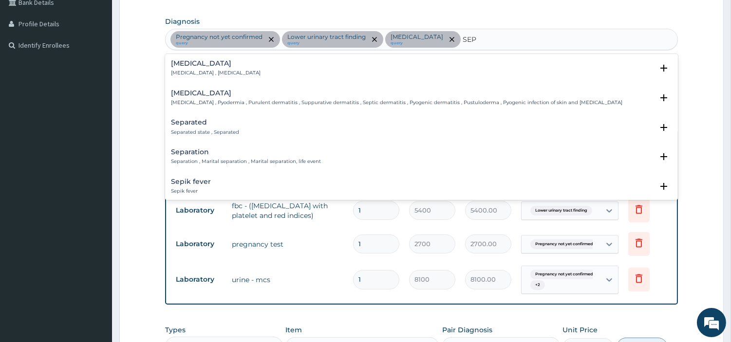
click at [242, 73] on div "Sepsis Systemic infection , Sepsis" at bounding box center [421, 68] width 501 height 17
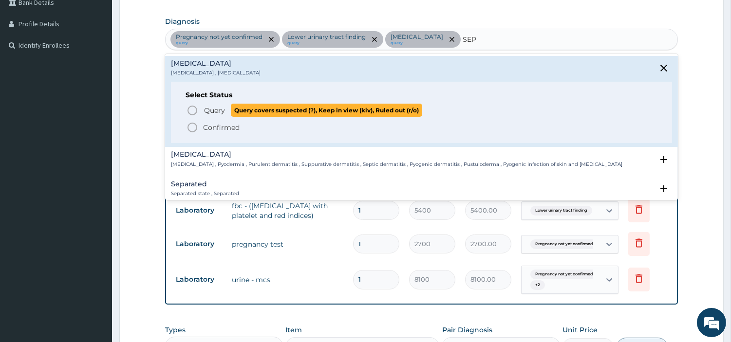
click at [227, 108] on p "Query Query covers suspected (?), Keep in view (kiv), Ruled out (r/o)" at bounding box center [312, 110] width 219 height 13
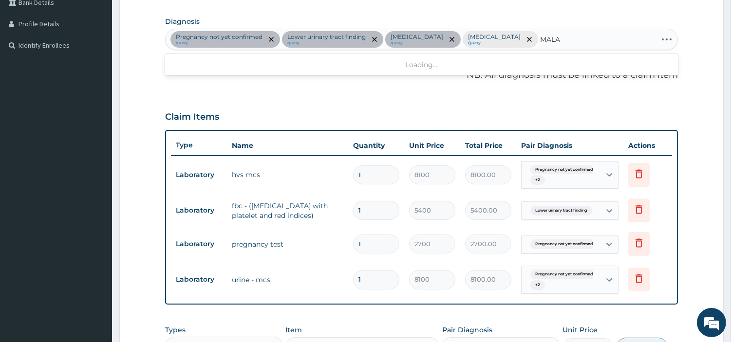
type input "MALAR"
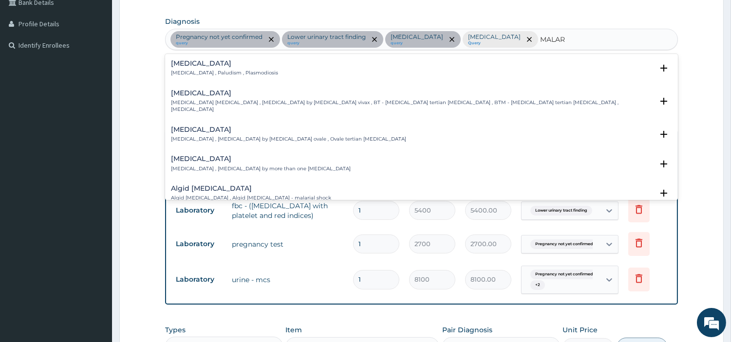
click at [224, 74] on p "Malaria , Paludism , Plasmodiosis" at bounding box center [224, 73] width 107 height 7
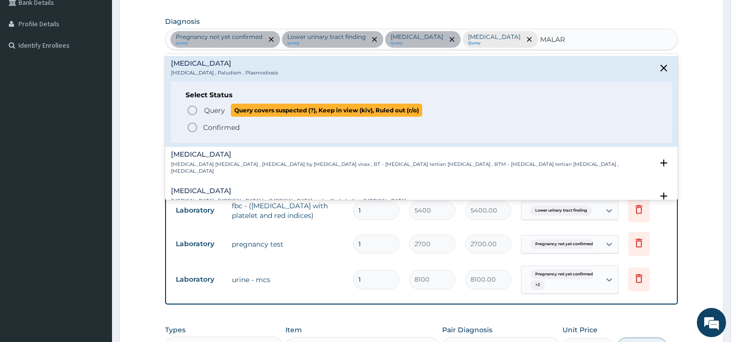
click at [205, 110] on span "Query" at bounding box center [214, 111] width 21 height 10
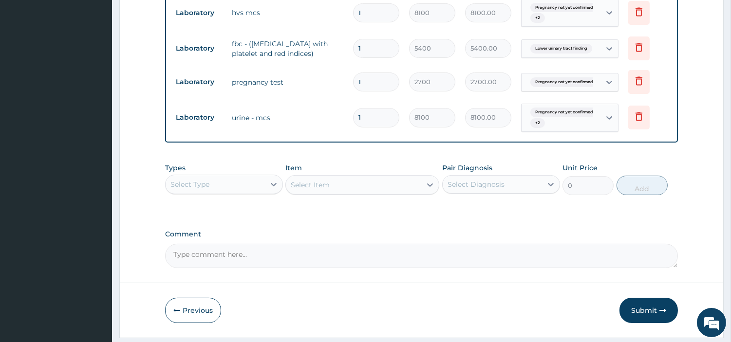
scroll to position [395, 0]
click at [581, 49] on span "Lower urinary tract finding" at bounding box center [561, 48] width 62 height 10
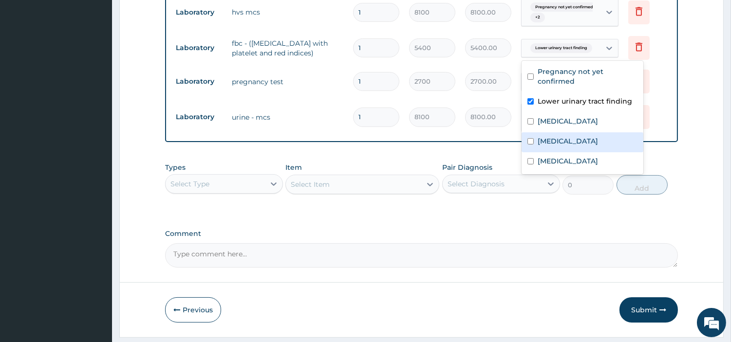
click at [552, 139] on label "Sepsis" at bounding box center [568, 141] width 60 height 10
checkbox input "true"
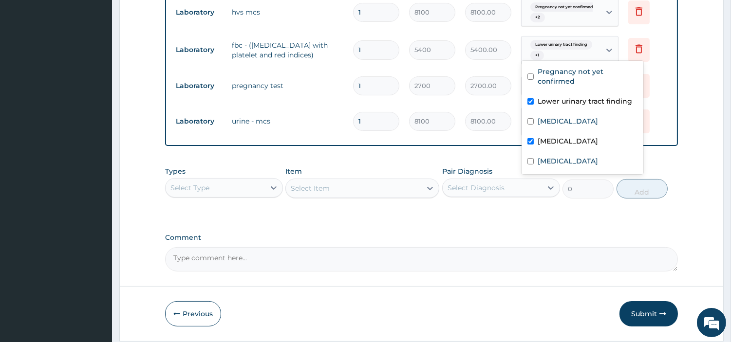
click at [244, 180] on div "Select Type" at bounding box center [215, 188] width 99 height 16
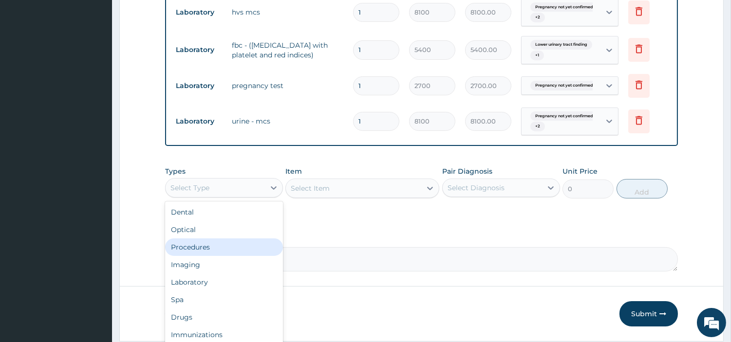
click at [222, 246] on div "Procedures" at bounding box center [224, 248] width 118 height 18
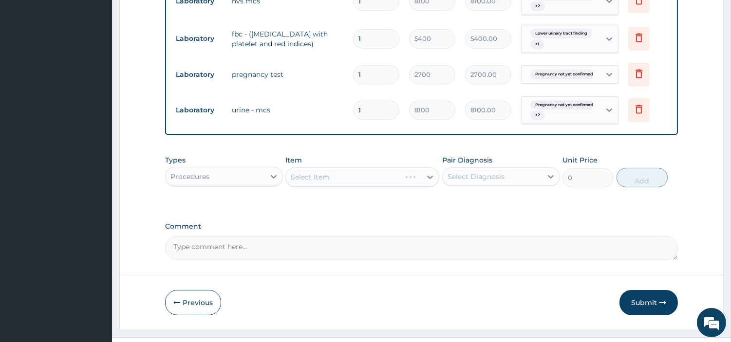
scroll to position [426, 0]
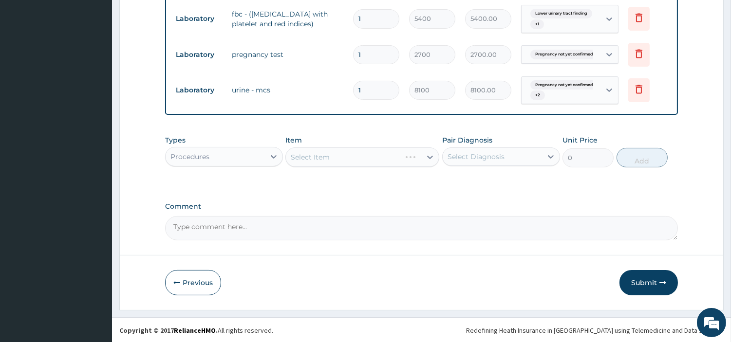
click at [392, 158] on div "Select Item" at bounding box center [362, 157] width 154 height 19
click at [388, 157] on div "Select Item" at bounding box center [362, 157] width 154 height 19
click at [388, 157] on div "Select Item" at bounding box center [353, 157] width 135 height 16
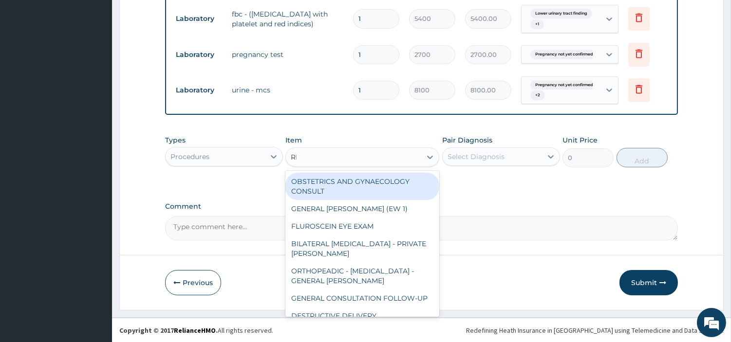
type input "REG"
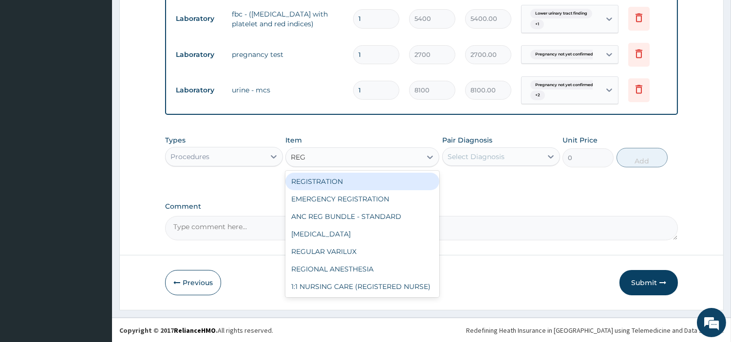
drag, startPoint x: 390, startPoint y: 180, endPoint x: 408, endPoint y: 173, distance: 18.8
click at [390, 180] on div "REGISTRATION" at bounding box center [362, 182] width 154 height 18
type input "6750"
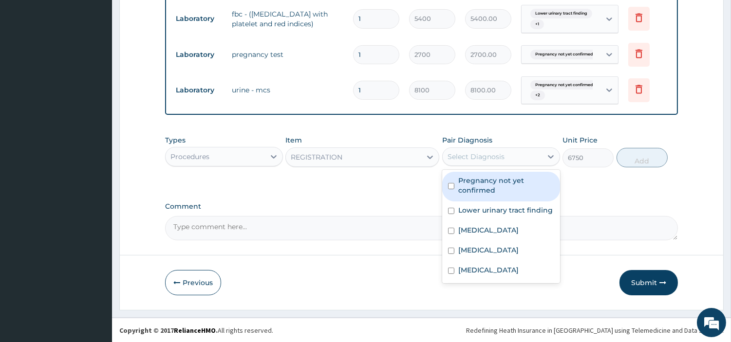
click at [463, 153] on div "Select Diagnosis" at bounding box center [476, 157] width 57 height 10
drag, startPoint x: 468, startPoint y: 178, endPoint x: 469, endPoint y: 190, distance: 12.3
click at [468, 179] on label "Pregnancy not yet confirmed" at bounding box center [506, 185] width 96 height 19
checkbox input "true"
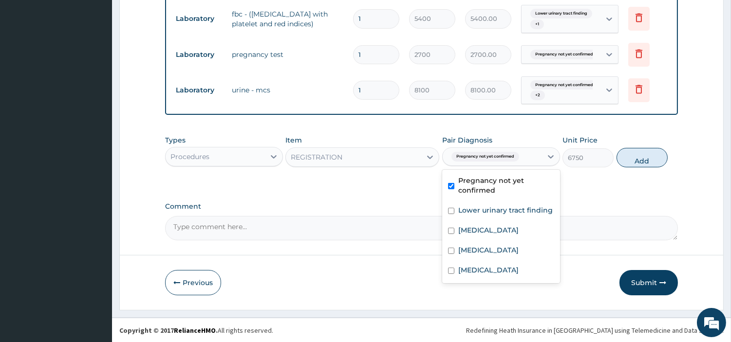
click at [470, 213] on label "Lower urinary tract finding" at bounding box center [505, 211] width 94 height 10
checkbox input "true"
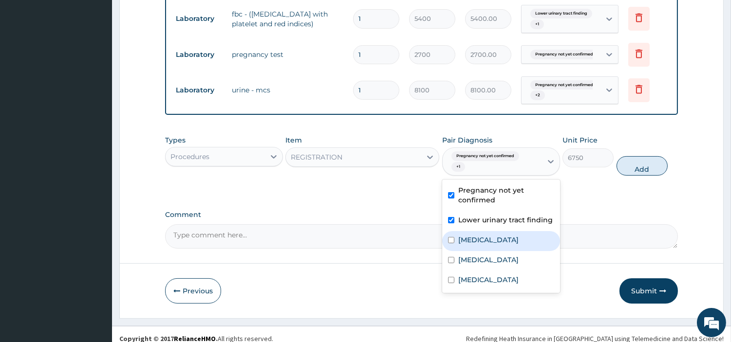
drag, startPoint x: 465, startPoint y: 235, endPoint x: 464, endPoint y: 241, distance: 5.9
click at [464, 237] on label "Candidiasis" at bounding box center [488, 240] width 60 height 10
checkbox input "true"
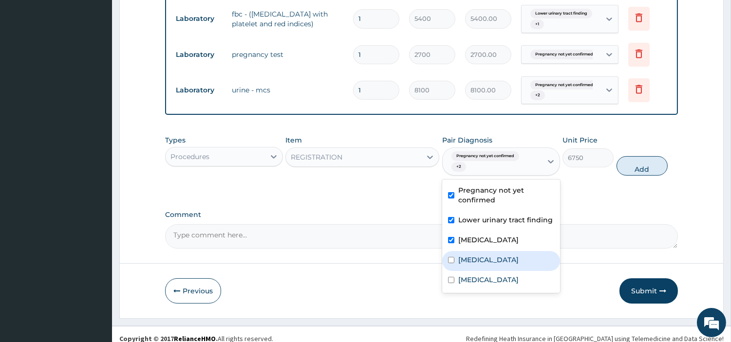
click at [467, 257] on label "Sepsis" at bounding box center [488, 260] width 60 height 10
checkbox input "true"
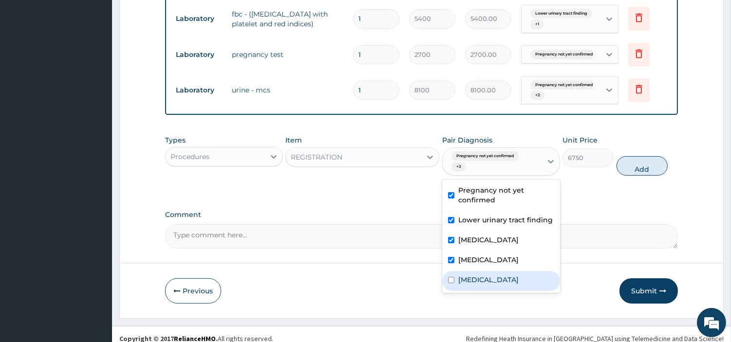
click at [473, 279] on label "Malaria" at bounding box center [488, 280] width 60 height 10
checkbox input "true"
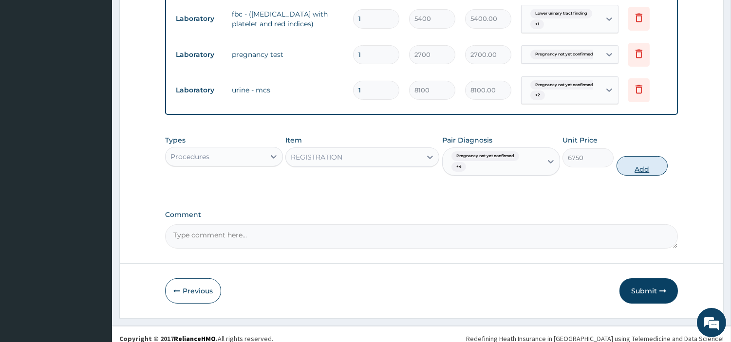
click at [631, 169] on button "Add" at bounding box center [642, 165] width 51 height 19
type input "0"
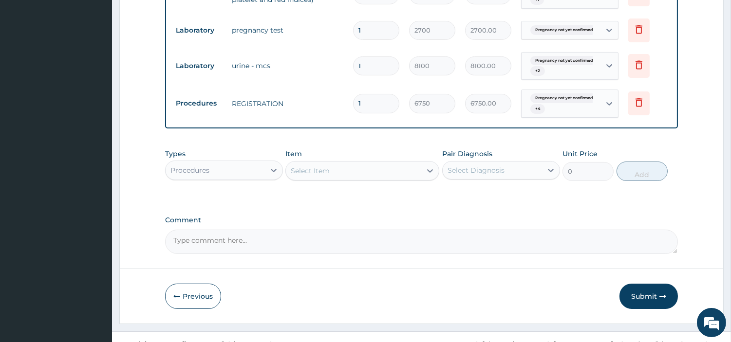
scroll to position [464, 0]
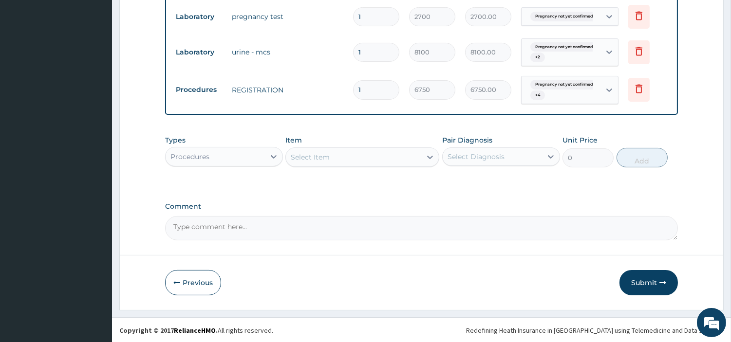
click at [361, 148] on div "Select Item" at bounding box center [362, 157] width 154 height 19
click at [361, 152] on div "Select Item" at bounding box center [353, 157] width 135 height 16
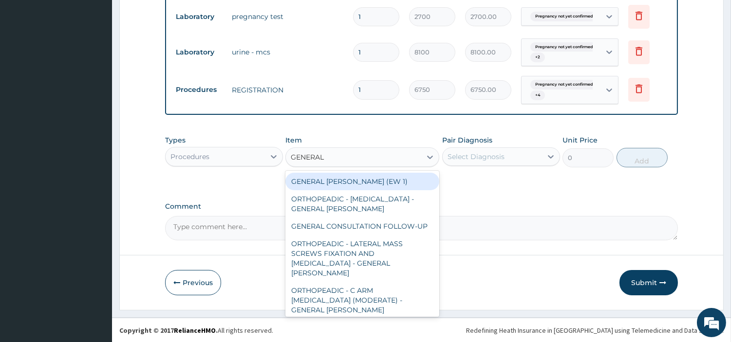
type input "GENERAL C"
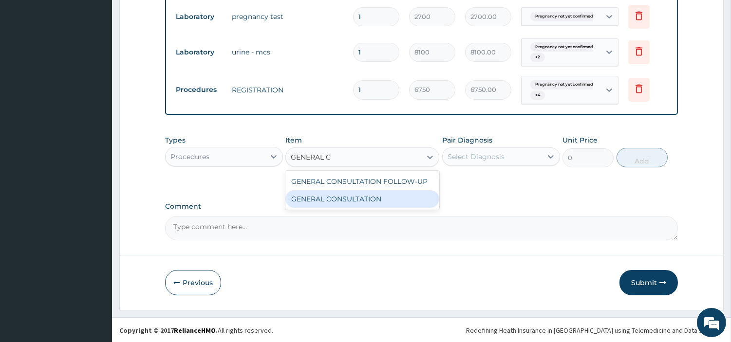
click at [371, 192] on div "GENERAL CONSULTATION" at bounding box center [362, 199] width 154 height 18
type input "6750"
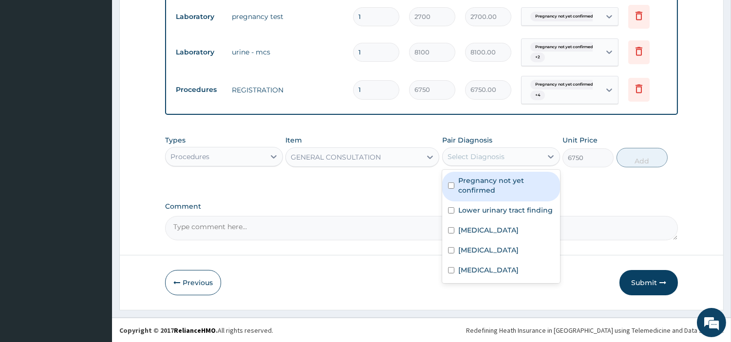
drag, startPoint x: 480, startPoint y: 153, endPoint x: 480, endPoint y: 159, distance: 5.8
click at [481, 153] on div "Select Diagnosis" at bounding box center [476, 157] width 57 height 10
click at [480, 198] on div "Pregnancy not yet confirmed" at bounding box center [501, 187] width 118 height 30
checkbox input "true"
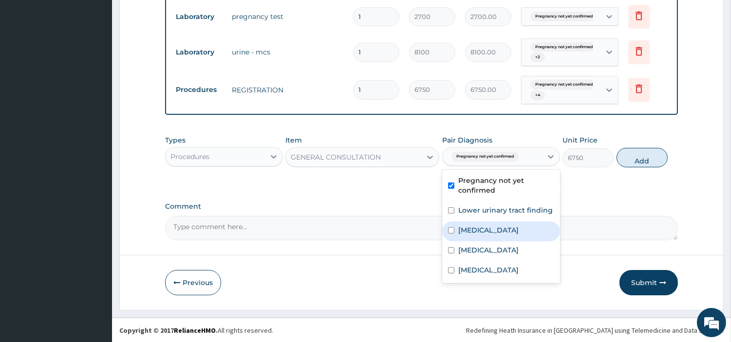
click at [483, 223] on div "Candidiasis" at bounding box center [501, 232] width 118 height 20
checkbox input "true"
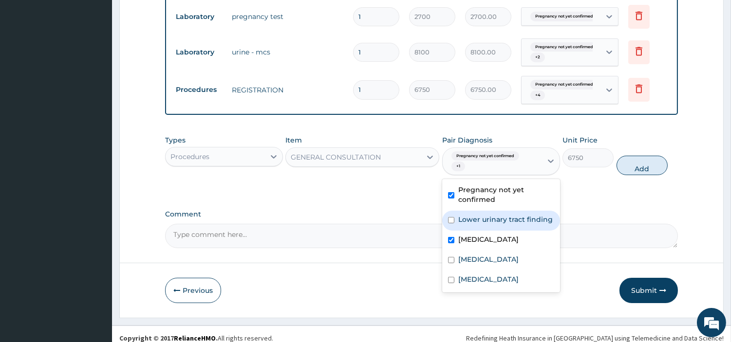
click at [481, 221] on label "Lower urinary tract finding" at bounding box center [505, 220] width 94 height 10
checkbox input "true"
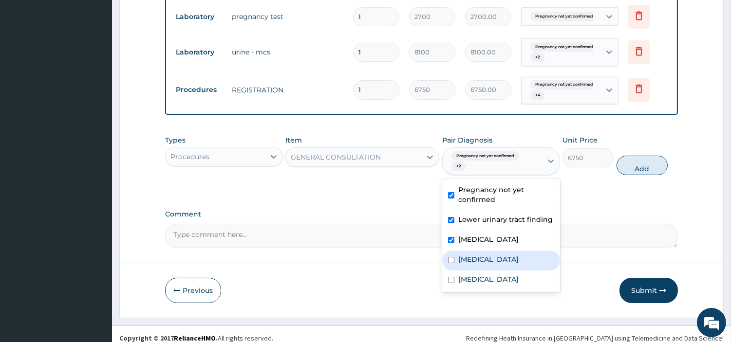
click at [478, 261] on label "Sepsis" at bounding box center [488, 260] width 60 height 10
checkbox input "true"
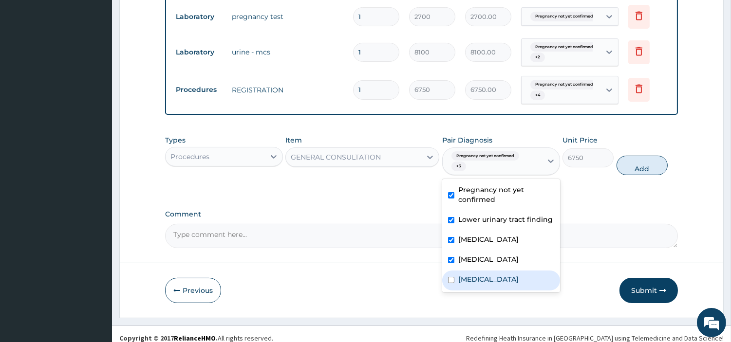
click at [482, 281] on label "Malaria" at bounding box center [488, 280] width 60 height 10
checkbox input "true"
click at [636, 166] on button "Add" at bounding box center [642, 165] width 51 height 19
type input "0"
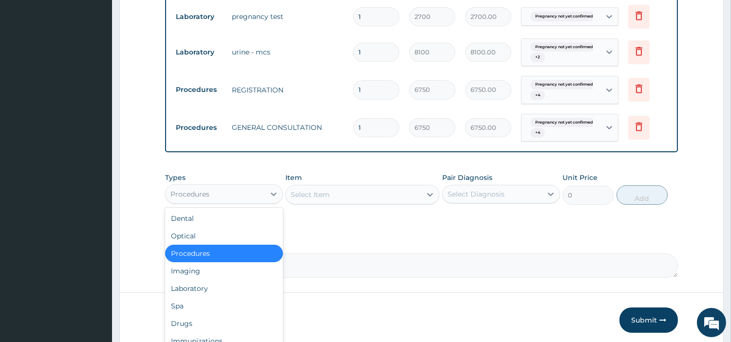
click at [197, 192] on div "Procedures" at bounding box center [189, 194] width 39 height 10
click at [205, 283] on div "Laboratory" at bounding box center [224, 289] width 118 height 18
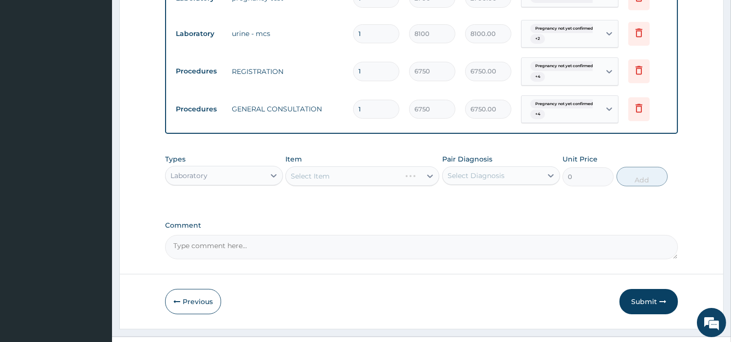
scroll to position [502, 0]
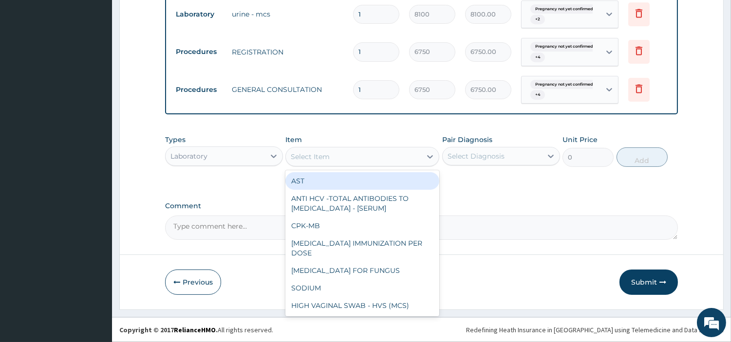
click at [392, 163] on div "Select Item" at bounding box center [353, 157] width 135 height 16
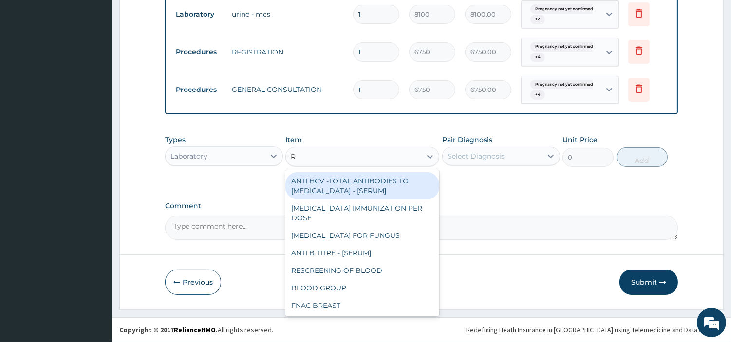
type input "RD"
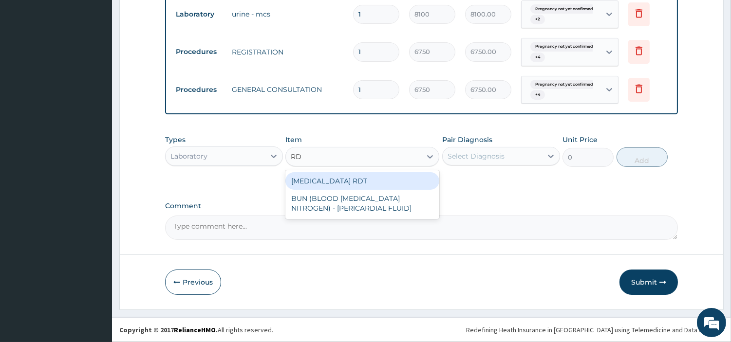
drag, startPoint x: 390, startPoint y: 187, endPoint x: 483, endPoint y: 162, distance: 95.7
click at [390, 187] on div "MALARIA RDT" at bounding box center [362, 181] width 154 height 18
type input "2700"
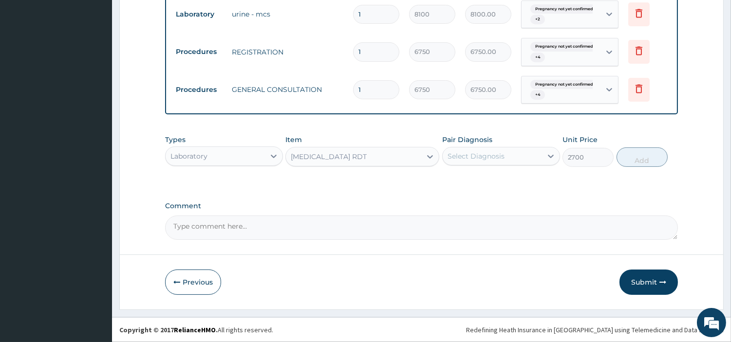
click at [527, 160] on div "Select Diagnosis" at bounding box center [492, 157] width 99 height 16
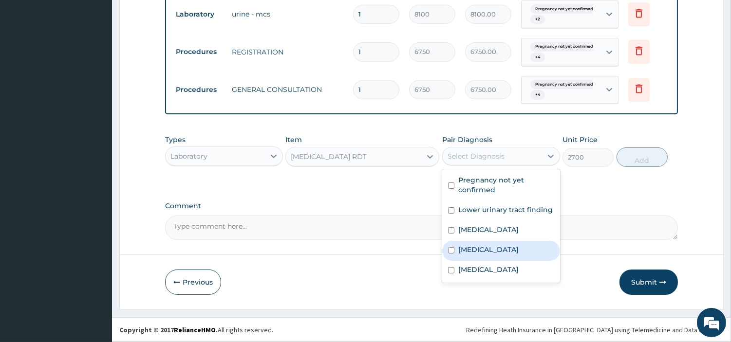
click at [526, 256] on div "Sepsis" at bounding box center [501, 251] width 118 height 20
checkbox input "true"
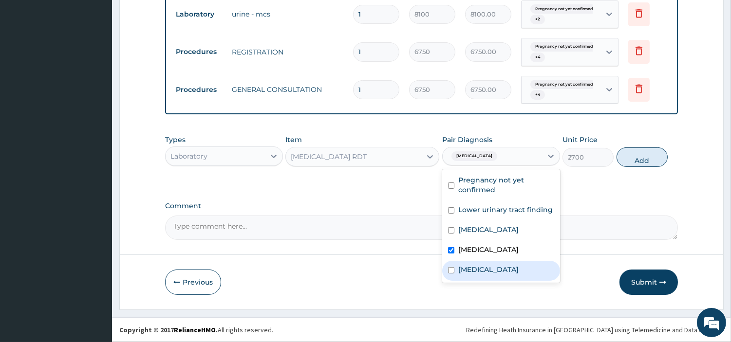
drag, startPoint x: 530, startPoint y: 266, endPoint x: 528, endPoint y: 273, distance: 6.5
click at [528, 273] on div "Malaria" at bounding box center [501, 271] width 118 height 20
checkbox input "true"
click at [530, 251] on div "Sepsis" at bounding box center [501, 251] width 118 height 20
checkbox input "false"
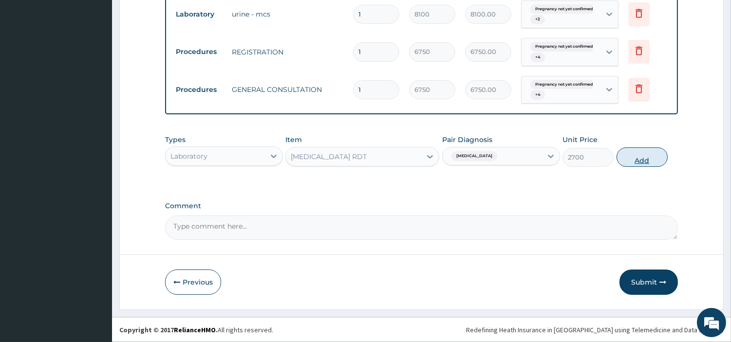
click at [633, 162] on button "Add" at bounding box center [642, 157] width 51 height 19
type input "0"
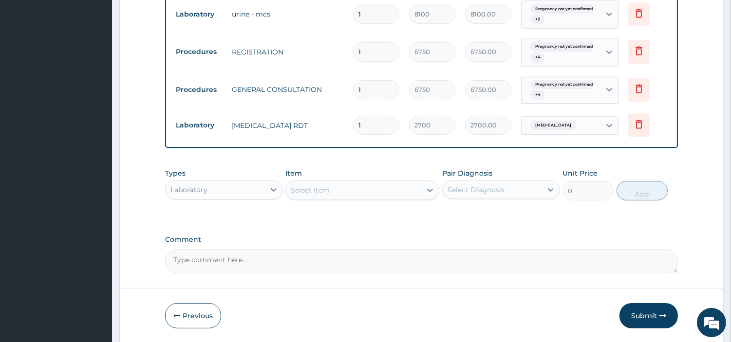
click at [222, 186] on div "Laboratory" at bounding box center [215, 190] width 99 height 16
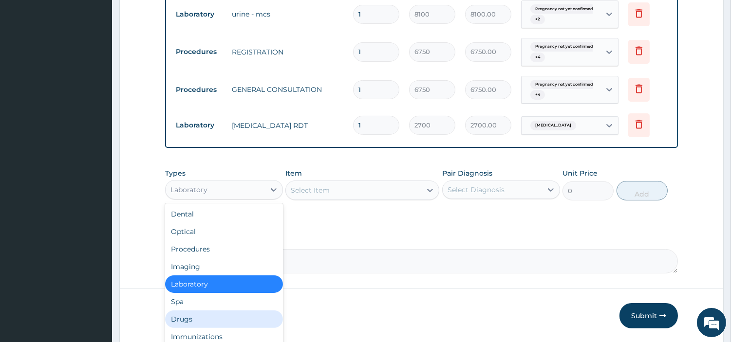
click at [232, 312] on div "Drugs" at bounding box center [224, 320] width 118 height 18
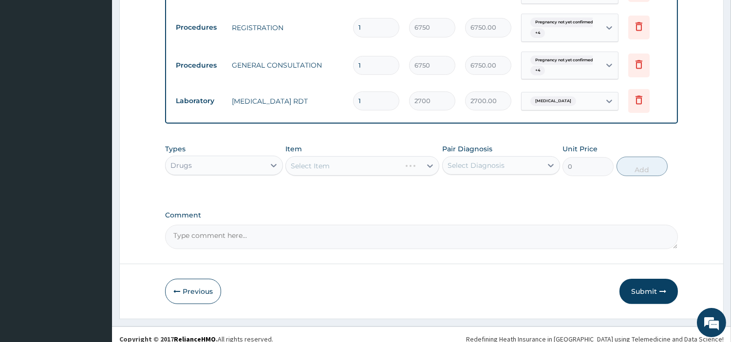
scroll to position [536, 0]
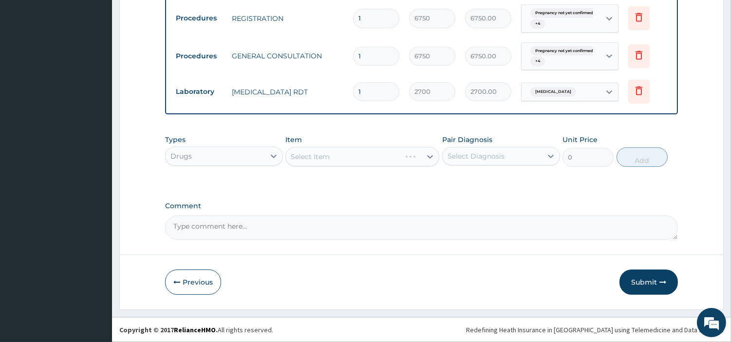
click at [370, 158] on div "Select Item" at bounding box center [362, 156] width 154 height 19
click at [369, 158] on div "Select Item" at bounding box center [362, 156] width 154 height 19
click at [369, 158] on div "Select Item" at bounding box center [353, 157] width 135 height 16
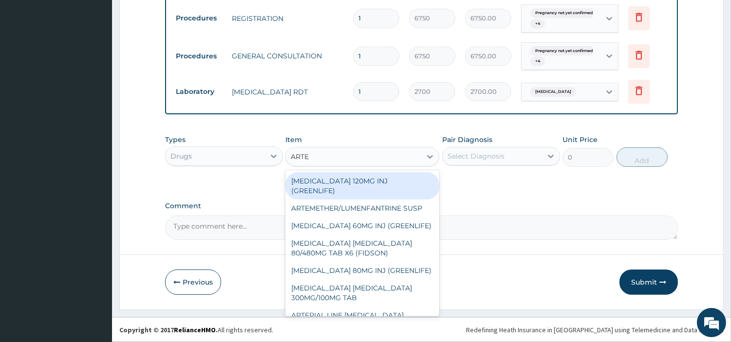
type input "ARTEM"
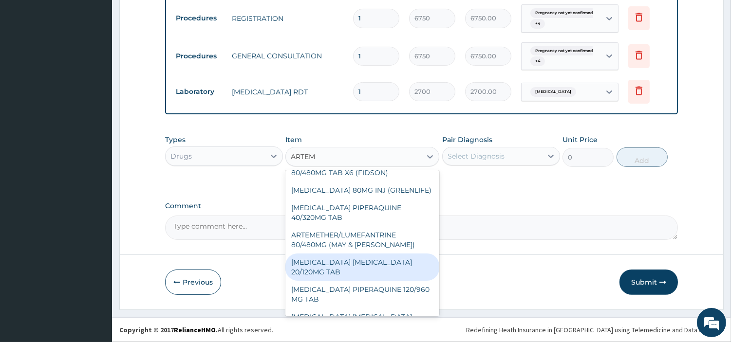
scroll to position [54, 0]
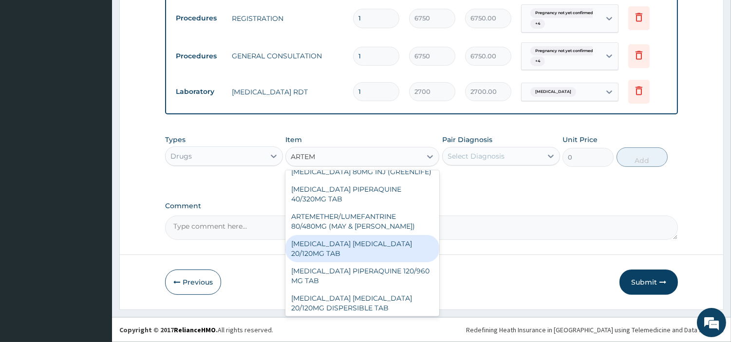
click at [381, 249] on div "ARTEMETHER LUMEFANTRINE 20/120MG TAB" at bounding box center [362, 248] width 154 height 27
type input "96.25"
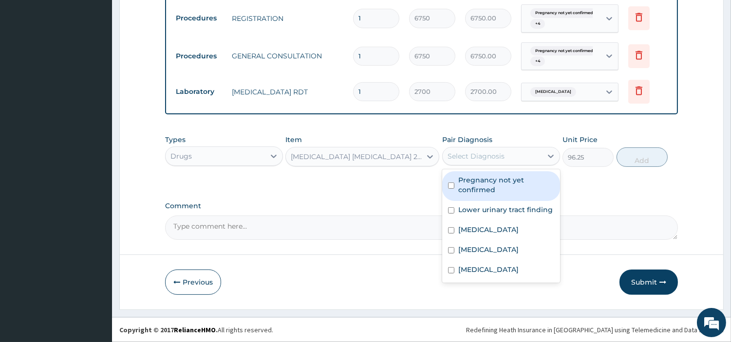
click at [473, 161] on div "Select Diagnosis" at bounding box center [476, 156] width 57 height 10
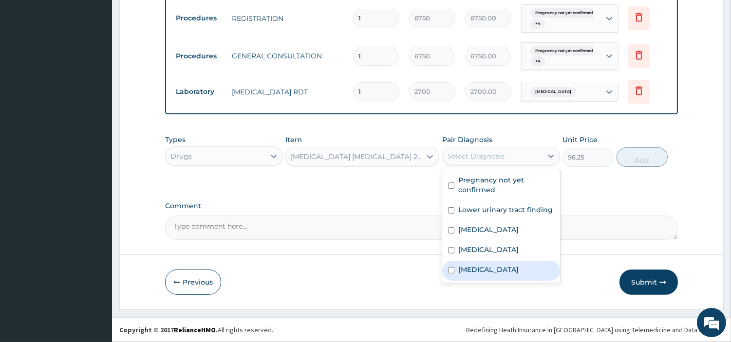
click at [479, 276] on div "Malaria" at bounding box center [501, 271] width 118 height 20
checkbox input "true"
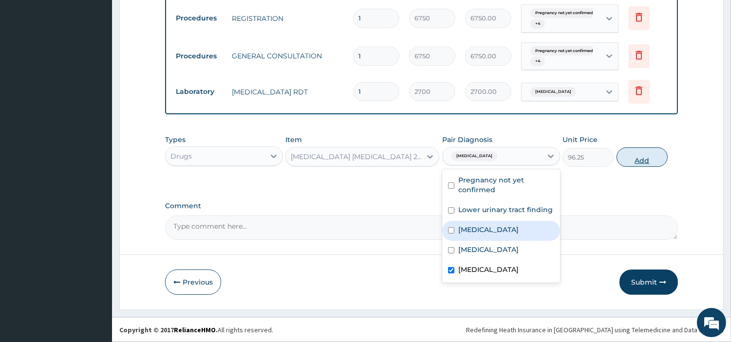
click at [641, 162] on button "Add" at bounding box center [642, 157] width 51 height 19
type input "0"
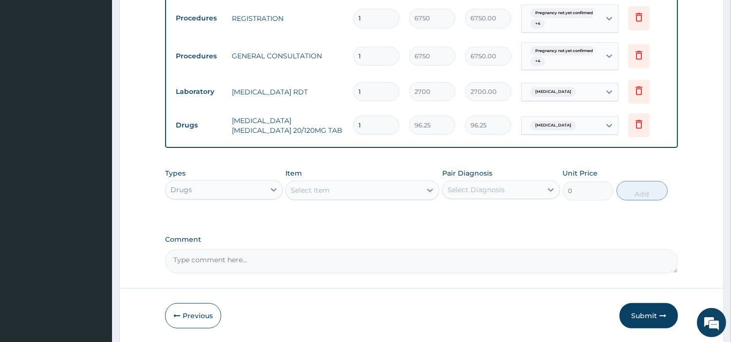
type input "12"
type input "1155.00"
type input "12"
click at [407, 181] on div "Select Item" at bounding box center [362, 190] width 154 height 19
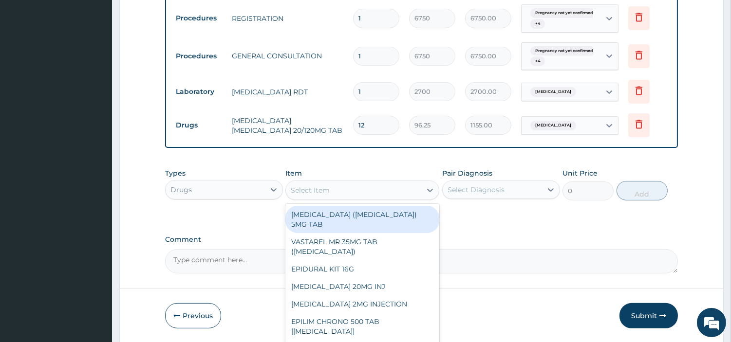
click at [405, 188] on div "Select Item" at bounding box center [353, 191] width 135 height 16
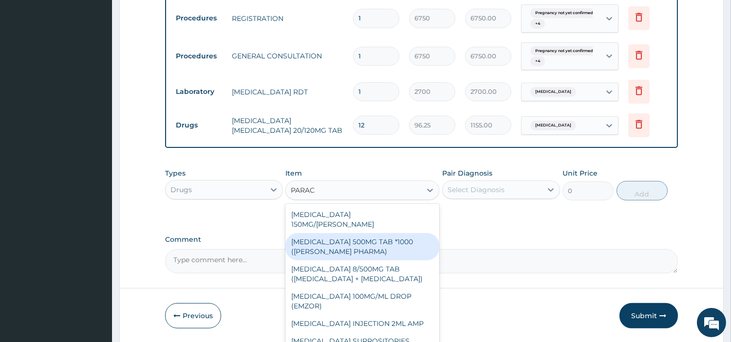
type input "PARACE"
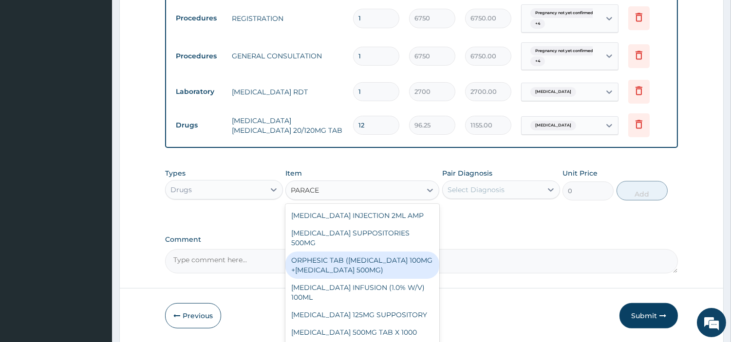
scroll to position [128, 0]
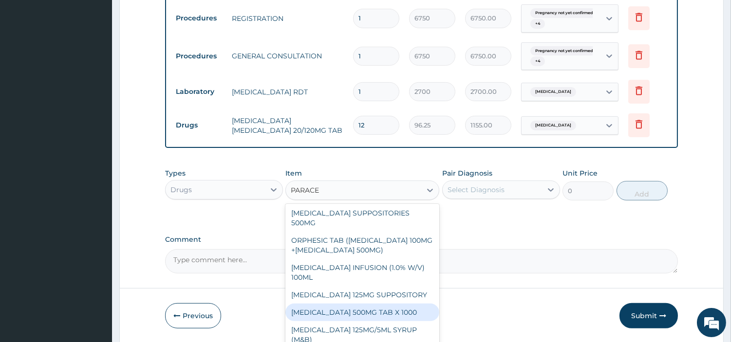
drag, startPoint x: 380, startPoint y: 309, endPoint x: 403, endPoint y: 286, distance: 32.4
click at [380, 309] on div "PARACETAMOL 500MG TAB X 1000" at bounding box center [362, 313] width 154 height 18
type input "22.39999961853027"
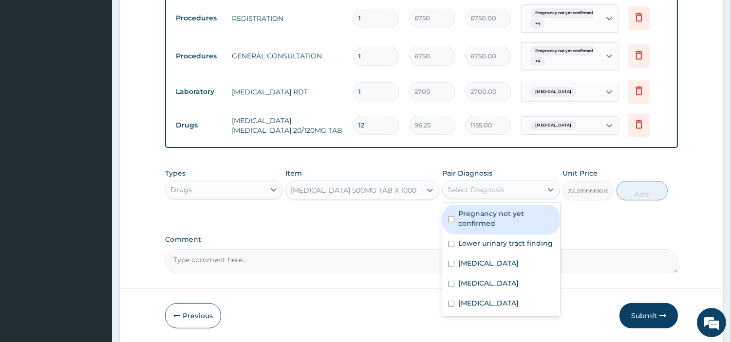
click at [470, 192] on div "Select Diagnosis" at bounding box center [476, 190] width 57 height 10
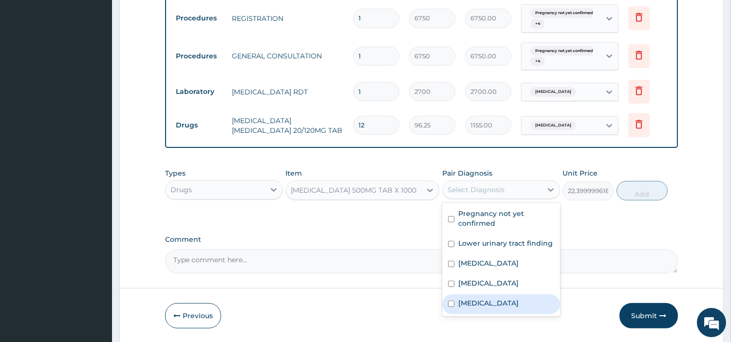
click at [475, 301] on label "Malaria" at bounding box center [488, 304] width 60 height 10
checkbox input "true"
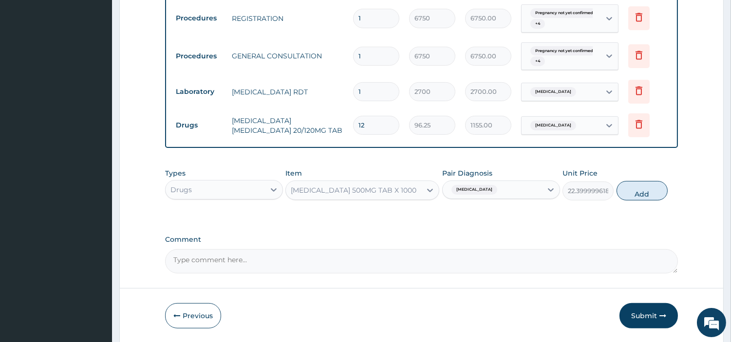
click at [627, 196] on button "Add" at bounding box center [642, 190] width 51 height 19
type input "0"
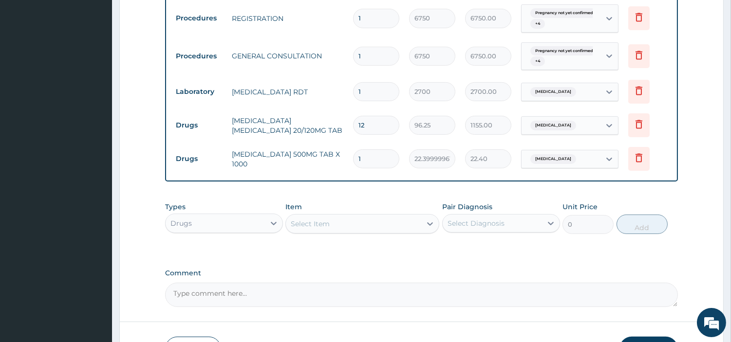
type input "18"
type input "403.20"
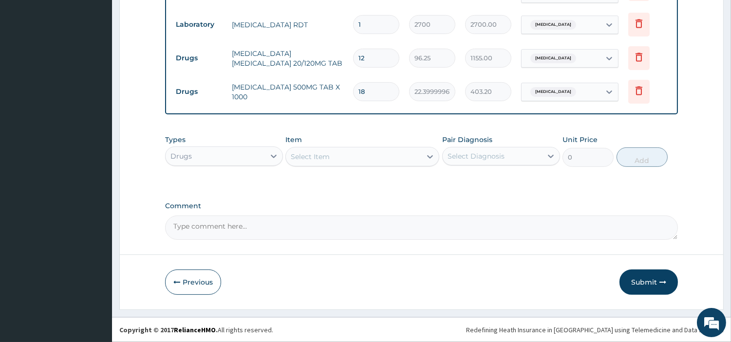
type input "18"
click at [639, 287] on button "Submit" at bounding box center [648, 282] width 58 height 25
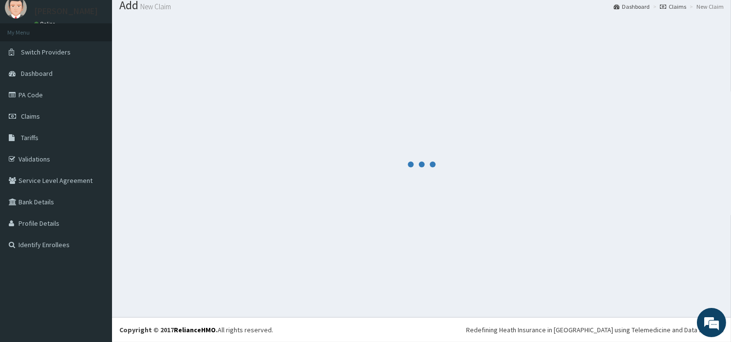
scroll to position [32, 0]
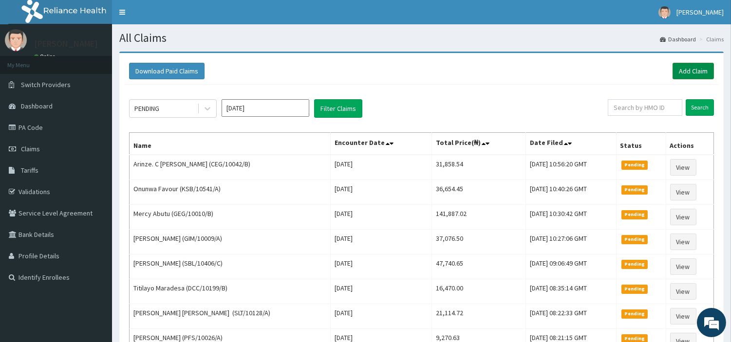
click at [690, 77] on link "Add Claim" at bounding box center [693, 71] width 41 height 17
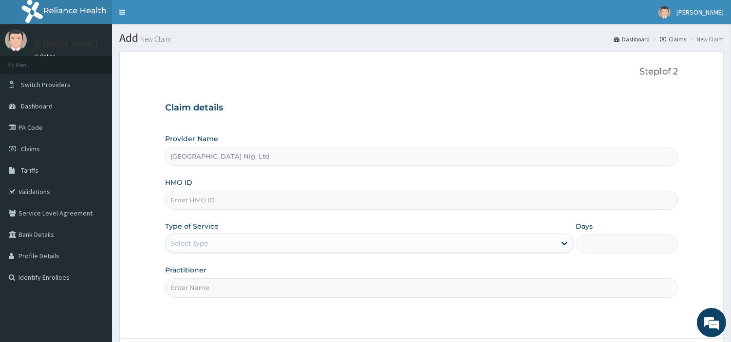
click at [230, 195] on input "HMO ID" at bounding box center [421, 200] width 513 height 19
paste input "MAD/10073/A"
type input "MAD/10073/A"
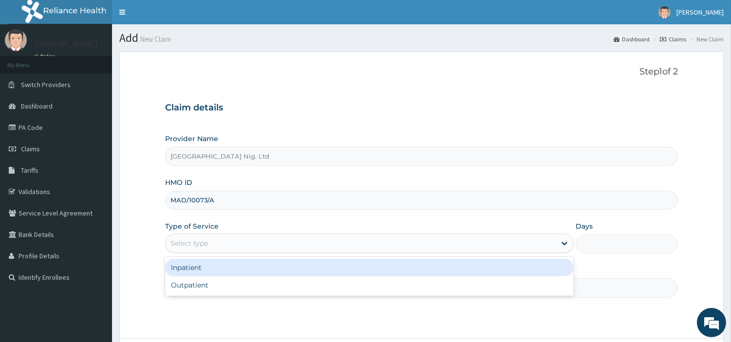
click at [188, 243] on div "Select type" at bounding box center [188, 244] width 37 height 10
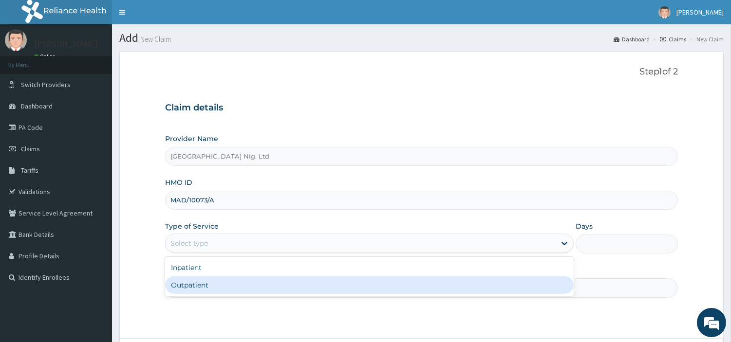
click at [192, 289] on div "Outpatient" at bounding box center [369, 286] width 409 height 18
type input "1"
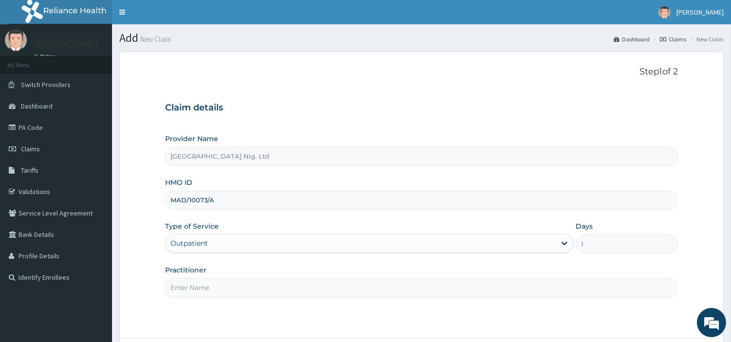
click at [192, 289] on input "Practitioner" at bounding box center [421, 288] width 513 height 19
paste input "[PERSON_NAME]"
type input "[PERSON_NAME]"
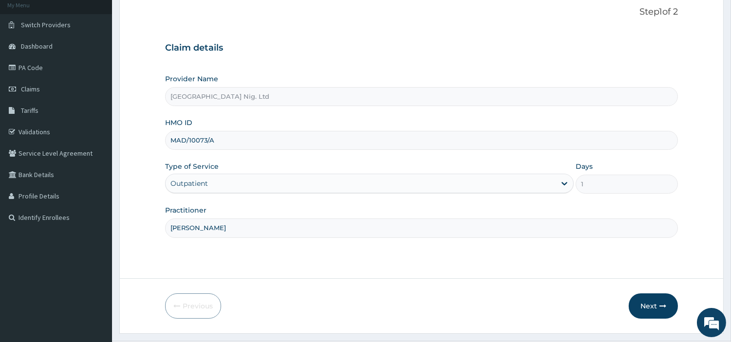
scroll to position [84, 0]
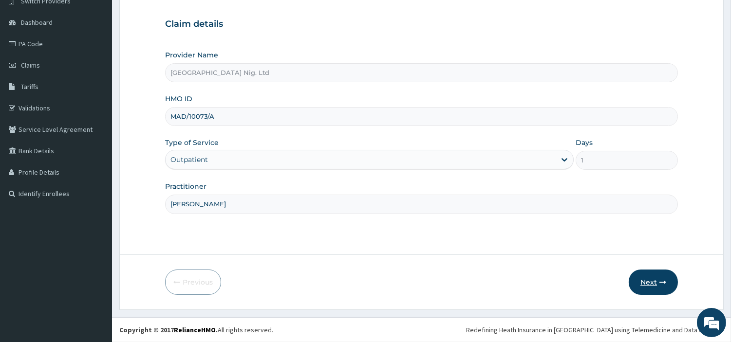
click at [648, 284] on button "Next" at bounding box center [653, 282] width 49 height 25
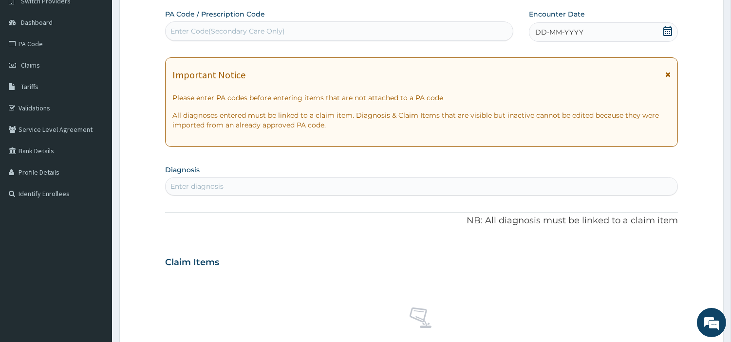
click at [361, 37] on div "Enter Code(Secondary Care Only)" at bounding box center [339, 31] width 347 height 16
paste input "PA/7CEF71"
type input "PA/7CEF71"
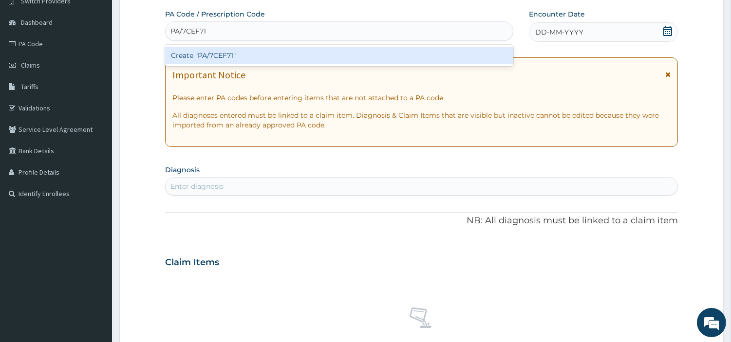
click at [378, 58] on div "Create "PA/7CEF71"" at bounding box center [339, 56] width 348 height 18
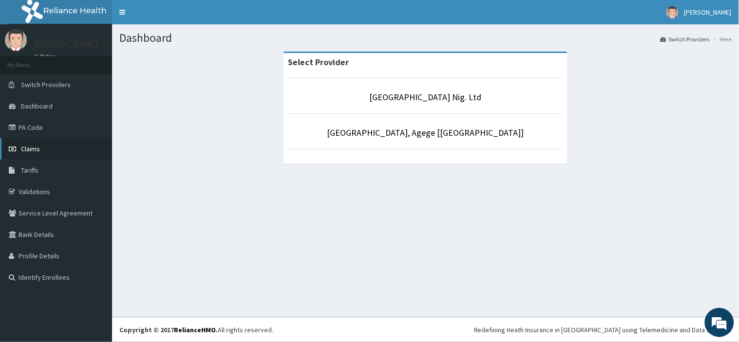
click at [9, 151] on icon at bounding box center [14, 149] width 10 height 7
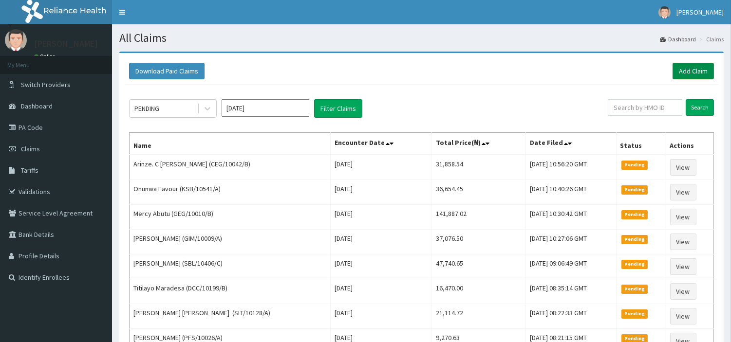
click at [704, 71] on link "Add Claim" at bounding box center [693, 71] width 41 height 17
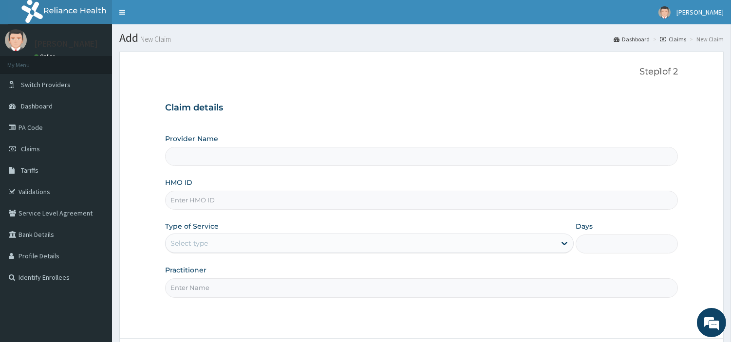
type input "[GEOGRAPHIC_DATA] Nig. Ltd"
type input "MAD/10073/A"
click at [244, 253] on div "Select type" at bounding box center [369, 243] width 409 height 19
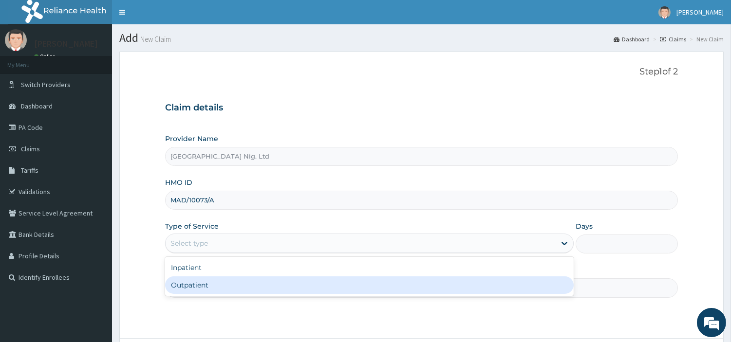
click at [238, 285] on div "Outpatient" at bounding box center [369, 286] width 409 height 18
type input "1"
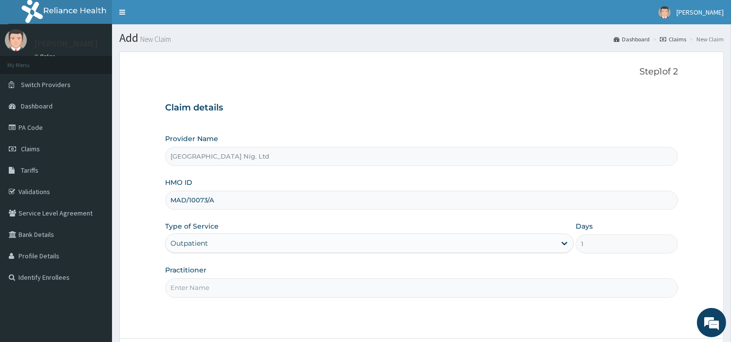
click at [238, 285] on input "Practitioner" at bounding box center [421, 288] width 513 height 19
paste input "[PERSON_NAME]"
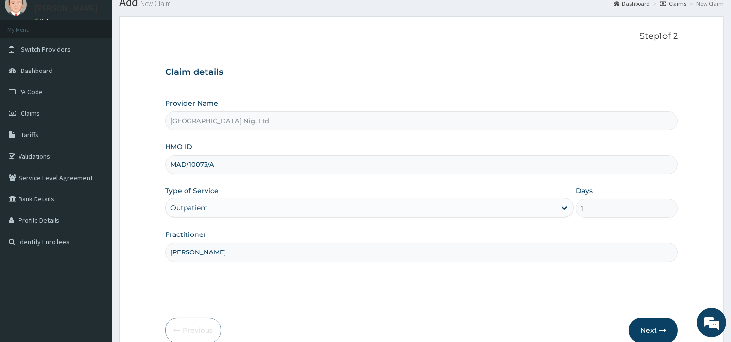
scroll to position [54, 0]
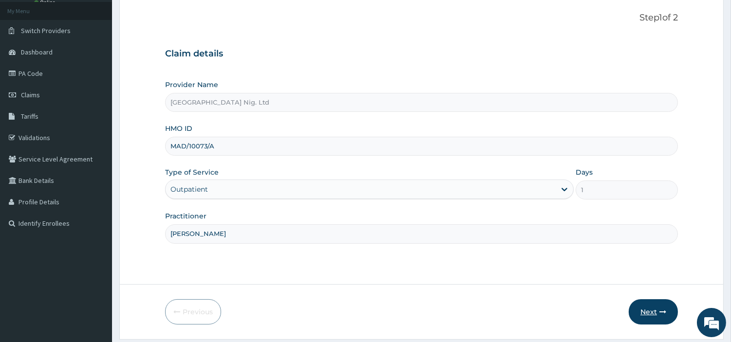
type input "[PERSON_NAME]"
click at [644, 319] on button "Next" at bounding box center [653, 311] width 49 height 25
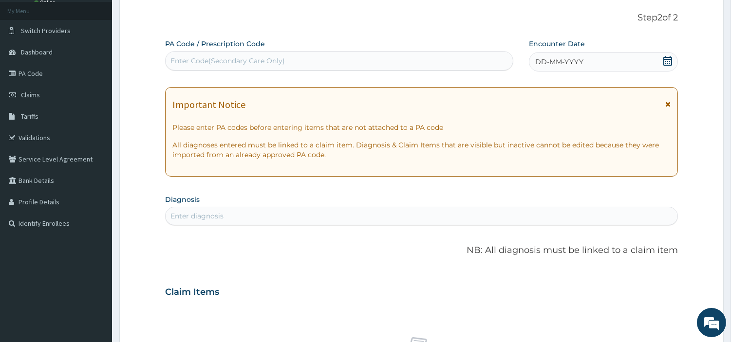
click at [269, 60] on div "Enter Code(Secondary Care Only)" at bounding box center [227, 61] width 114 height 10
paste input "PA/7CEF71"
type input "PA/7CEF71"
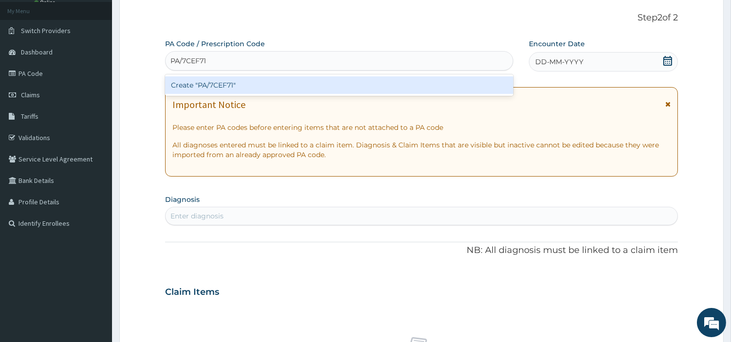
click at [403, 91] on div "Create "PA/7CEF71"" at bounding box center [339, 85] width 348 height 18
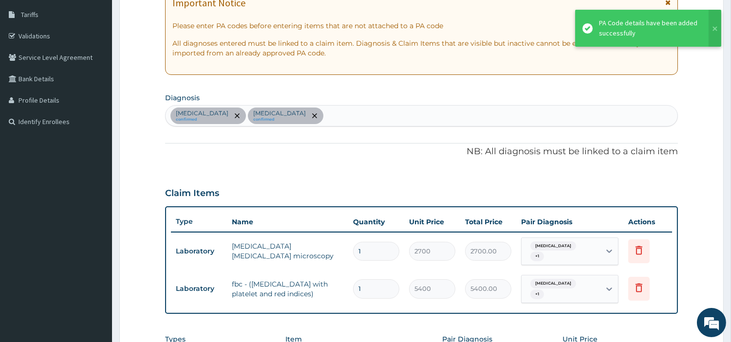
scroll to position [0, 0]
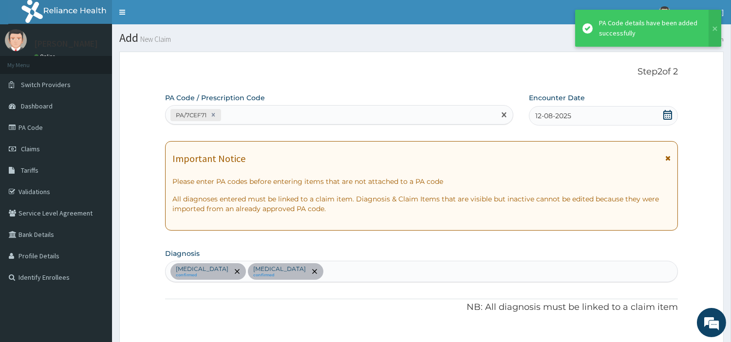
click at [278, 115] on div "PA/7CEF71" at bounding box center [331, 115] width 330 height 16
paste input "PA/62F758"
type input "PA/62F758"
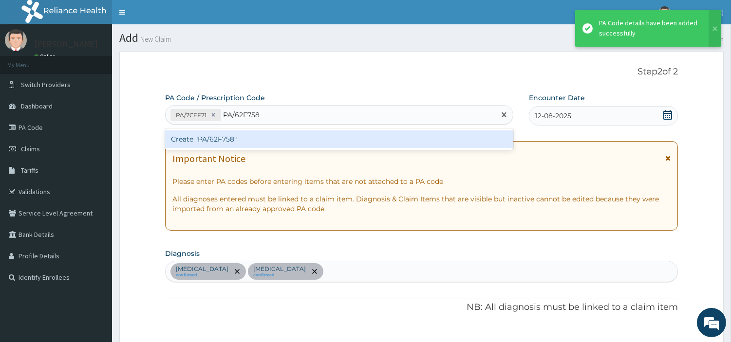
click at [202, 139] on div "Create "PA/62F758"" at bounding box center [339, 140] width 348 height 18
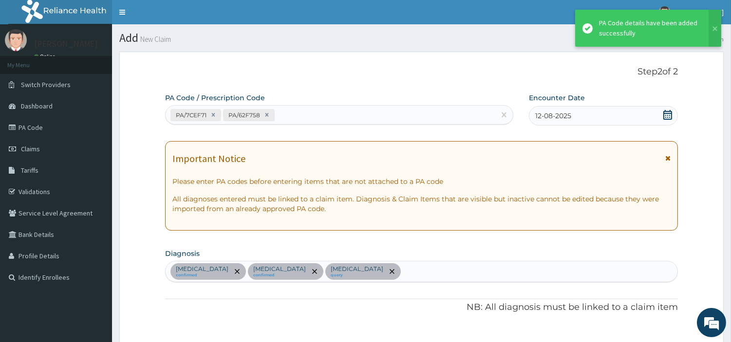
scroll to position [369, 0]
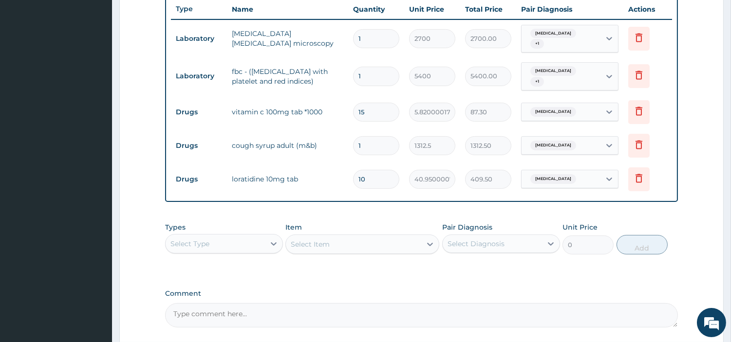
click at [247, 236] on div "Select Type" at bounding box center [215, 244] width 99 height 16
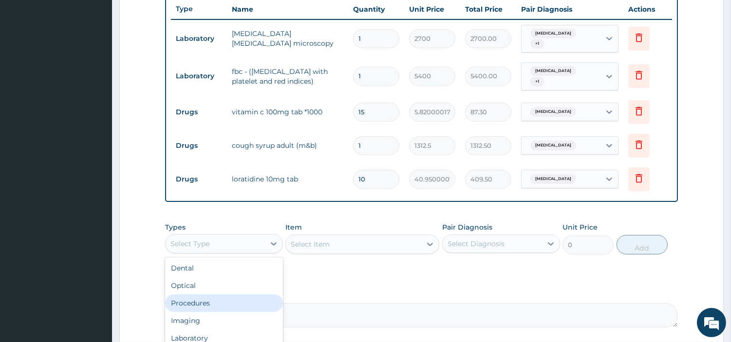
click at [227, 295] on div "Procedures" at bounding box center [224, 304] width 118 height 18
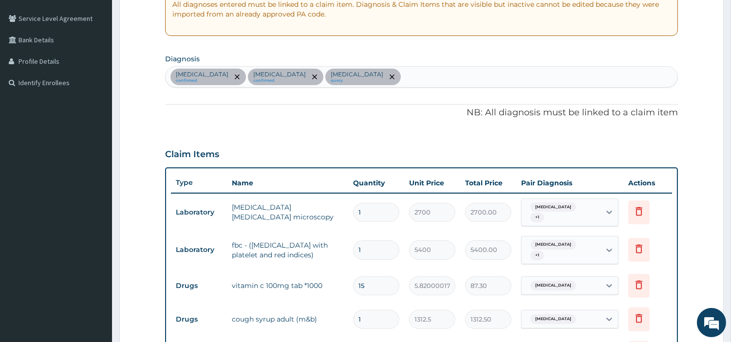
scroll to position [152, 0]
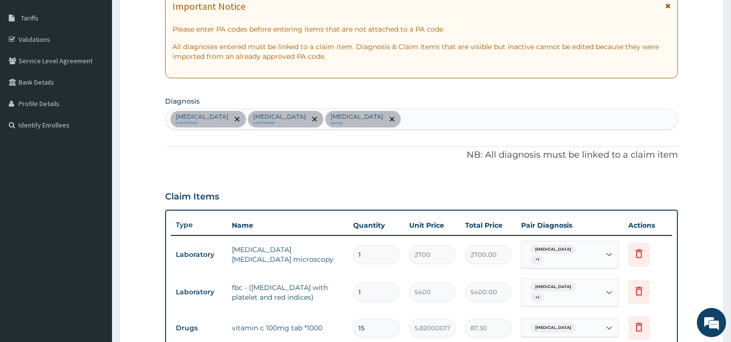
click at [408, 118] on div "[MEDICAL_DATA] confirmed [MEDICAL_DATA] confirmed [MEDICAL_DATA] query" at bounding box center [422, 119] width 512 height 20
type input "SEP"
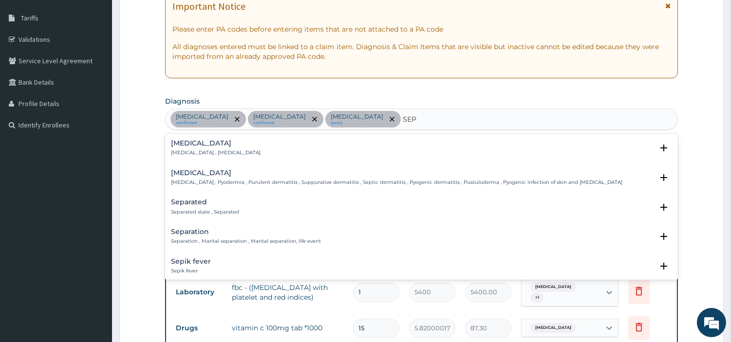
click at [248, 154] on div "[MEDICAL_DATA] [MEDICAL_DATA] , [MEDICAL_DATA]" at bounding box center [421, 148] width 501 height 17
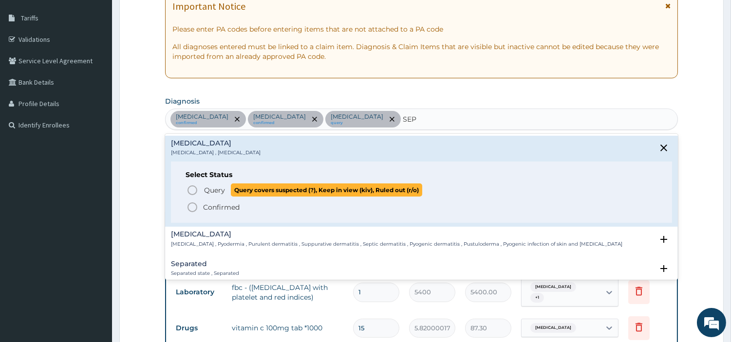
click at [203, 186] on p "Query Query covers suspected (?), Keep in view (kiv), Ruled out (r/o)" at bounding box center [312, 190] width 219 height 13
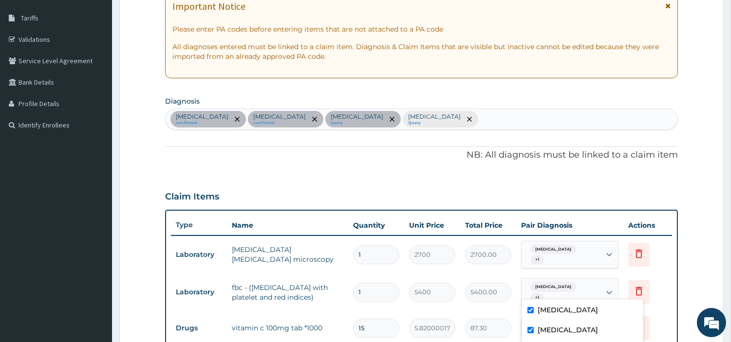
click at [572, 283] on div "Malaria + 1" at bounding box center [561, 292] width 79 height 27
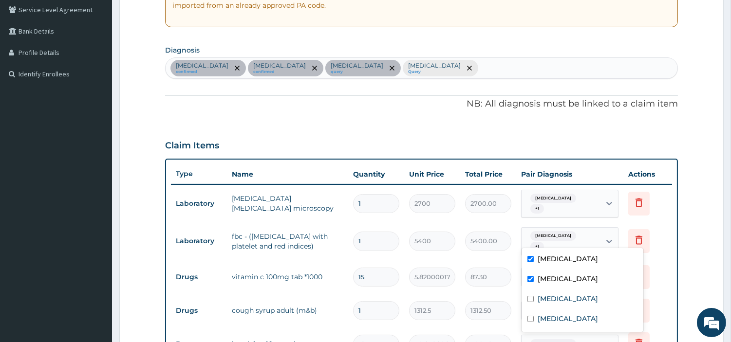
scroll to position [206, 0]
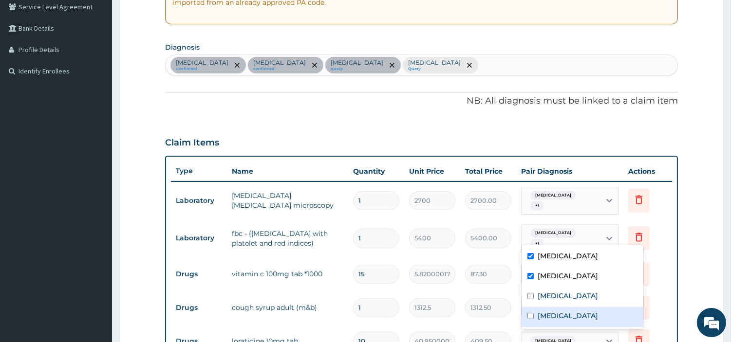
click at [575, 311] on div "Sepsis" at bounding box center [583, 317] width 122 height 20
checkbox input "true"
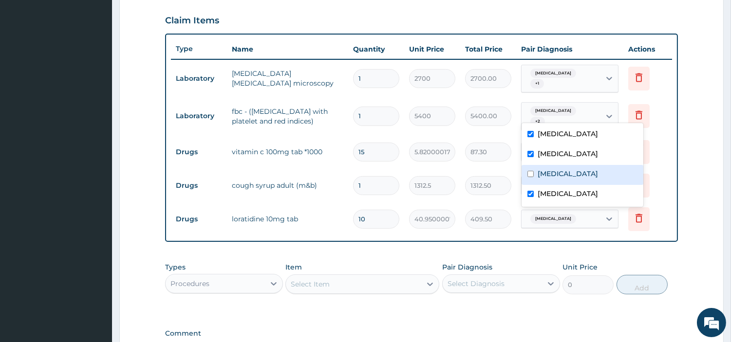
scroll to position [369, 0]
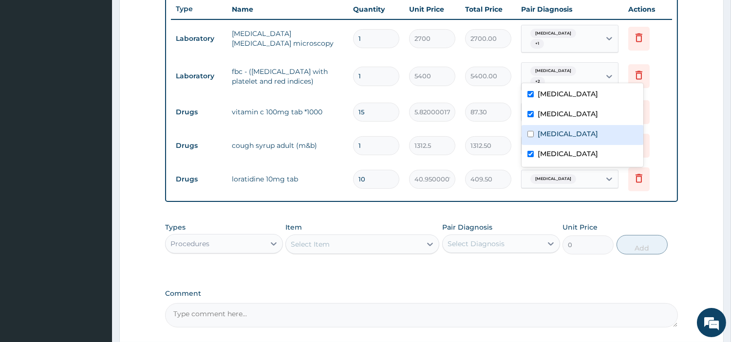
click at [334, 237] on div "Select Item" at bounding box center [353, 245] width 135 height 16
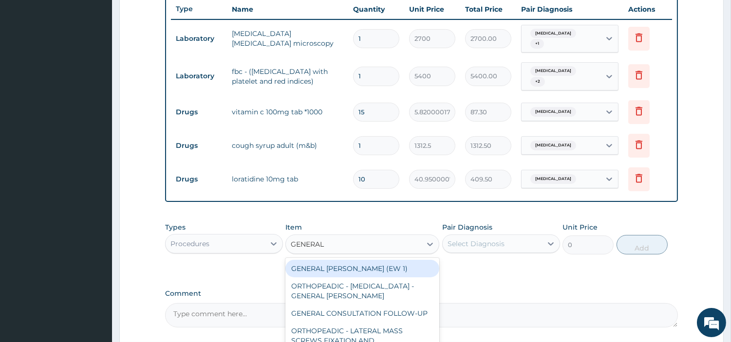
type input "GENERAL C"
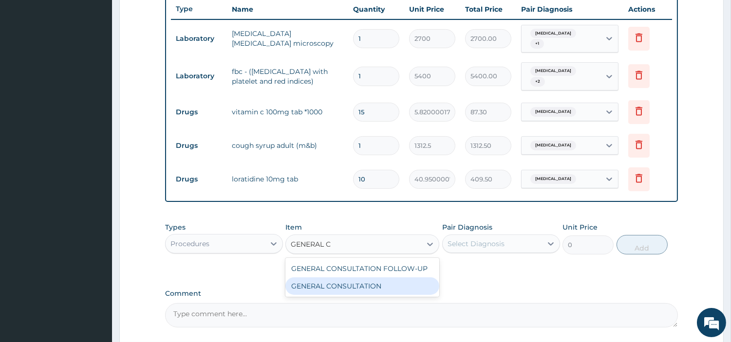
click at [368, 283] on div "GENERAL CONSULTATION" at bounding box center [362, 287] width 154 height 18
type input "6750"
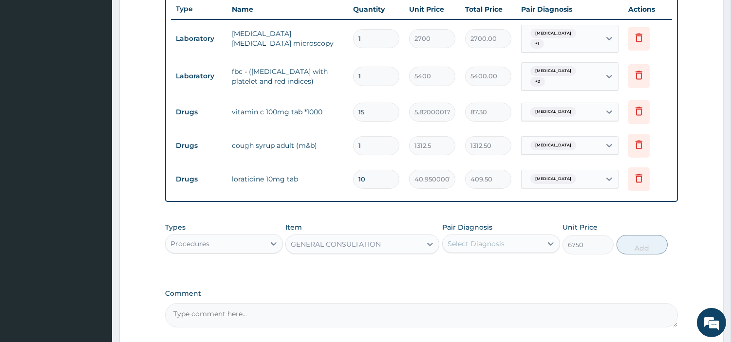
click at [471, 239] on div "Select Diagnosis" at bounding box center [476, 244] width 57 height 10
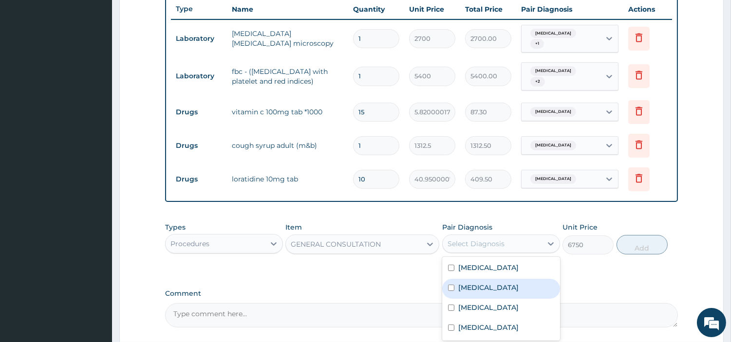
click at [474, 270] on div "Allergic rhinitis Malaria Upper respiratory infection Sepsis" at bounding box center [501, 299] width 118 height 84
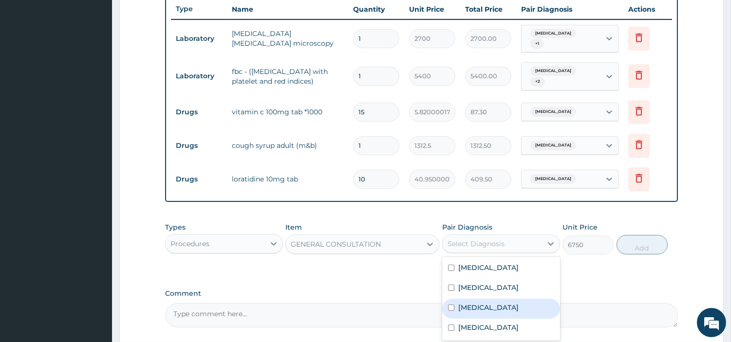
click at [476, 303] on label "Upper respiratory infection" at bounding box center [488, 308] width 60 height 10
checkbox input "true"
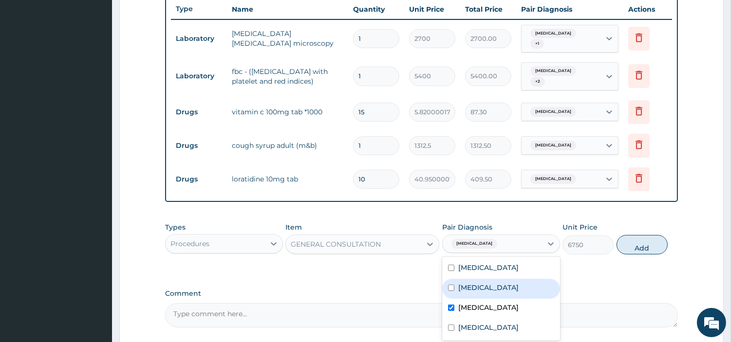
click at [482, 289] on div "Malaria" at bounding box center [501, 289] width 118 height 20
checkbox input "true"
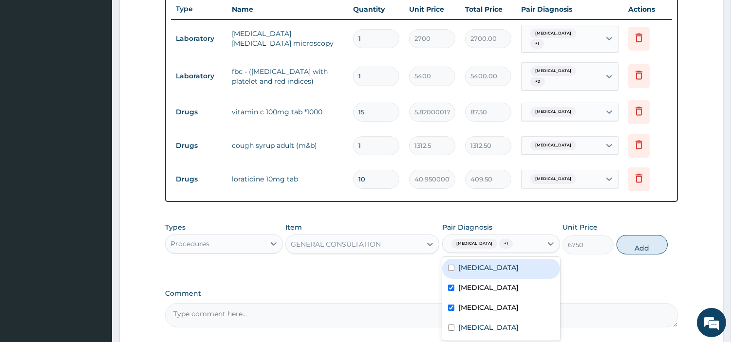
click at [493, 263] on label "Allergic rhinitis" at bounding box center [488, 268] width 60 height 10
checkbox input "true"
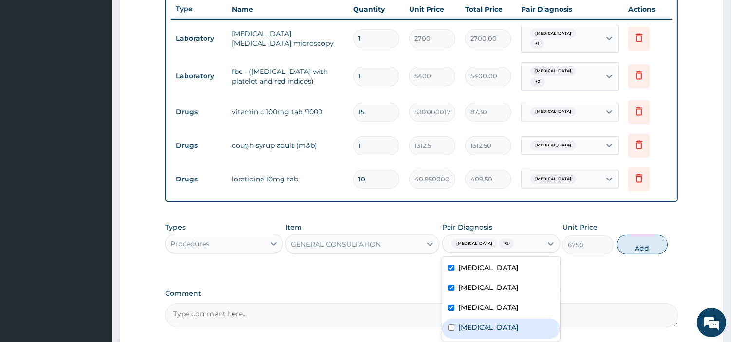
click at [499, 320] on div "Sepsis" at bounding box center [501, 329] width 118 height 20
checkbox input "true"
click at [634, 241] on button "Add" at bounding box center [642, 244] width 51 height 19
type input "0"
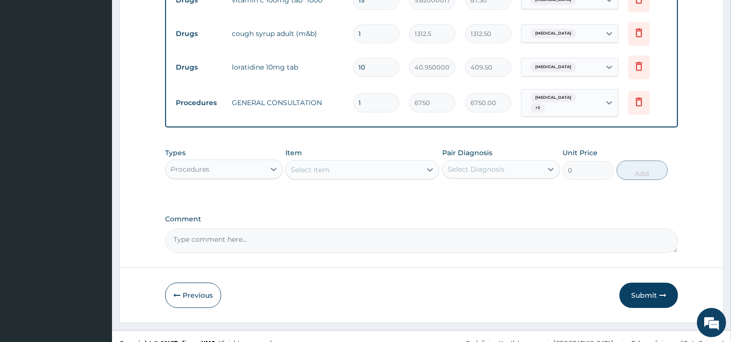
scroll to position [486, 0]
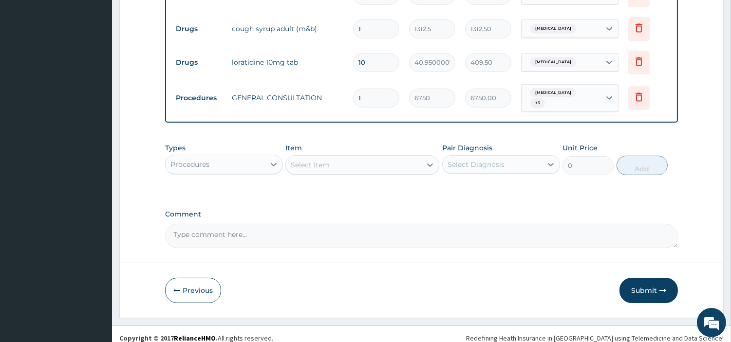
click at [196, 166] on div "Types Procedures" at bounding box center [224, 159] width 118 height 32
click at [210, 160] on div "Procedures" at bounding box center [215, 165] width 99 height 16
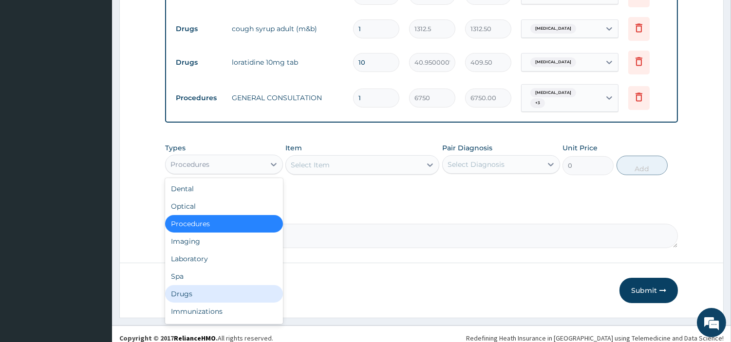
click at [215, 290] on div "Drugs" at bounding box center [224, 294] width 118 height 18
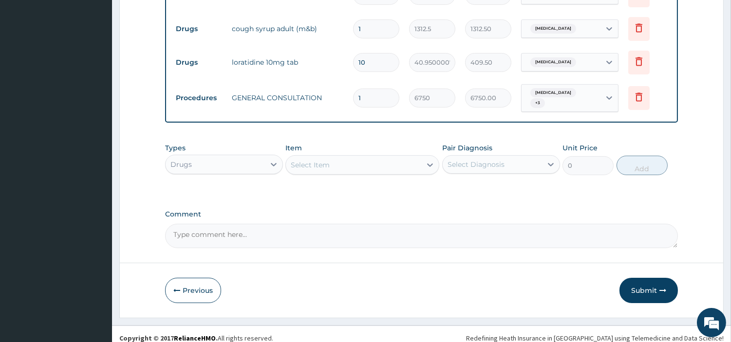
click at [411, 159] on div "Select Item" at bounding box center [353, 165] width 135 height 16
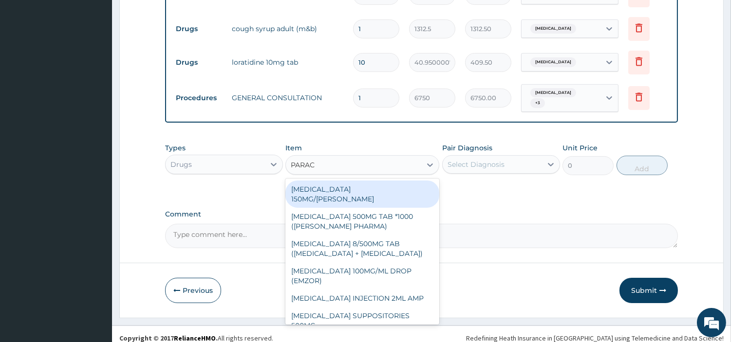
type input "PARACE"
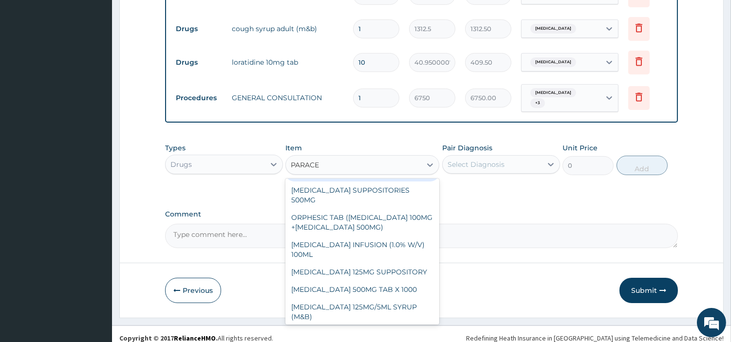
scroll to position [128, 0]
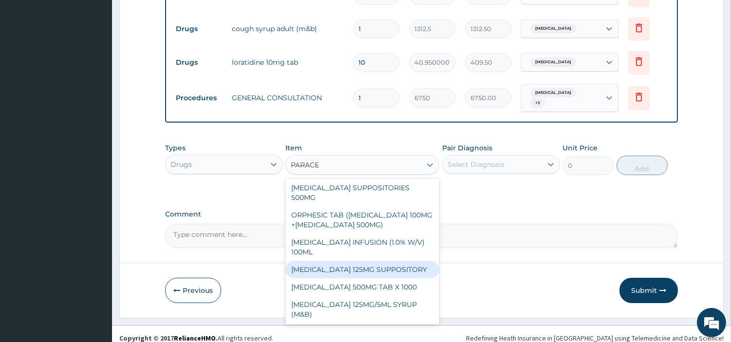
click at [389, 279] on div "PARACETAMOL 500MG TAB X 1000" at bounding box center [362, 288] width 154 height 18
type input "22.39999961853027"
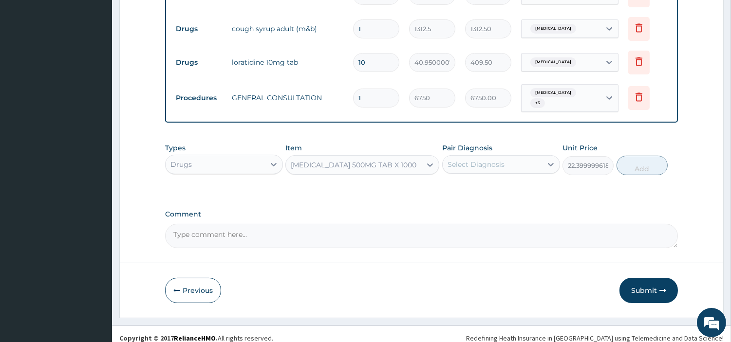
click at [509, 162] on div "Select Diagnosis" at bounding box center [492, 165] width 99 height 16
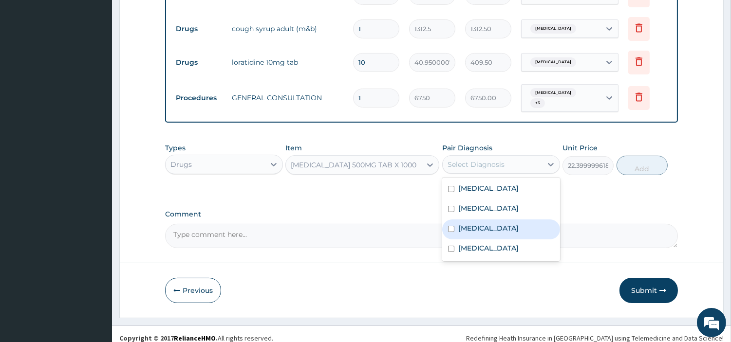
click at [494, 205] on div "Malaria" at bounding box center [501, 210] width 118 height 20
checkbox input "true"
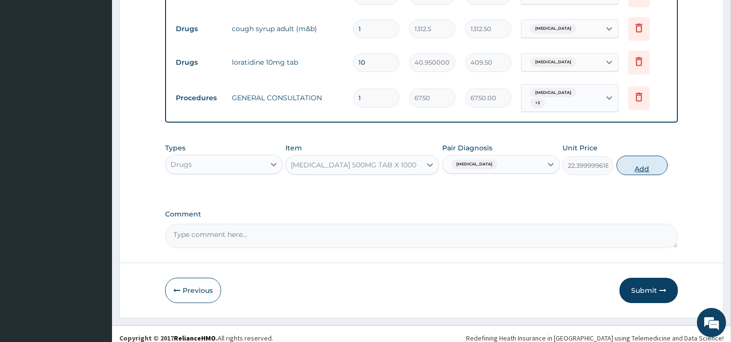
click at [625, 156] on button "Add" at bounding box center [642, 165] width 51 height 19
type input "0"
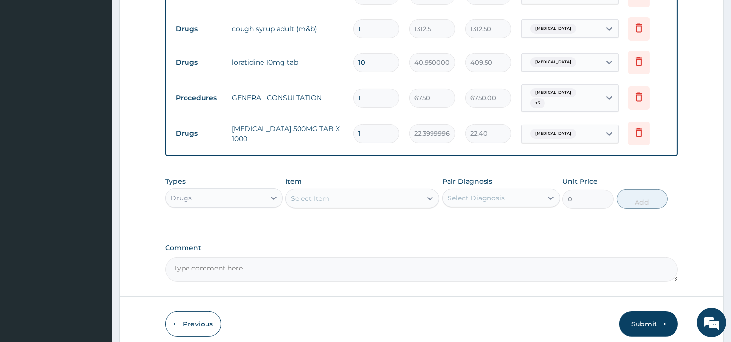
type input "18"
type input "403.20"
type input "18"
click at [638, 313] on button "Submit" at bounding box center [648, 324] width 58 height 25
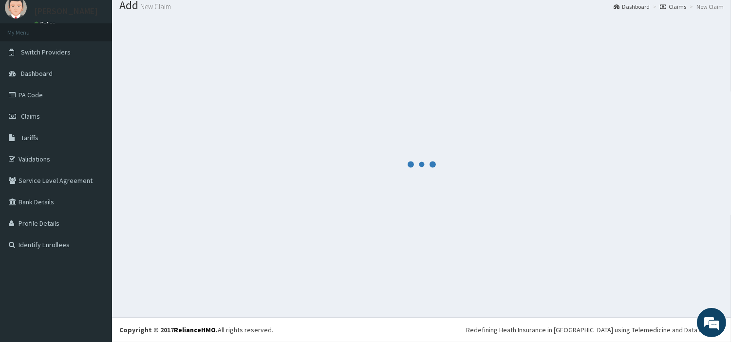
scroll to position [32, 0]
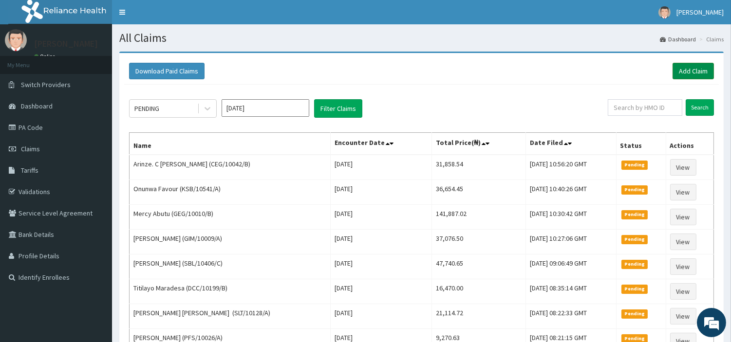
click at [673, 76] on link "Add Claim" at bounding box center [693, 71] width 41 height 17
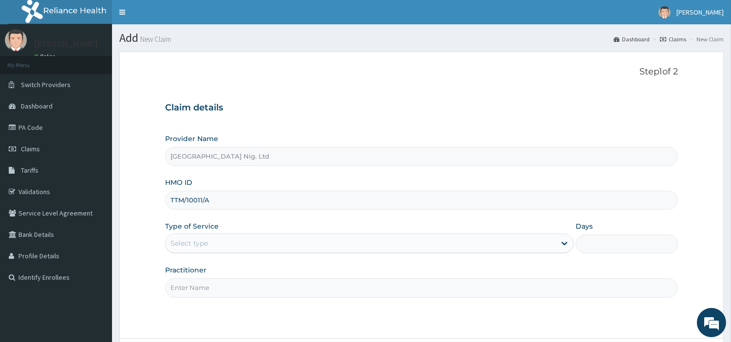
type input "TTM/10011/A"
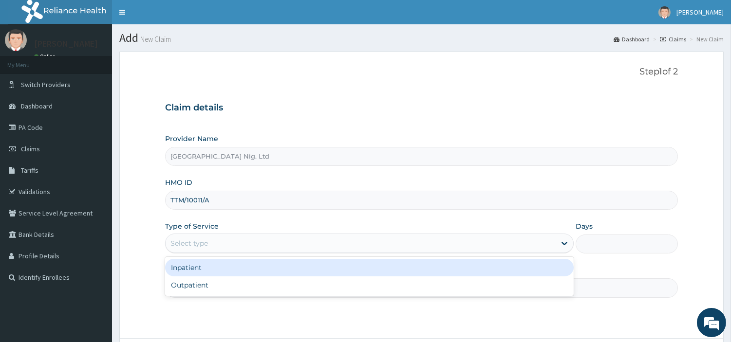
click at [187, 251] on div "Select type" at bounding box center [361, 244] width 390 height 16
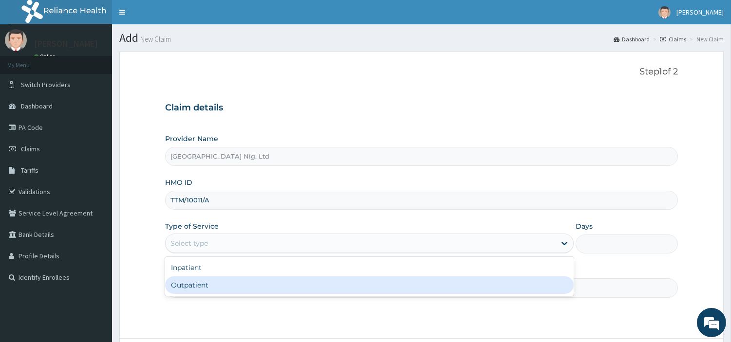
click at [188, 278] on div "Outpatient" at bounding box center [369, 286] width 409 height 18
type input "1"
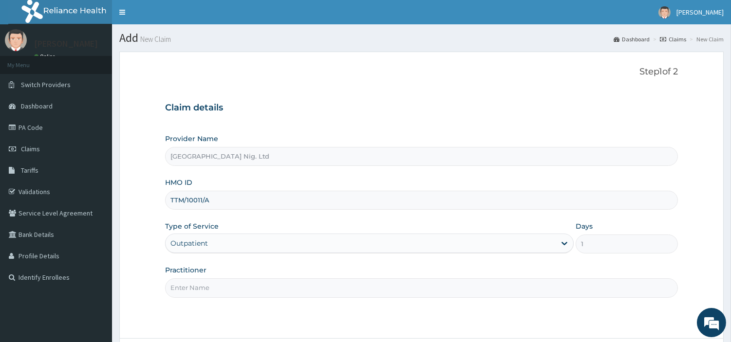
click at [190, 289] on input "Practitioner" at bounding box center [421, 288] width 513 height 19
paste input "Ikeasogbe Chukwuemeka"
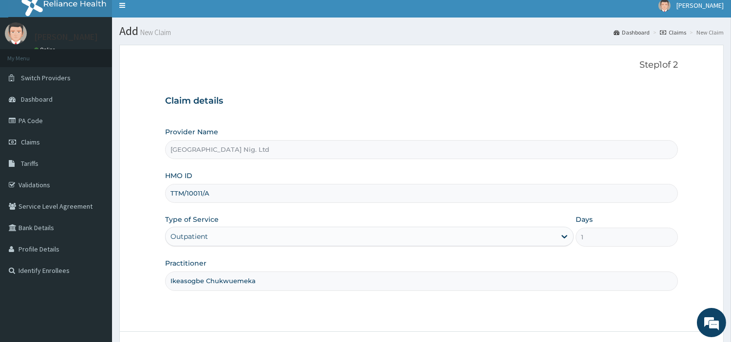
scroll to position [84, 0]
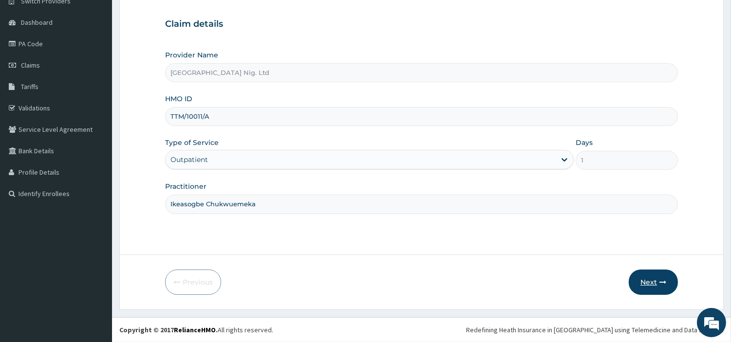
type input "Ikeasogbe Chukwuemeka"
click at [651, 291] on button "Next" at bounding box center [653, 282] width 49 height 25
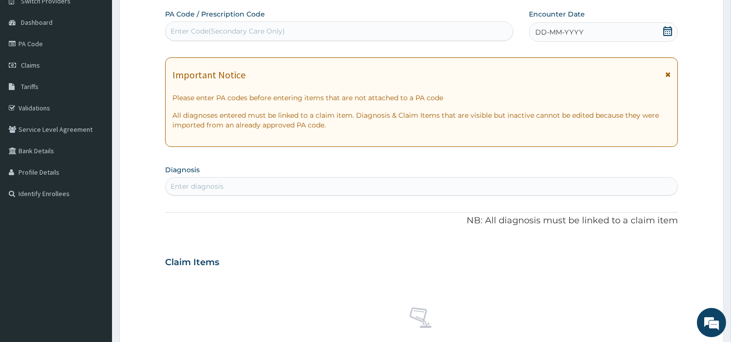
scroll to position [0, 0]
click at [246, 32] on div "Enter Code(Secondary Care Only)" at bounding box center [227, 31] width 114 height 10
paste input "PA/73D742"
type input "PA/73D742"
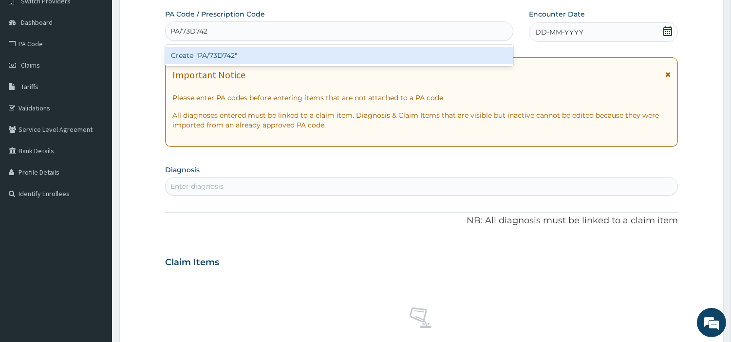
click at [387, 57] on div "Create "PA/73D742"" at bounding box center [339, 56] width 348 height 18
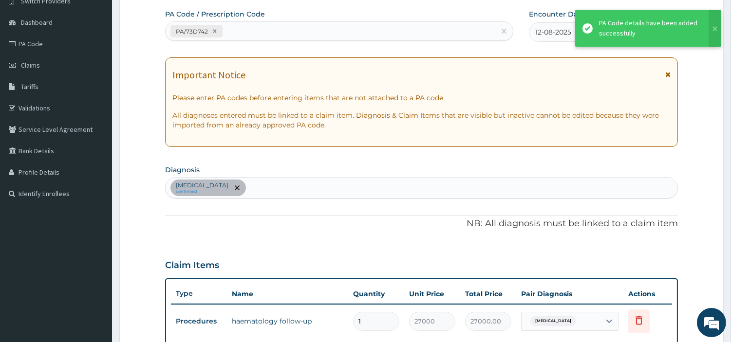
click at [263, 37] on div "PA/73D742" at bounding box center [331, 31] width 330 height 16
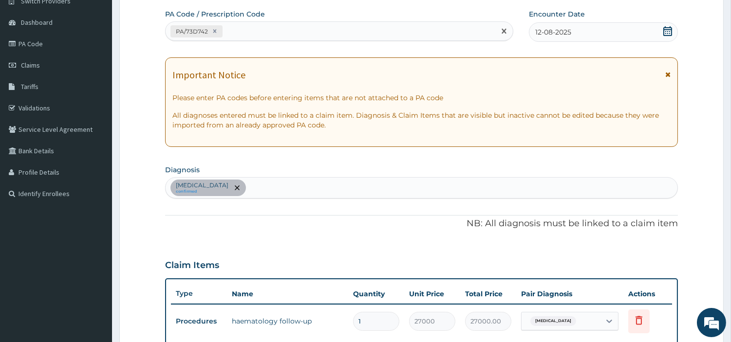
paste input "PA/B72A5D"
type input "PA/B72A5D"
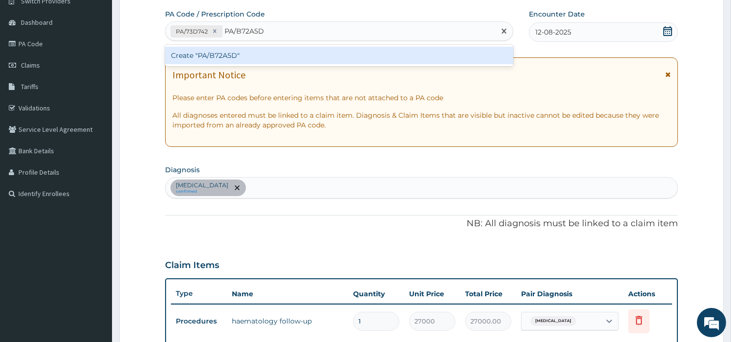
drag, startPoint x: 182, startPoint y: 60, endPoint x: 145, endPoint y: 25, distance: 51.0
click at [182, 60] on div "Create "PA/B72A5D"" at bounding box center [339, 56] width 348 height 18
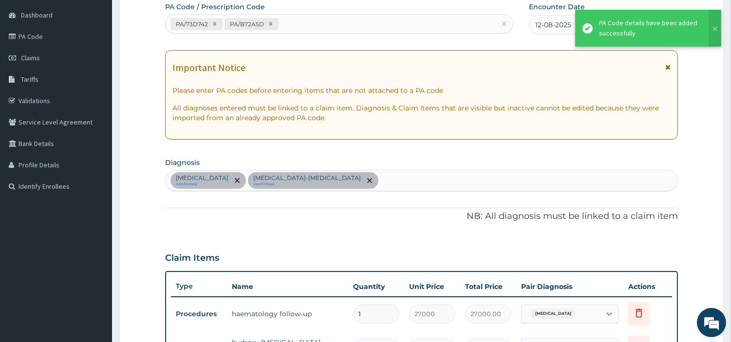
scroll to position [85, 0]
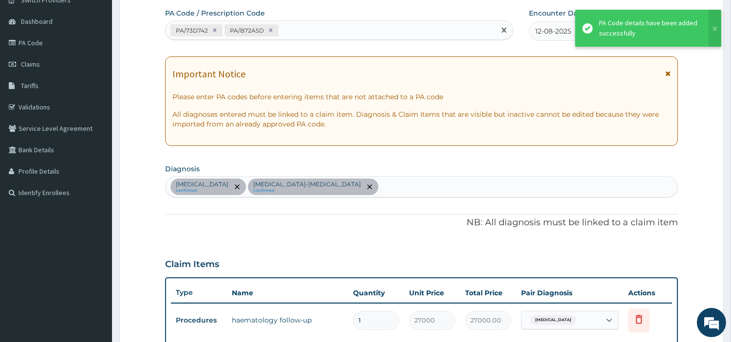
click at [299, 22] on div "PA/73D742 PA/B72A5D" at bounding box center [331, 30] width 330 height 16
paste input "PA/E5CFB0"
type input "PA/E5CFB0"
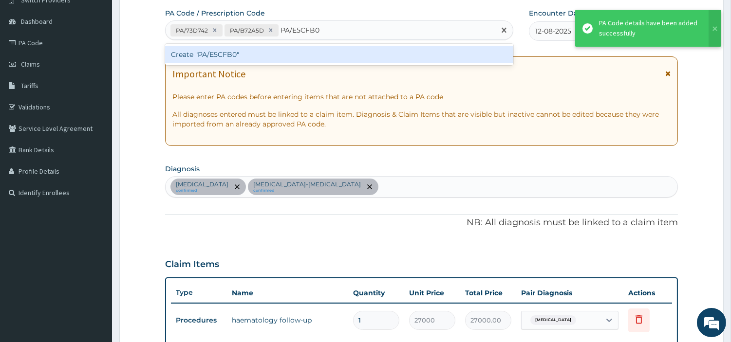
click at [242, 59] on div "Create "PA/E5CFB0"" at bounding box center [339, 55] width 348 height 18
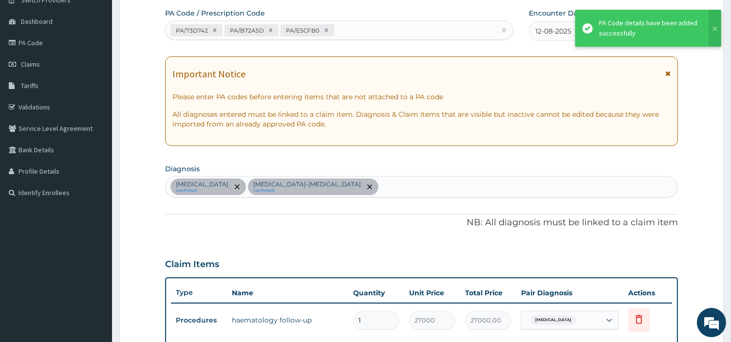
scroll to position [369, 0]
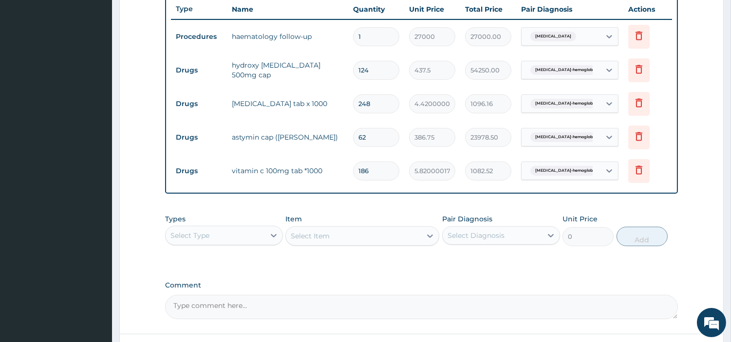
click at [378, 61] on input "124" at bounding box center [376, 70] width 46 height 19
type input "12"
type input "5250.00"
type input "1"
type input "437.50"
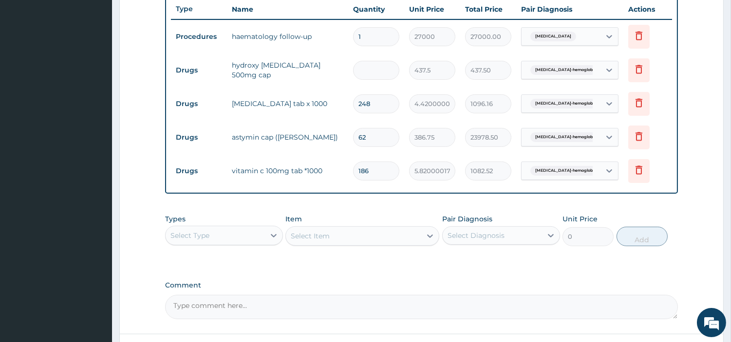
type input "0.00"
type input "6"
type input "2625.00"
type input "60"
type input "26250.00"
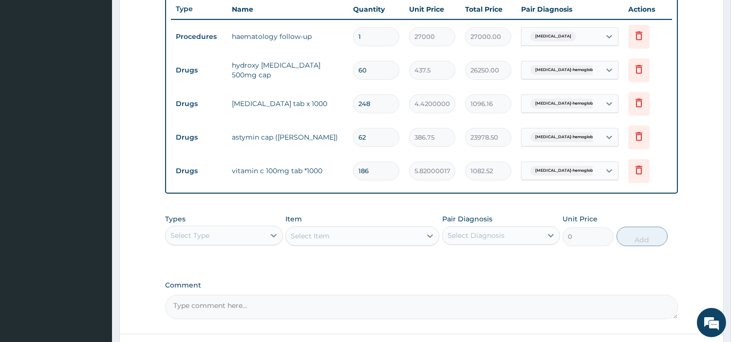
type input "60"
click at [379, 98] on input "248" at bounding box center [376, 103] width 46 height 19
type input "24"
type input "106.08"
type input "2"
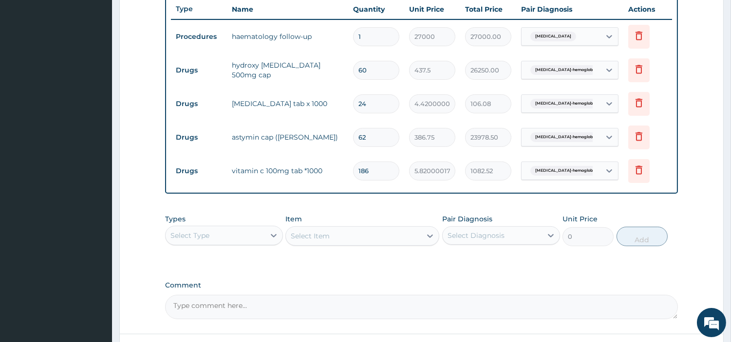
type input "8.84"
type input "26"
type input "114.92"
type input "262"
type input "1158.04"
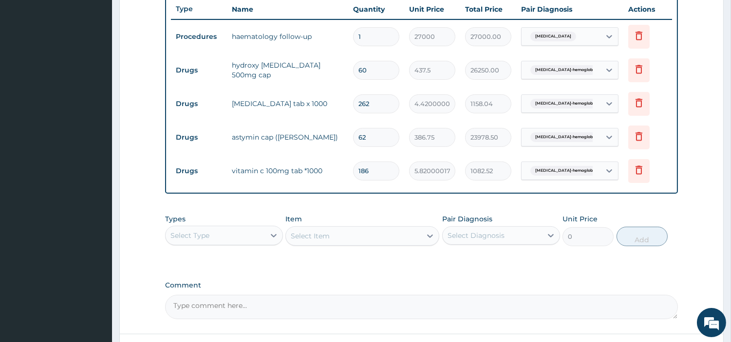
type input "26"
type input "114.92"
type input "2"
type input "8.84"
type input "0.00"
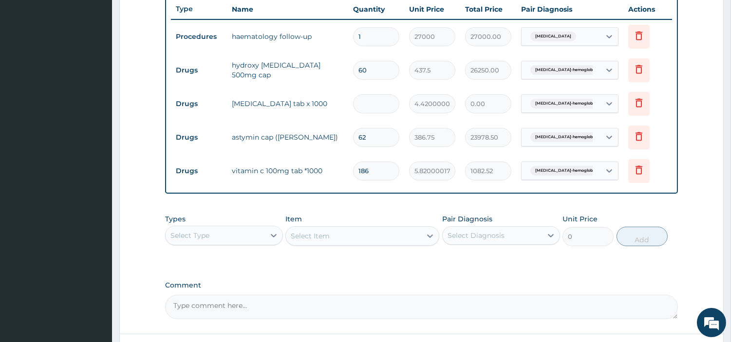
type input "6"
type input "26.52"
type input "62"
type input "274.04"
type input "62"
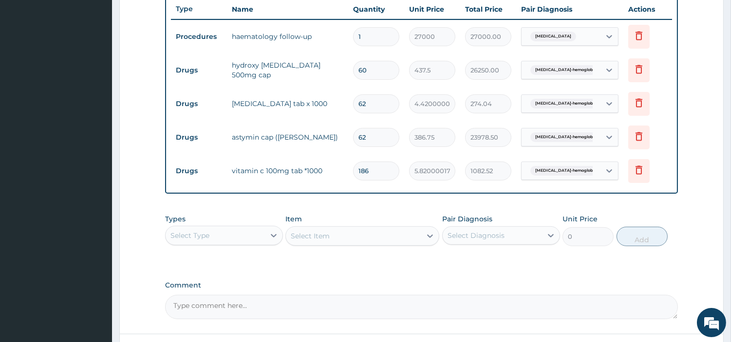
click at [393, 168] on input "186" at bounding box center [376, 171] width 46 height 19
type input "18"
type input "104.76"
type input "1"
type input "5.82"
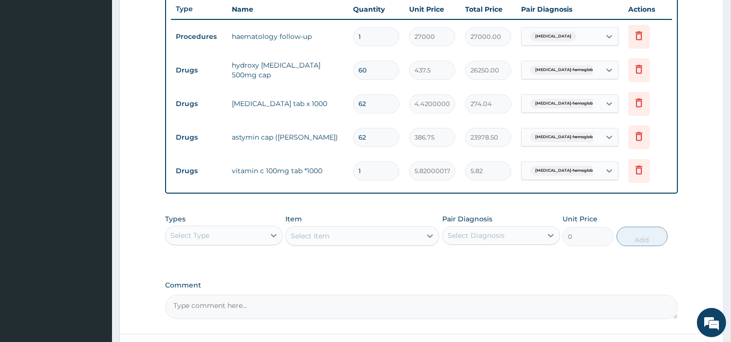
type input "0.00"
type input "9"
type input "52.38"
type input "93"
type input "541.26"
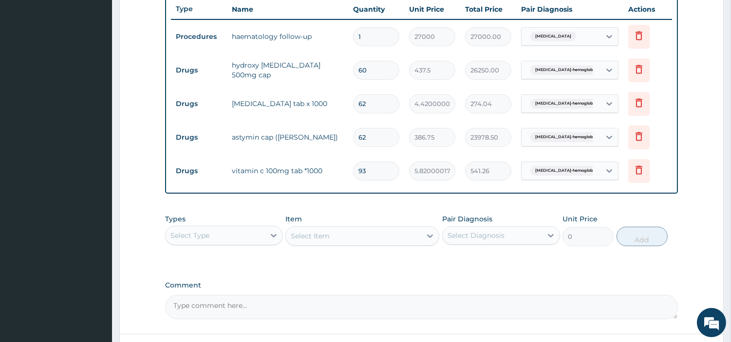
type input "93"
click at [389, 133] on input "62" at bounding box center [376, 137] width 46 height 19
type input "6"
type input "2320.50"
type input "0.00"
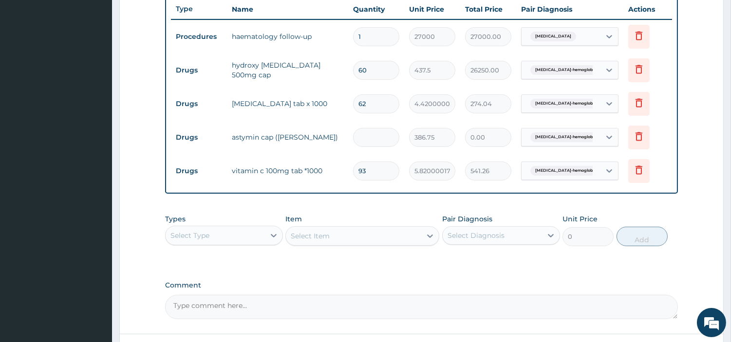
type input "3"
type input "1160.25"
type input "30"
type input "11602.50"
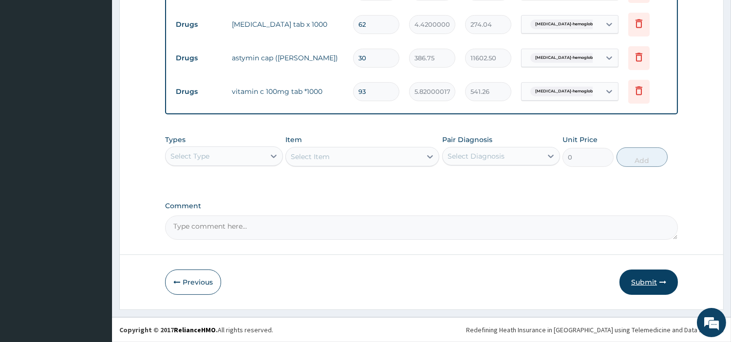
type input "30"
click at [638, 281] on button "Submit" at bounding box center [648, 282] width 58 height 25
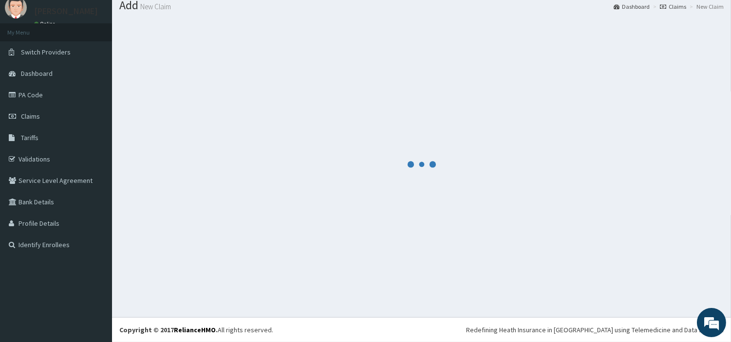
scroll to position [32, 0]
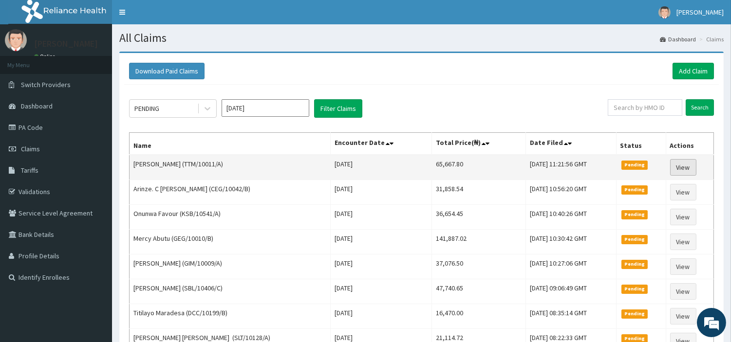
click at [675, 164] on link "View" at bounding box center [683, 167] width 26 height 17
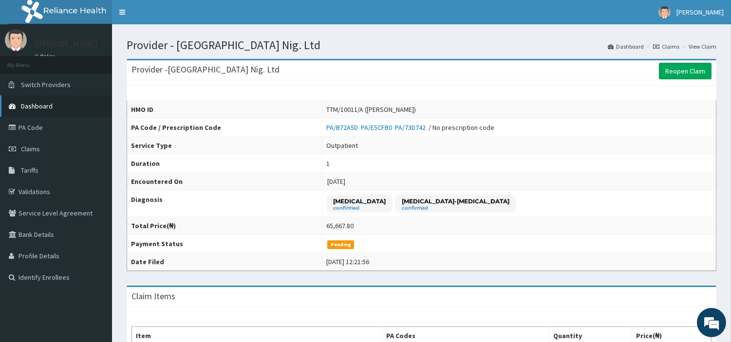
drag, startPoint x: 36, startPoint y: 151, endPoint x: 41, endPoint y: 106, distance: 45.7
click at [36, 151] on span "Claims" at bounding box center [30, 149] width 19 height 9
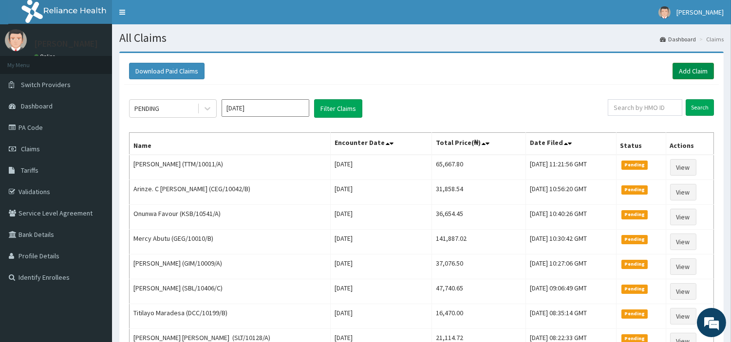
click at [688, 64] on link "Add Claim" at bounding box center [693, 71] width 41 height 17
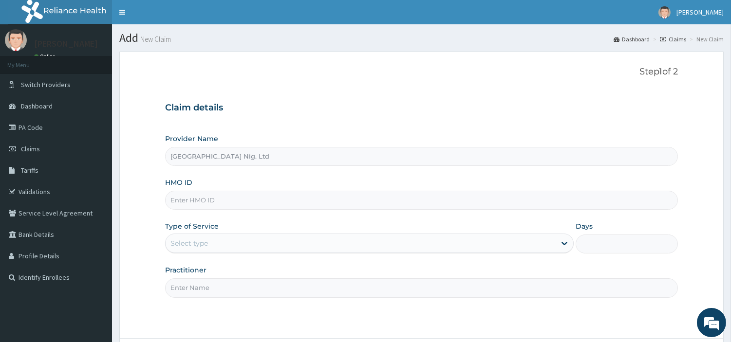
click at [235, 207] on input "HMO ID" at bounding box center [421, 200] width 513 height 19
paste input "CIR/10017/A"
type input "CIR/10017/A"
drag, startPoint x: 207, startPoint y: 198, endPoint x: 206, endPoint y: 243, distance: 45.8
click at [206, 243] on div "Select type" at bounding box center [188, 244] width 37 height 10
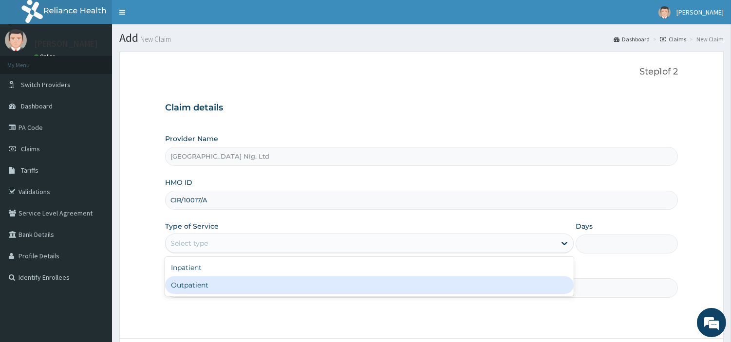
click at [197, 283] on div "Outpatient" at bounding box center [369, 286] width 409 height 18
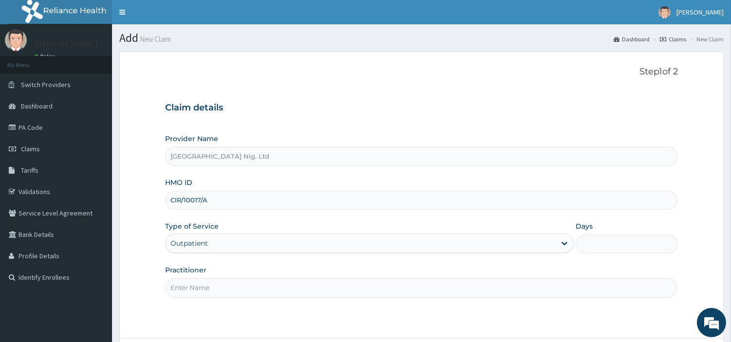
type input "1"
click at [197, 283] on input "Practitioner" at bounding box center [421, 288] width 513 height 19
paste input "[PERSON_NAME]"
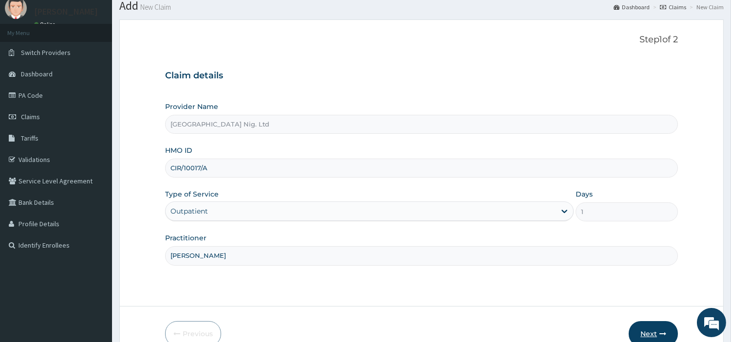
scroll to position [84, 0]
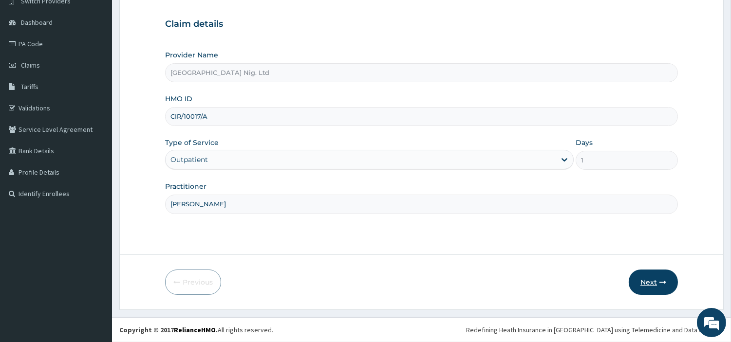
type input "[PERSON_NAME]"
click at [645, 293] on button "Next" at bounding box center [653, 282] width 49 height 25
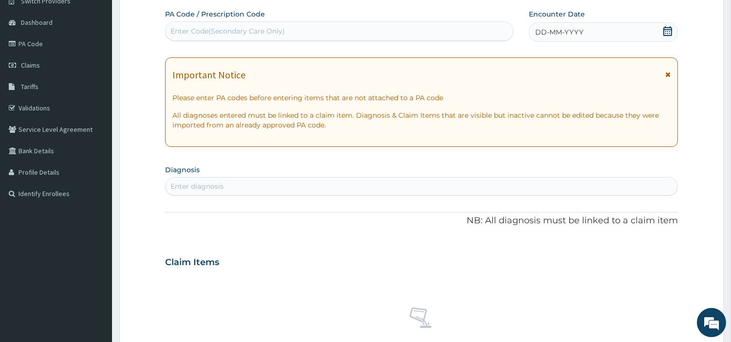
click at [369, 34] on div "Enter Code(Secondary Care Only)" at bounding box center [339, 31] width 347 height 16
paste input "PA/1FFD12"
type input "PA/1FFD12"
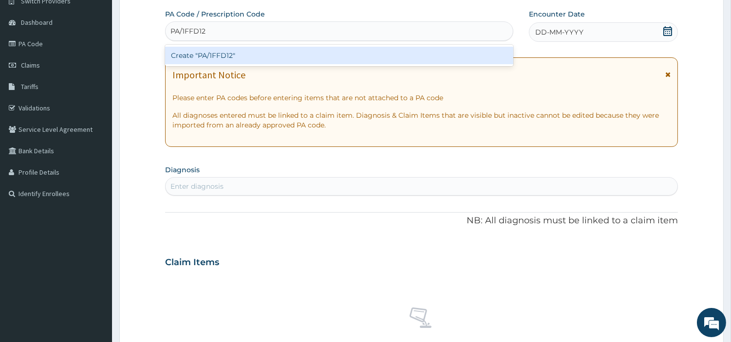
click at [397, 57] on div "Create "PA/1FFD12"" at bounding box center [339, 56] width 348 height 18
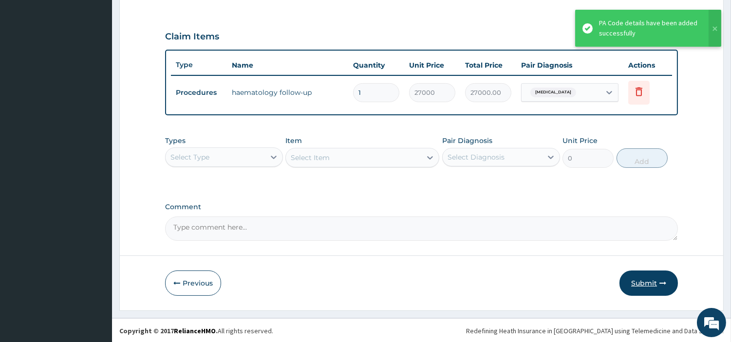
click at [643, 283] on button "Submit" at bounding box center [648, 283] width 58 height 25
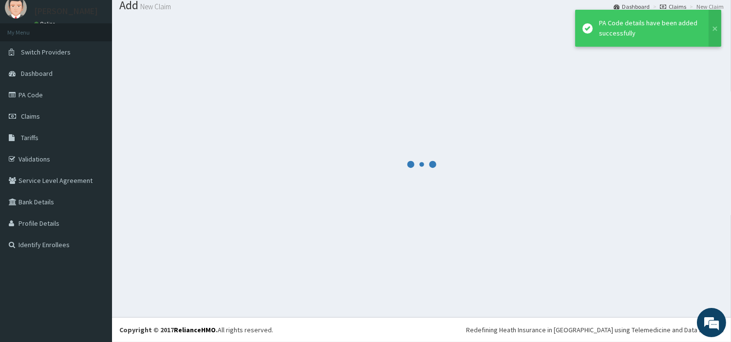
scroll to position [32, 0]
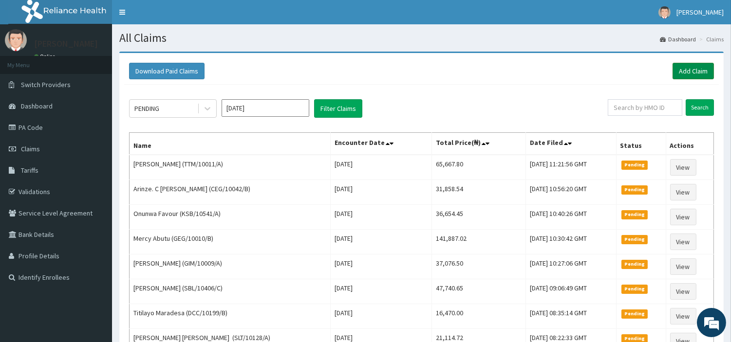
click at [687, 65] on link "Add Claim" at bounding box center [693, 71] width 41 height 17
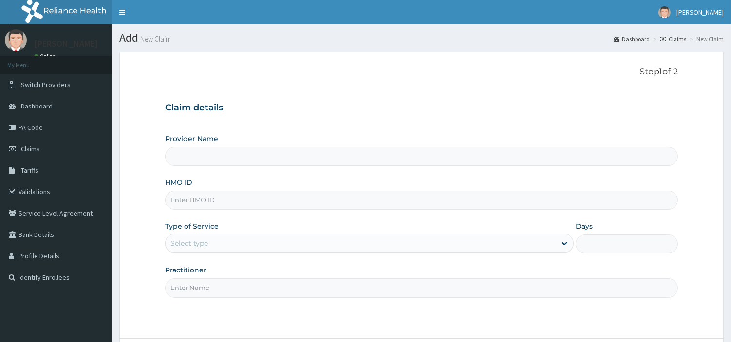
click at [197, 205] on input "HMO ID" at bounding box center [421, 200] width 513 height 19
type input "[GEOGRAPHIC_DATA] Nig. Ltd"
paste input "FBO/10050/D"
type input "FBO/10050/D"
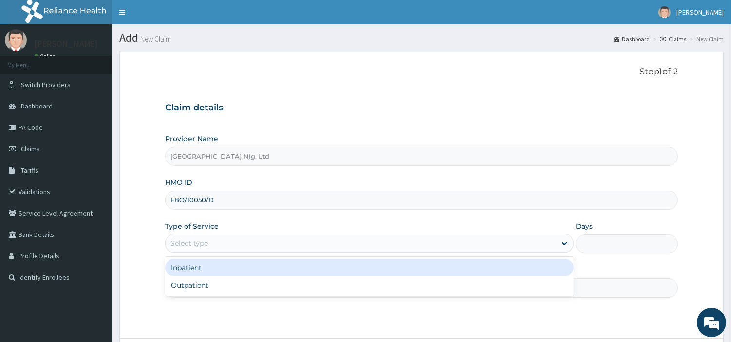
click at [212, 248] on div "Select type" at bounding box center [361, 244] width 390 height 16
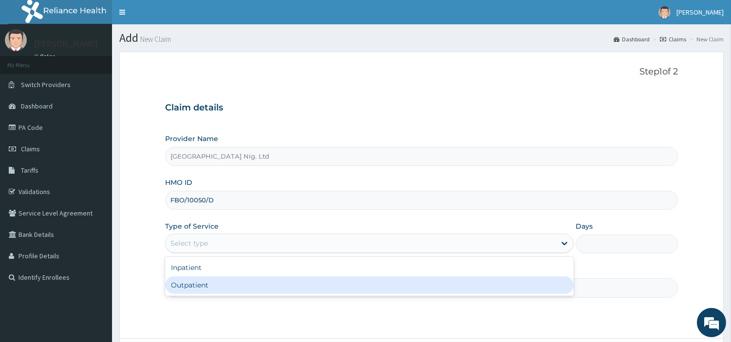
click at [204, 290] on div "Outpatient" at bounding box center [369, 286] width 409 height 18
type input "1"
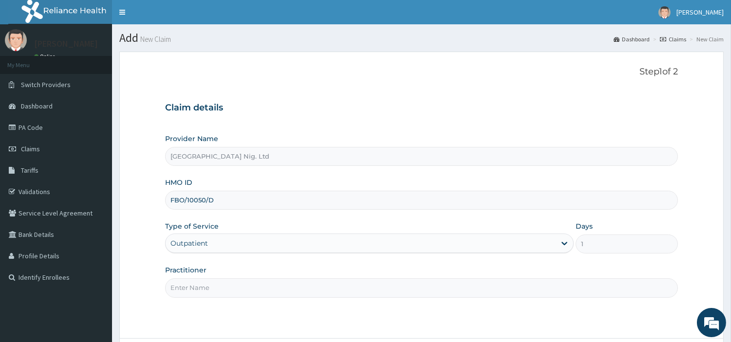
click at [205, 290] on input "Practitioner" at bounding box center [421, 288] width 513 height 19
paste input "PA/1CBE22"
click at [196, 295] on input "PA/1CBE22" at bounding box center [421, 288] width 513 height 19
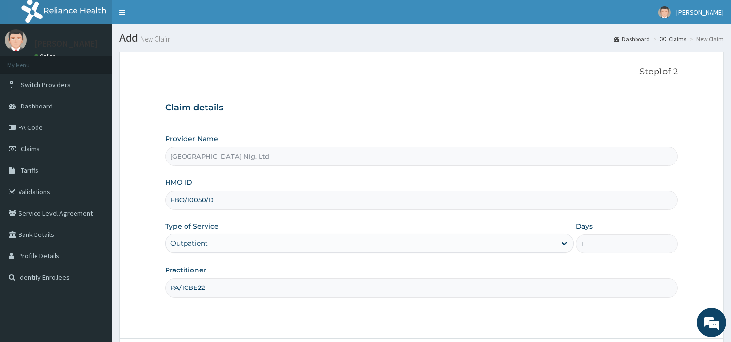
paste input "[PERSON_NAME]"
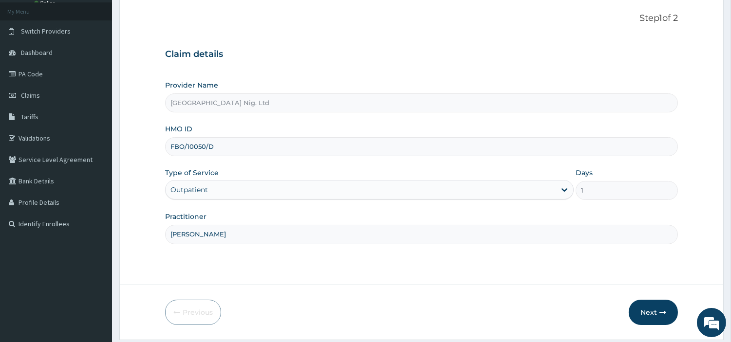
scroll to position [84, 0]
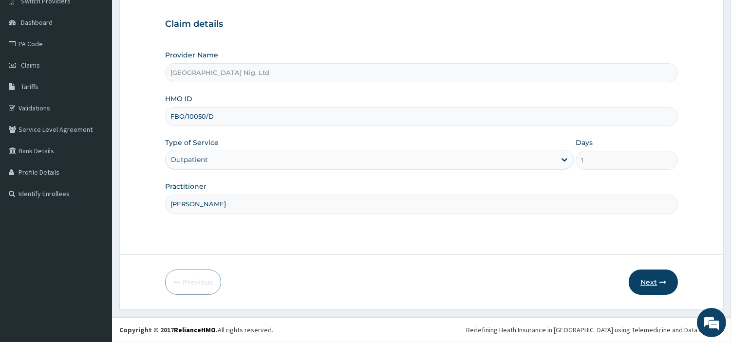
type input "[PERSON_NAME]"
click at [632, 277] on button "Next" at bounding box center [653, 282] width 49 height 25
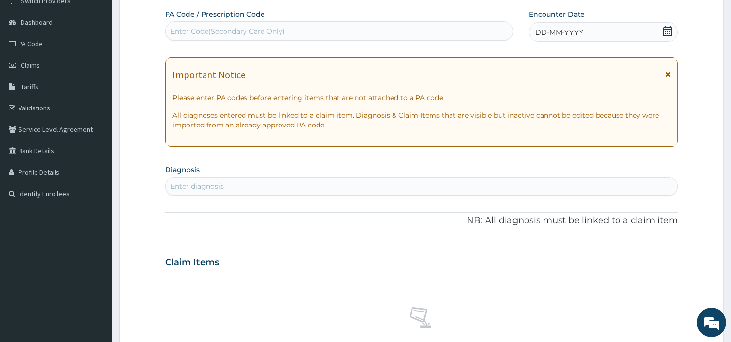
scroll to position [0, 0]
click at [240, 31] on div "Enter Code(Secondary Care Only)" at bounding box center [227, 31] width 114 height 10
paste input "PA/1CBE22"
type input "PA/1CBE22"
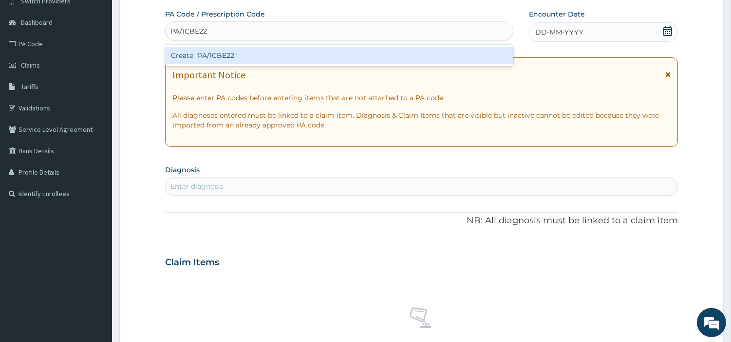
click at [421, 57] on div "Create "PA/1CBE22"" at bounding box center [339, 56] width 348 height 18
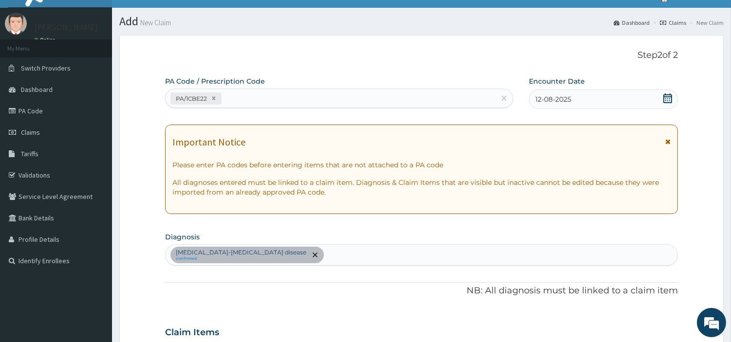
scroll to position [10, 0]
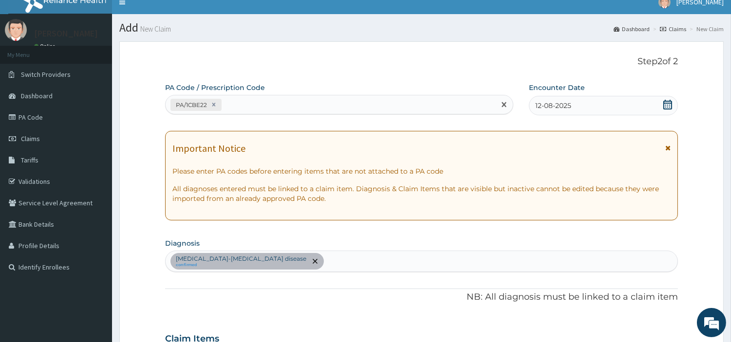
click at [253, 109] on div "PA/1CBE22" at bounding box center [331, 105] width 330 height 16
paste input "PA/93D5CB"
type input "PA/93D5CB"
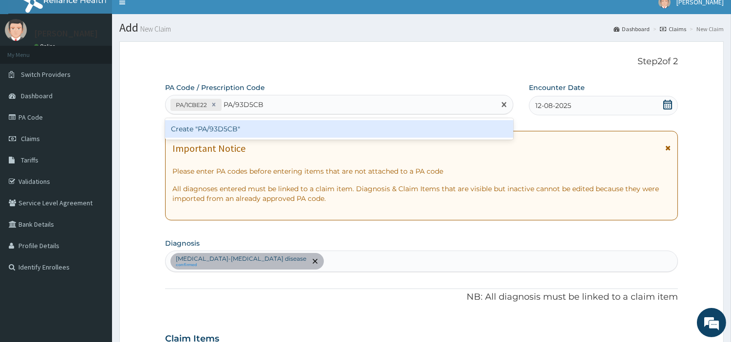
click at [229, 134] on div "Create "PA/93D5CB"" at bounding box center [339, 129] width 348 height 18
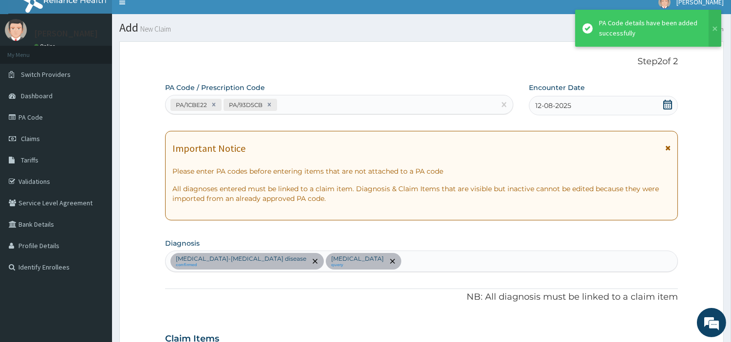
scroll to position [369, 0]
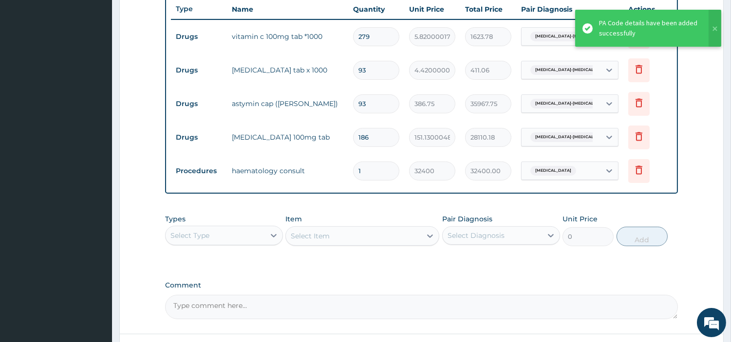
click at [360, 129] on input "186" at bounding box center [376, 137] width 46 height 19
type input "1"
type input "151.13"
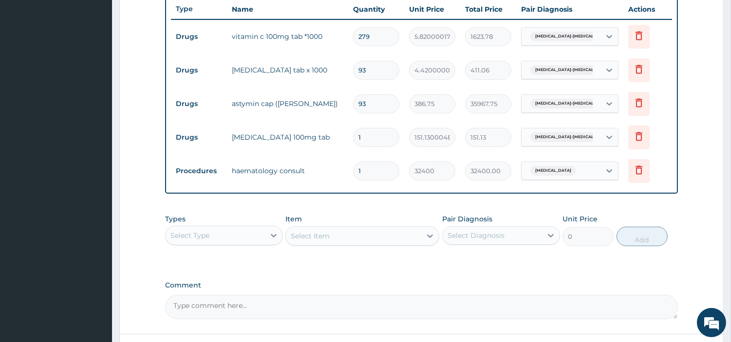
type input "10"
type input "1511.30"
type input "100"
type input "15113.00"
type input "100"
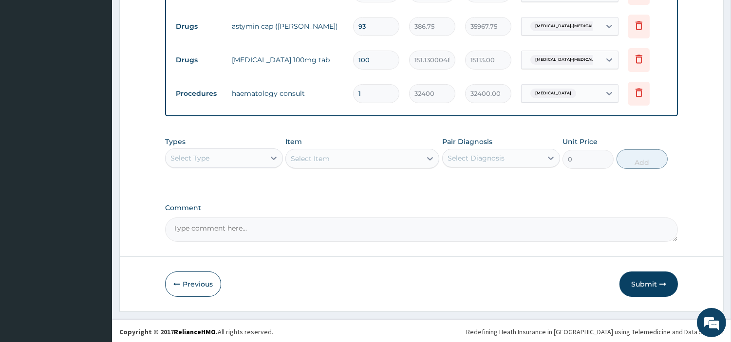
scroll to position [448, 0]
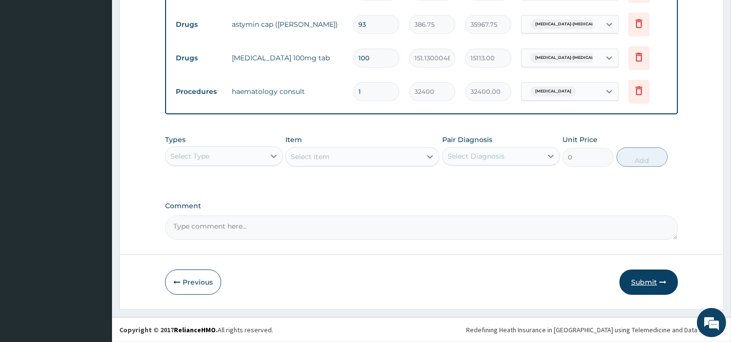
click at [631, 278] on button "Submit" at bounding box center [648, 282] width 58 height 25
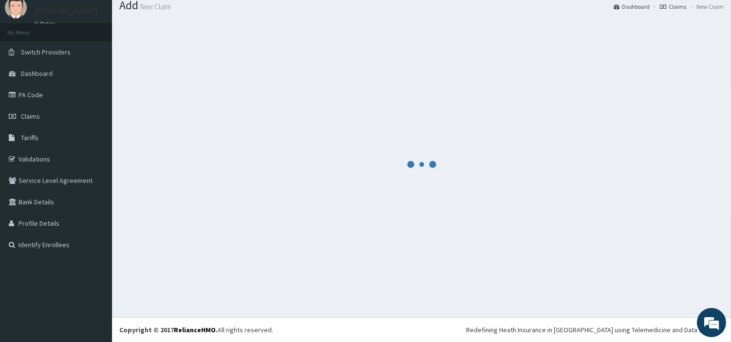
scroll to position [32, 0]
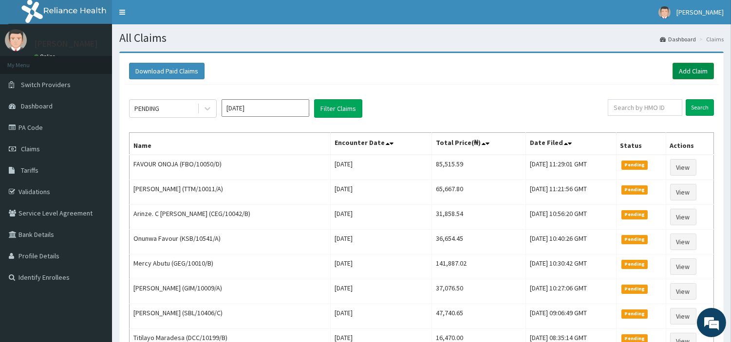
click at [683, 69] on link "Add Claim" at bounding box center [693, 71] width 41 height 17
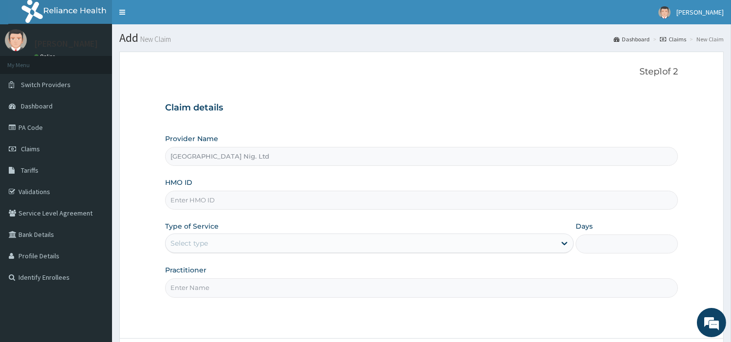
click at [253, 197] on input "HMO ID" at bounding box center [421, 200] width 513 height 19
paste input "ALT/10199/A"
type input "ALT/10199/A"
click at [217, 244] on div "Select type" at bounding box center [361, 244] width 390 height 16
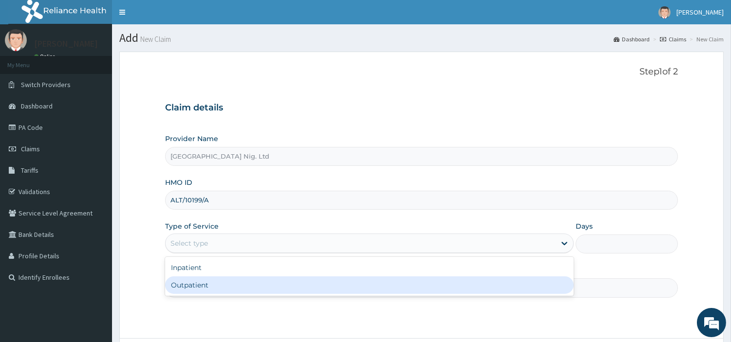
click at [215, 280] on div "Outpatient" at bounding box center [369, 286] width 409 height 18
type input "1"
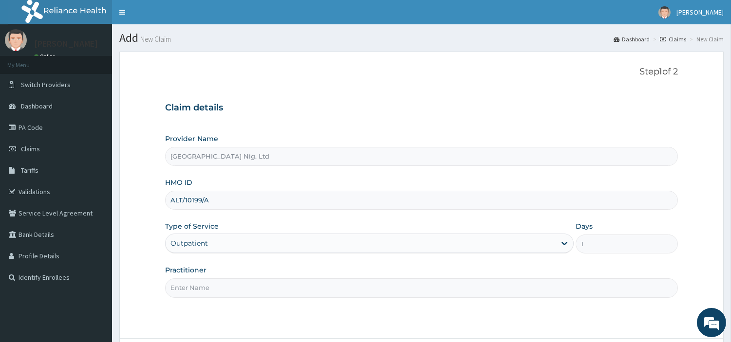
click at [215, 280] on input "Practitioner" at bounding box center [421, 288] width 513 height 19
paste input "[PERSON_NAME]"
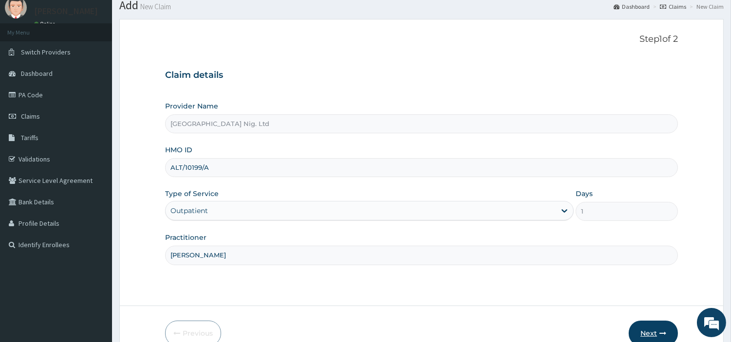
type input "[PERSON_NAME]"
click at [646, 323] on button "Next" at bounding box center [653, 333] width 49 height 25
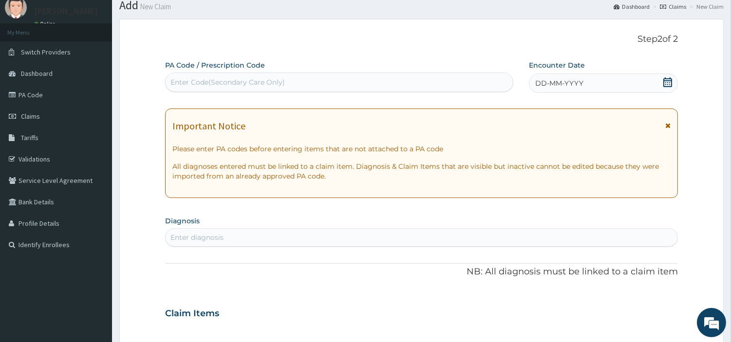
click at [326, 81] on div "Enter Code(Secondary Care Only)" at bounding box center [339, 83] width 347 height 16
paste input "PA/72E5A8"
type input "PA/72E5A8"
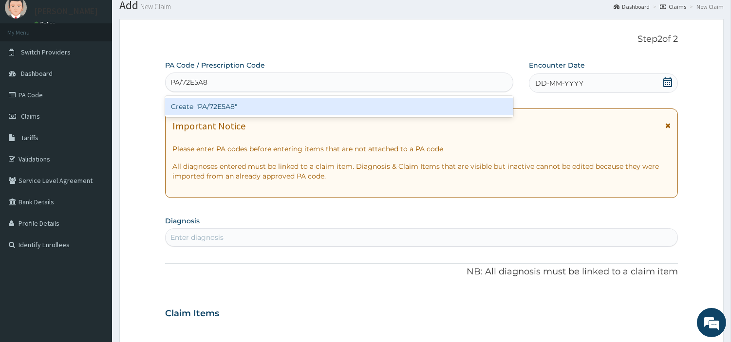
click at [382, 108] on div "Create "PA/72E5A8"" at bounding box center [339, 107] width 348 height 18
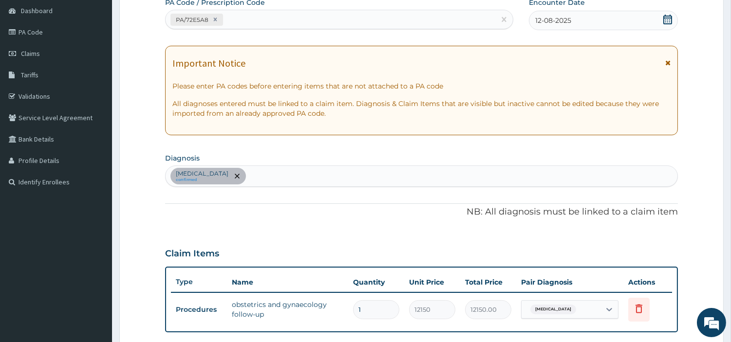
scroll to position [71, 0]
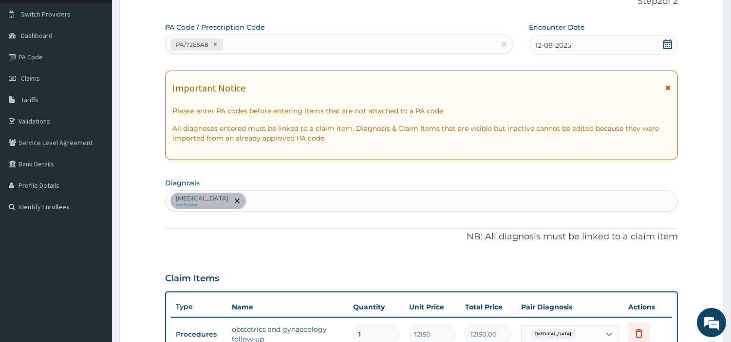
click at [236, 52] on div "PA/72E5A8" at bounding box center [339, 44] width 348 height 19
paste input "PA/57B40C"
type input "PA/57B40C"
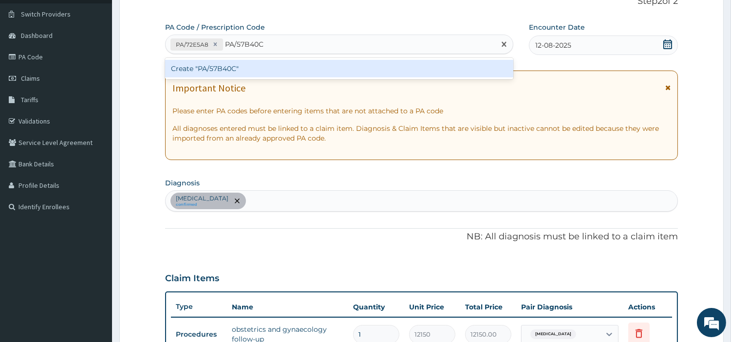
click at [453, 65] on div "Create "PA/57B40C"" at bounding box center [339, 69] width 348 height 18
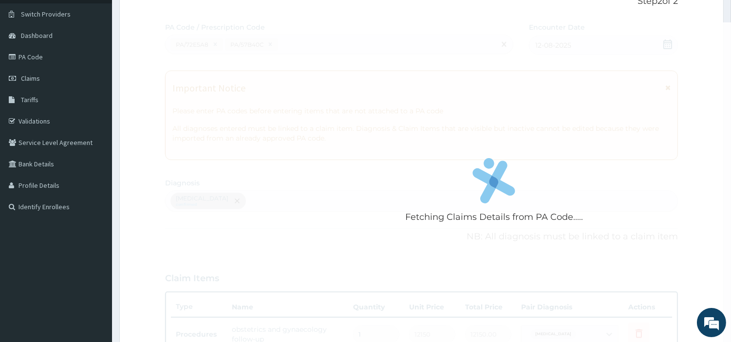
scroll to position [80, 0]
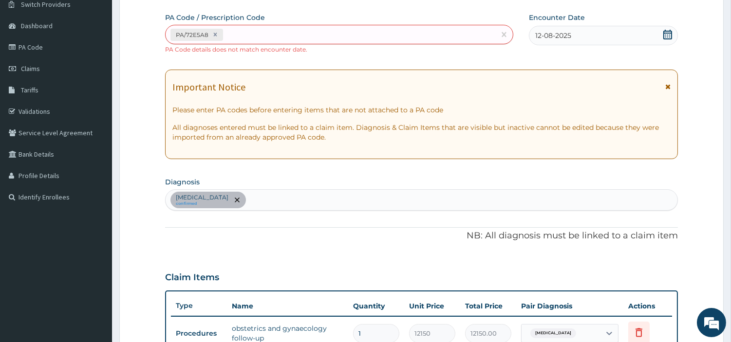
click at [246, 25] on div "PA/72E5A8" at bounding box center [339, 34] width 348 height 19
paste input "PA/F20F0E"
type input "PA/F20F0E"
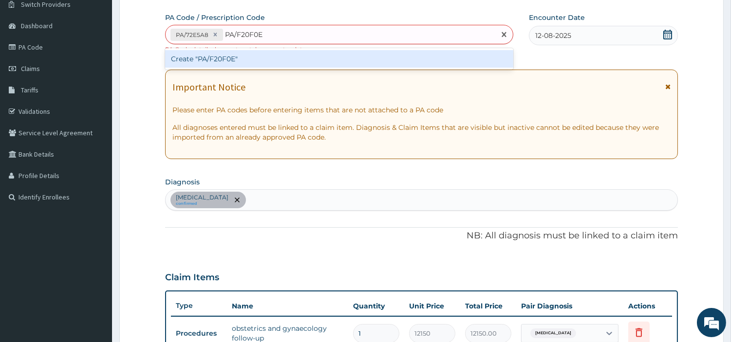
click at [188, 59] on div "Create "PA/F20F0E"" at bounding box center [339, 59] width 348 height 18
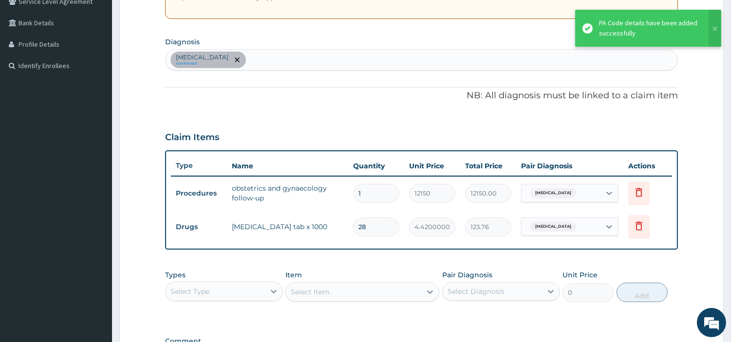
scroll to position [184, 0]
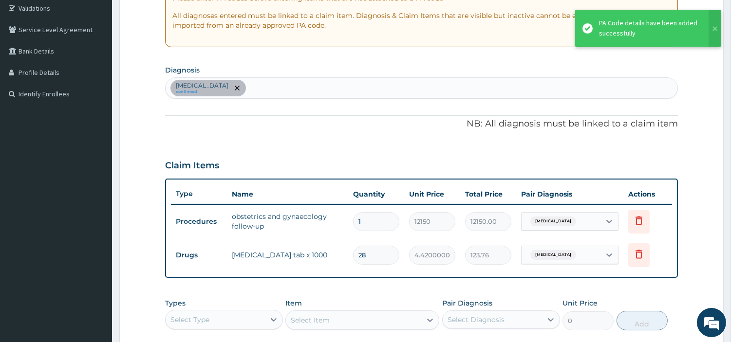
click at [324, 99] on div "PA Code / Prescription Code PA/72E5A8 PA/F20F0E Encounter Date 12-08-2025 Impor…" at bounding box center [421, 156] width 513 height 494
click at [324, 94] on div "Polycystic ovary confirmed" at bounding box center [422, 88] width 512 height 20
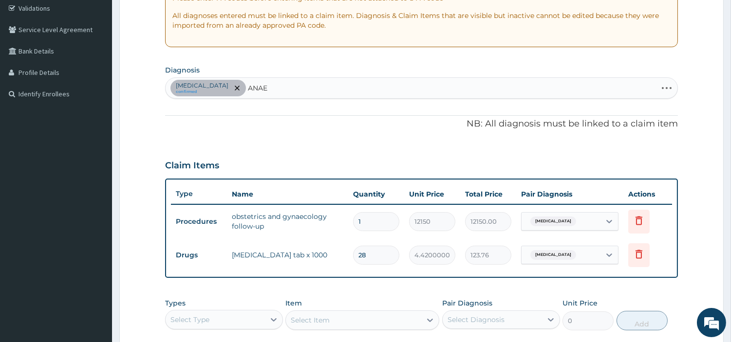
type input "ANAEM"
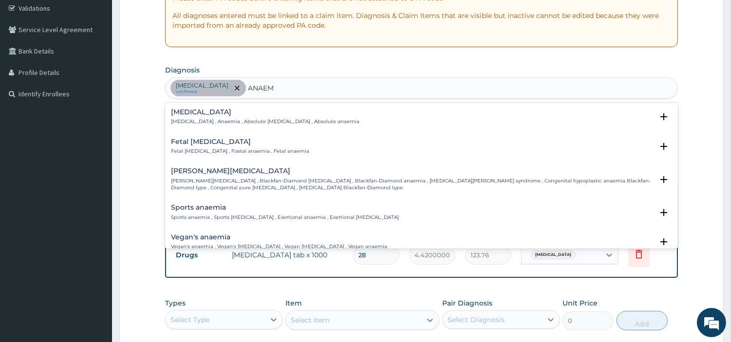
click at [200, 122] on p "Anemia , Anaemia , Absolute anemia , Absolute anaemia" at bounding box center [265, 121] width 188 height 7
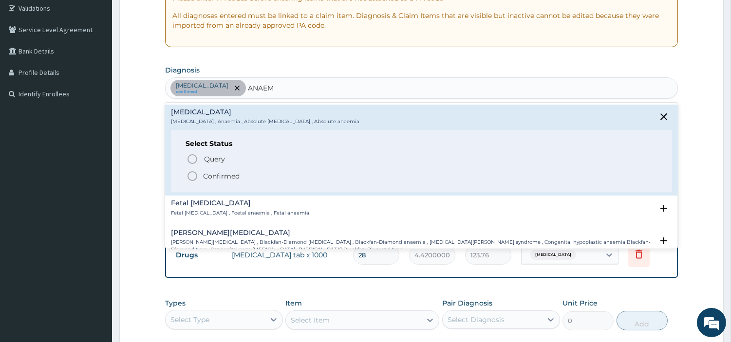
click at [192, 151] on div "Select Status Query Query covers suspected (?), Keep in view (kiv), Ruled out (…" at bounding box center [421, 162] width 501 height 62
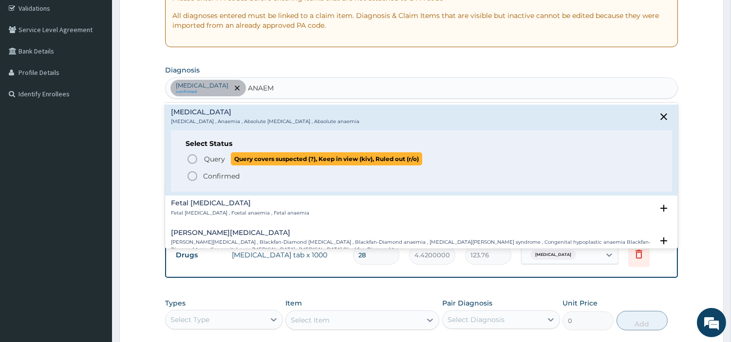
click at [192, 159] on icon "status option query" at bounding box center [193, 159] width 12 height 12
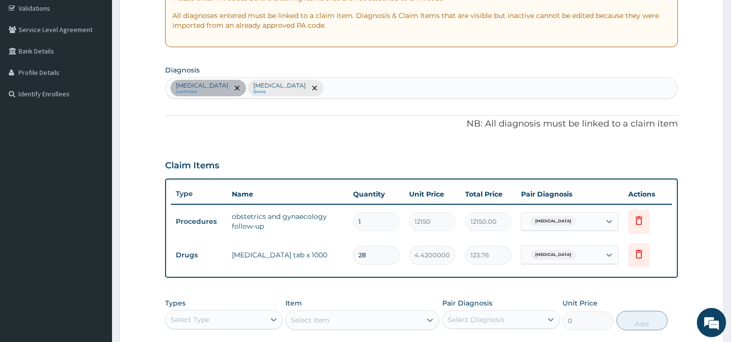
drag, startPoint x: 585, startPoint y: 255, endPoint x: 576, endPoint y: 266, distance: 14.2
click at [584, 255] on div "Polycystic ovary" at bounding box center [561, 255] width 79 height 17
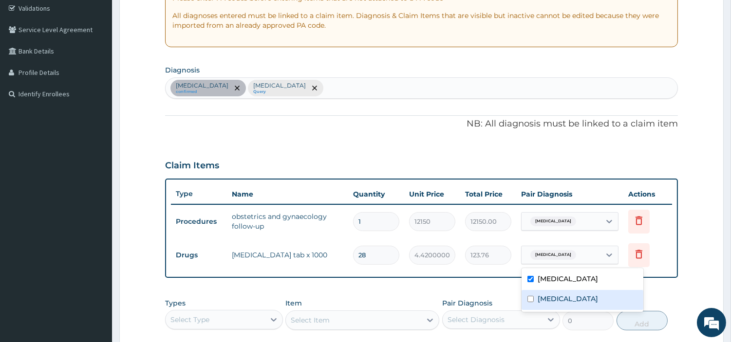
click at [561, 299] on label "Anemia" at bounding box center [568, 299] width 60 height 10
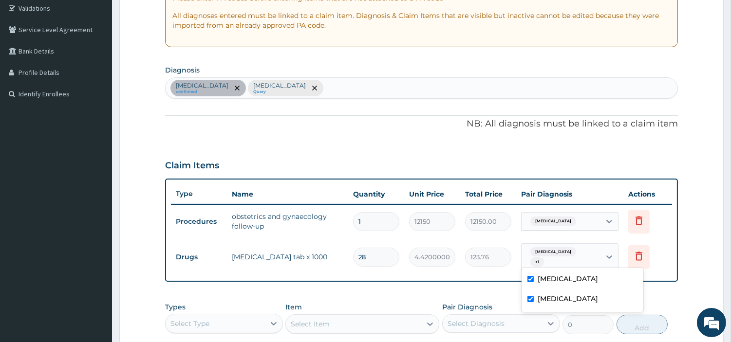
click at [561, 299] on label "Anemia" at bounding box center [568, 299] width 60 height 10
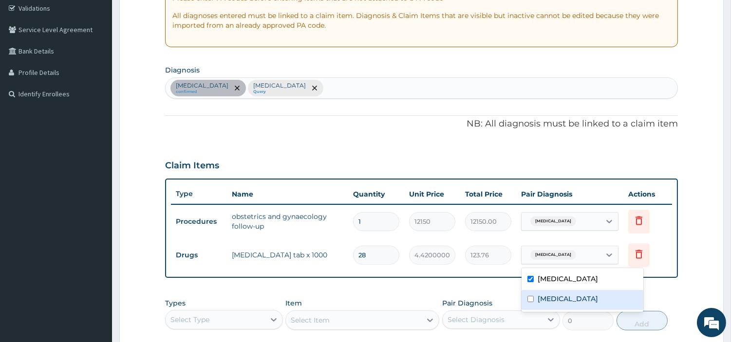
click at [547, 303] on div "Anemia" at bounding box center [583, 300] width 122 height 20
checkbox input "true"
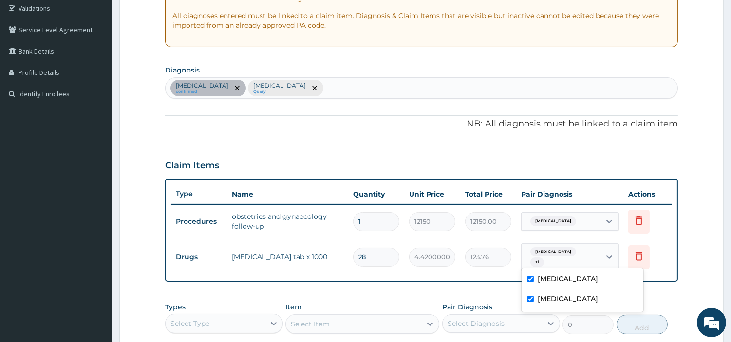
click at [554, 217] on span "Polycystic ovary" at bounding box center [553, 222] width 46 height 10
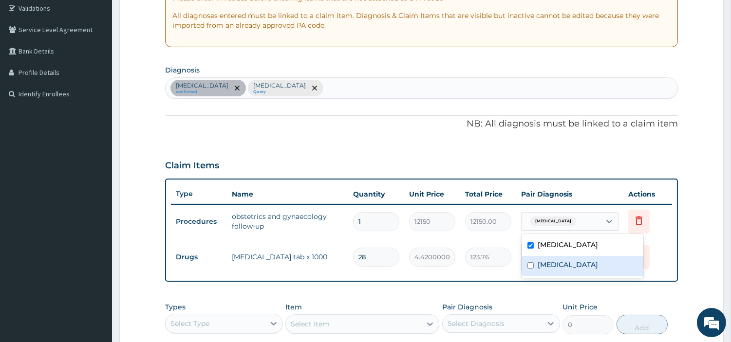
click at [549, 266] on label "Anemia" at bounding box center [568, 265] width 60 height 10
checkbox input "true"
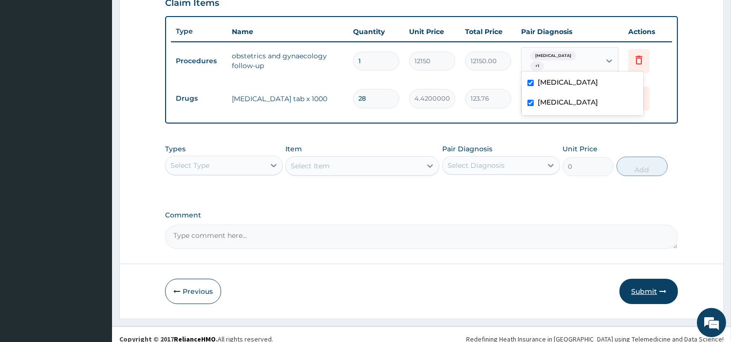
click at [639, 283] on button "Submit" at bounding box center [648, 291] width 58 height 25
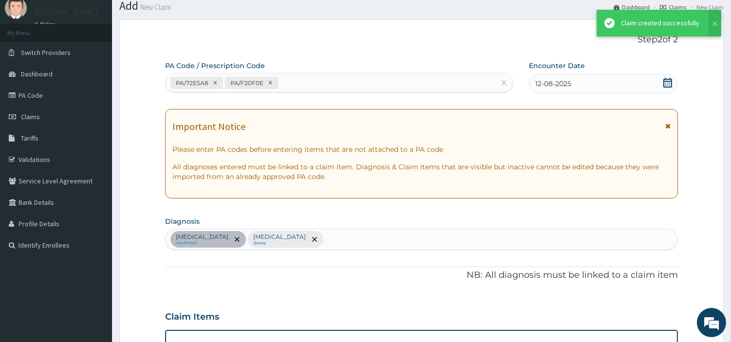
scroll to position [346, 0]
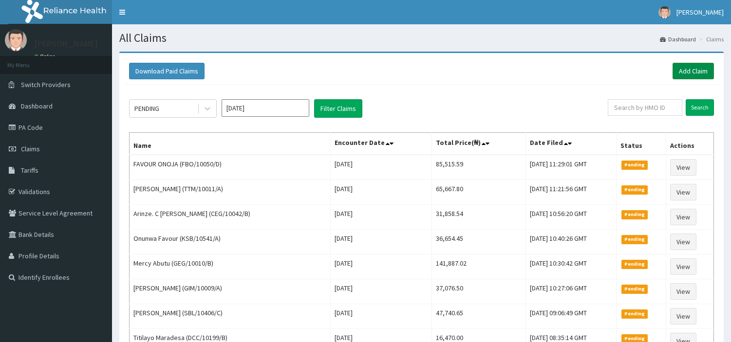
click at [693, 71] on link "Add Claim" at bounding box center [693, 71] width 41 height 17
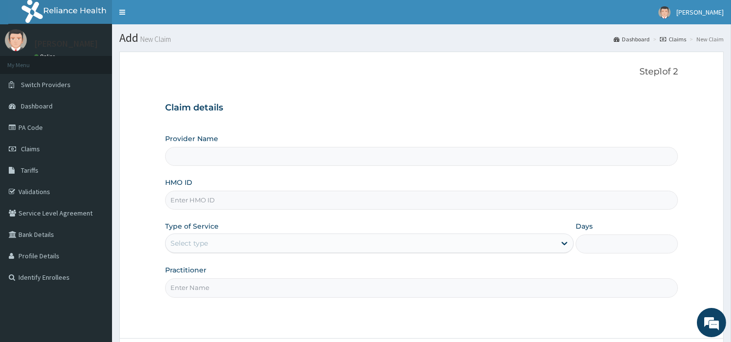
type input "R-Jolad Hospital Nig. Ltd"
type input "ALT/10199/A"
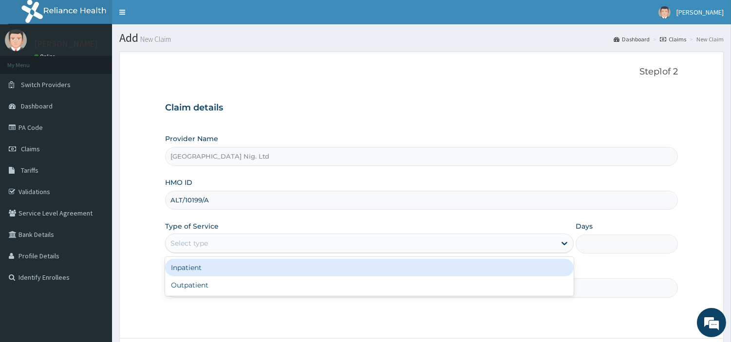
click at [201, 250] on div "Select type" at bounding box center [361, 244] width 390 height 16
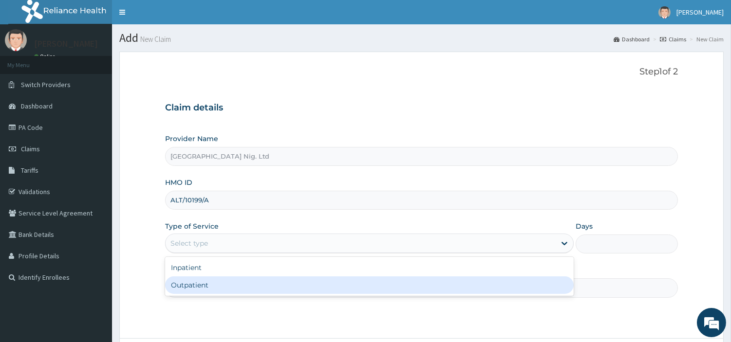
click at [203, 281] on div "Outpatient" at bounding box center [369, 286] width 409 height 18
type input "1"
click at [203, 281] on input "Practitioner" at bounding box center [421, 288] width 513 height 19
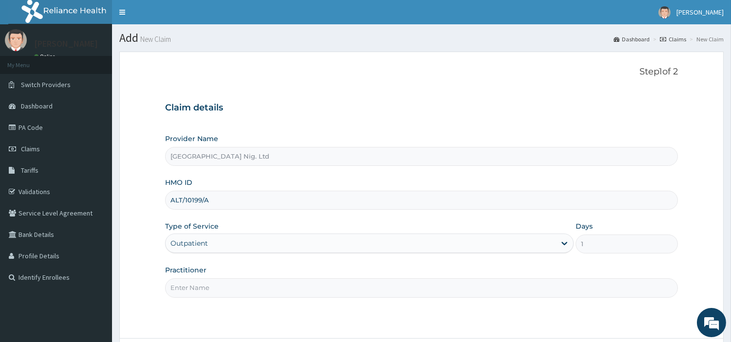
paste input "Salami Beatrice"
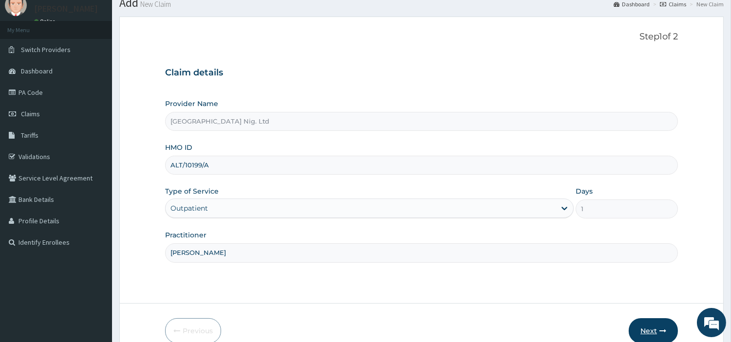
scroll to position [54, 0]
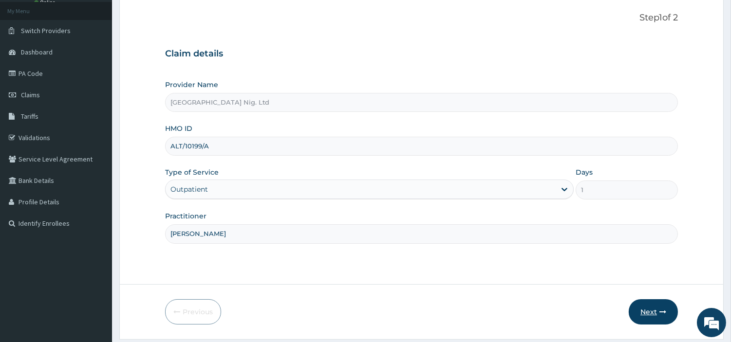
type input "Salami Beatrice"
click at [654, 306] on button "Next" at bounding box center [653, 311] width 49 height 25
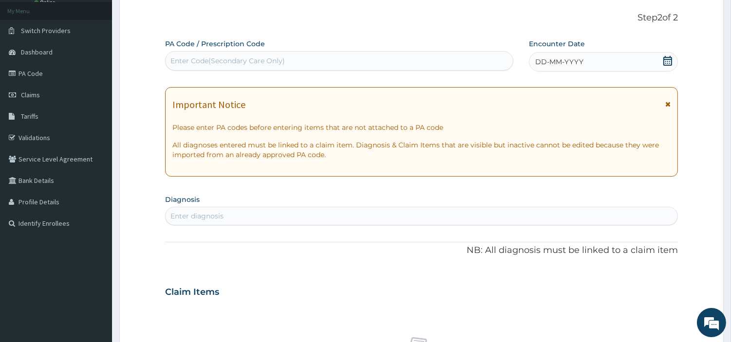
click at [398, 64] on div "Enter Code(Secondary Care Only)" at bounding box center [339, 61] width 347 height 16
paste input "PA/57B40C"
type input "PA/57B40C"
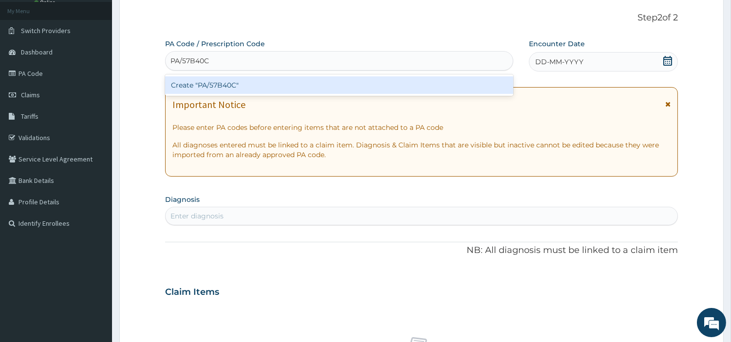
click at [419, 88] on div "Create "PA/57B40C"" at bounding box center [339, 85] width 348 height 18
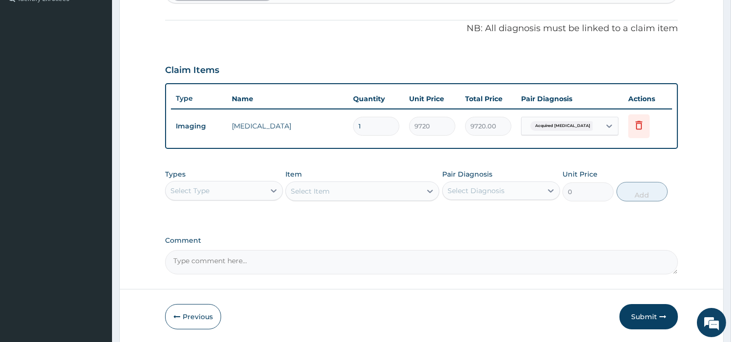
scroll to position [313, 0]
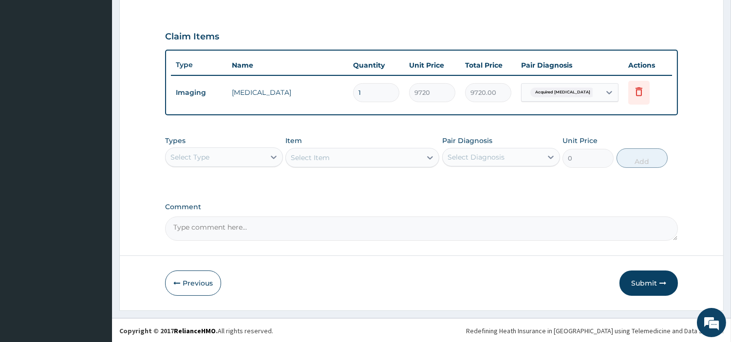
drag, startPoint x: 641, startPoint y: 279, endPoint x: 615, endPoint y: 290, distance: 28.6
click at [640, 279] on button "Submit" at bounding box center [648, 283] width 58 height 25
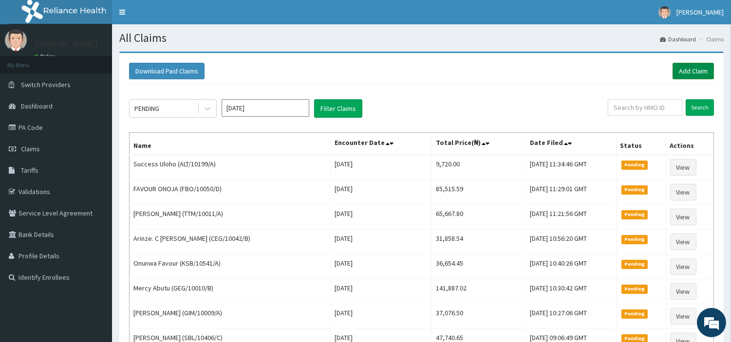
click at [698, 69] on link "Add Claim" at bounding box center [693, 71] width 41 height 17
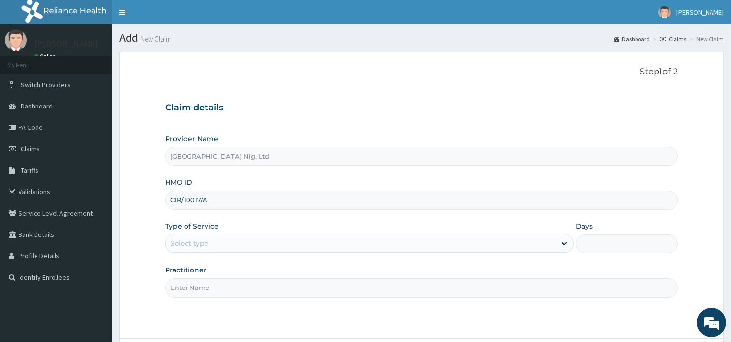
type input "CIR/10017/A"
click at [222, 246] on div "Select type" at bounding box center [361, 244] width 390 height 16
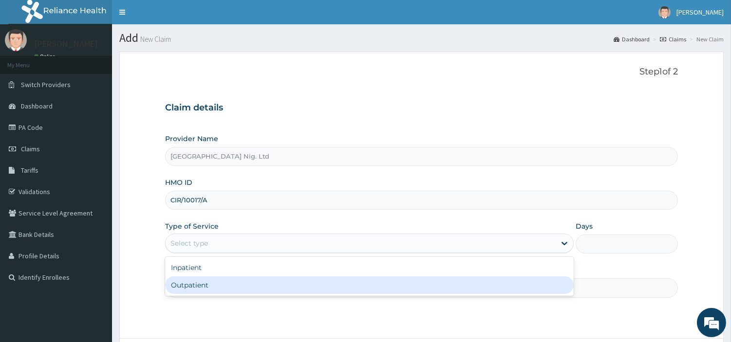
click at [223, 291] on div "Outpatient" at bounding box center [369, 286] width 409 height 18
type input "1"
click at [223, 291] on input "Practitioner" at bounding box center [421, 288] width 513 height 19
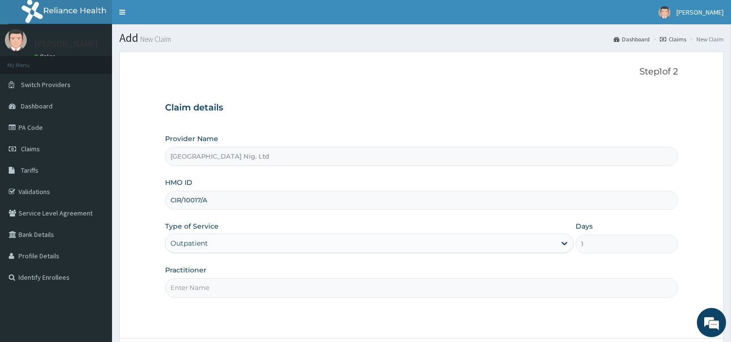
paste input "[PERSON_NAME]"
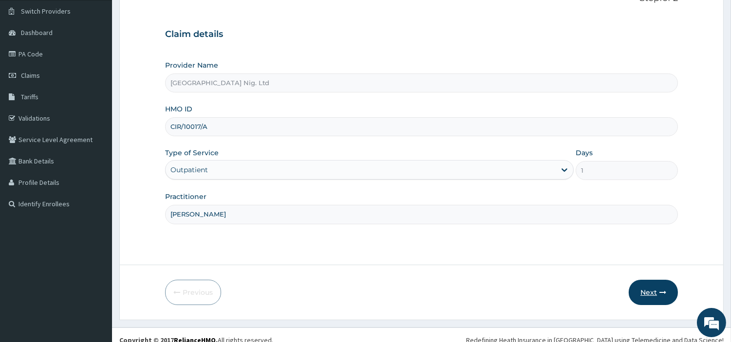
scroll to position [84, 0]
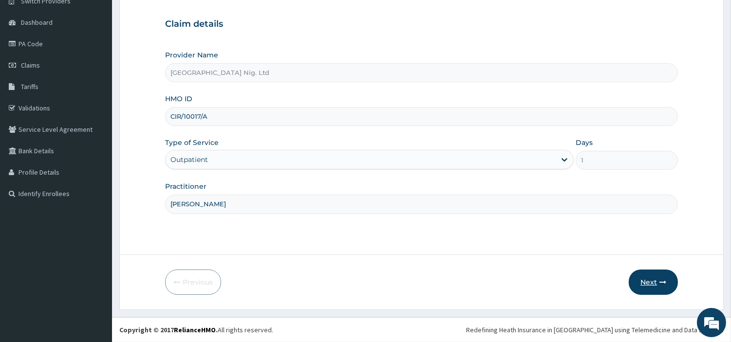
type input "[PERSON_NAME]"
click at [650, 282] on button "Next" at bounding box center [653, 282] width 49 height 25
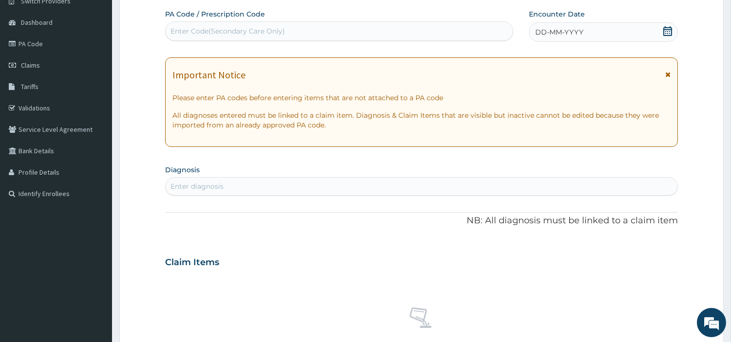
click at [329, 35] on div "Enter Code(Secondary Care Only)" at bounding box center [339, 31] width 347 height 16
paste input "PA/74FE8F"
type input "PA/74FE8F"
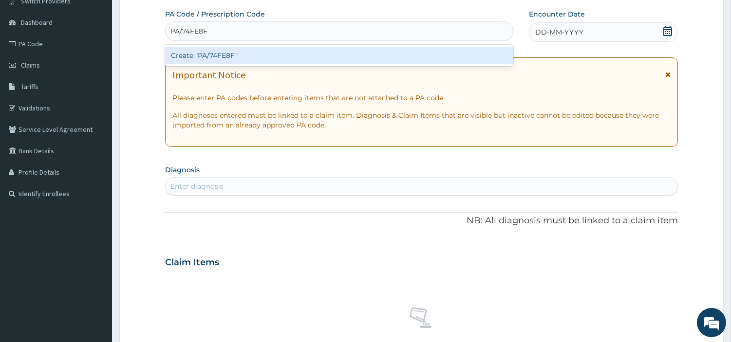
click at [417, 56] on div "Create "PA/74FE8F"" at bounding box center [339, 56] width 348 height 18
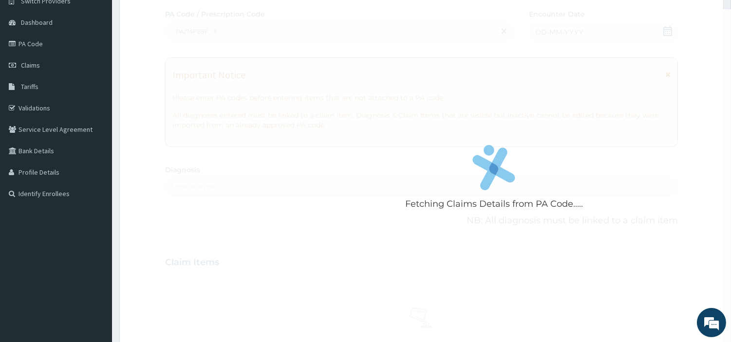
scroll to position [0, 0]
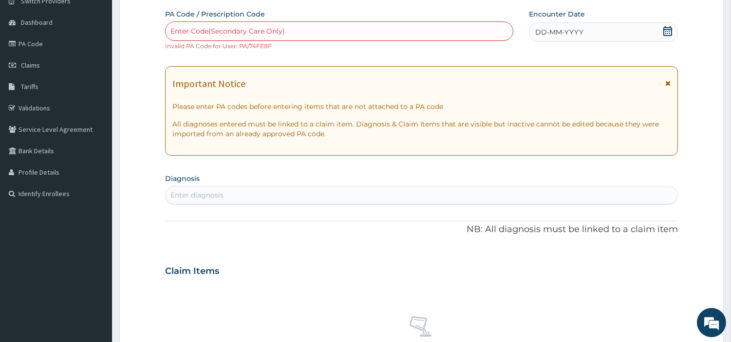
paste input "PA/255C74"
type input "PA/255C74"
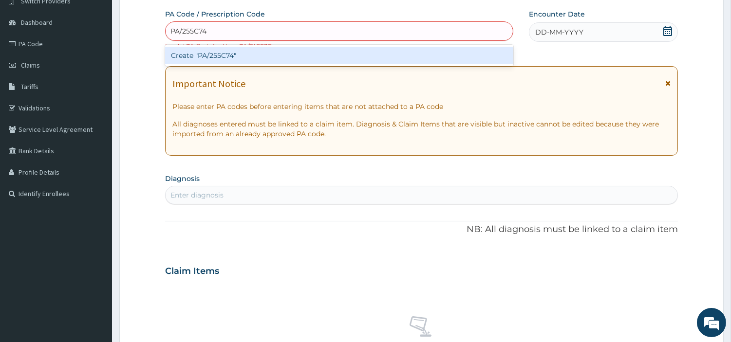
click at [375, 59] on div "Create "PA/255C74"" at bounding box center [339, 56] width 348 height 18
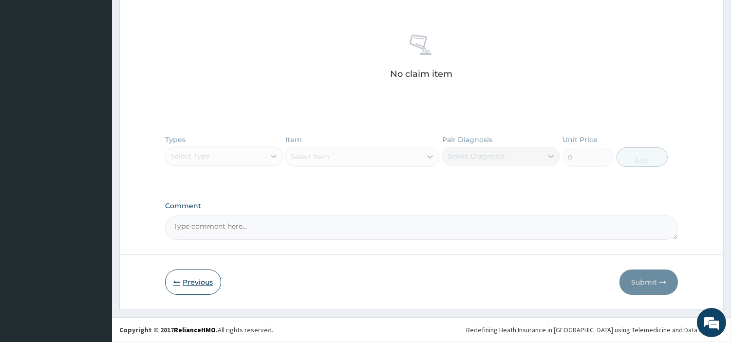
click at [207, 283] on button "Previous" at bounding box center [193, 282] width 56 height 25
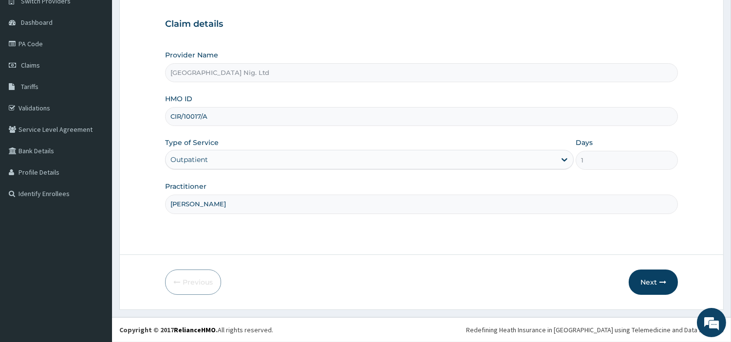
scroll to position [84, 0]
click at [190, 119] on input "CIR/10017/A" at bounding box center [421, 116] width 513 height 19
paste input "RCW/10002"
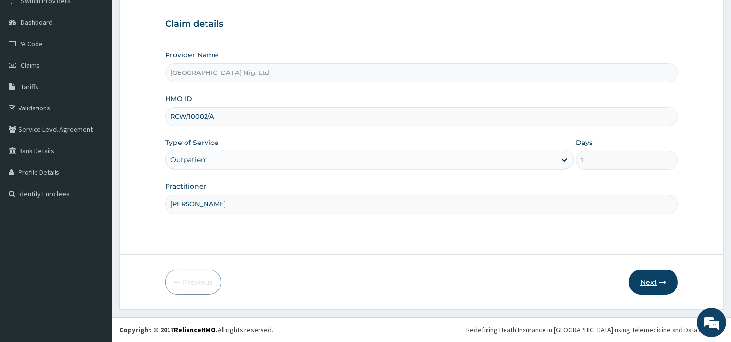
type input "RCW/10002/A"
click at [660, 286] on button "Next" at bounding box center [653, 282] width 49 height 25
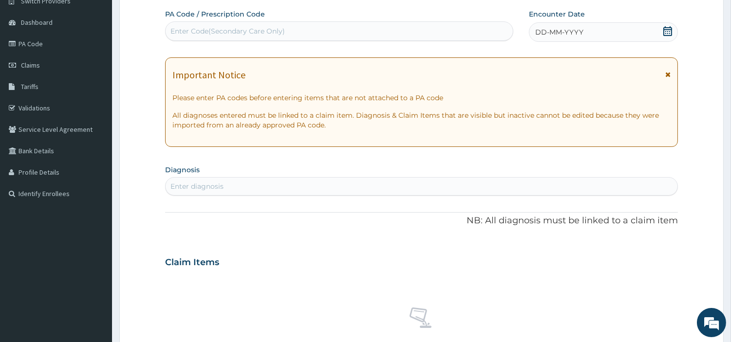
click at [324, 36] on div "Enter Code(Secondary Care Only)" at bounding box center [339, 31] width 347 height 16
paste input "PA/74FE8F"
type input "PA/74FE8F"
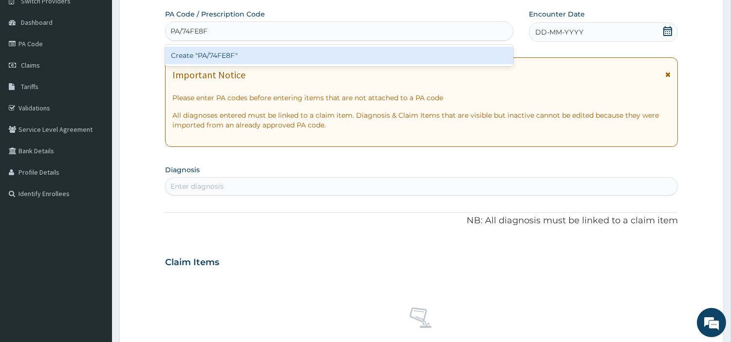
click at [386, 57] on div "Create "PA/74FE8F"" at bounding box center [339, 56] width 348 height 18
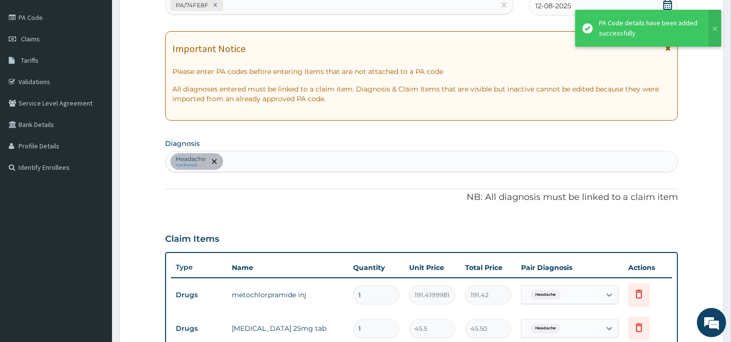
scroll to position [64, 0]
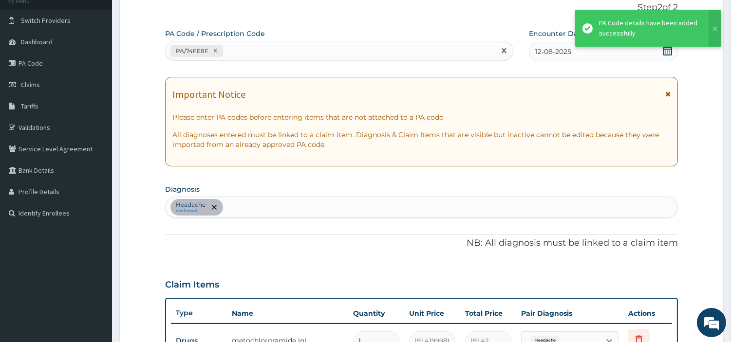
click at [270, 55] on div "PA/74FE8F" at bounding box center [331, 51] width 330 height 16
paste input "PA/56B28B"
type input "PA/56B28B"
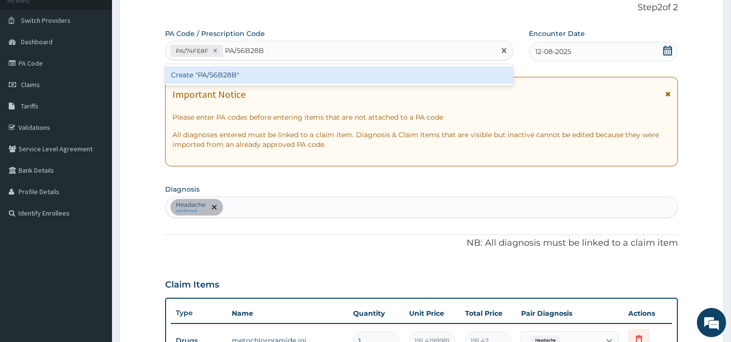
click at [202, 79] on div "Create "PA/56B28B"" at bounding box center [339, 75] width 348 height 18
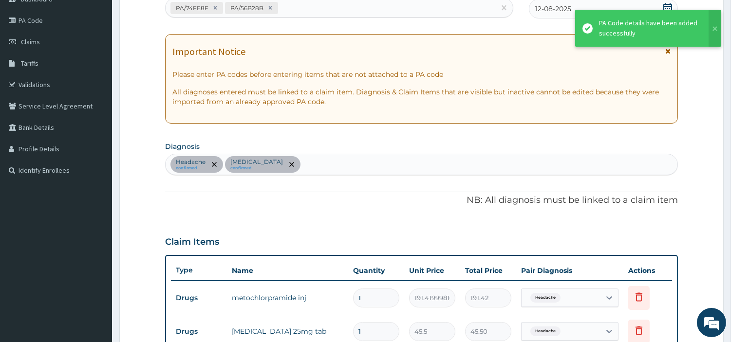
scroll to position [100, 0]
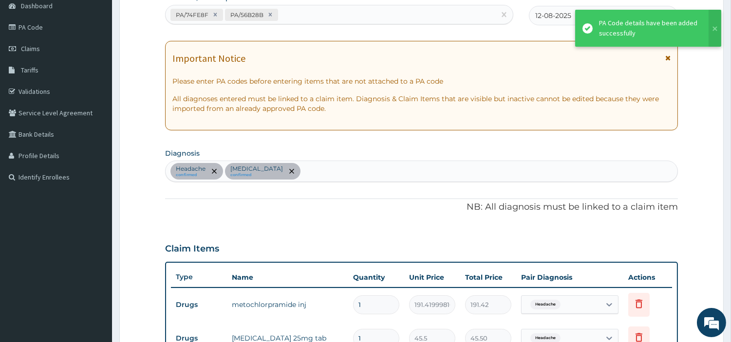
click at [299, 19] on div "PA/74FE8F PA/56B28B" at bounding box center [331, 15] width 330 height 16
paste input "PA/255C74"
type input "PA/255C74"
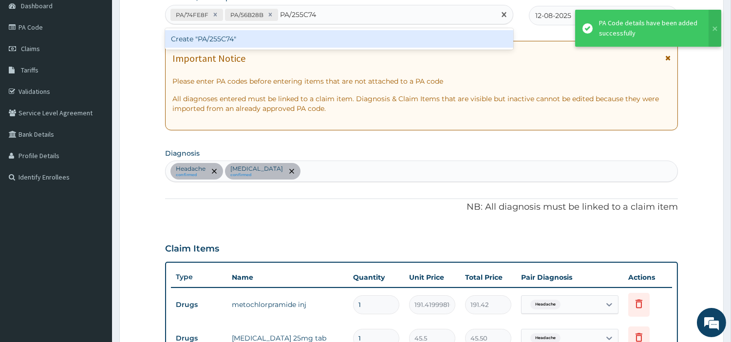
click at [205, 45] on div "Create "PA/255C74"" at bounding box center [339, 39] width 348 height 18
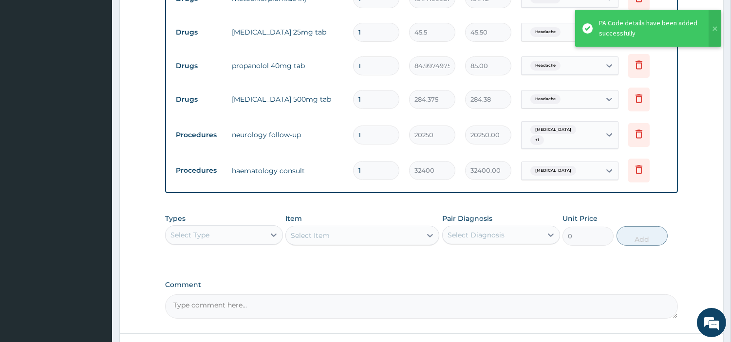
scroll to position [353, 0]
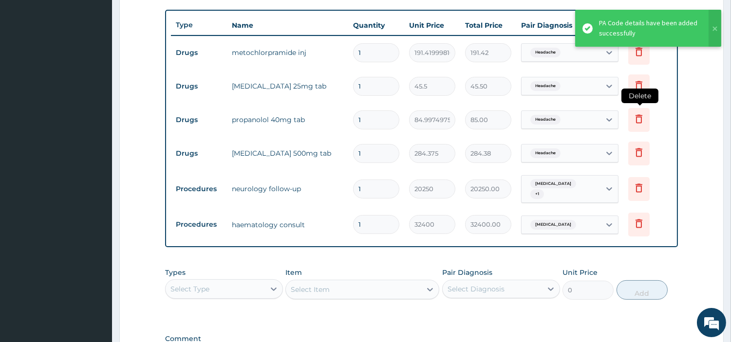
click at [648, 120] on icon at bounding box center [638, 120] width 21 height 24
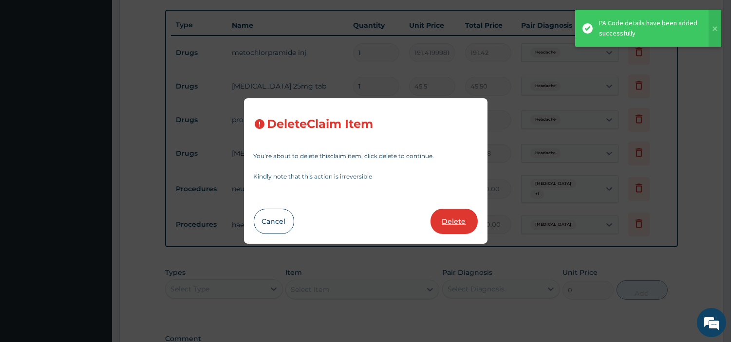
click at [457, 220] on button "Delete" at bounding box center [453, 221] width 47 height 25
type input "284.375"
type input "284.38"
type input "20250"
type input "20250.00"
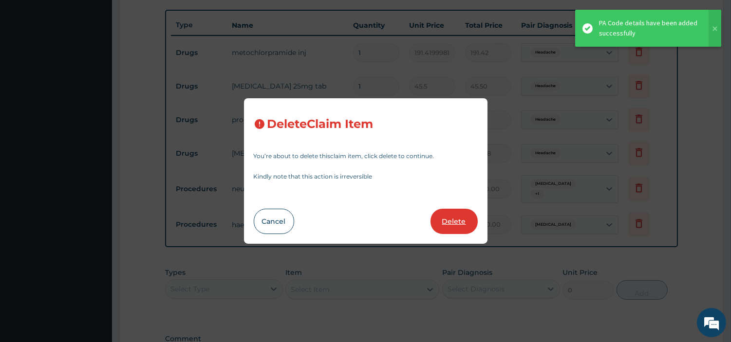
type input "32400"
type input "32400.00"
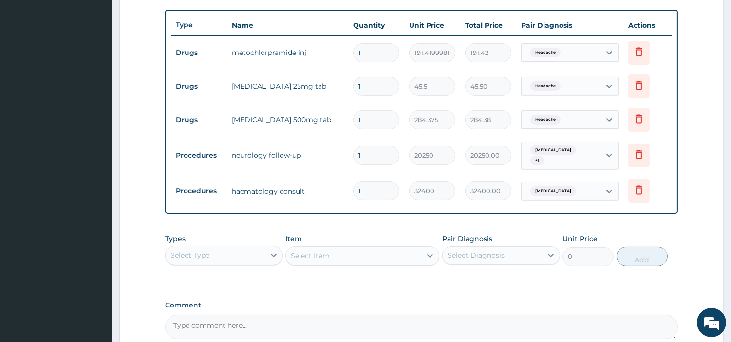
click at [368, 119] on input "1" at bounding box center [376, 120] width 46 height 19
type input "14"
type input "3981.25"
click at [377, 62] on td "1" at bounding box center [376, 52] width 56 height 29
click at [375, 90] on input "1" at bounding box center [376, 86] width 46 height 19
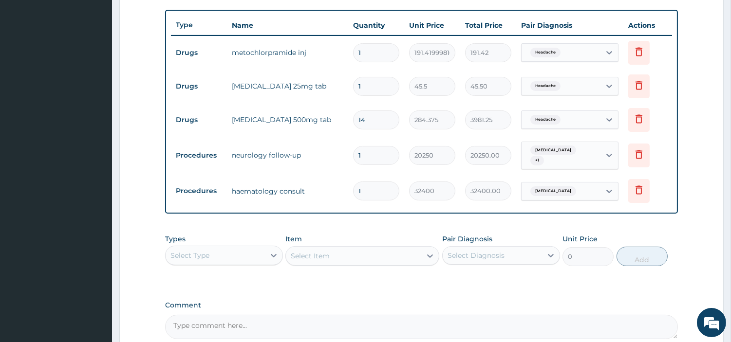
click at [379, 122] on input "14" at bounding box center [376, 120] width 46 height 19
type input "1"
type input "284.38"
type input "10"
type input "2843.75"
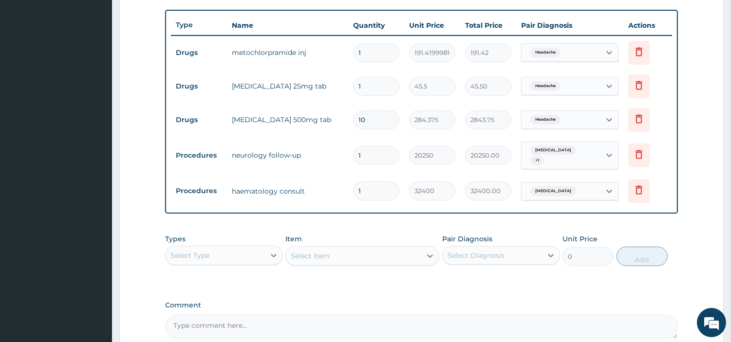
type input "10"
click at [368, 86] on input "1" at bounding box center [376, 86] width 46 height 19
type input "14"
type input "637.00"
type input "14"
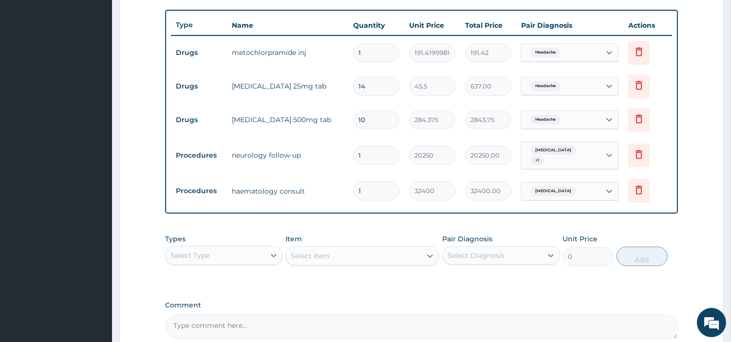
click at [568, 157] on div "[MEDICAL_DATA] + 1" at bounding box center [559, 155] width 66 height 23
drag, startPoint x: 230, startPoint y: 120, endPoint x: 265, endPoint y: 120, distance: 35.5
click at [265, 120] on td "[MEDICAL_DATA] 500mg tab" at bounding box center [287, 119] width 121 height 19
copy td "[MEDICAL_DATA]"
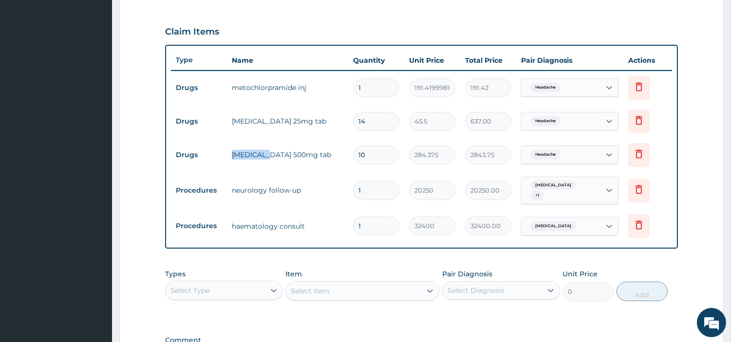
scroll to position [299, 0]
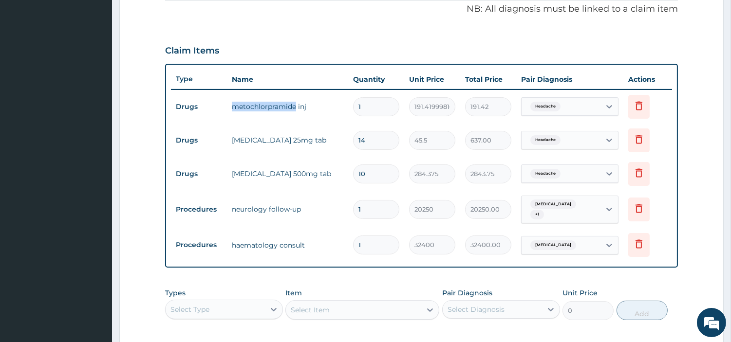
drag, startPoint x: 232, startPoint y: 108, endPoint x: 295, endPoint y: 110, distance: 62.4
click at [295, 110] on td "metochlorpramide inj" at bounding box center [287, 106] width 121 height 19
copy td "metochlorpramide"
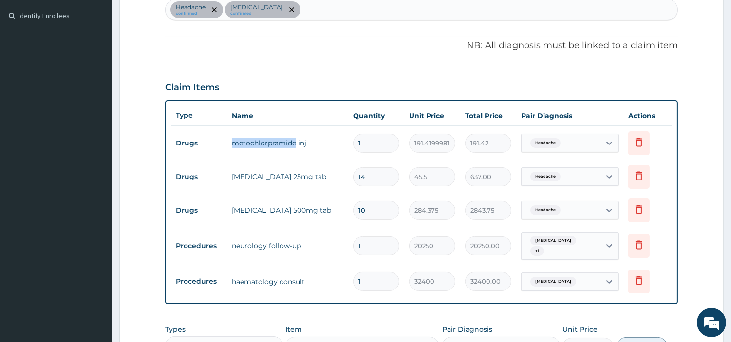
scroll to position [236, 0]
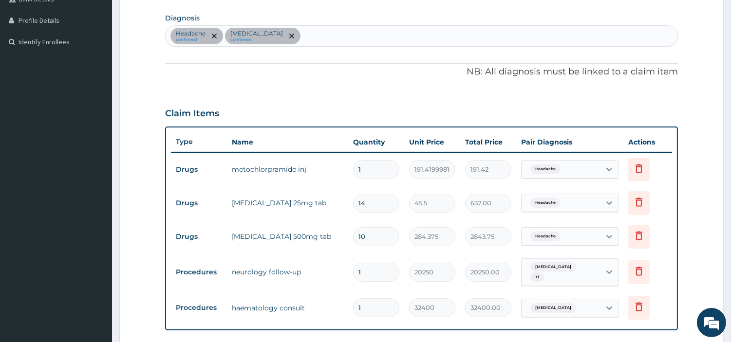
click at [392, 34] on div "Headache confirmed [MEDICAL_DATA] confirmed" at bounding box center [422, 36] width 512 height 20
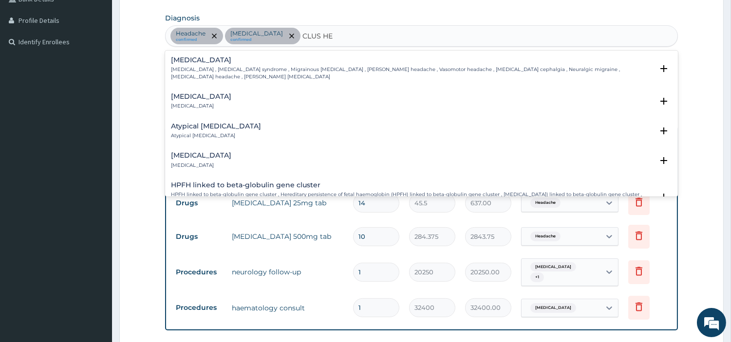
type input "CLUS HEA"
click at [221, 74] on p "[MEDICAL_DATA] , [MEDICAL_DATA] syndrome , Migrainous [MEDICAL_DATA] , [PERSON_…" at bounding box center [412, 73] width 482 height 14
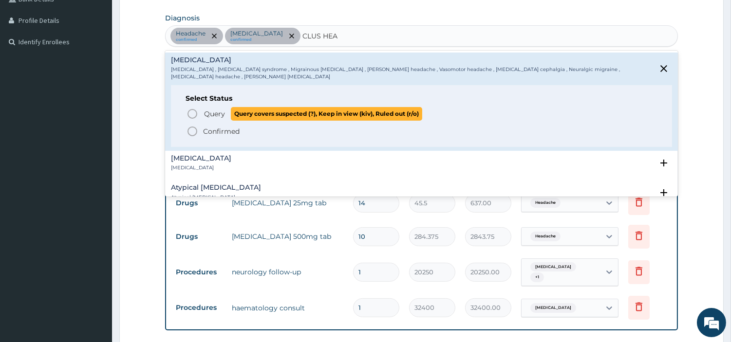
click at [201, 117] on span "Query Query covers suspected (?), Keep in view (kiv), Ruled out (r/o)" at bounding box center [422, 113] width 471 height 13
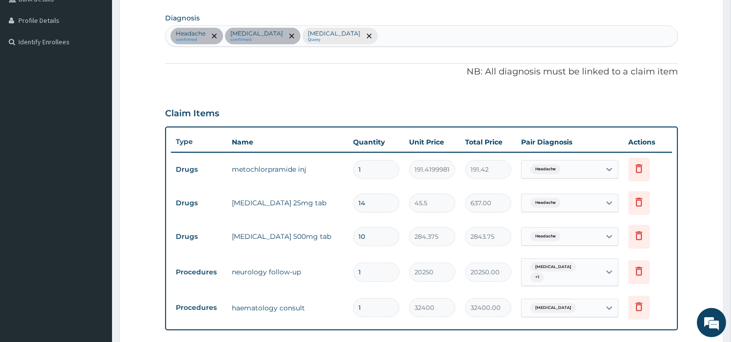
click at [567, 191] on td "Headache" at bounding box center [569, 203] width 107 height 28
click at [565, 207] on div "Headache" at bounding box center [561, 203] width 79 height 17
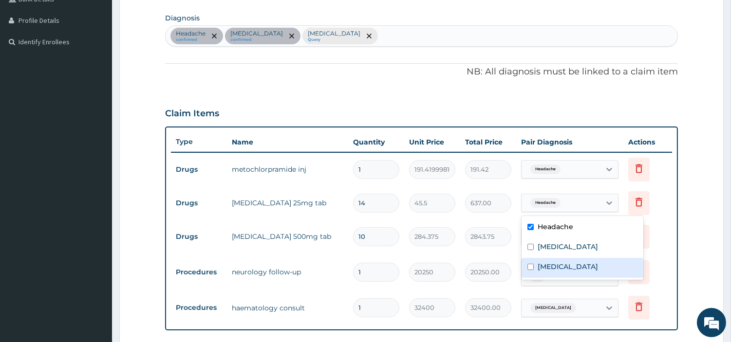
click at [567, 272] on div "[MEDICAL_DATA]" at bounding box center [583, 268] width 122 height 20
checkbox input "true"
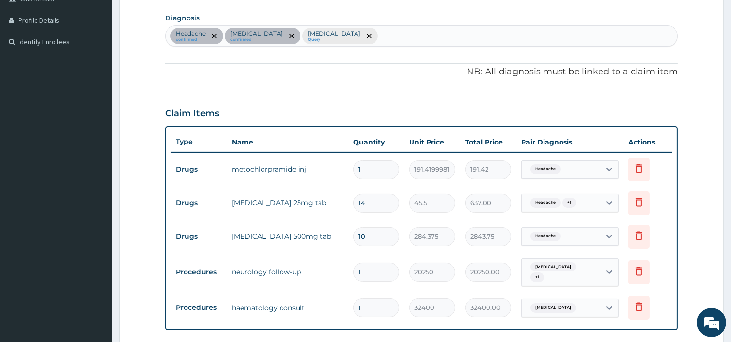
click at [471, 252] on tr "Drugs [MEDICAL_DATA] 500mg tab 10 284.375 2843.75 Headache Delete" at bounding box center [421, 237] width 501 height 34
click at [583, 234] on div "Headache" at bounding box center [561, 236] width 79 height 17
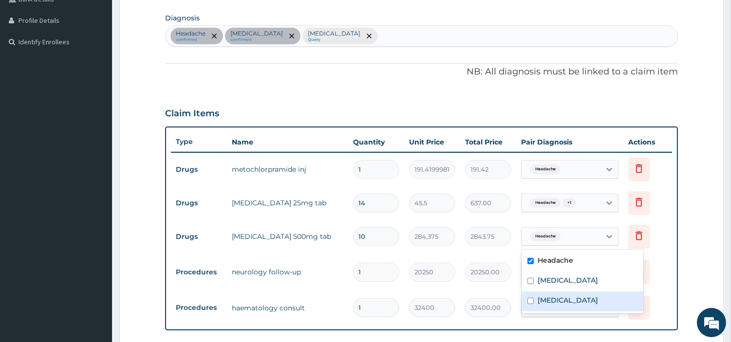
click at [560, 303] on label "[MEDICAL_DATA]" at bounding box center [568, 301] width 60 height 10
checkbox input "true"
click at [577, 168] on div "Headache" at bounding box center [561, 169] width 79 height 17
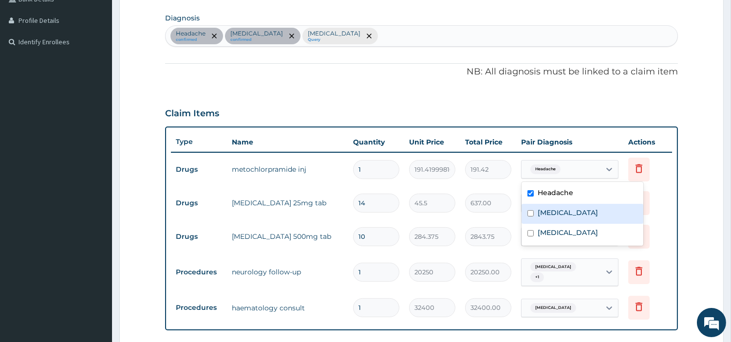
click at [571, 216] on label "[MEDICAL_DATA]" at bounding box center [568, 213] width 60 height 10
checkbox input "true"
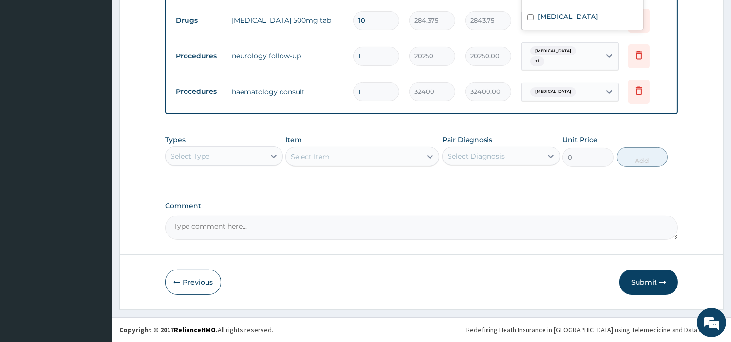
click at [629, 279] on button "Submit" at bounding box center [648, 282] width 58 height 25
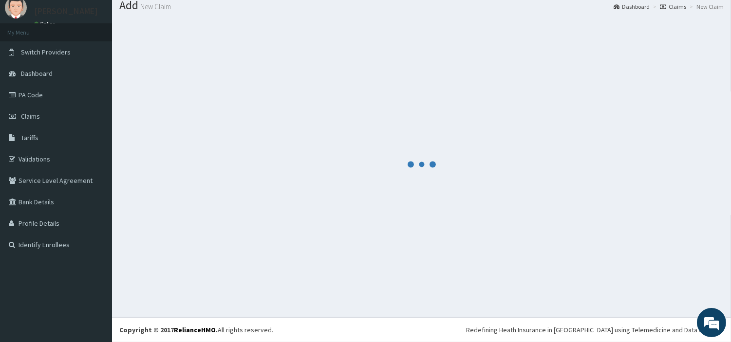
scroll to position [32, 0]
